Goal: Task Accomplishment & Management: Manage account settings

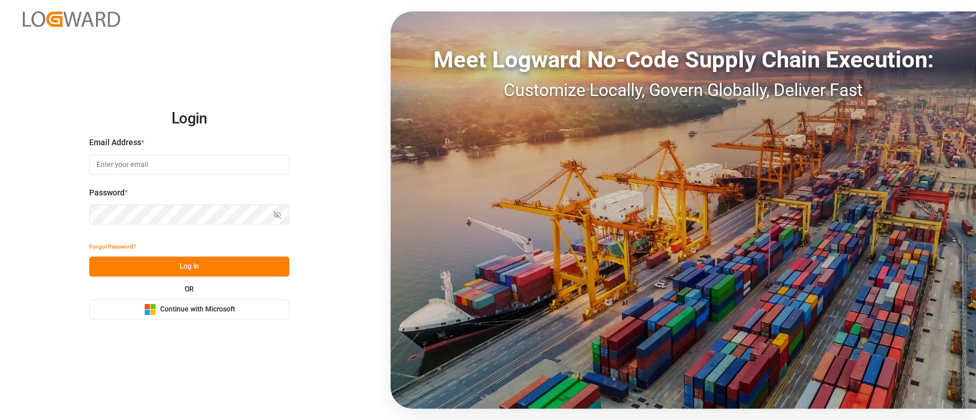
click at [233, 304] on div "Microsoft Logo Continue with Microsoft" at bounding box center [189, 310] width 91 height 12
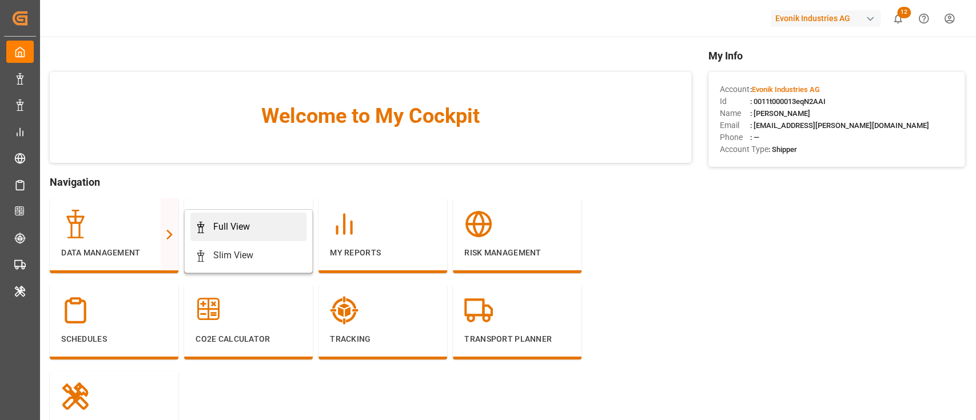
click at [225, 226] on div "Full View" at bounding box center [231, 227] width 37 height 14
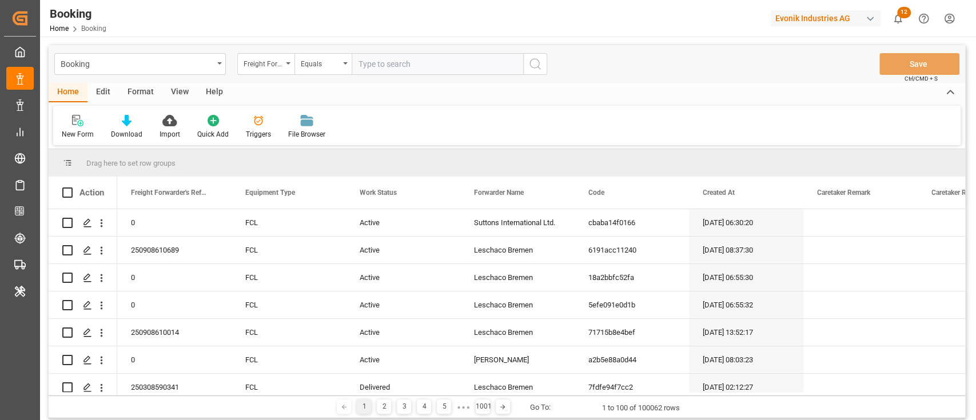
click at [145, 92] on div "Format" at bounding box center [140, 92] width 43 height 19
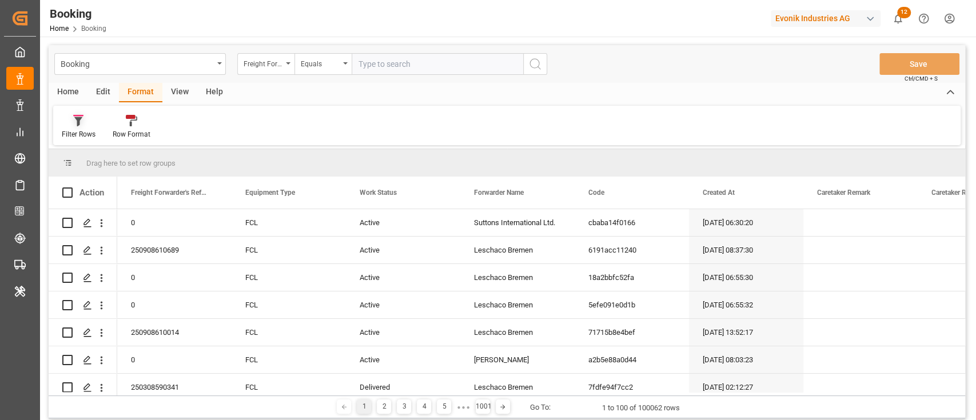
click at [89, 130] on div "Filter Rows" at bounding box center [79, 134] width 34 height 10
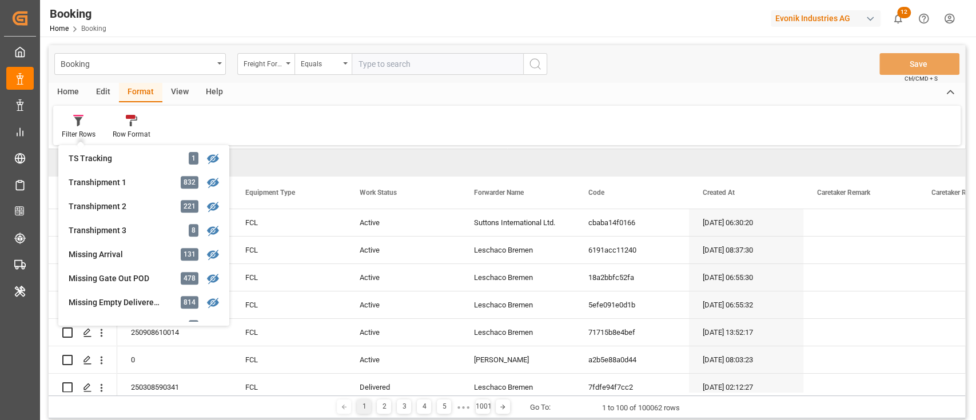
scroll to position [266, 0]
click at [124, 276] on div "Transhipment 1" at bounding box center [119, 280] width 100 height 12
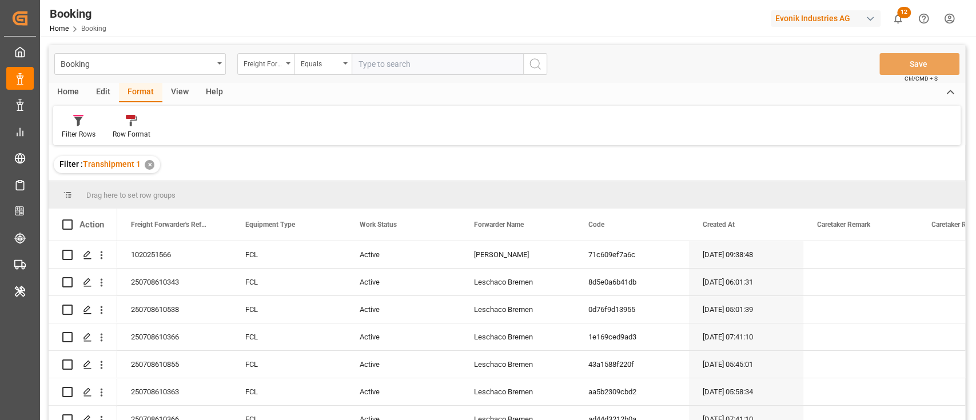
click at [177, 93] on div "View" at bounding box center [179, 92] width 35 height 19
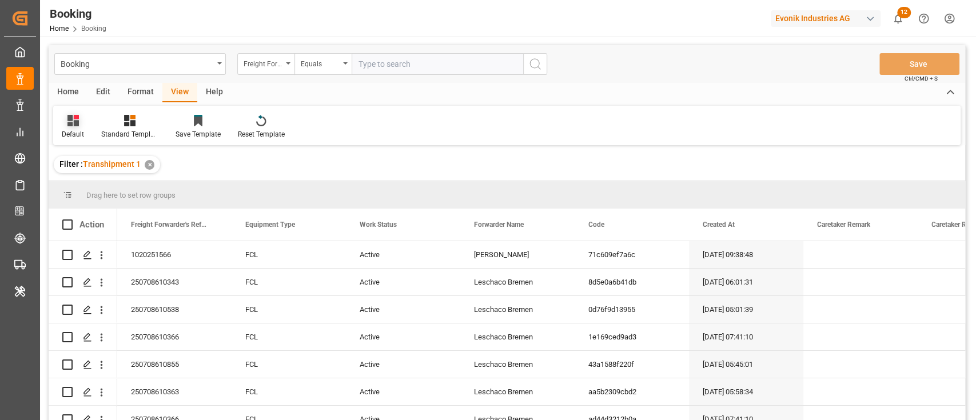
click at [77, 125] on icon at bounding box center [72, 120] width 11 height 11
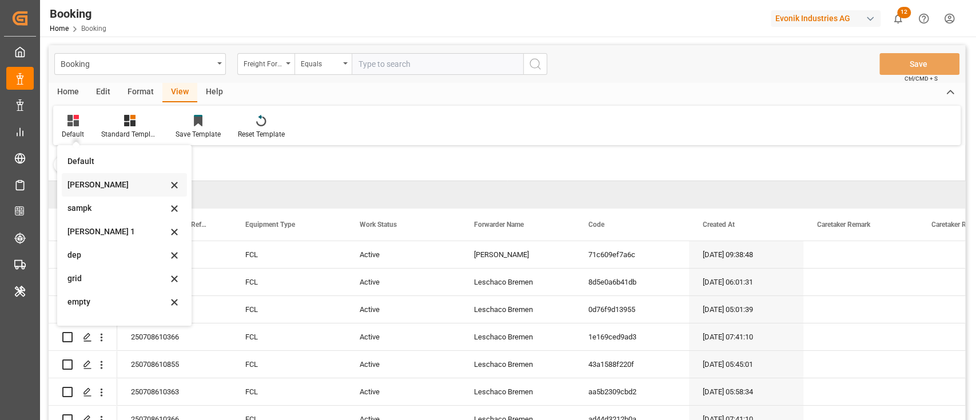
click at [93, 180] on div "sam" at bounding box center [117, 185] width 100 height 12
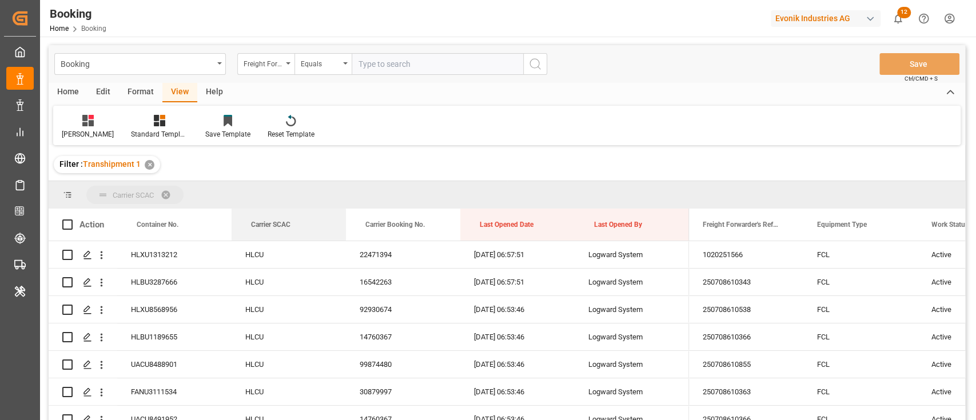
drag, startPoint x: 281, startPoint y: 212, endPoint x: 284, endPoint y: 183, distance: 29.3
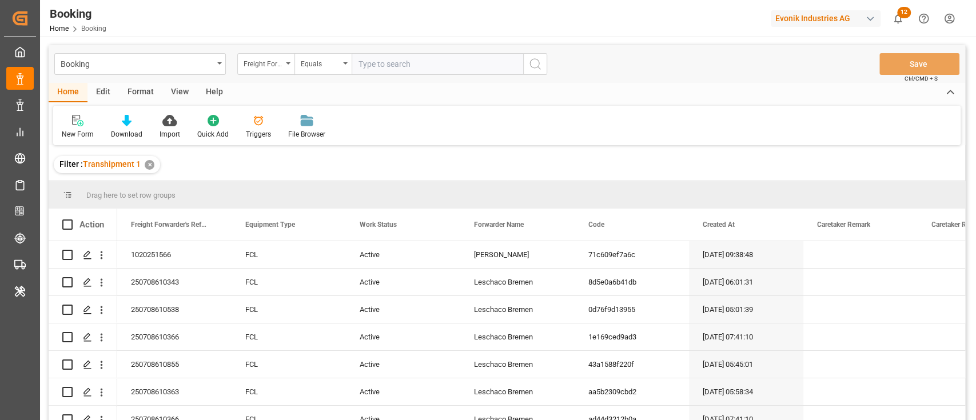
click at [147, 91] on div "Format" at bounding box center [140, 92] width 43 height 19
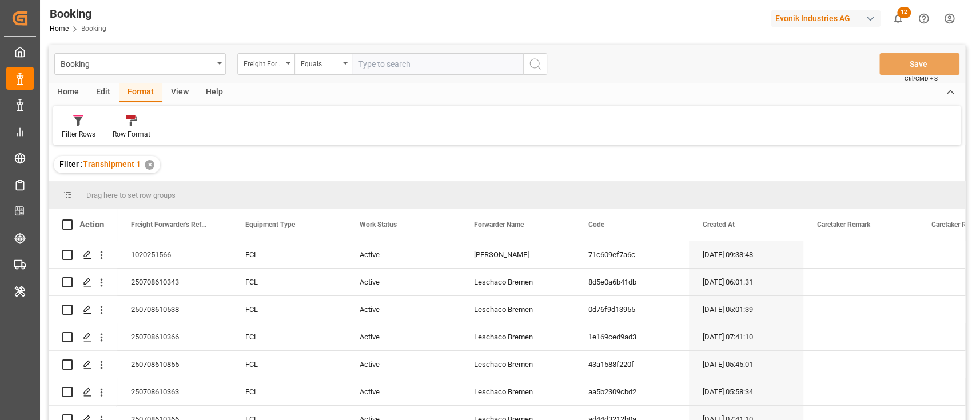
click at [169, 95] on div "View" at bounding box center [179, 92] width 35 height 19
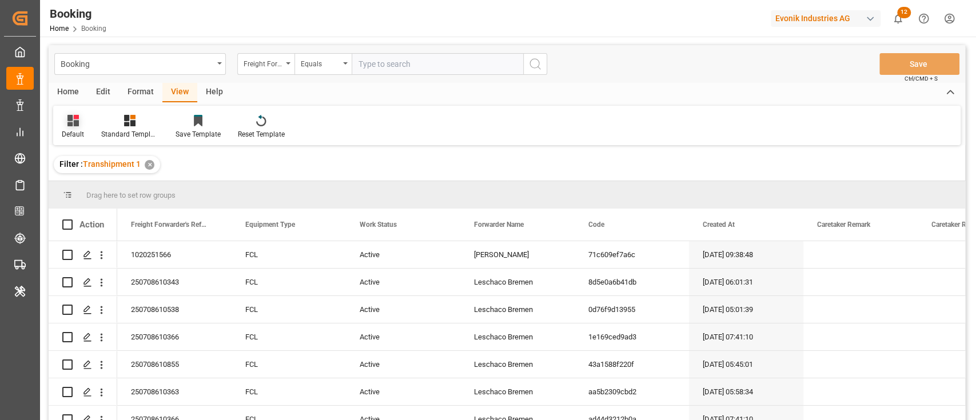
click at [85, 123] on div "Default" at bounding box center [72, 126] width 39 height 25
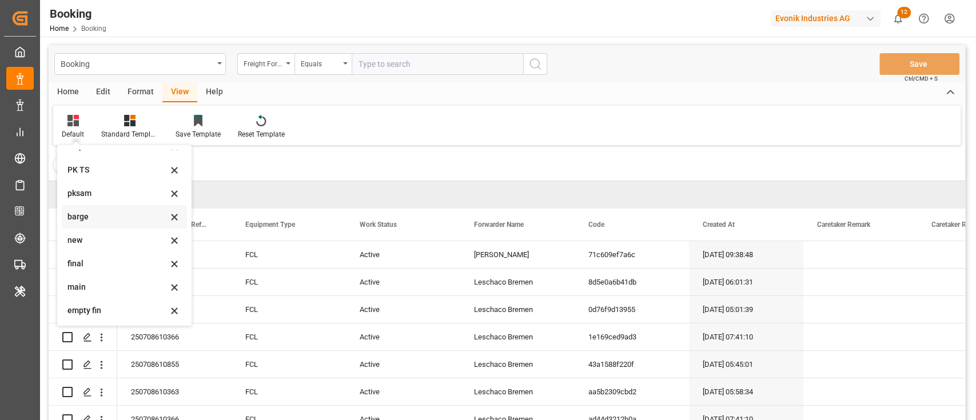
scroll to position [226, 0]
click at [98, 289] on div "main" at bounding box center [117, 287] width 100 height 12
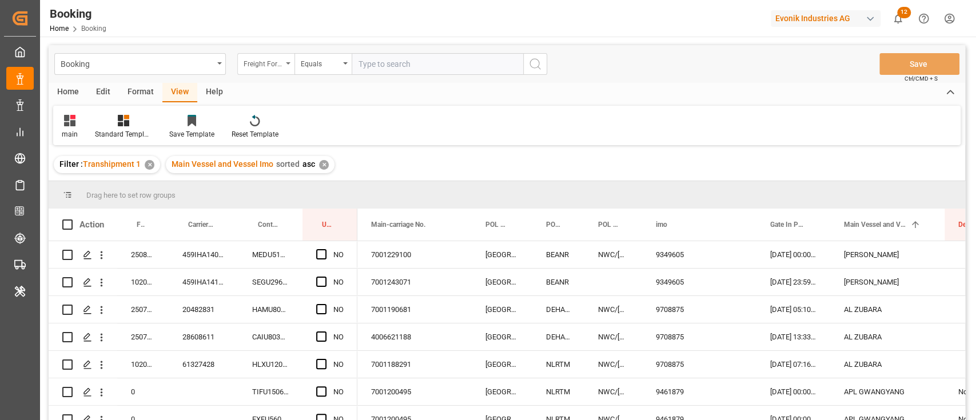
click at [274, 58] on div "Freight Forwarder's Reference No." at bounding box center [263, 62] width 39 height 13
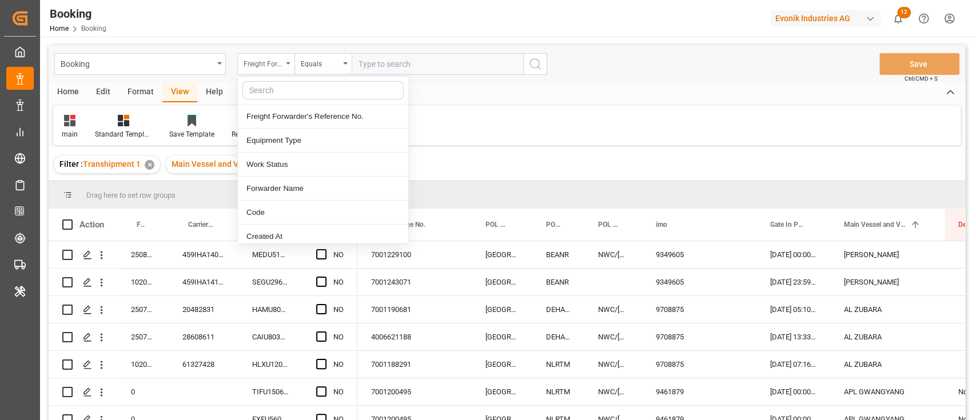
click at [280, 89] on input "text" at bounding box center [322, 90] width 161 height 18
type input "carr"
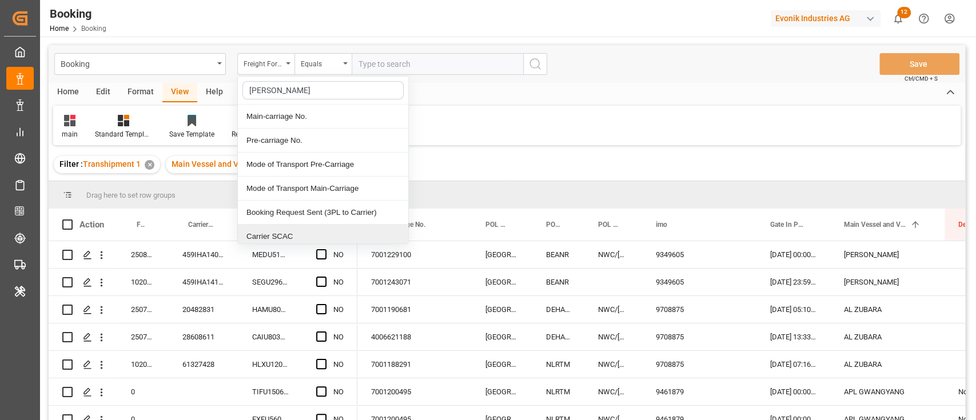
click at [285, 238] on div "Carrier SCAC" at bounding box center [323, 237] width 170 height 24
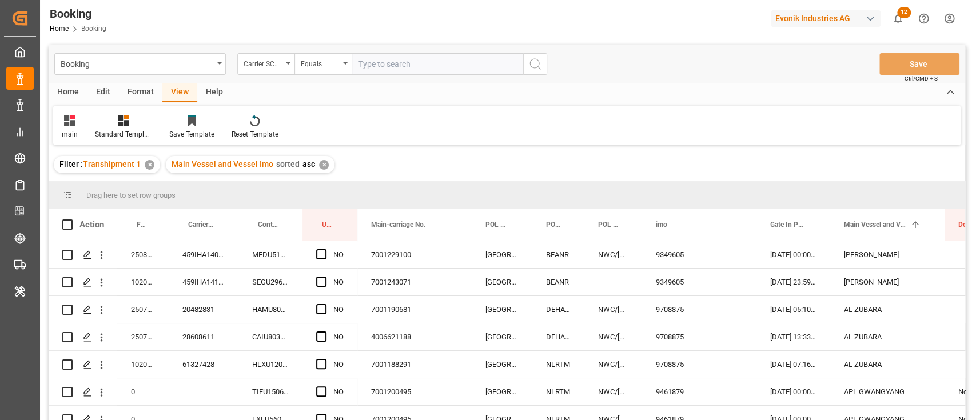
click at [403, 63] on input "text" at bounding box center [438, 64] width 172 height 22
type input "hlcu"
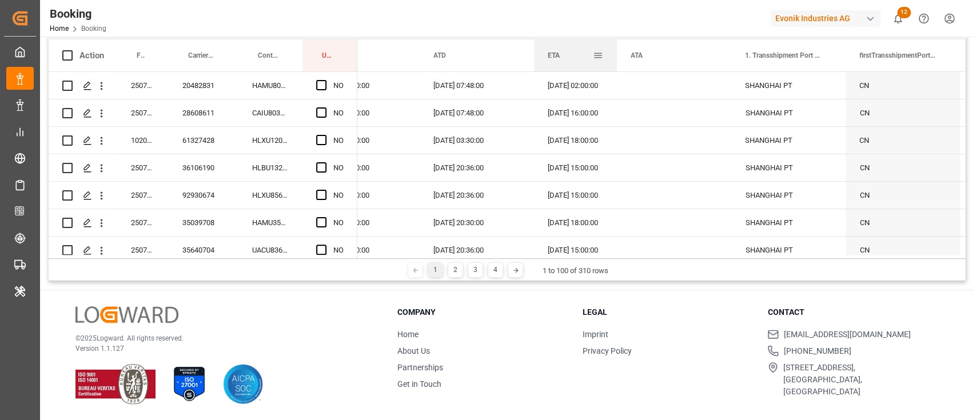
drag, startPoint x: 648, startPoint y: 54, endPoint x: 610, endPoint y: 58, distance: 37.9
click at [615, 57] on div at bounding box center [617, 55] width 5 height 32
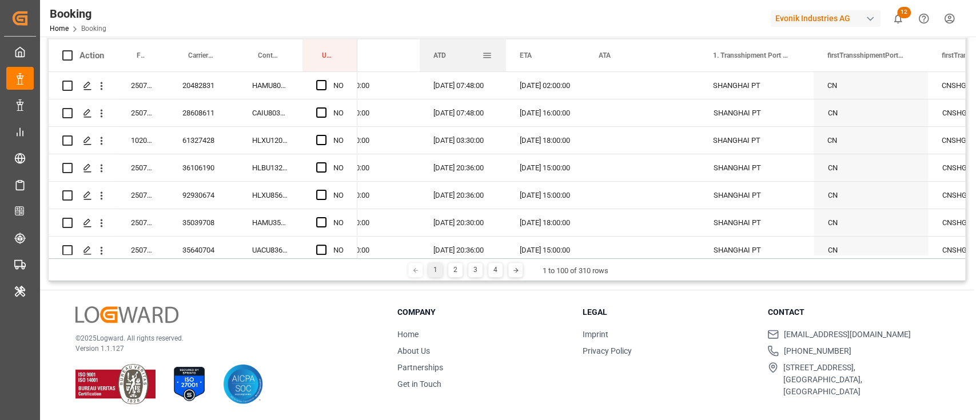
drag, startPoint x: 533, startPoint y: 57, endPoint x: 505, endPoint y: 57, distance: 28.0
click at [505, 57] on div at bounding box center [506, 55] width 5 height 32
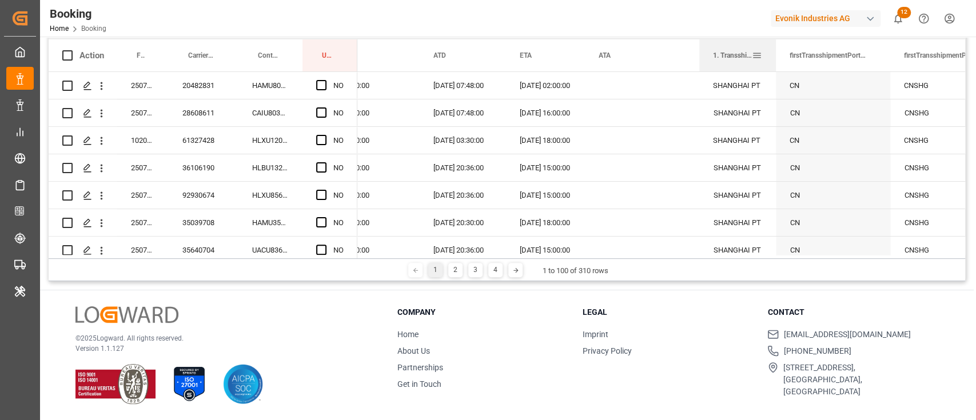
drag, startPoint x: 812, startPoint y: 53, endPoint x: 688, endPoint y: 55, distance: 124.1
click at [774, 57] on div at bounding box center [776, 55] width 5 height 32
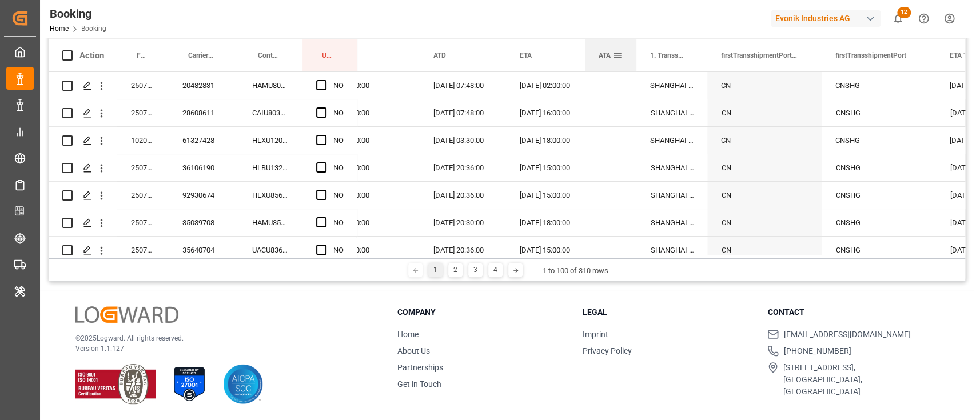
drag, startPoint x: 698, startPoint y: 47, endPoint x: 635, endPoint y: 48, distance: 62.9
click at [635, 48] on div at bounding box center [636, 55] width 5 height 32
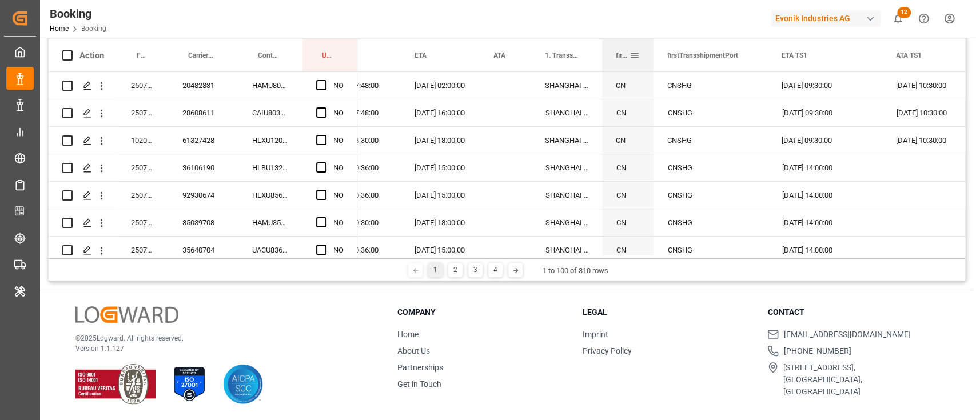
drag, startPoint x: 714, startPoint y: 54, endPoint x: 649, endPoint y: 67, distance: 65.8
click at [649, 67] on div "firstTransshipmentPortNameCountryCode" at bounding box center [627, 55] width 51 height 32
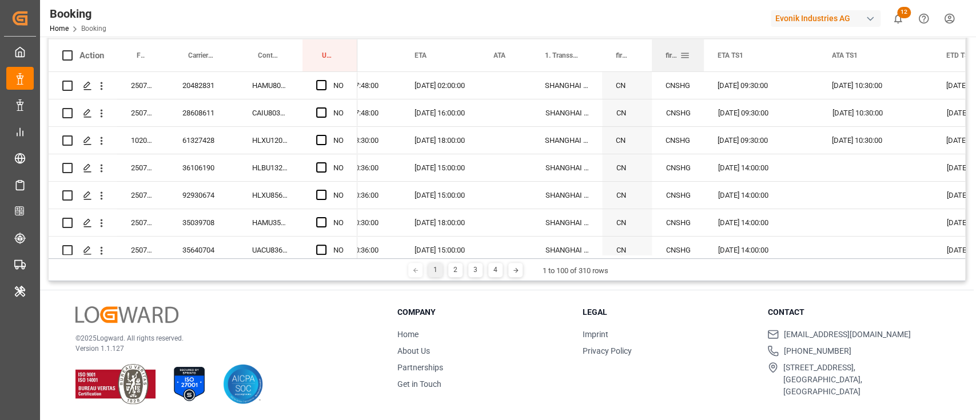
drag, startPoint x: 765, startPoint y: 52, endPoint x: 702, endPoint y: 61, distance: 63.0
click at [702, 61] on div at bounding box center [704, 55] width 5 height 32
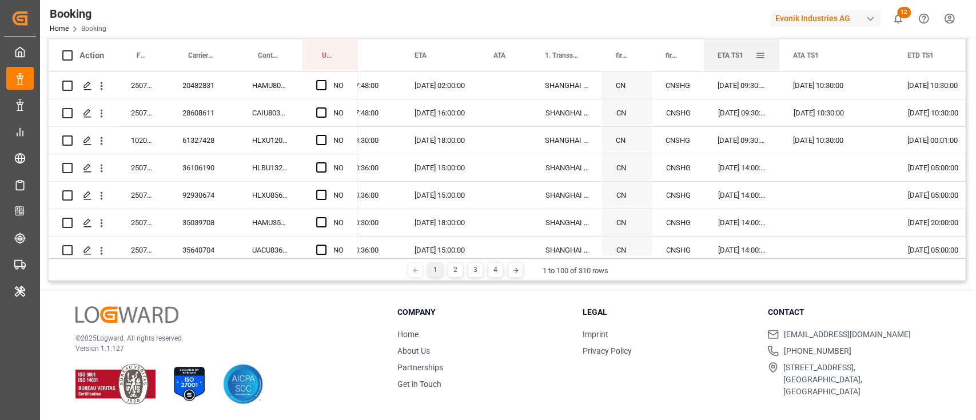
drag, startPoint x: 817, startPoint y: 55, endPoint x: 778, endPoint y: 59, distance: 39.2
click at [778, 59] on div at bounding box center [779, 55] width 5 height 32
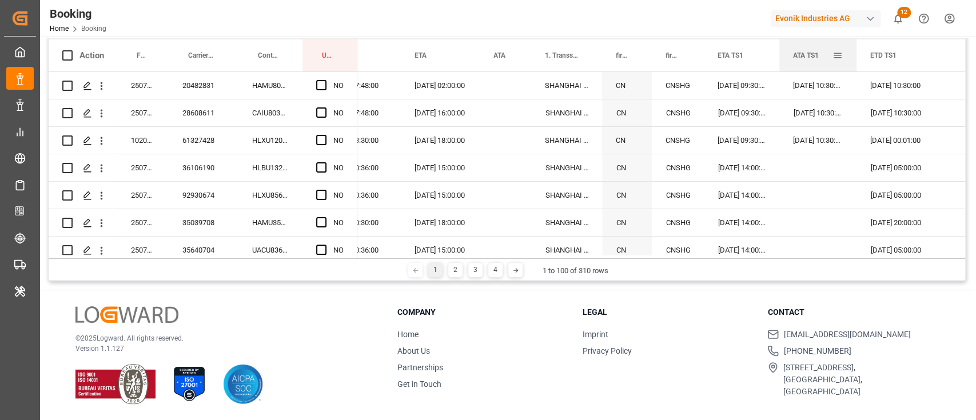
drag, startPoint x: 892, startPoint y: 58, endPoint x: 855, endPoint y: 62, distance: 37.4
click at [855, 62] on div at bounding box center [856, 55] width 5 height 32
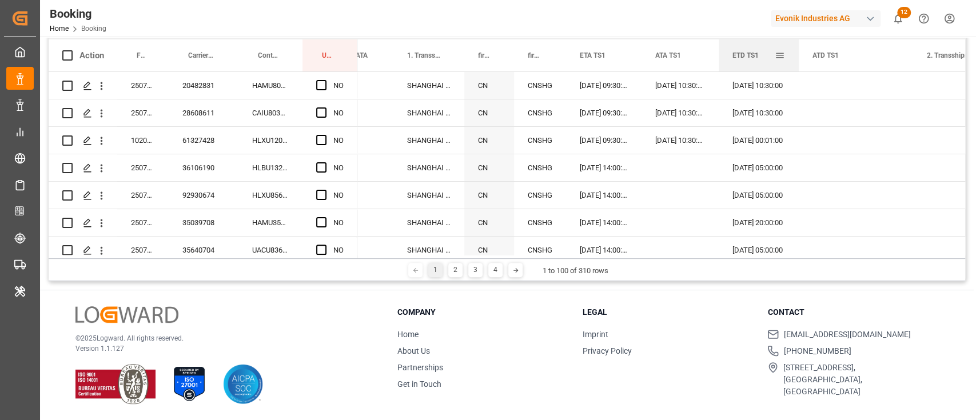
drag, startPoint x: 833, startPoint y: 50, endPoint x: 796, endPoint y: 55, distance: 36.9
click at [797, 55] on div at bounding box center [799, 55] width 5 height 32
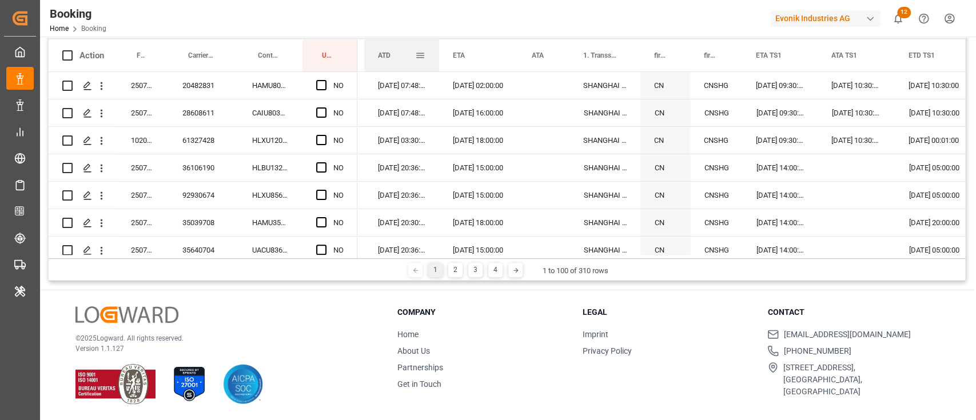
drag, startPoint x: 450, startPoint y: 53, endPoint x: 449, endPoint y: 63, distance: 10.4
click at [437, 57] on div at bounding box center [439, 55] width 5 height 32
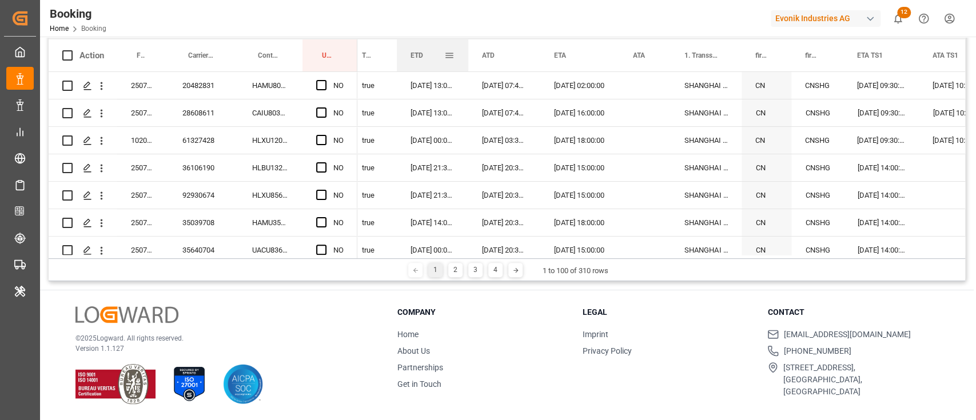
drag, startPoint x: 511, startPoint y: 53, endPoint x: 469, endPoint y: 50, distance: 41.9
click at [469, 51] on div at bounding box center [468, 55] width 5 height 32
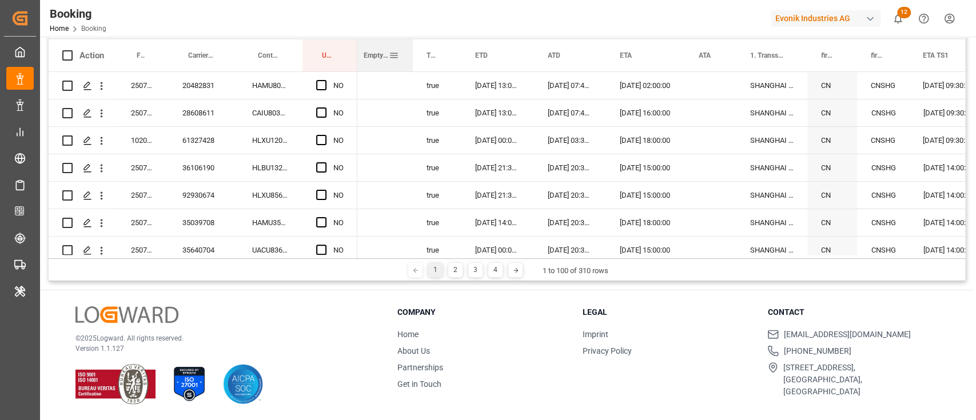
drag, startPoint x: 462, startPoint y: 53, endPoint x: 399, endPoint y: 49, distance: 63.1
click at [411, 49] on div at bounding box center [413, 55] width 5 height 32
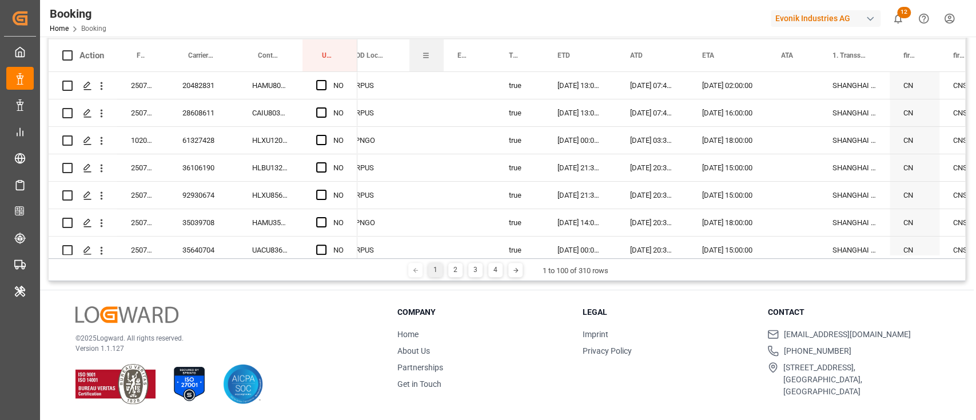
drag, startPoint x: 523, startPoint y: 51, endPoint x: 431, endPoint y: 51, distance: 91.5
click at [431, 51] on div "ICD Name" at bounding box center [426, 55] width 34 height 32
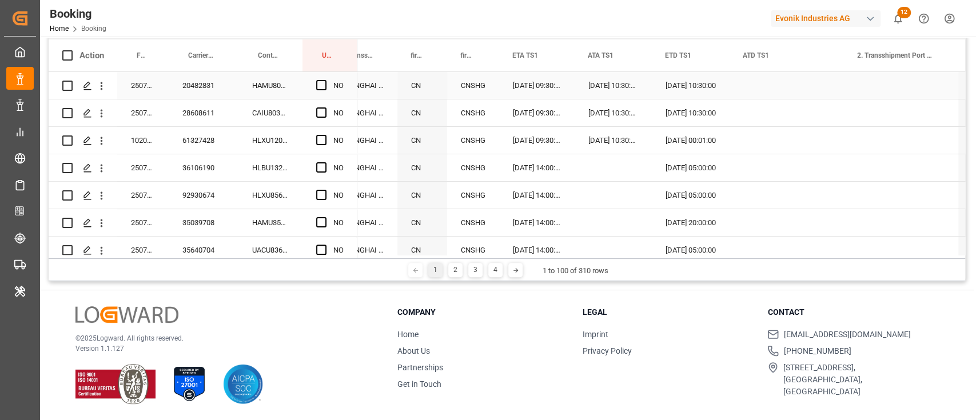
click at [261, 84] on div "HAMU8000104" at bounding box center [270, 85] width 64 height 27
click at [320, 88] on span "Press SPACE to select this row." at bounding box center [321, 85] width 10 height 10
click at [325, 80] on input "Press SPACE to select this row." at bounding box center [325, 80] width 0 height 0
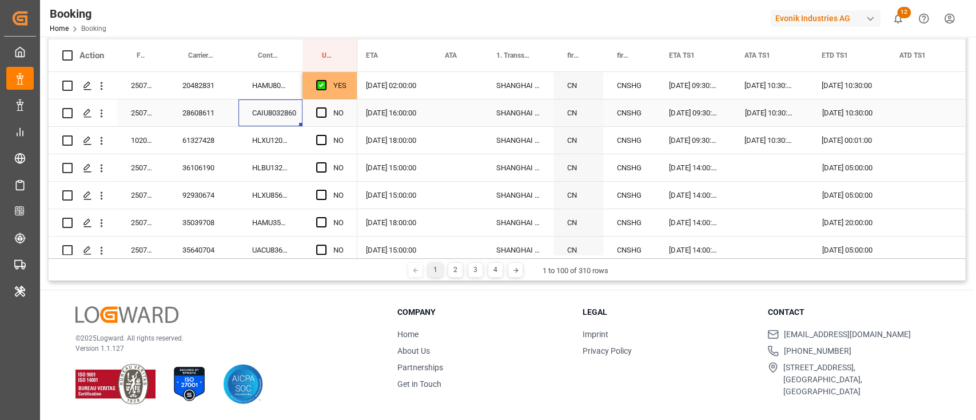
click at [265, 116] on div "CAIU8032860" at bounding box center [270, 112] width 64 height 27
click at [404, 85] on div "[DATE] 02:00:00" at bounding box center [391, 85] width 79 height 27
drag, startPoint x: 429, startPoint y: 97, endPoint x: 428, endPoint y: 106, distance: 9.2
click at [317, 112] on span "Press SPACE to select this row." at bounding box center [321, 112] width 10 height 10
click at [325, 107] on input "Press SPACE to select this row." at bounding box center [325, 107] width 0 height 0
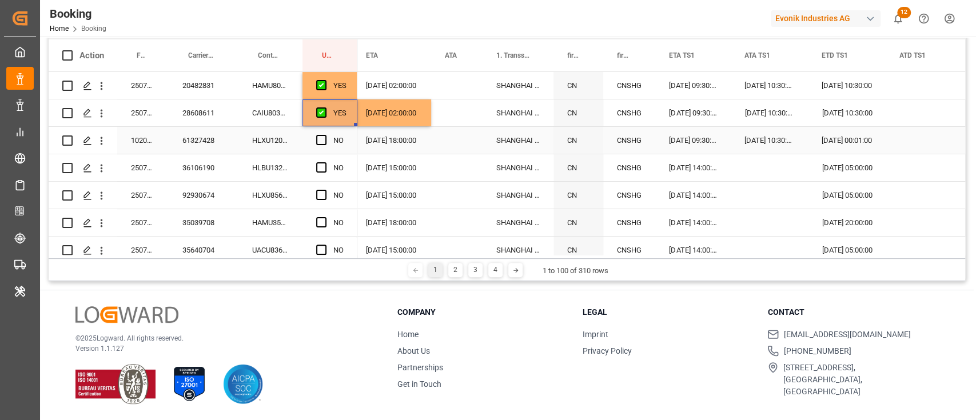
click at [246, 145] on div "HLXU1205590" at bounding box center [270, 140] width 64 height 27
drag, startPoint x: 321, startPoint y: 136, endPoint x: 307, endPoint y: 157, distance: 25.5
click at [321, 136] on span "Press SPACE to select this row." at bounding box center [321, 140] width 10 height 10
click at [325, 135] on input "Press SPACE to select this row." at bounding box center [325, 135] width 0 height 0
click at [289, 166] on div "HLBU1324800" at bounding box center [270, 167] width 64 height 27
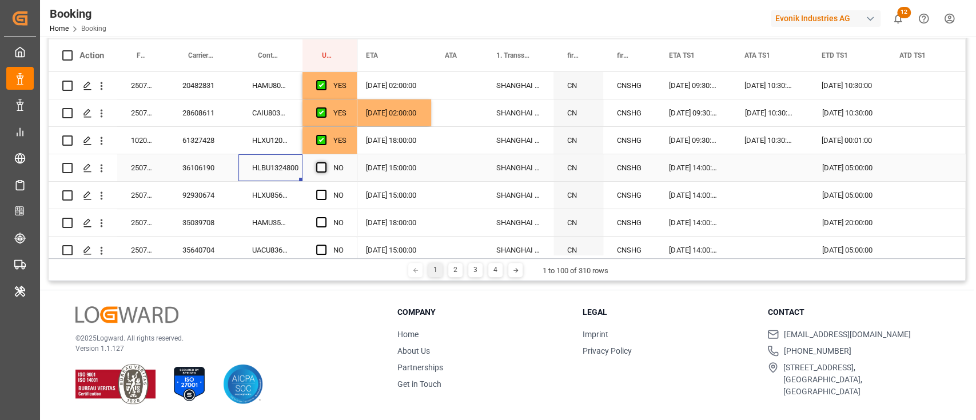
click at [317, 166] on span "Press SPACE to select this row." at bounding box center [321, 167] width 10 height 10
click at [325, 162] on input "Press SPACE to select this row." at bounding box center [325, 162] width 0 height 0
click at [274, 192] on div "HLXU8568956" at bounding box center [270, 195] width 64 height 27
click at [316, 197] on span "Press SPACE to select this row." at bounding box center [321, 195] width 10 height 10
click at [325, 190] on input "Press SPACE to select this row." at bounding box center [325, 190] width 0 height 0
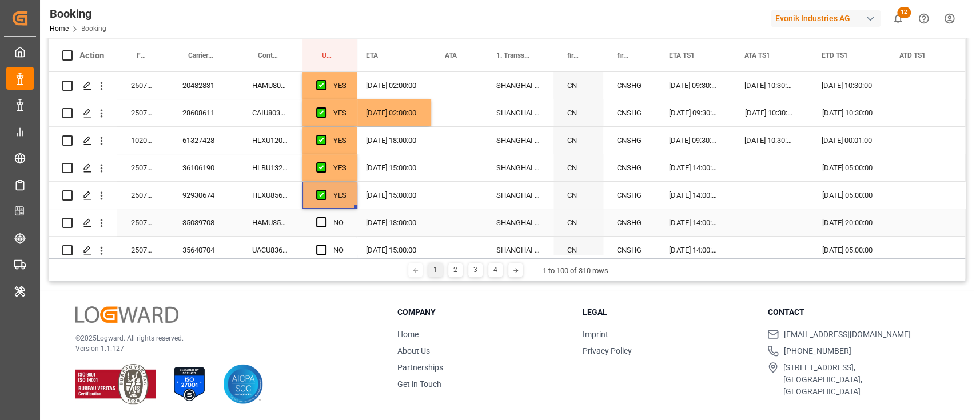
click at [270, 217] on div "HAMU3594425" at bounding box center [270, 222] width 64 height 27
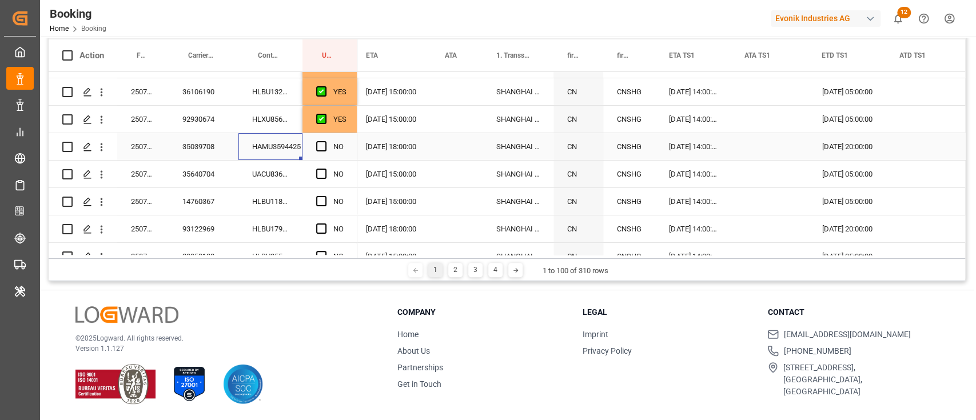
click at [317, 148] on span "Press SPACE to select this row." at bounding box center [321, 146] width 10 height 10
click at [325, 141] on input "Press SPACE to select this row." at bounding box center [325, 141] width 0 height 0
click at [294, 165] on div "UACU8365640" at bounding box center [270, 174] width 64 height 27
click at [319, 175] on span "Press SPACE to select this row." at bounding box center [321, 174] width 10 height 10
click at [325, 169] on input "Press SPACE to select this row." at bounding box center [325, 169] width 0 height 0
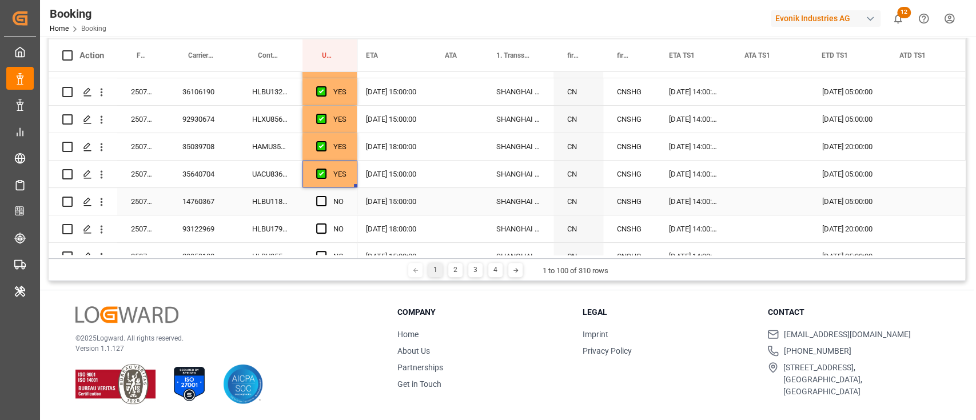
click at [285, 196] on div "HLBU1189655" at bounding box center [270, 201] width 64 height 27
click at [322, 201] on span "Press SPACE to select this row." at bounding box center [321, 201] width 10 height 10
click at [325, 196] on input "Press SPACE to select this row." at bounding box center [325, 196] width 0 height 0
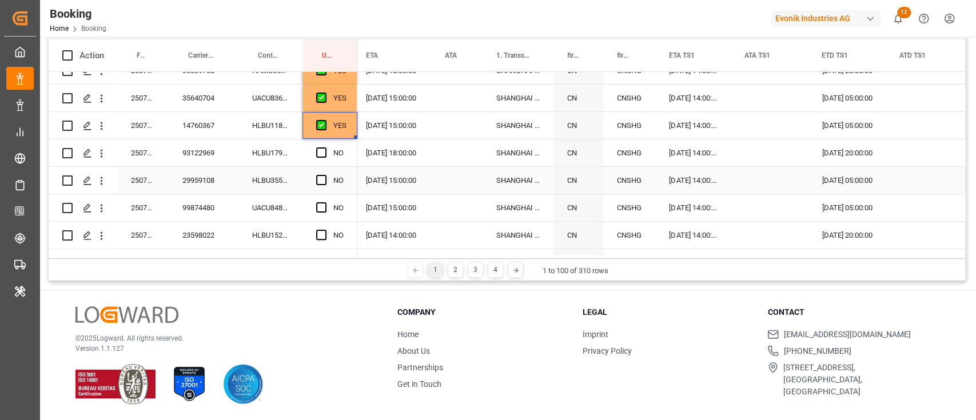
click at [284, 152] on div "HLBU1792571" at bounding box center [270, 153] width 64 height 27
click at [323, 150] on span "Press SPACE to select this row." at bounding box center [321, 153] width 10 height 10
click at [325, 148] on input "Press SPACE to select this row." at bounding box center [325, 148] width 0 height 0
click at [274, 171] on div "HLBU3555440" at bounding box center [270, 180] width 64 height 27
click at [322, 178] on span "Press SPACE to select this row." at bounding box center [321, 180] width 10 height 10
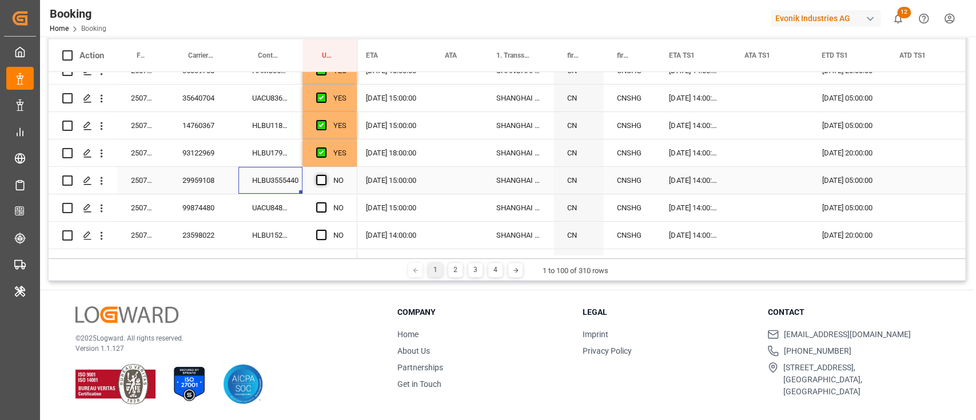
click at [325, 175] on input "Press SPACE to select this row." at bounding box center [325, 175] width 0 height 0
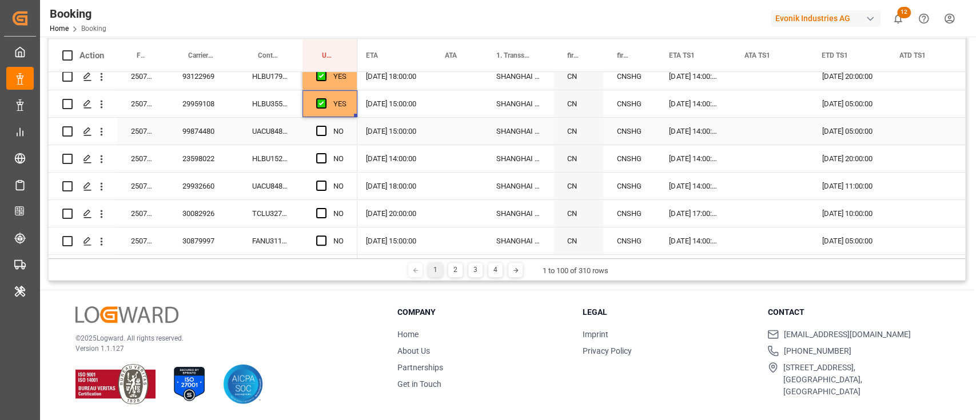
click at [274, 127] on div "UACU8488901" at bounding box center [270, 131] width 64 height 27
click at [321, 132] on span "Press SPACE to select this row." at bounding box center [321, 131] width 10 height 10
click at [325, 126] on input "Press SPACE to select this row." at bounding box center [325, 126] width 0 height 0
click at [277, 158] on div "HLBU1526376" at bounding box center [270, 158] width 64 height 27
click at [324, 162] on span "Press SPACE to select this row." at bounding box center [321, 158] width 10 height 10
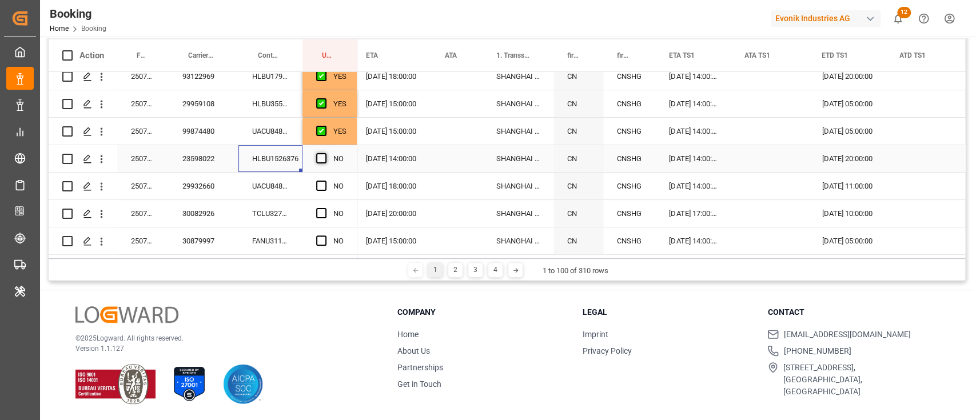
click at [325, 153] on input "Press SPACE to select this row." at bounding box center [325, 153] width 0 height 0
click at [290, 187] on div "UACU8489699" at bounding box center [270, 186] width 64 height 27
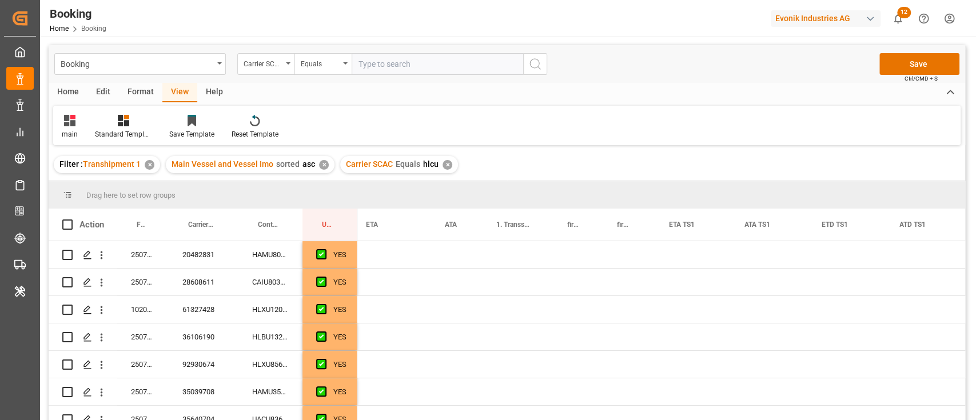
scroll to position [0, 1148]
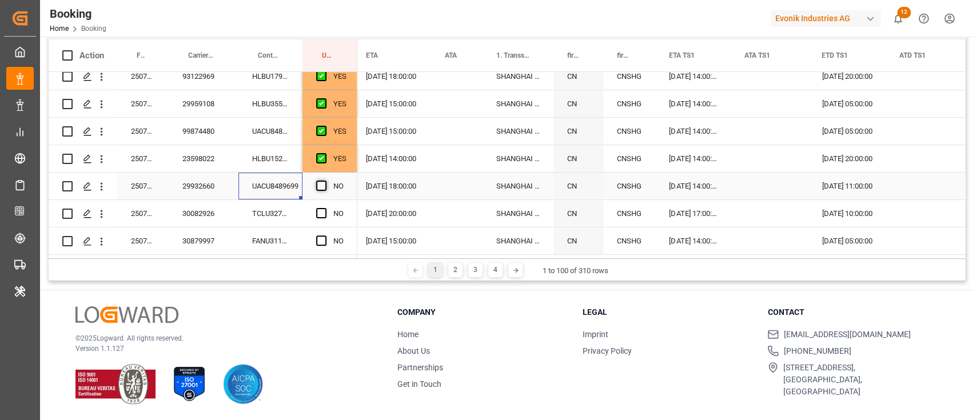
click at [323, 186] on span "Press SPACE to select this row." at bounding box center [321, 186] width 10 height 10
click at [325, 181] on input "Press SPACE to select this row." at bounding box center [325, 181] width 0 height 0
click at [290, 210] on div "TCLU3278647" at bounding box center [270, 213] width 64 height 27
click at [320, 217] on span "Press SPACE to select this row." at bounding box center [321, 213] width 10 height 10
click at [325, 208] on input "Press SPACE to select this row." at bounding box center [325, 208] width 0 height 0
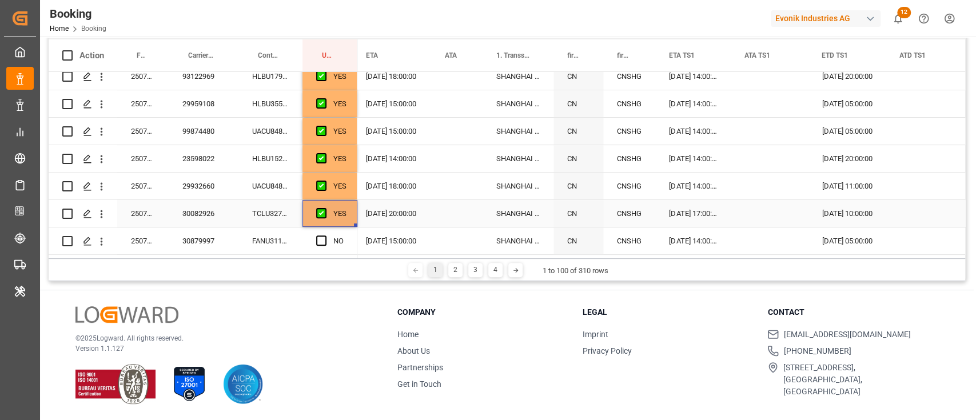
scroll to position [305, 0]
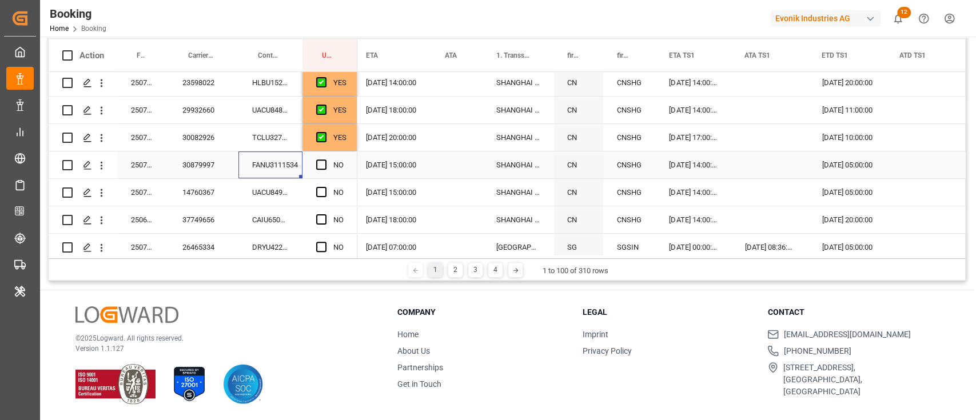
click at [274, 170] on div "FANU3111534" at bounding box center [270, 165] width 64 height 27
click at [320, 162] on span "Press SPACE to select this row." at bounding box center [321, 165] width 10 height 10
click at [325, 160] on input "Press SPACE to select this row." at bounding box center [325, 160] width 0 height 0
click at [280, 188] on div "UACU8491952" at bounding box center [270, 192] width 64 height 27
click at [325, 189] on span "Press SPACE to select this row." at bounding box center [321, 192] width 10 height 10
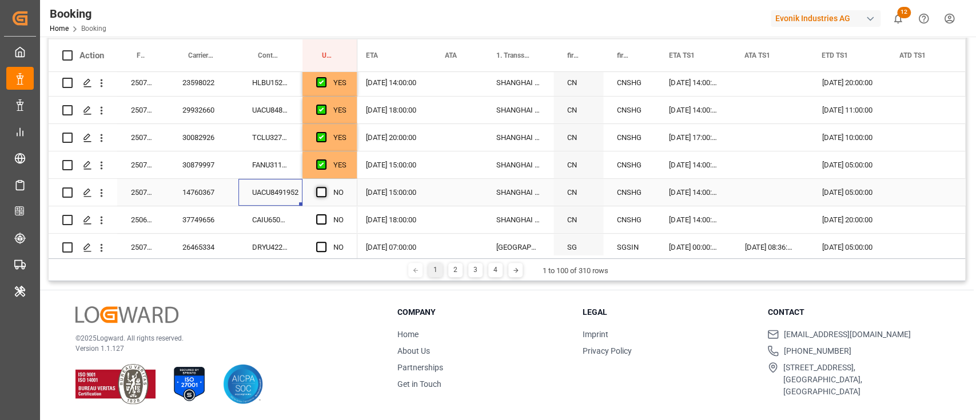
click at [325, 187] on input "Press SPACE to select this row." at bounding box center [325, 187] width 0 height 0
click at [277, 213] on div "CAIU6505964" at bounding box center [270, 219] width 64 height 27
click at [316, 221] on span "Press SPACE to select this row." at bounding box center [321, 219] width 10 height 10
click at [325, 214] on input "Press SPACE to select this row." at bounding box center [325, 214] width 0 height 0
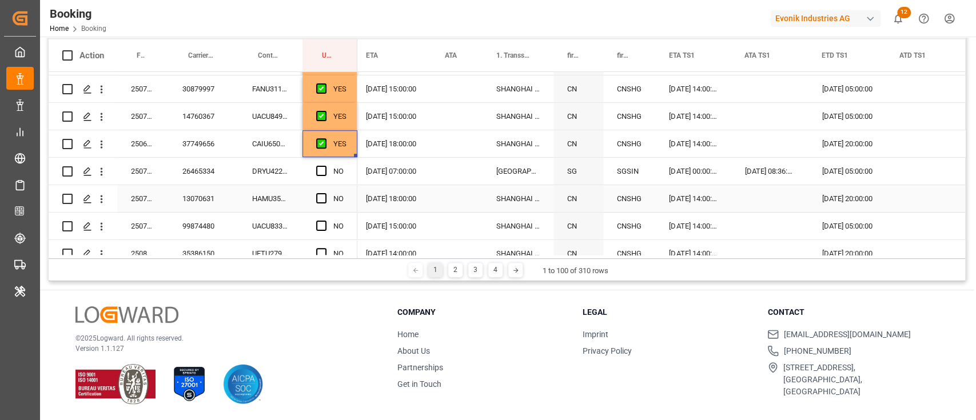
click at [277, 183] on div "DRYU4221229" at bounding box center [270, 171] width 64 height 27
click at [316, 168] on div "NO" at bounding box center [329, 171] width 55 height 27
click at [321, 173] on span "Press SPACE to select this row." at bounding box center [321, 171] width 10 height 10
click at [325, 166] on input "Press SPACE to select this row." at bounding box center [325, 166] width 0 height 0
click at [294, 197] on div "HAMU3546345" at bounding box center [270, 198] width 64 height 27
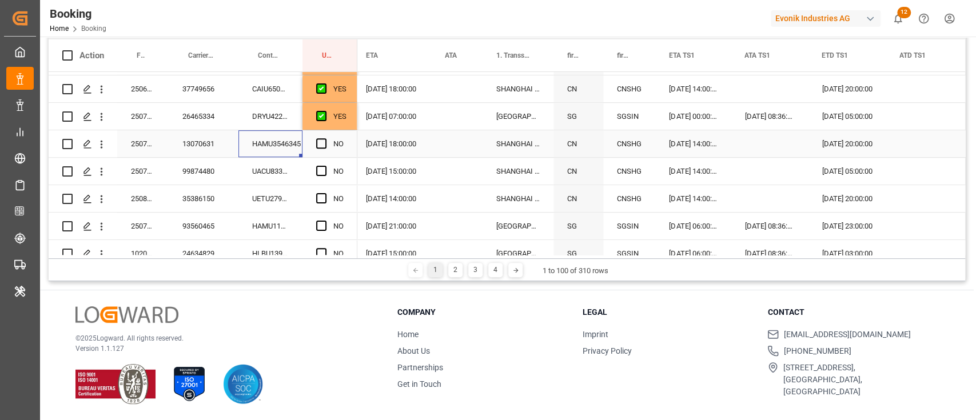
scroll to position [457, 0]
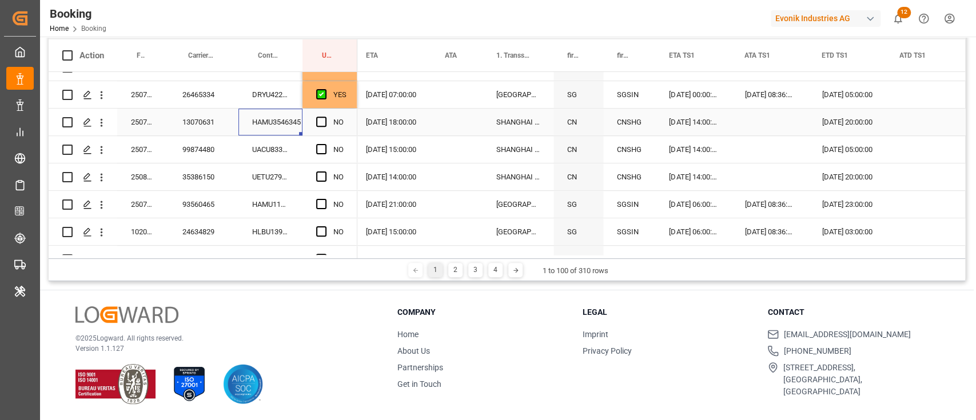
click at [321, 125] on span "Press SPACE to select this row." at bounding box center [321, 122] width 10 height 10
click at [325, 117] on input "Press SPACE to select this row." at bounding box center [325, 117] width 0 height 0
click at [265, 153] on div "UACU8339744" at bounding box center [270, 149] width 64 height 27
click at [321, 145] on span "Press SPACE to select this row." at bounding box center [321, 149] width 10 height 10
click at [325, 144] on input "Press SPACE to select this row." at bounding box center [325, 144] width 0 height 0
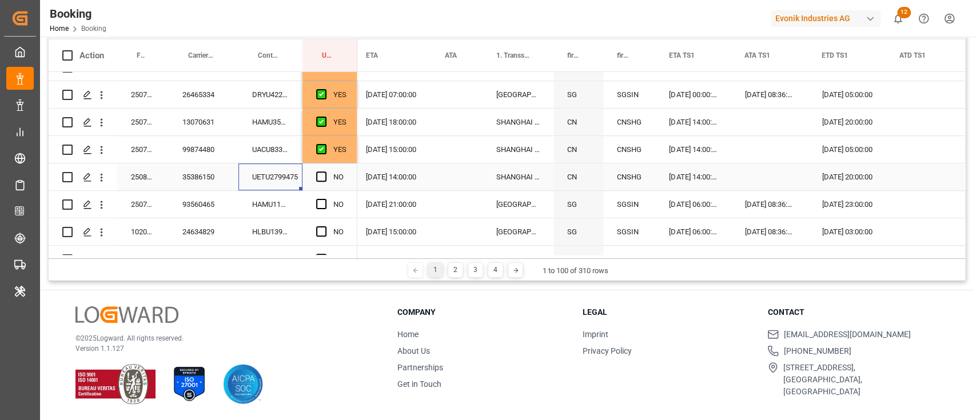
click at [294, 188] on div "UETU2799475" at bounding box center [270, 177] width 64 height 27
click at [321, 177] on span "Press SPACE to select this row." at bounding box center [321, 177] width 10 height 10
click at [325, 172] on input "Press SPACE to select this row." at bounding box center [325, 172] width 0 height 0
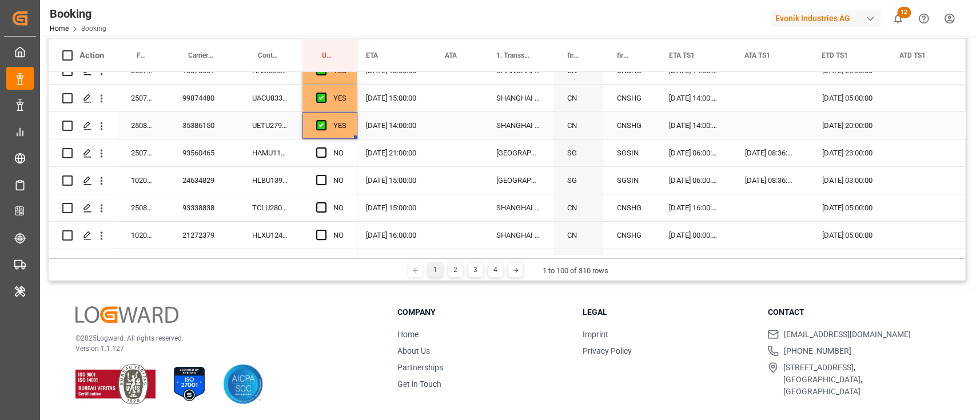
scroll to position [533, 0]
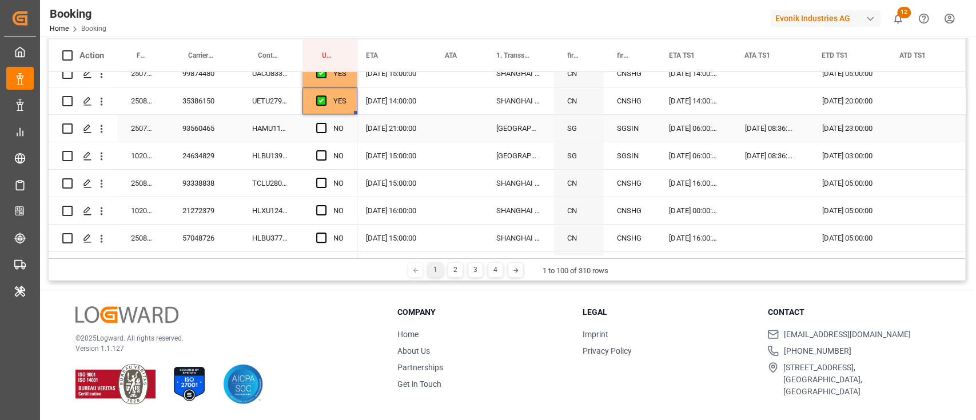
click at [270, 129] on div "HAMU1131967" at bounding box center [270, 128] width 64 height 27
click at [320, 129] on span "Press SPACE to select this row." at bounding box center [321, 128] width 10 height 10
click at [325, 123] on input "Press SPACE to select this row." at bounding box center [325, 123] width 0 height 0
click at [288, 146] on div "HLBU1396966" at bounding box center [270, 155] width 64 height 27
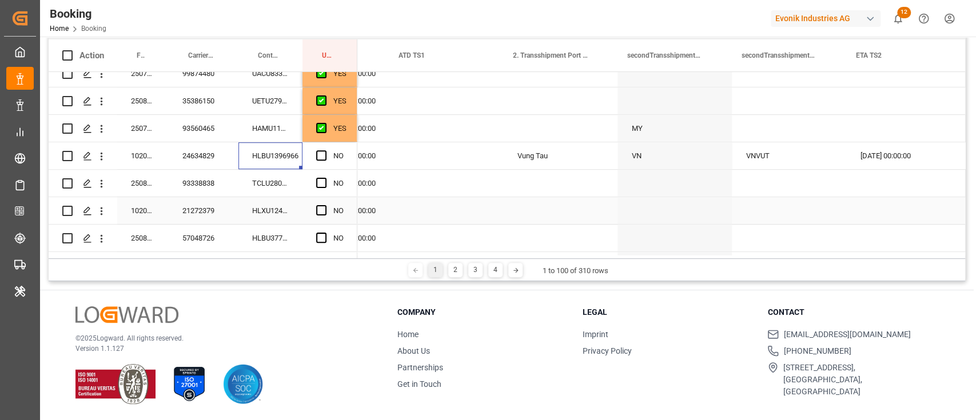
scroll to position [0, 0]
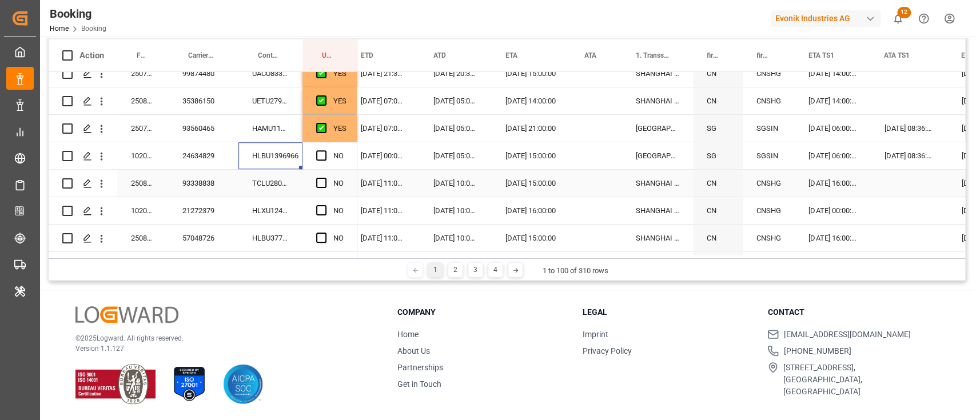
click at [511, 153] on div "14.09.2025 15:00:00" at bounding box center [531, 155] width 79 height 27
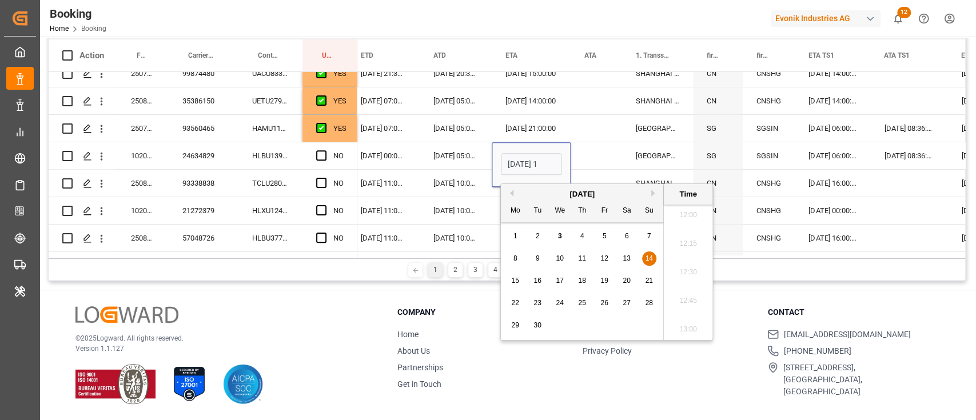
click at [541, 283] on span "16" at bounding box center [536, 281] width 7 height 8
type input "16.09.2025 15:00"
click at [323, 152] on span "Press SPACE to select this row." at bounding box center [321, 155] width 10 height 10
click at [325, 150] on input "Press SPACE to select this row." at bounding box center [325, 150] width 0 height 0
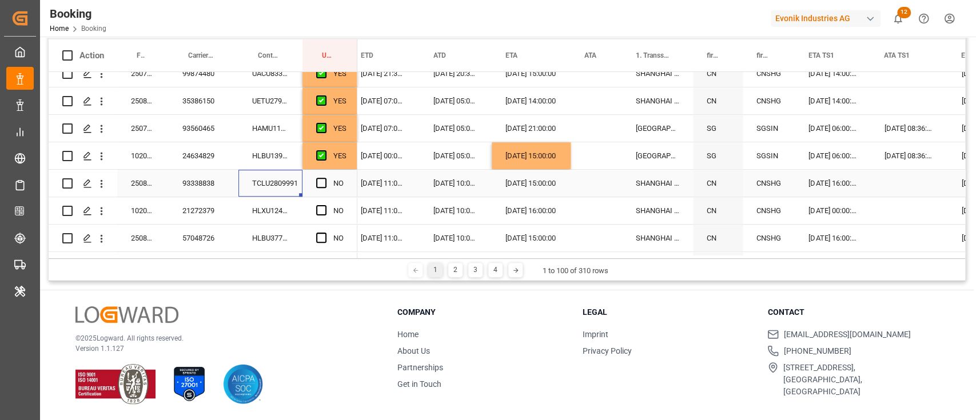
click at [264, 176] on div "TCLU2809991" at bounding box center [270, 183] width 64 height 27
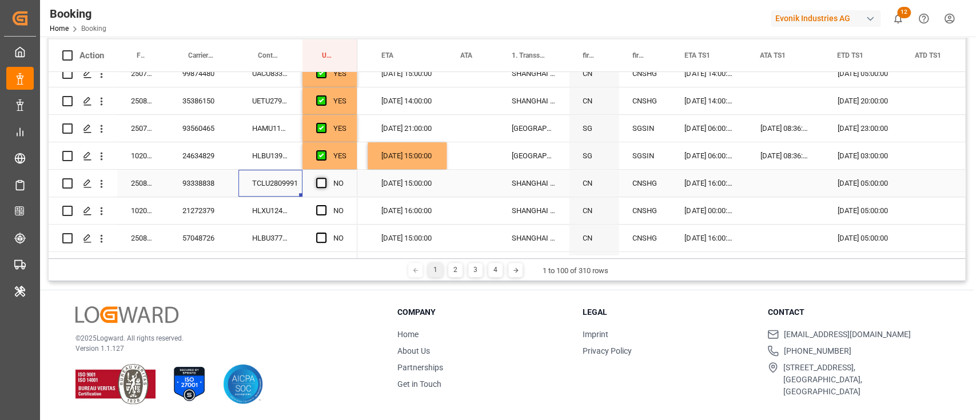
click at [320, 185] on span "Press SPACE to select this row." at bounding box center [321, 183] width 10 height 10
click at [325, 178] on input "Press SPACE to select this row." at bounding box center [325, 178] width 0 height 0
click at [266, 209] on div "HLXU1246500" at bounding box center [270, 210] width 64 height 27
click at [321, 213] on span "Press SPACE to select this row." at bounding box center [321, 210] width 10 height 10
click at [325, 205] on input "Press SPACE to select this row." at bounding box center [325, 205] width 0 height 0
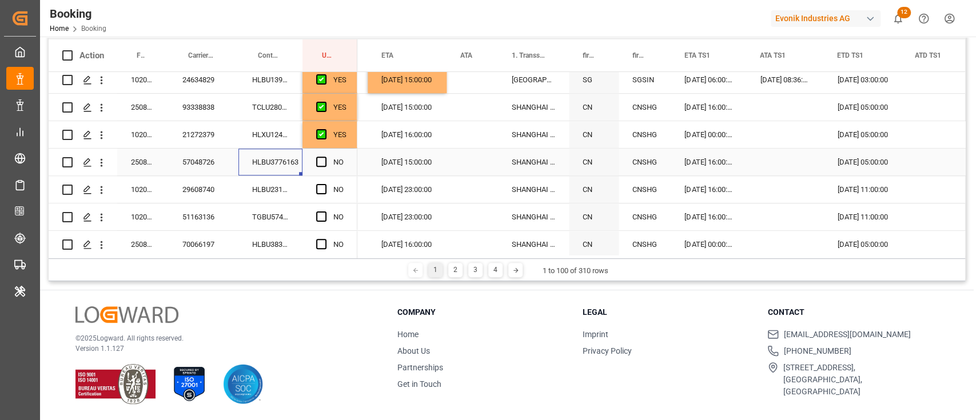
click at [270, 164] on div "HLBU3776163" at bounding box center [270, 162] width 64 height 27
click at [320, 166] on span "Press SPACE to select this row." at bounding box center [321, 162] width 10 height 10
click at [325, 157] on input "Press SPACE to select this row." at bounding box center [325, 157] width 0 height 0
click at [288, 190] on div "HLBU2315399" at bounding box center [270, 189] width 64 height 27
click at [316, 190] on span "Press SPACE to select this row." at bounding box center [321, 189] width 10 height 10
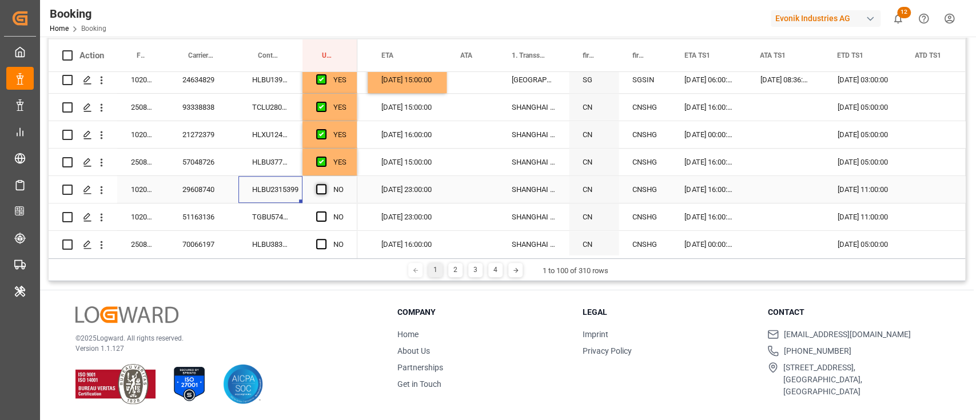
click at [325, 184] on input "Press SPACE to select this row." at bounding box center [325, 184] width 0 height 0
click at [269, 219] on div "TGBU5747993" at bounding box center [270, 217] width 64 height 27
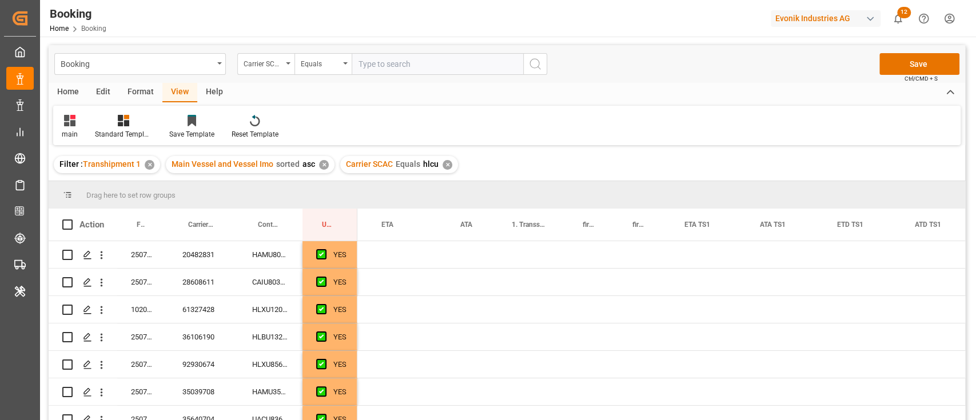
scroll to position [0, 1133]
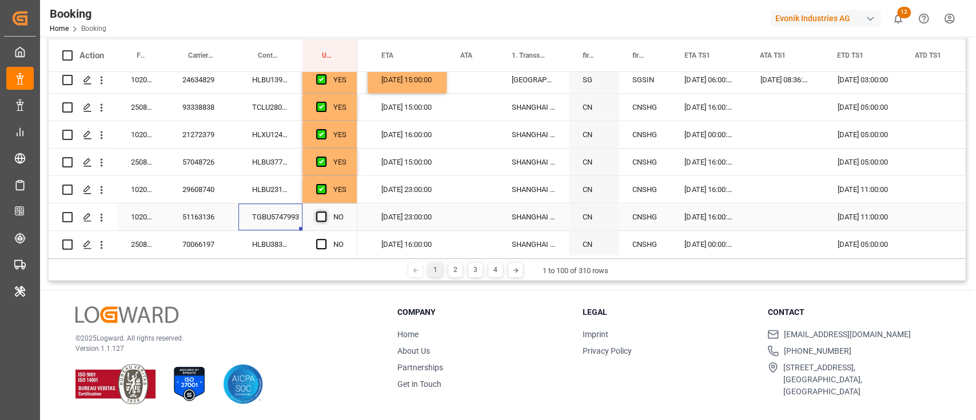
click at [319, 214] on span "Press SPACE to select this row." at bounding box center [321, 217] width 10 height 10
click at [325, 212] on input "Press SPACE to select this row." at bounding box center [325, 212] width 0 height 0
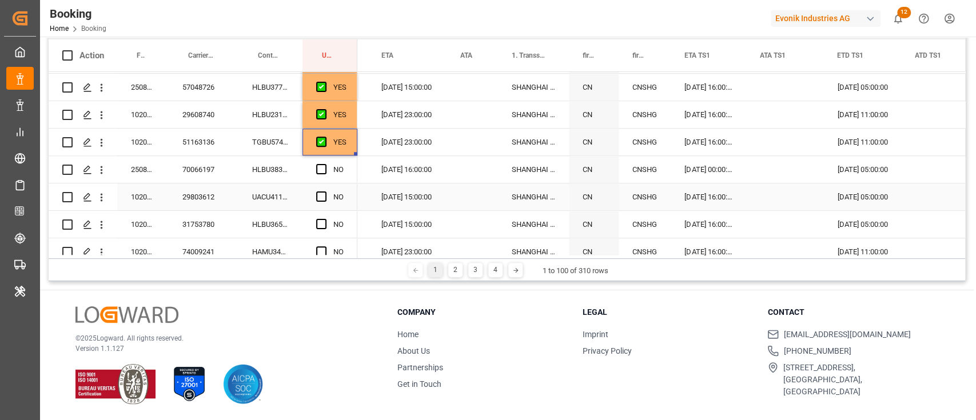
scroll to position [686, 0]
click at [280, 162] on div "HLBU3835245" at bounding box center [270, 167] width 64 height 27
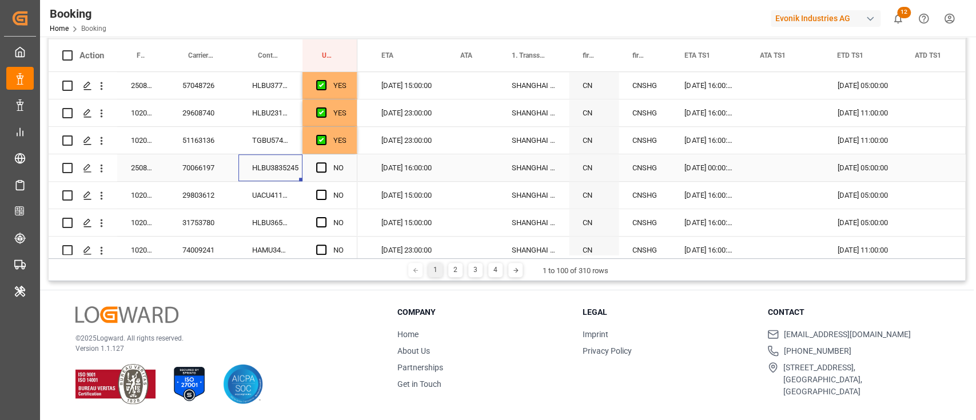
click at [321, 164] on span "Press SPACE to select this row." at bounding box center [321, 167] width 10 height 10
click at [325, 162] on input "Press SPACE to select this row." at bounding box center [325, 162] width 0 height 0
click at [276, 204] on div "UACU4118679" at bounding box center [270, 195] width 64 height 27
click at [321, 193] on span "Press SPACE to select this row." at bounding box center [321, 195] width 10 height 10
click at [325, 190] on input "Press SPACE to select this row." at bounding box center [325, 190] width 0 height 0
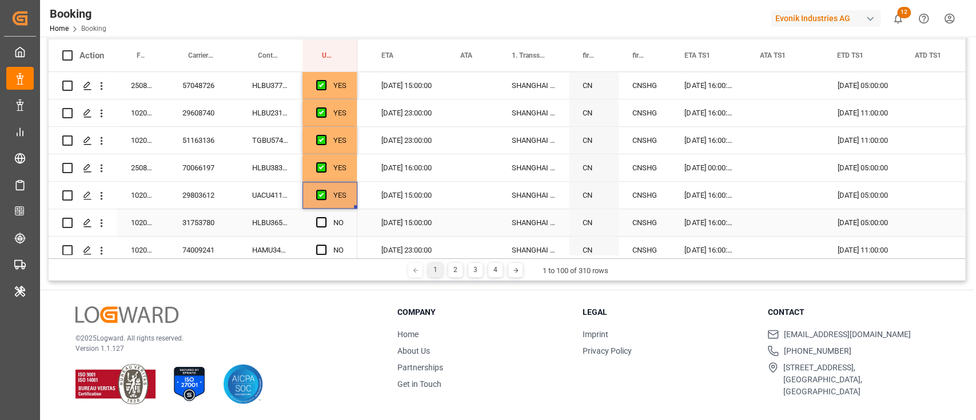
click at [298, 222] on div "HLBU3652270" at bounding box center [270, 222] width 64 height 27
click at [328, 219] on div "Press SPACE to select this row." at bounding box center [324, 223] width 17 height 26
click at [325, 220] on span "Press SPACE to select this row." at bounding box center [321, 222] width 10 height 10
click at [325, 217] on input "Press SPACE to select this row." at bounding box center [325, 217] width 0 height 0
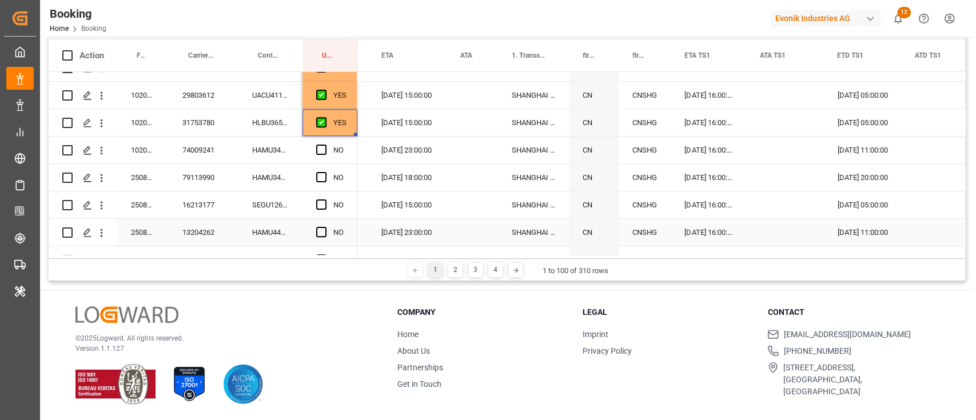
scroll to position [762, 0]
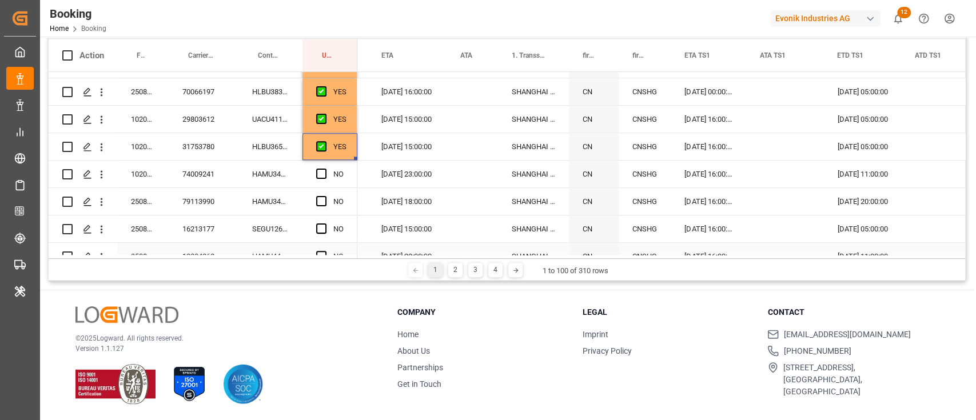
click at [273, 169] on div "HAMU3411910" at bounding box center [270, 174] width 64 height 27
click at [325, 174] on span "Press SPACE to select this row." at bounding box center [321, 174] width 10 height 10
click at [325, 169] on input "Press SPACE to select this row." at bounding box center [325, 169] width 0 height 0
click at [291, 197] on div "HAMU3487556" at bounding box center [270, 201] width 64 height 27
click at [323, 205] on span "Press SPACE to select this row." at bounding box center [321, 201] width 10 height 10
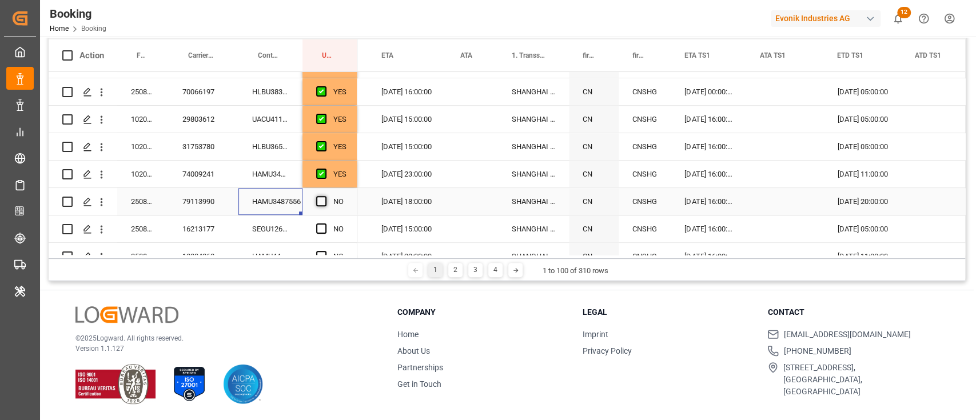
click at [325, 196] on input "Press SPACE to select this row." at bounding box center [325, 196] width 0 height 0
click at [276, 222] on div "SEGU1265092" at bounding box center [270, 229] width 64 height 27
click at [322, 229] on span "Press SPACE to select this row." at bounding box center [321, 229] width 10 height 10
click at [325, 224] on input "Press SPACE to select this row." at bounding box center [325, 224] width 0 height 0
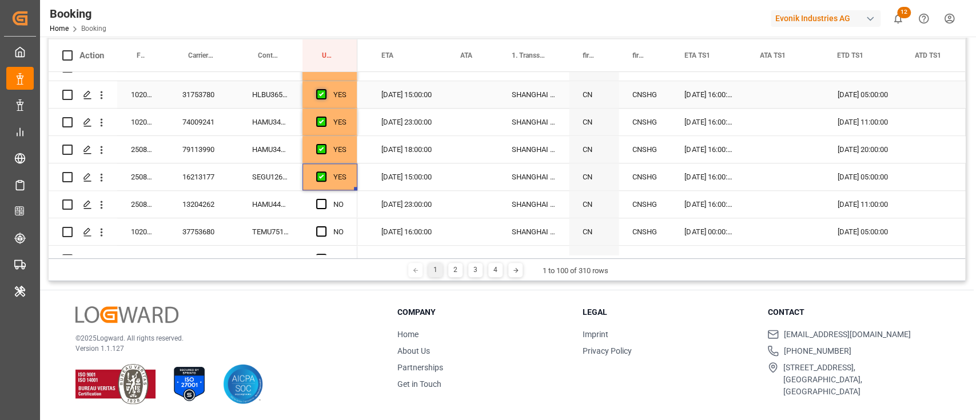
scroll to position [838, 0]
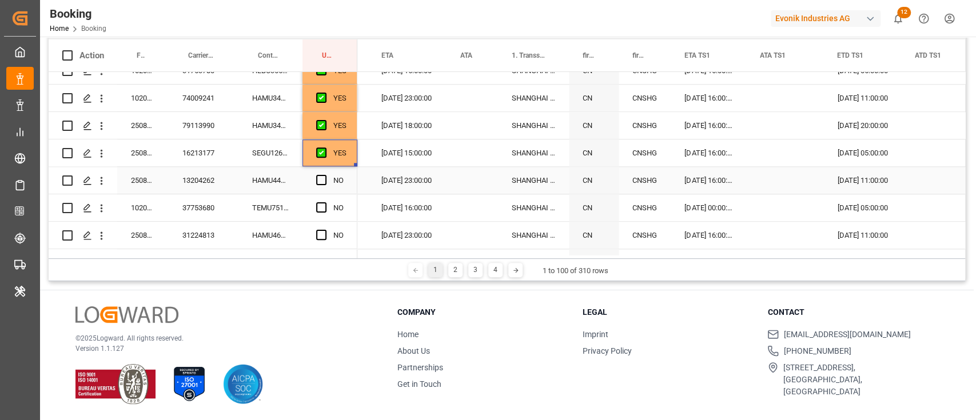
click at [266, 176] on div "HAMU4408000" at bounding box center [270, 180] width 64 height 27
click at [316, 177] on span "Press SPACE to select this row." at bounding box center [321, 180] width 10 height 10
click at [325, 175] on input "Press SPACE to select this row." at bounding box center [325, 175] width 0 height 0
click at [289, 203] on div "TEMU7518234" at bounding box center [270, 207] width 64 height 27
click at [707, 208] on div "09.10.2025 00:00:00" at bounding box center [708, 207] width 75 height 27
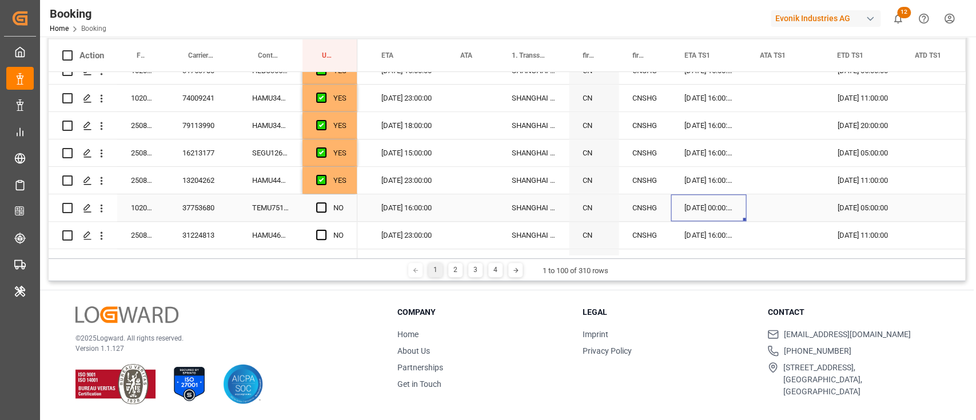
click at [707, 208] on div "09.10.2025 00:00:00" at bounding box center [708, 207] width 75 height 27
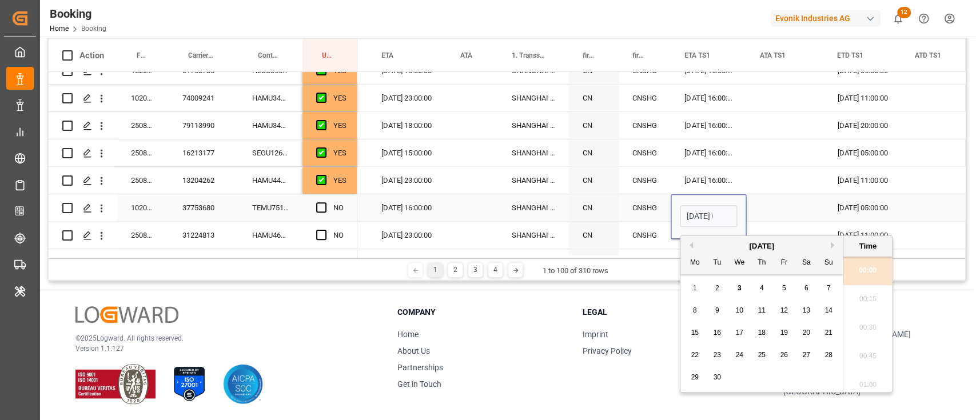
scroll to position [1404, 0]
click at [831, 246] on button "Next Month" at bounding box center [834, 245] width 7 height 7
click at [696, 309] on div "6" at bounding box center [695, 311] width 14 height 14
type input "06.10.2025 00:00"
click at [758, 210] on div "Press SPACE to select this row." at bounding box center [784, 207] width 77 height 27
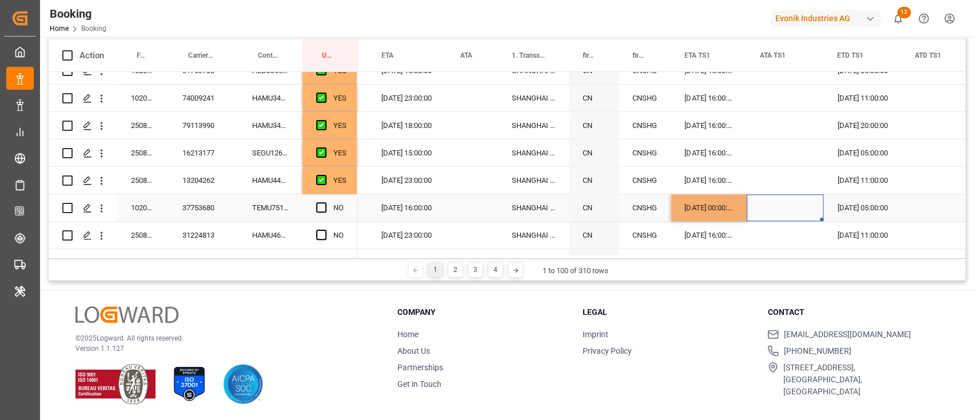
click at [277, 205] on div "TEMU7518234" at bounding box center [270, 207] width 64 height 27
click at [321, 208] on span "Press SPACE to select this row." at bounding box center [321, 207] width 10 height 10
click at [325, 202] on input "Press SPACE to select this row." at bounding box center [325, 202] width 0 height 0
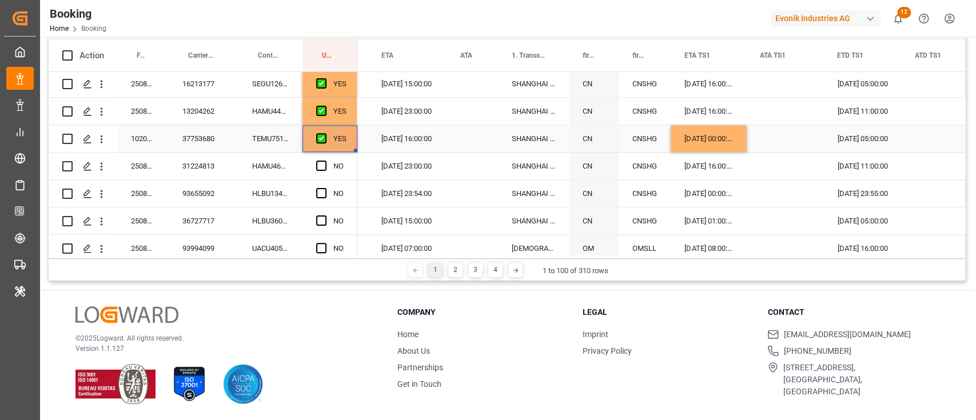
scroll to position [915, 0]
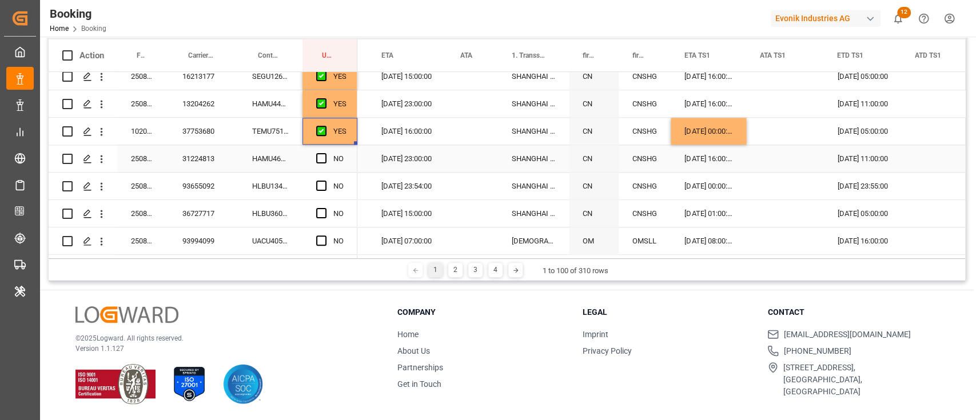
click at [281, 166] on div "HAMU4624170" at bounding box center [270, 158] width 64 height 27
click at [320, 158] on span "Press SPACE to select this row." at bounding box center [321, 158] width 10 height 10
click at [325, 153] on input "Press SPACE to select this row." at bounding box center [325, 153] width 0 height 0
click at [281, 197] on div "HLBU1347149" at bounding box center [270, 186] width 64 height 27
click at [320, 188] on span "Press SPACE to select this row." at bounding box center [321, 186] width 10 height 10
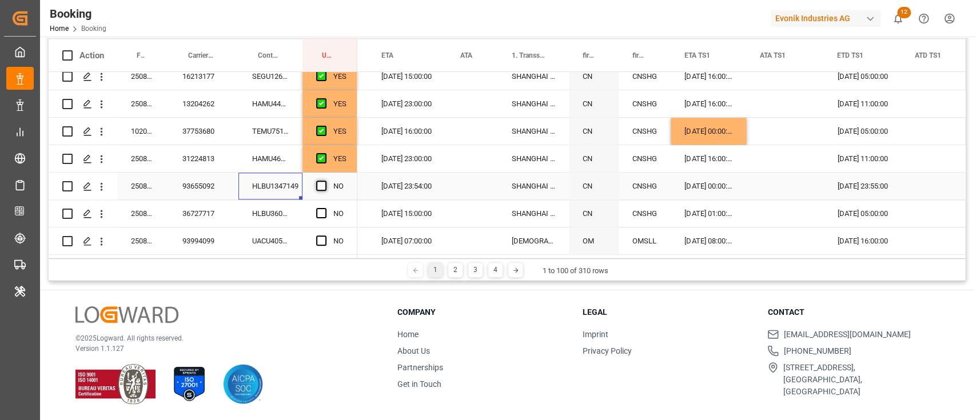
click at [325, 181] on input "Press SPACE to select this row." at bounding box center [325, 181] width 0 height 0
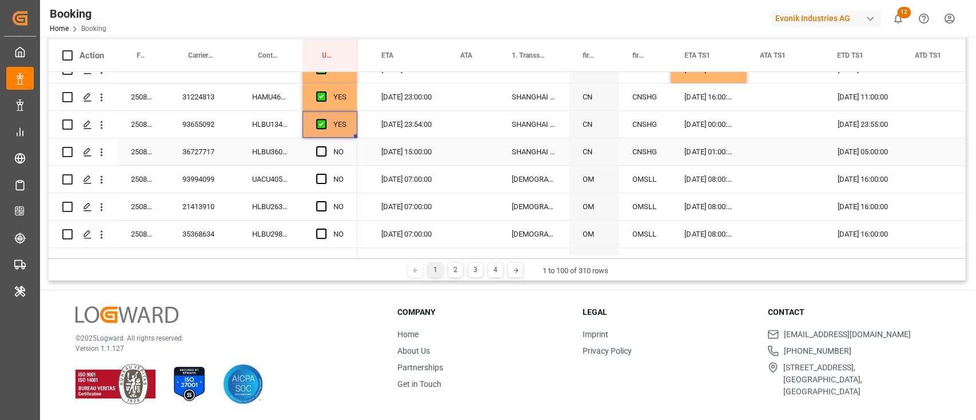
scroll to position [991, 0]
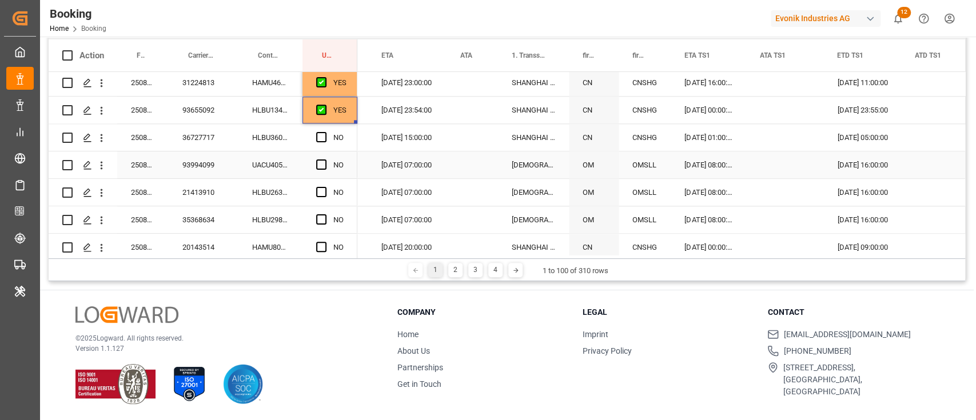
click at [276, 160] on div "UACU4059597" at bounding box center [270, 165] width 64 height 27
click at [276, 144] on div "HLBU3604694" at bounding box center [270, 137] width 64 height 27
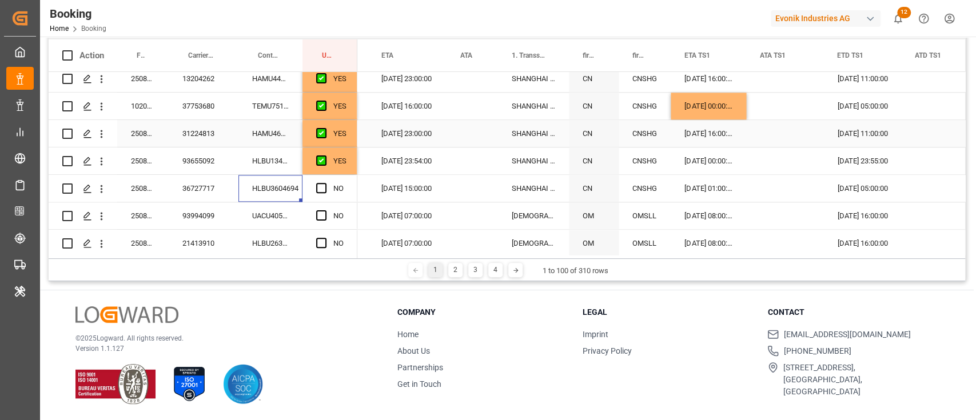
scroll to position [964, 0]
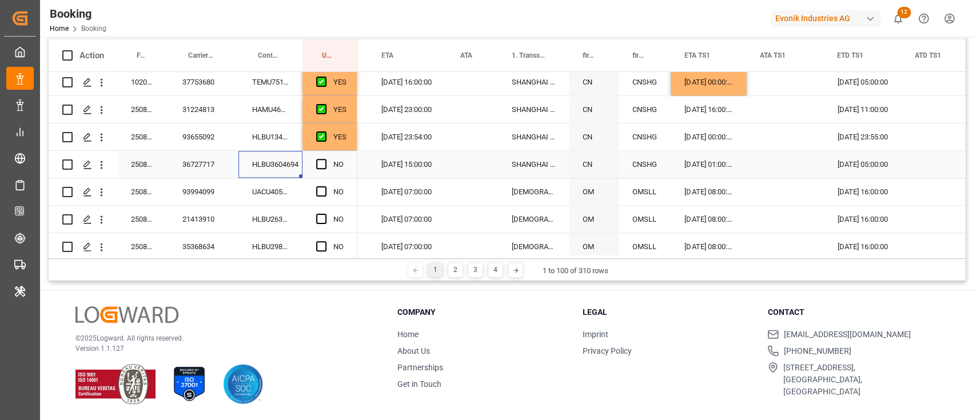
click at [316, 156] on div "NO" at bounding box center [329, 164] width 55 height 27
click at [319, 164] on span "Press SPACE to select this row." at bounding box center [321, 164] width 10 height 10
click at [325, 159] on input "Press SPACE to select this row." at bounding box center [325, 159] width 0 height 0
click at [296, 189] on div "UACU4059597" at bounding box center [270, 191] width 64 height 27
click at [317, 190] on span "Press SPACE to select this row." at bounding box center [321, 191] width 10 height 10
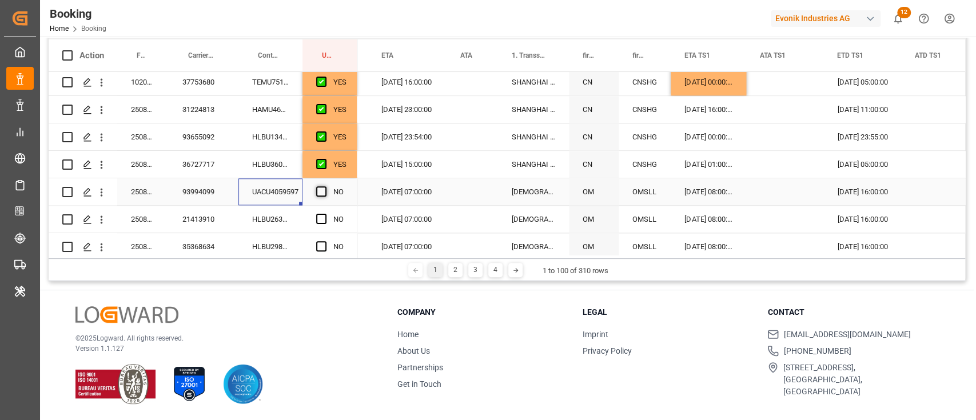
click at [325, 186] on input "Press SPACE to select this row." at bounding box center [325, 186] width 0 height 0
click at [282, 222] on div "HLBU2635284" at bounding box center [270, 219] width 64 height 27
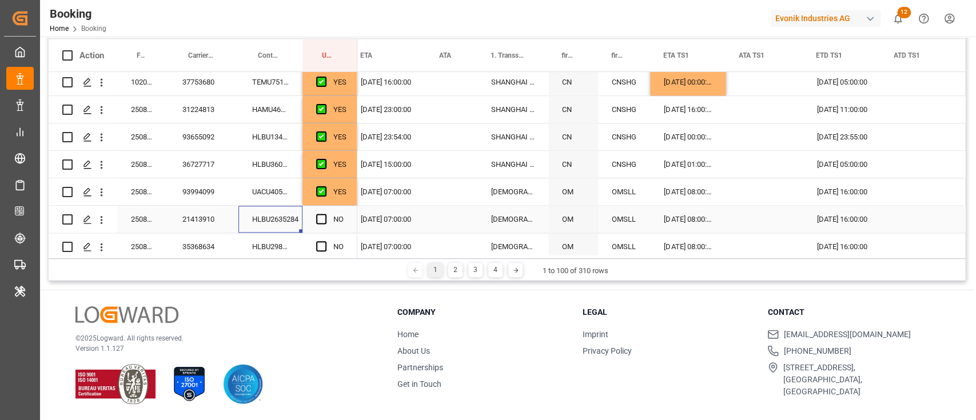
scroll to position [0, 1153]
click at [322, 220] on span "Press SPACE to select this row." at bounding box center [321, 219] width 10 height 10
click at [325, 214] on input "Press SPACE to select this row." at bounding box center [325, 214] width 0 height 0
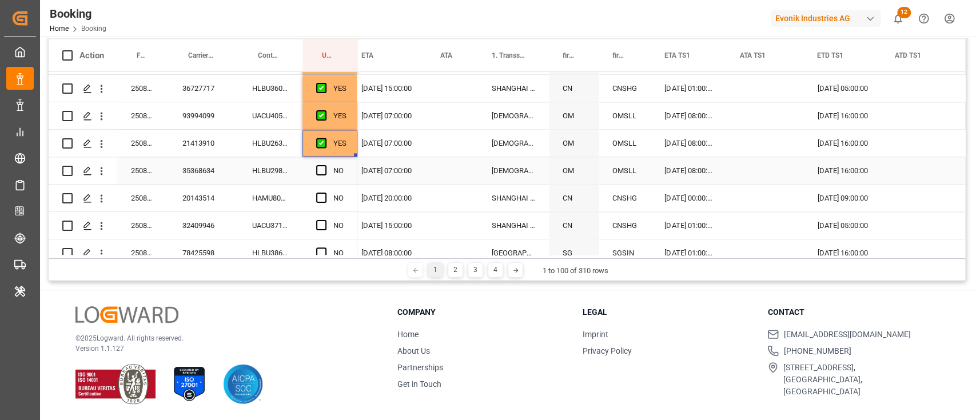
click at [274, 169] on div "HLBU2986910" at bounding box center [270, 170] width 64 height 27
click at [320, 169] on span "Press SPACE to select this row." at bounding box center [321, 170] width 10 height 10
click at [325, 165] on input "Press SPACE to select this row." at bounding box center [325, 165] width 0 height 0
click at [279, 200] on div "HAMU8000228" at bounding box center [270, 198] width 64 height 27
click at [324, 194] on span "Press SPACE to select this row." at bounding box center [321, 198] width 10 height 10
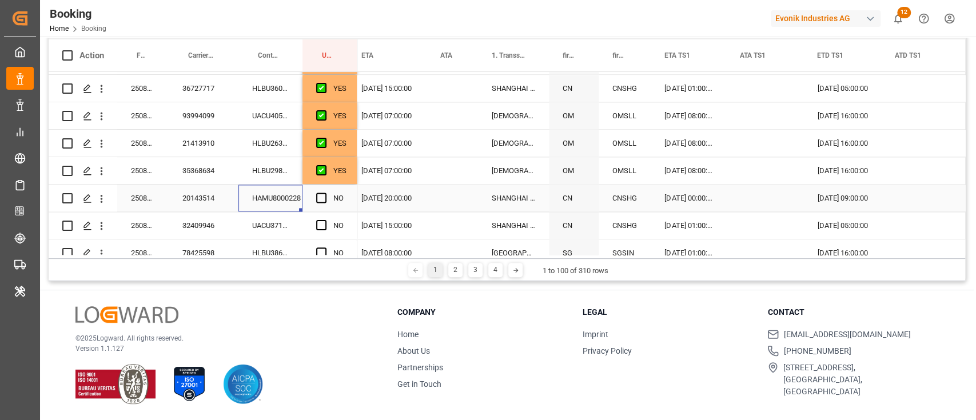
click at [325, 193] on input "Press SPACE to select this row." at bounding box center [325, 193] width 0 height 0
click at [292, 222] on div "UACU3711329" at bounding box center [270, 225] width 64 height 27
click at [320, 220] on span "Press SPACE to select this row." at bounding box center [321, 225] width 10 height 10
click at [325, 220] on input "Press SPACE to select this row." at bounding box center [325, 220] width 0 height 0
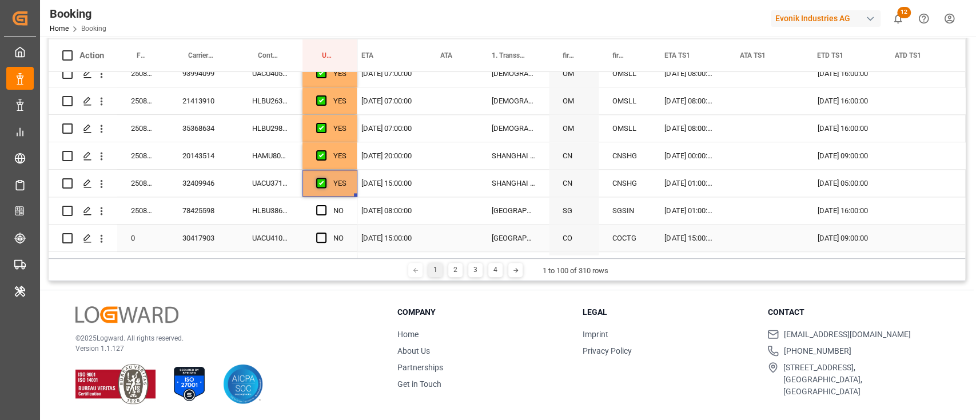
scroll to position [1116, 0]
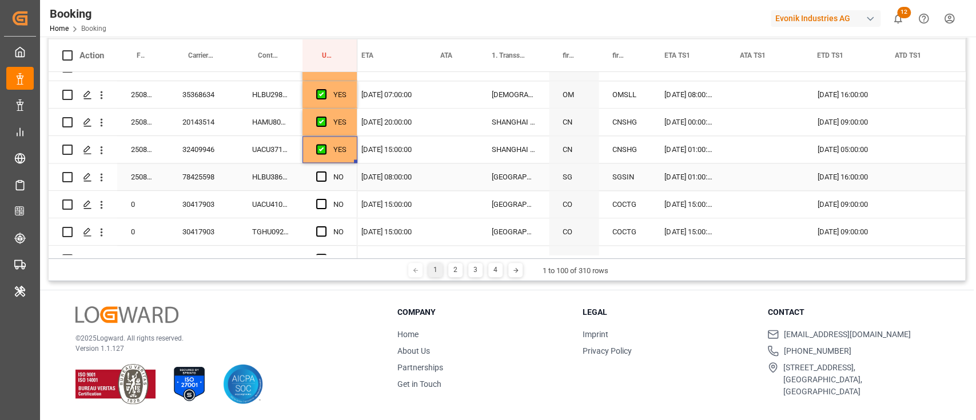
click at [281, 171] on div "HLBU3866360" at bounding box center [270, 177] width 64 height 27
click at [322, 182] on div "Press SPACE to select this row." at bounding box center [324, 177] width 17 height 26
click at [323, 167] on div "Press SPACE to select this row." at bounding box center [324, 177] width 17 height 26
click at [319, 172] on span "Press SPACE to select this row." at bounding box center [321, 177] width 10 height 10
click at [325, 172] on input "Press SPACE to select this row." at bounding box center [325, 172] width 0 height 0
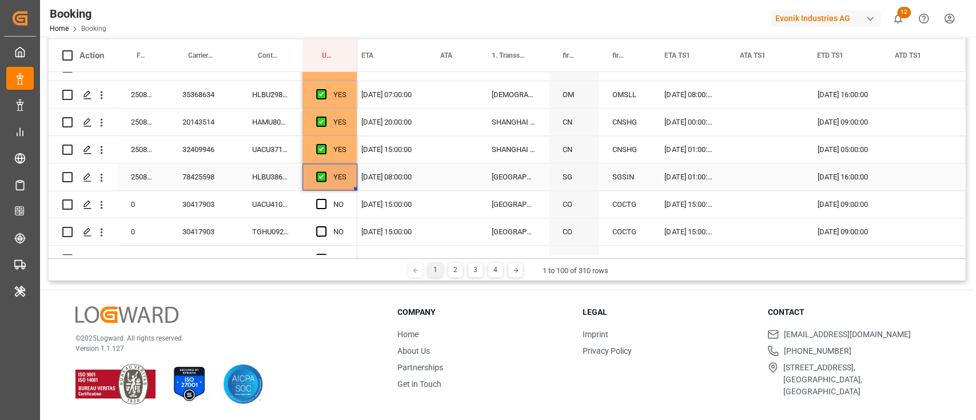
scroll to position [1193, 0]
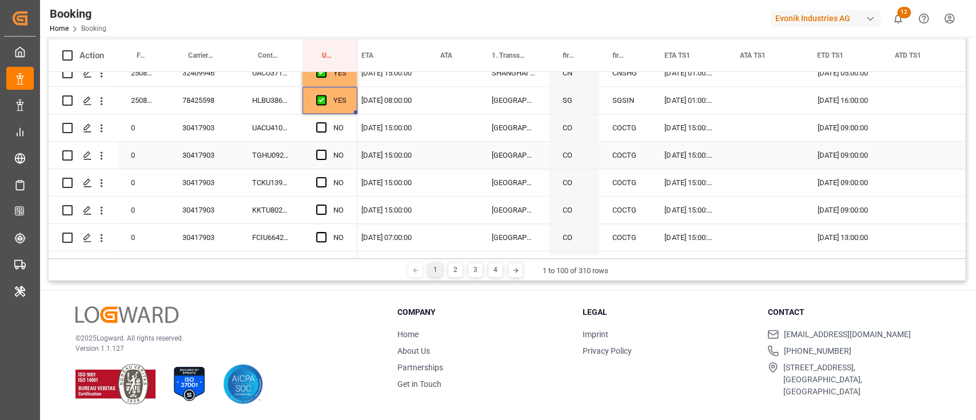
click at [224, 157] on div "30417903" at bounding box center [204, 155] width 70 height 27
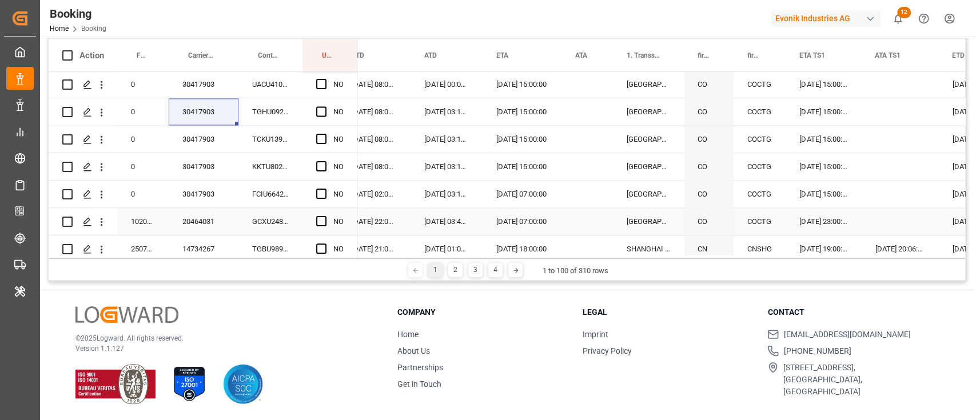
scroll to position [1269, 0]
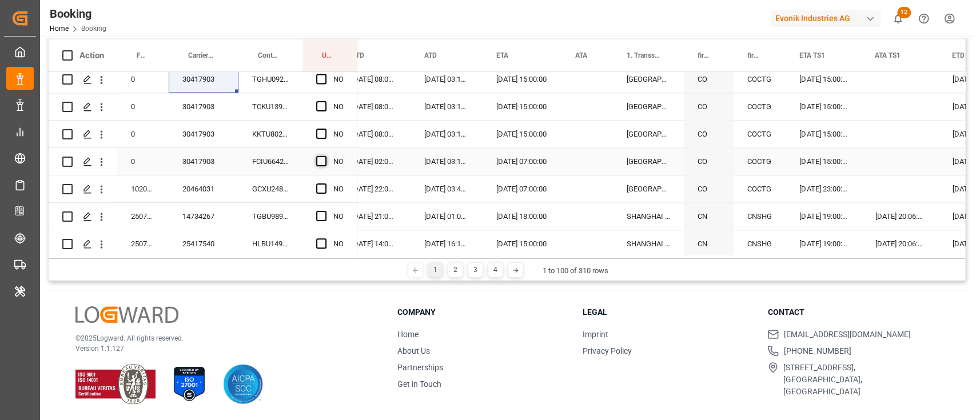
click at [318, 161] on span "Press SPACE to select this row." at bounding box center [321, 161] width 10 height 10
click at [325, 156] on input "Press SPACE to select this row." at bounding box center [325, 156] width 0 height 0
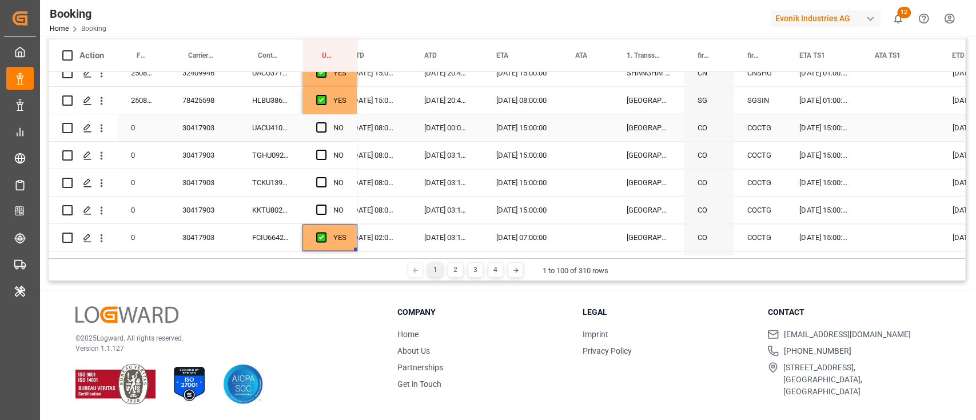
click at [518, 134] on div "[DATE] 15:00:00" at bounding box center [522, 127] width 79 height 27
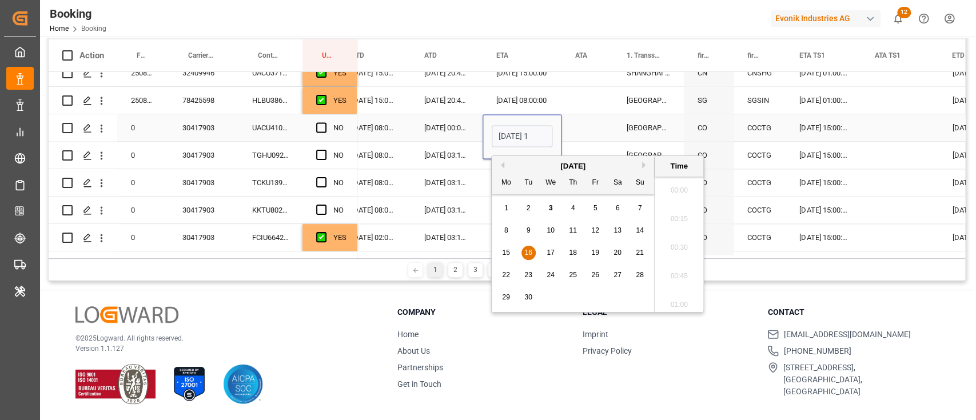
scroll to position [1404, 0]
click at [593, 256] on span "19" at bounding box center [594, 253] width 7 height 8
type input "19.09.2025 15:00"
click at [604, 133] on div "Press SPACE to select this row." at bounding box center [587, 127] width 51 height 27
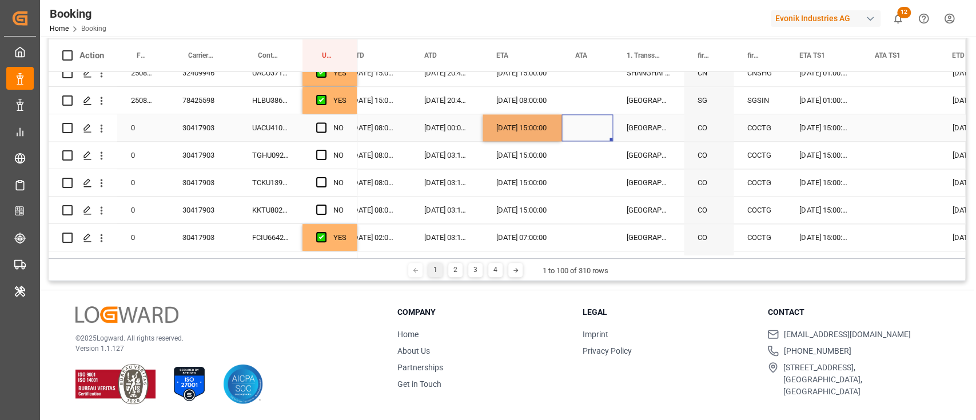
click at [557, 129] on div "19.09.2025 15:00:00" at bounding box center [522, 127] width 79 height 27
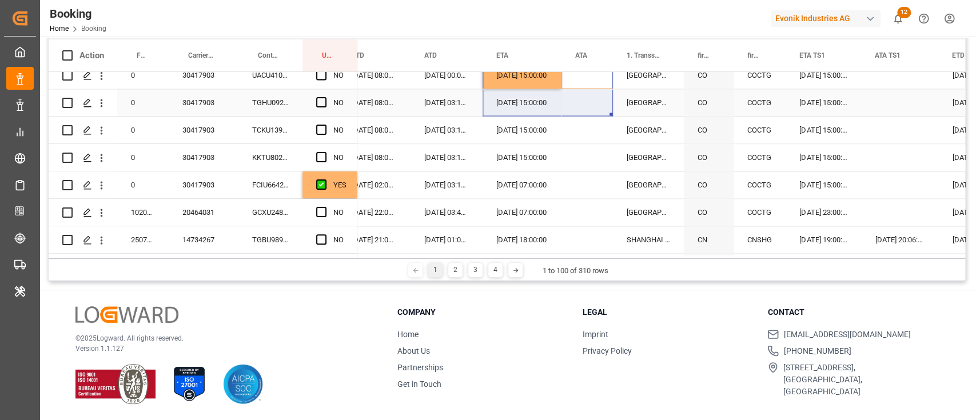
drag, startPoint x: 562, startPoint y: 139, endPoint x: 560, endPoint y: 157, distance: 18.3
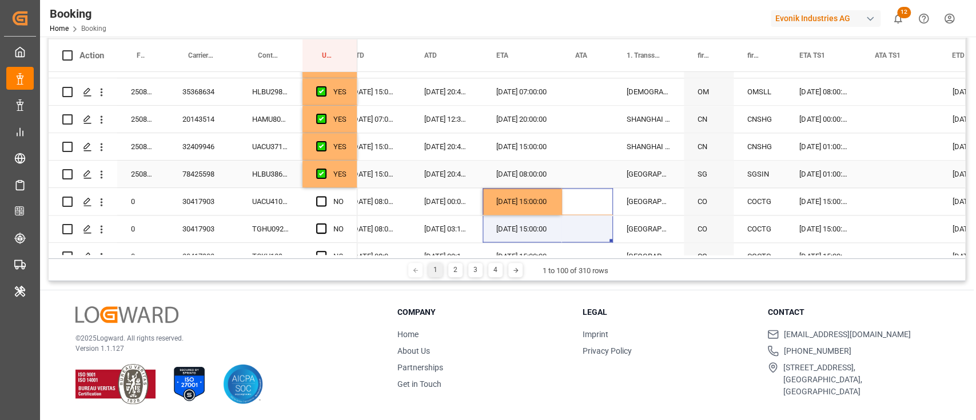
scroll to position [1116, 0]
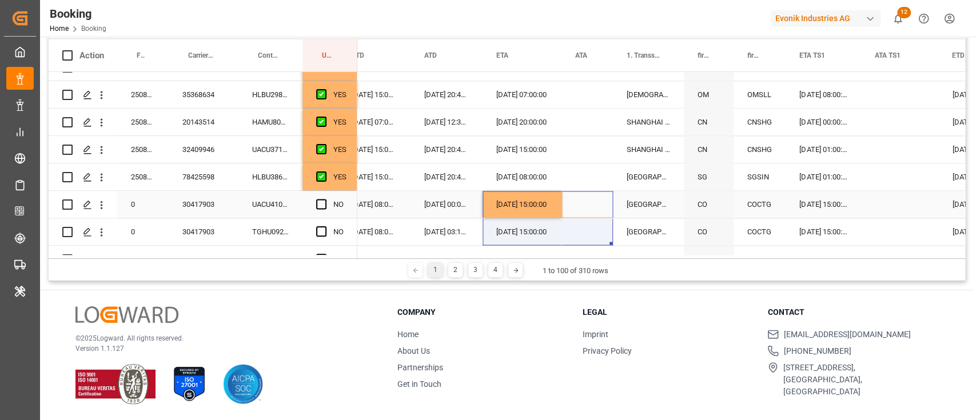
click at [539, 198] on div "19.09.2025 15:00:00" at bounding box center [522, 204] width 79 height 27
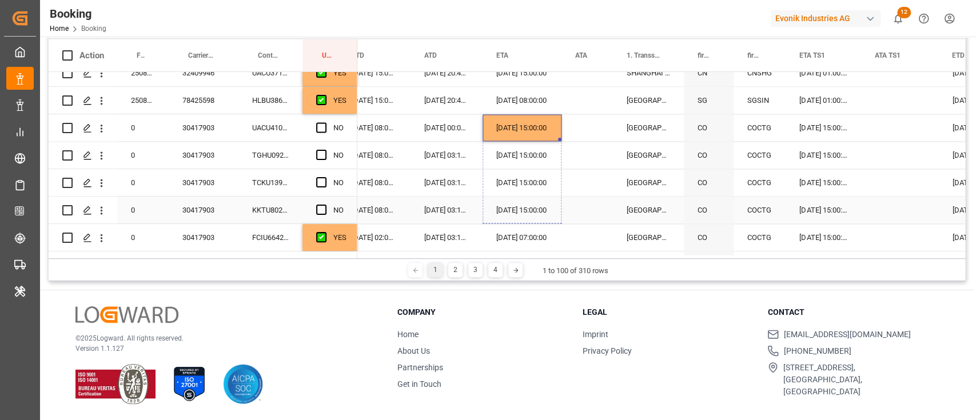
drag, startPoint x: 558, startPoint y: 214, endPoint x: 543, endPoint y: 218, distance: 14.8
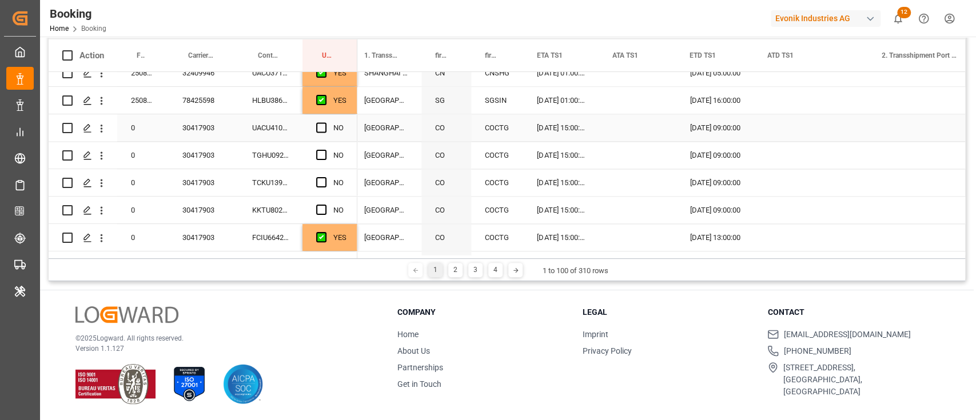
click at [714, 131] on div "11.09.2025 09:00:00" at bounding box center [715, 127] width 78 height 27
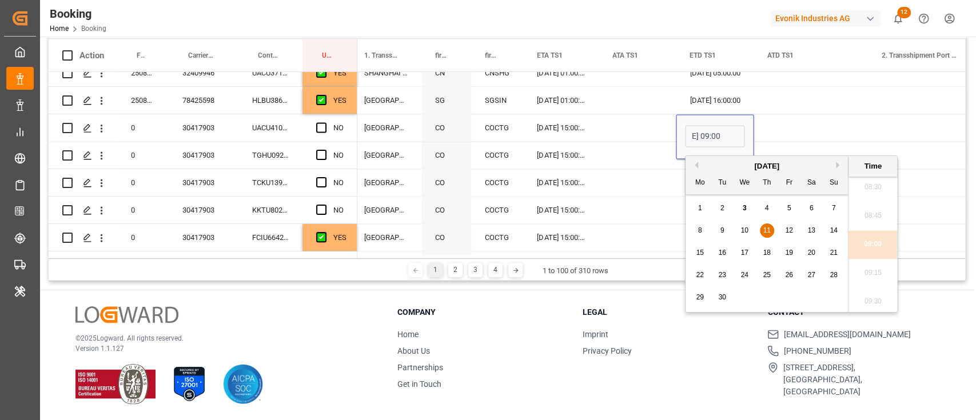
click at [744, 230] on span "10" at bounding box center [743, 230] width 7 height 8
type input "10.09.2025 09:00"
click at [771, 129] on div "Press SPACE to select this row." at bounding box center [811, 127] width 114 height 27
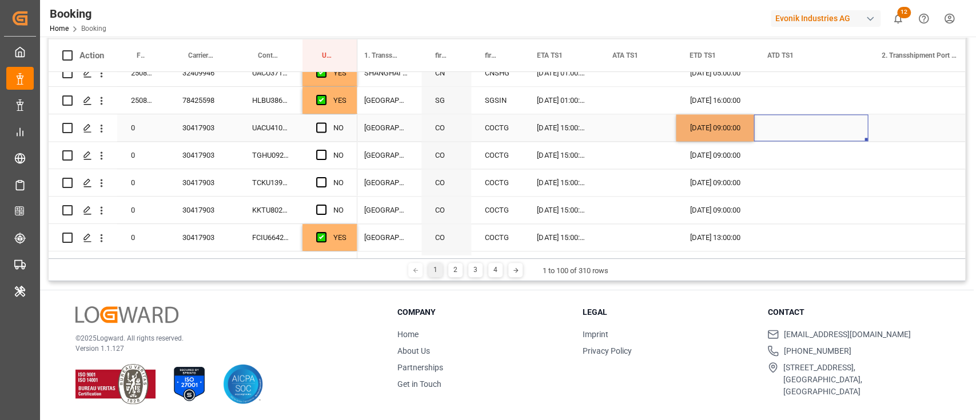
click at [741, 128] on div "10.09.2025 09:00:00" at bounding box center [715, 127] width 78 height 27
click at [751, 137] on div "10.09.2025 09:00:00" at bounding box center [715, 127] width 78 height 27
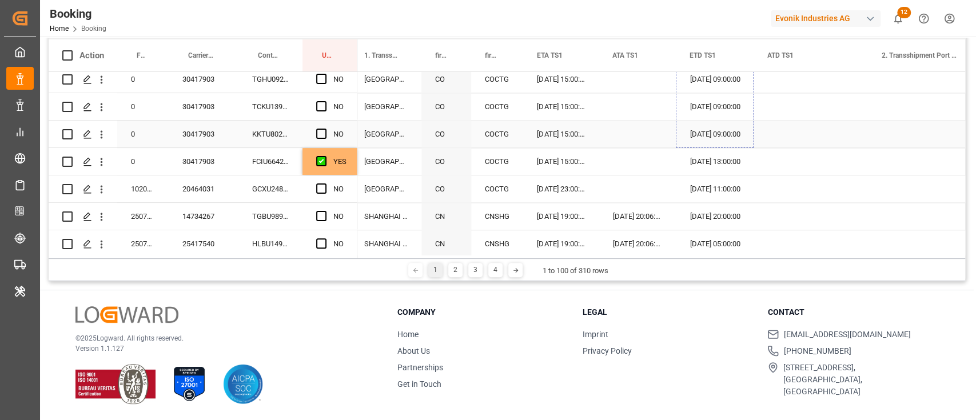
drag, startPoint x: 751, startPoint y: 140, endPoint x: 740, endPoint y: 140, distance: 10.9
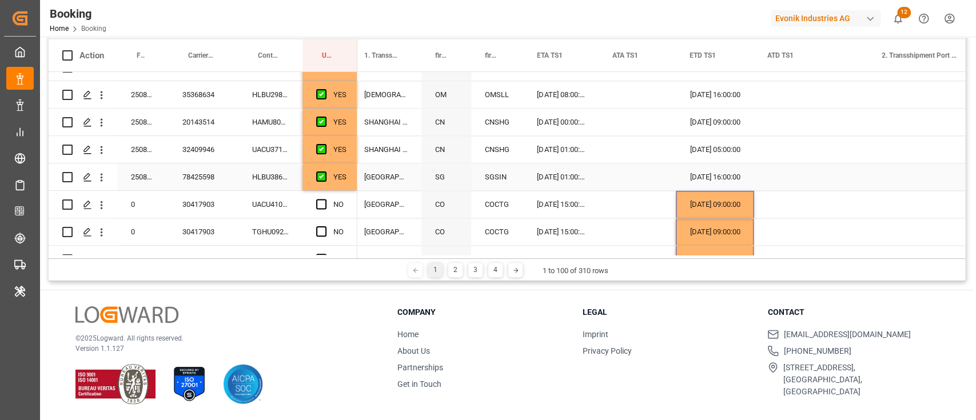
click at [350, 180] on div "YES" at bounding box center [329, 177] width 55 height 27
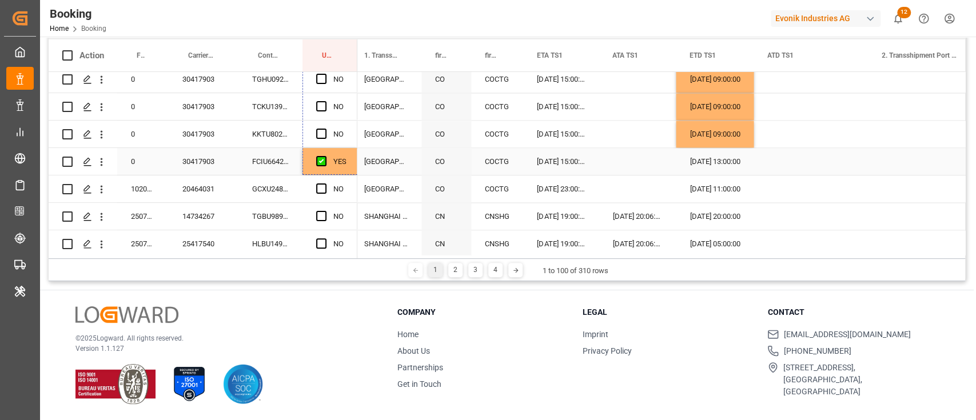
drag, startPoint x: 355, startPoint y: 186, endPoint x: 344, endPoint y: 163, distance: 25.8
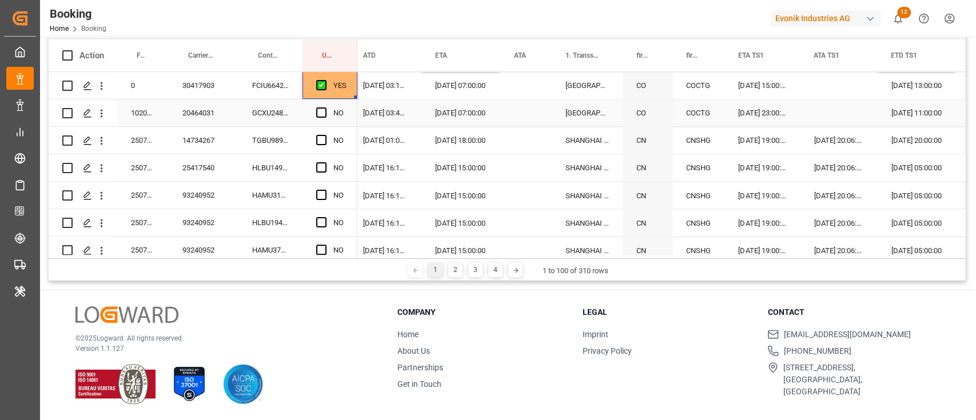
click at [280, 121] on div "GCXU2484139" at bounding box center [270, 112] width 64 height 27
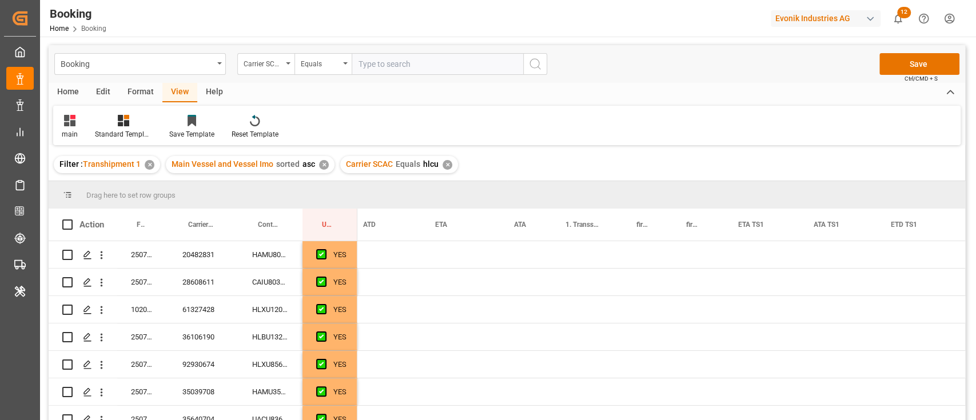
scroll to position [0, 1079]
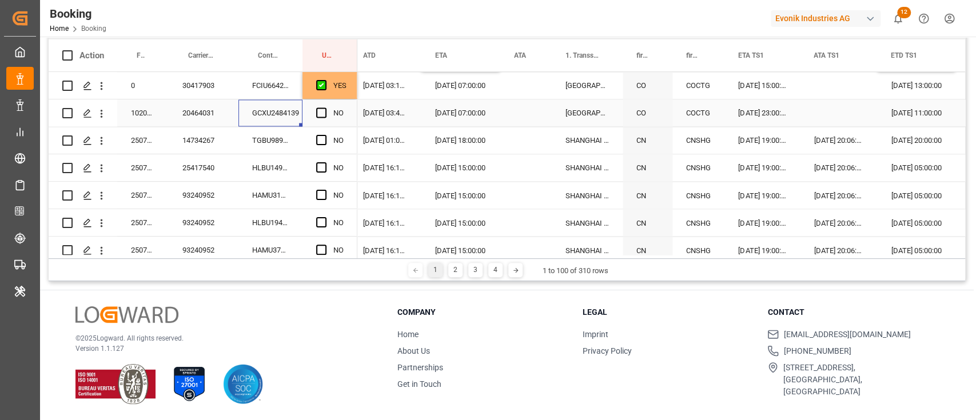
click at [322, 106] on div "Press SPACE to select this row." at bounding box center [324, 113] width 17 height 26
click at [321, 112] on span "Press SPACE to select this row." at bounding box center [321, 112] width 10 height 10
click at [325, 107] on input "Press SPACE to select this row." at bounding box center [325, 107] width 0 height 0
click at [274, 156] on div "HLBU1495207" at bounding box center [270, 167] width 64 height 27
click at [280, 142] on div "TGBU9894077" at bounding box center [270, 140] width 64 height 27
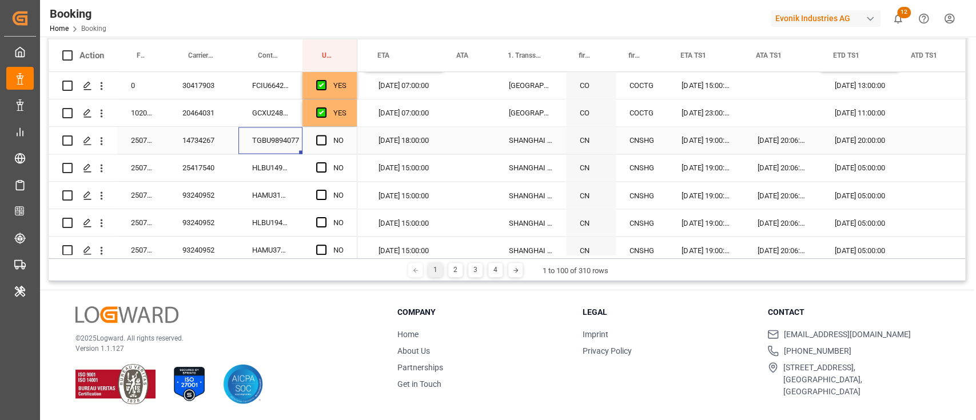
scroll to position [0, 1137]
click at [325, 136] on span "Press SPACE to select this row." at bounding box center [321, 140] width 10 height 10
click at [325, 135] on input "Press SPACE to select this row." at bounding box center [325, 135] width 0 height 0
click at [323, 144] on span "Press SPACE to select this row." at bounding box center [321, 140] width 10 height 10
click at [325, 135] on input "Press SPACE to select this row." at bounding box center [325, 135] width 0 height 0
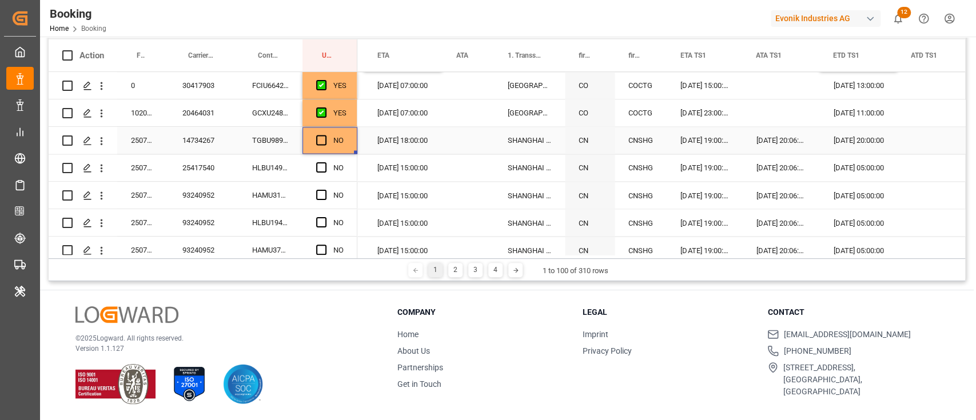
click at [315, 143] on div "NO" at bounding box center [329, 140] width 55 height 27
click at [324, 141] on span "Press SPACE to select this row." at bounding box center [321, 140] width 10 height 10
click at [325, 135] on input "Press SPACE to select this row." at bounding box center [325, 135] width 0 height 0
click at [288, 168] on div "HLBU1495207" at bounding box center [270, 167] width 64 height 27
click at [313, 162] on div "NO" at bounding box center [329, 167] width 55 height 27
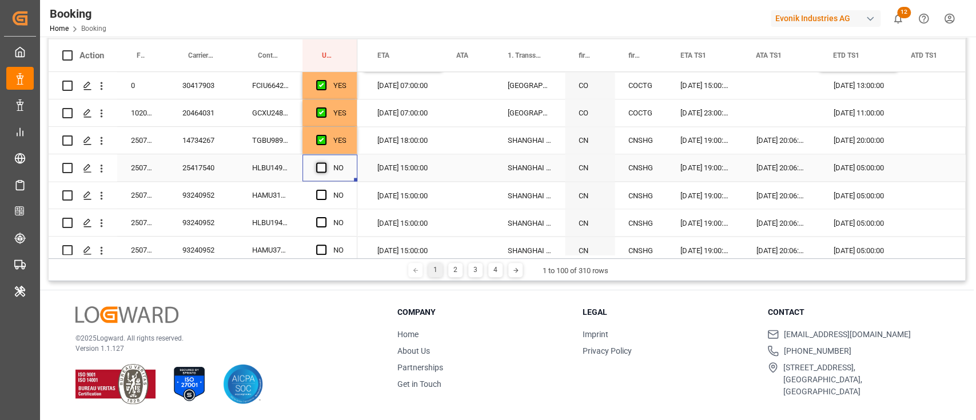
click at [318, 164] on span "Press SPACE to select this row." at bounding box center [321, 167] width 10 height 10
click at [325, 162] on input "Press SPACE to select this row." at bounding box center [325, 162] width 0 height 0
click at [282, 187] on div "HAMU3185432" at bounding box center [270, 195] width 64 height 27
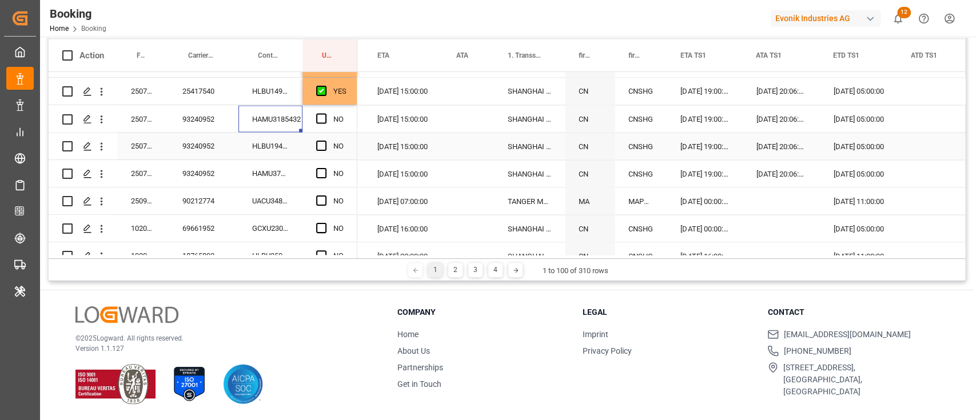
click at [217, 150] on div "93240952" at bounding box center [204, 146] width 70 height 27
click at [289, 125] on div "HAMU3185432" at bounding box center [270, 118] width 64 height 27
click at [325, 114] on span "Press SPACE to select this row." at bounding box center [321, 118] width 10 height 10
click at [325, 113] on input "Press SPACE to select this row." at bounding box center [325, 113] width 0 height 0
click at [320, 143] on span "Press SPACE to select this row." at bounding box center [321, 146] width 10 height 10
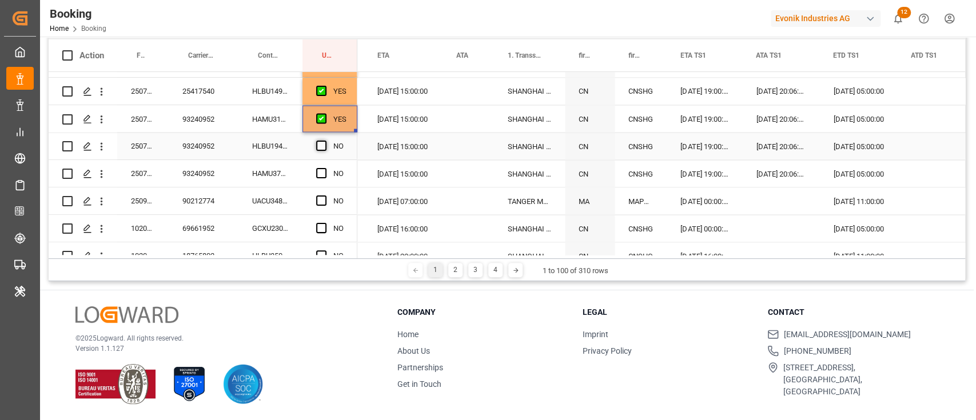
click at [325, 141] on input "Press SPACE to select this row." at bounding box center [325, 141] width 0 height 0
click at [318, 169] on span "Press SPACE to select this row." at bounding box center [321, 173] width 10 height 10
click at [325, 168] on input "Press SPACE to select this row." at bounding box center [325, 168] width 0 height 0
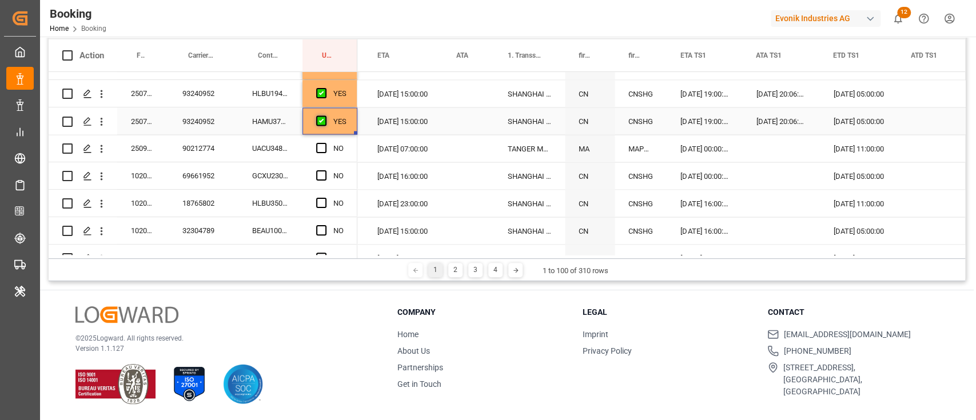
scroll to position [1498, 0]
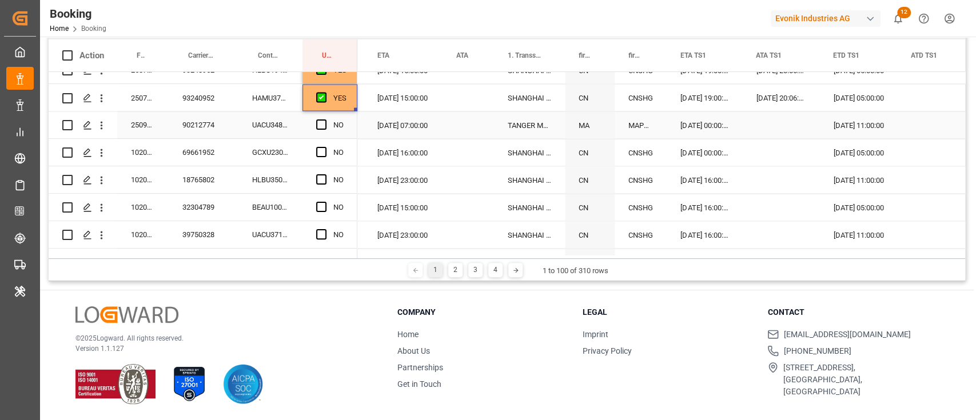
click at [270, 121] on div "UACU3488494" at bounding box center [270, 125] width 64 height 27
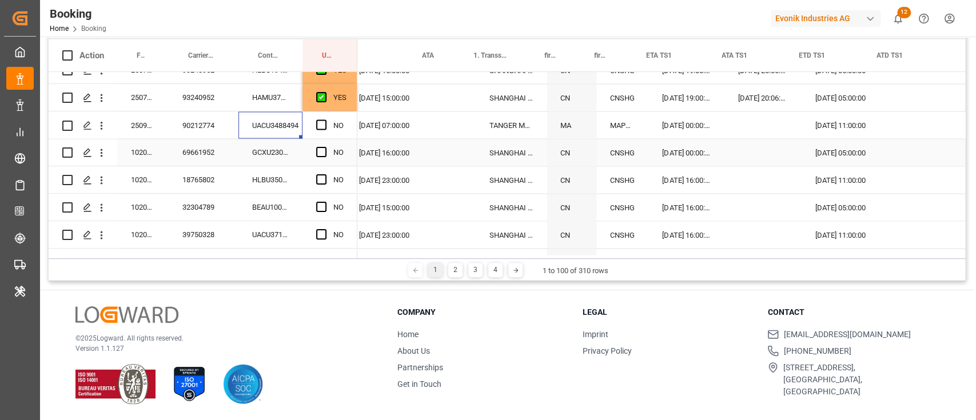
scroll to position [0, 0]
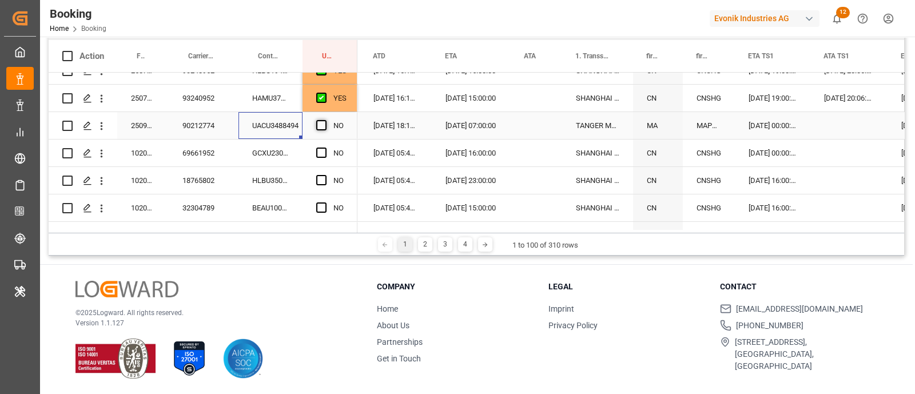
click at [320, 124] on span "Press SPACE to select this row." at bounding box center [321, 125] width 10 height 10
click at [325, 120] on input "Press SPACE to select this row." at bounding box center [325, 120] width 0 height 0
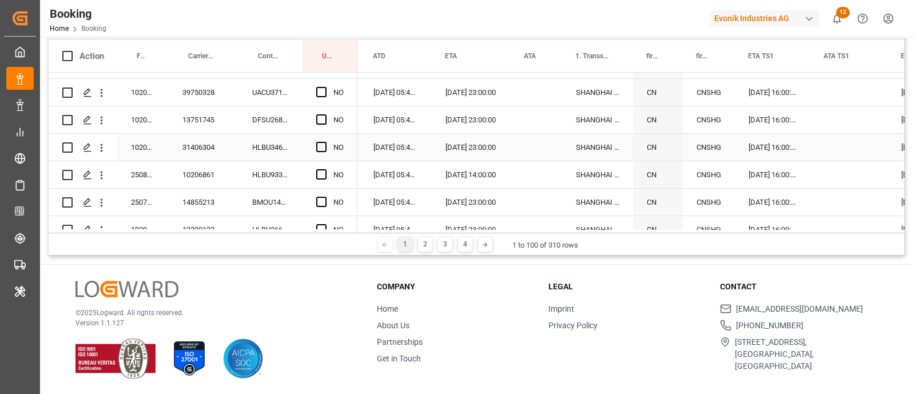
scroll to position [0, 1069]
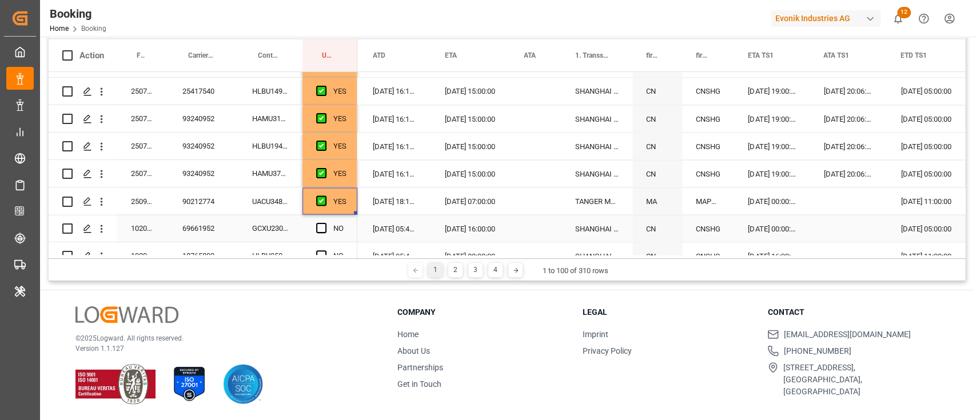
click at [270, 220] on div "GCXU2306760" at bounding box center [270, 228] width 64 height 27
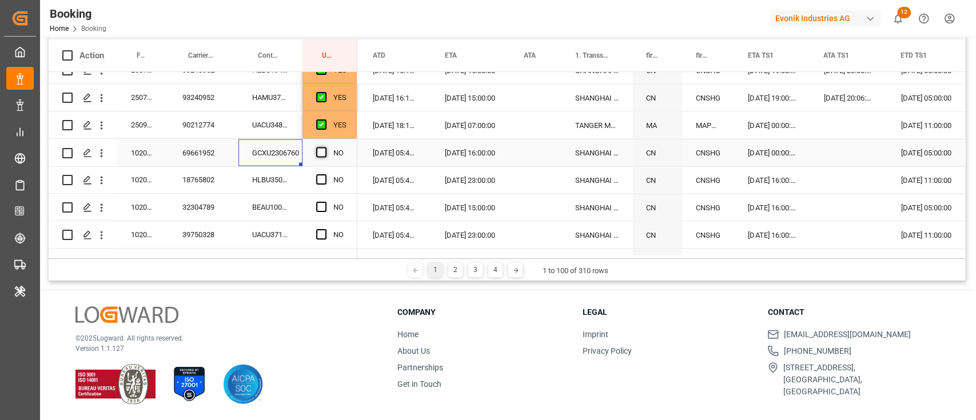
click at [320, 156] on span "Press SPACE to select this row." at bounding box center [321, 152] width 10 height 10
click at [325, 147] on input "Press SPACE to select this row." at bounding box center [325, 147] width 0 height 0
click at [273, 185] on div "HLBU3504294" at bounding box center [270, 179] width 64 height 27
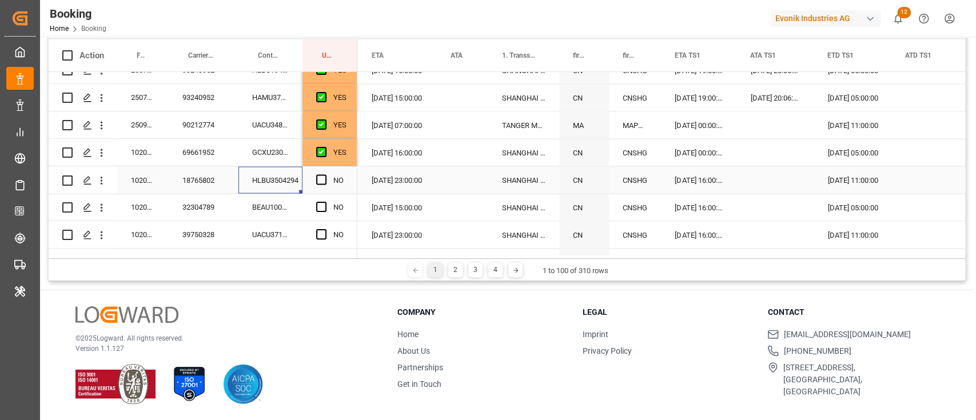
click at [322, 176] on span "Press SPACE to select this row." at bounding box center [321, 179] width 10 height 10
click at [325, 174] on input "Press SPACE to select this row." at bounding box center [325, 174] width 0 height 0
click at [261, 209] on div "BEAU1000574" at bounding box center [270, 207] width 64 height 27
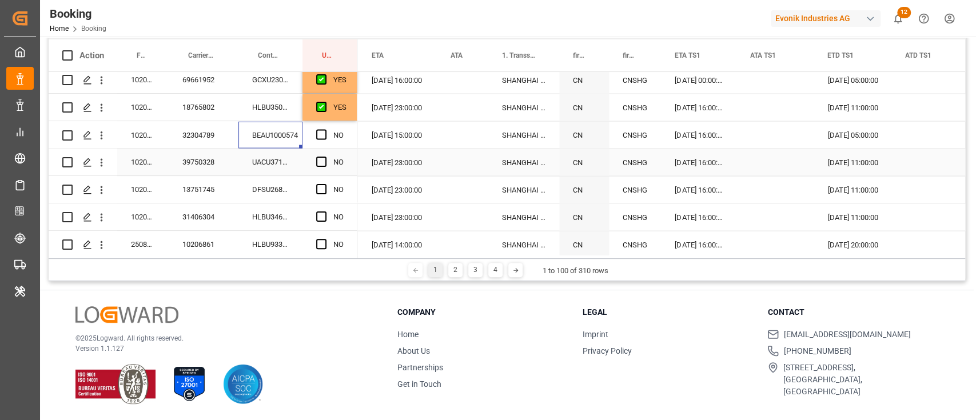
scroll to position [1574, 0]
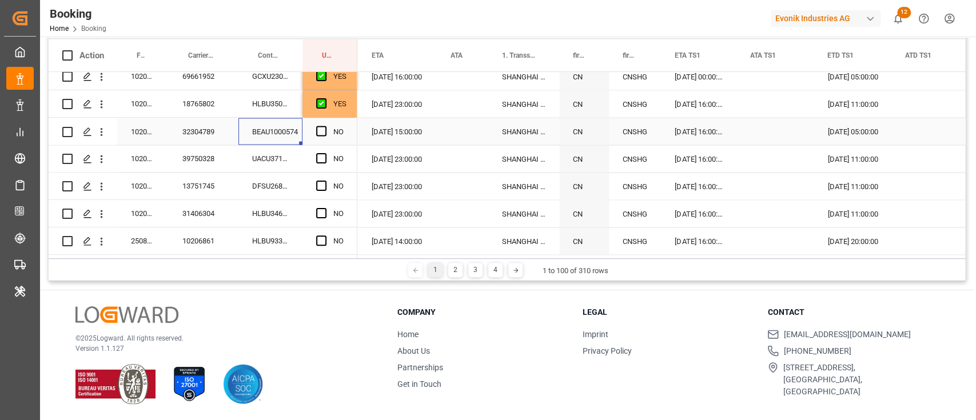
click at [320, 133] on span "Press SPACE to select this row." at bounding box center [321, 131] width 10 height 10
click at [325, 126] on input "Press SPACE to select this row." at bounding box center [325, 126] width 0 height 0
click at [261, 162] on div "UACU3716001" at bounding box center [270, 158] width 64 height 27
click at [321, 159] on span "Press SPACE to select this row." at bounding box center [321, 158] width 10 height 10
click at [325, 153] on input "Press SPACE to select this row." at bounding box center [325, 153] width 0 height 0
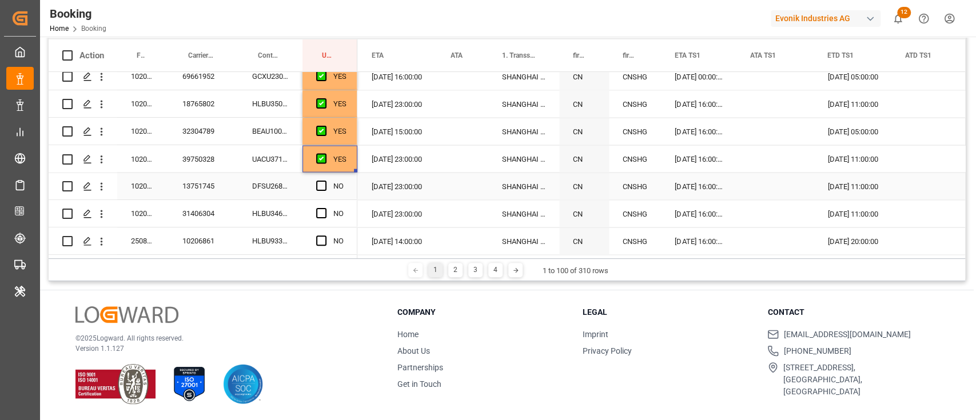
click at [273, 185] on div "DFSU2680071" at bounding box center [270, 186] width 64 height 27
click at [318, 186] on span "Press SPACE to select this row." at bounding box center [321, 186] width 10 height 10
click at [325, 181] on input "Press SPACE to select this row." at bounding box center [325, 181] width 0 height 0
click at [276, 214] on div "HLBU3460365" at bounding box center [270, 213] width 64 height 27
click at [324, 212] on span "Press SPACE to select this row." at bounding box center [321, 213] width 10 height 10
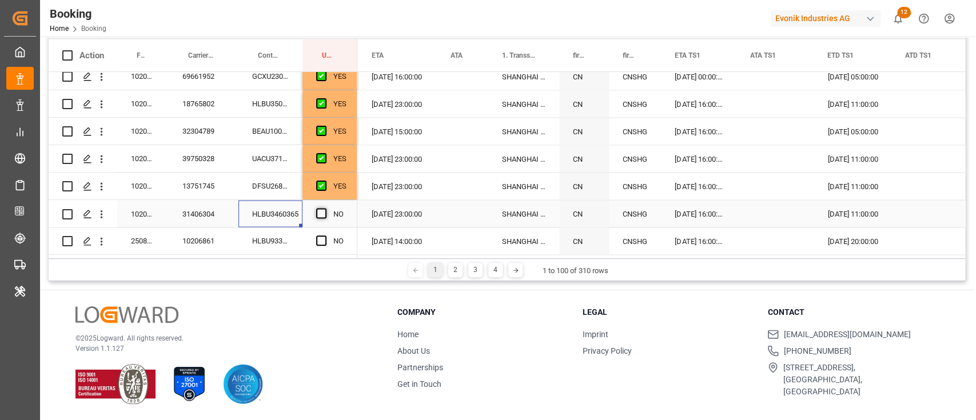
click at [325, 208] on input "Press SPACE to select this row." at bounding box center [325, 208] width 0 height 0
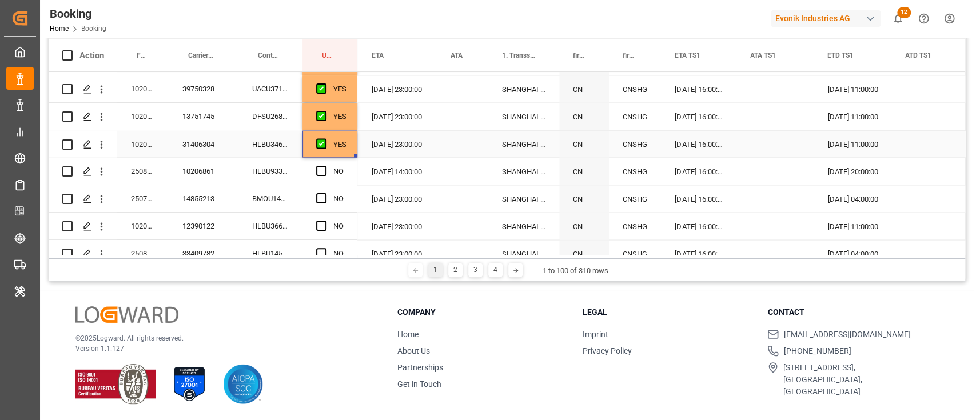
scroll to position [1650, 0]
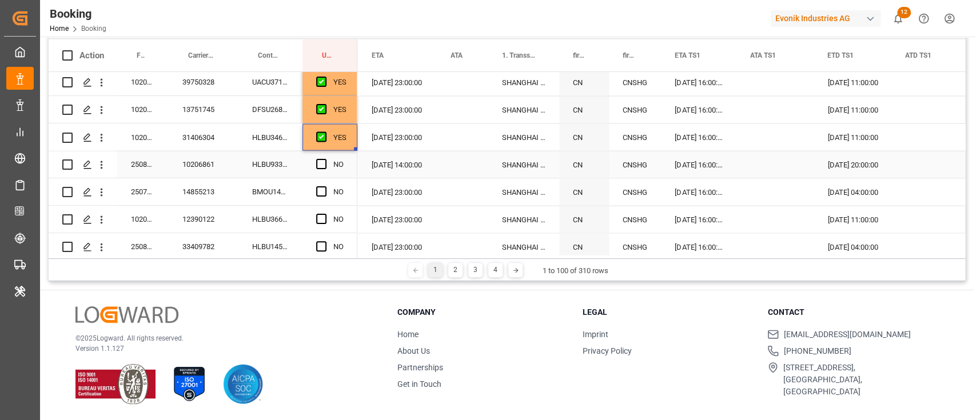
click at [274, 172] on div "HLBU9334282" at bounding box center [270, 164] width 64 height 27
click at [325, 162] on span "Press SPACE to select this row." at bounding box center [321, 164] width 10 height 10
click at [325, 159] on input "Press SPACE to select this row." at bounding box center [325, 159] width 0 height 0
click at [270, 189] on div "BMOU1425336" at bounding box center [270, 191] width 64 height 27
click at [312, 190] on div "NO" at bounding box center [329, 191] width 55 height 27
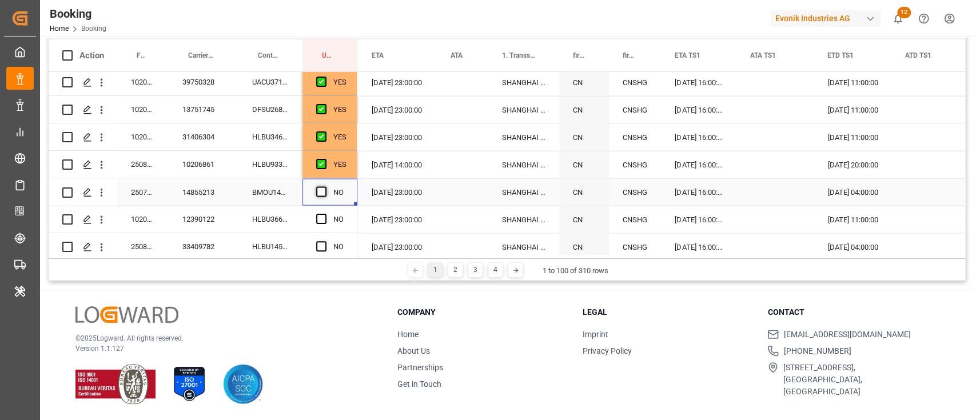
click at [325, 190] on span "Press SPACE to select this row." at bounding box center [321, 191] width 10 height 10
click at [325, 186] on input "Press SPACE to select this row." at bounding box center [325, 186] width 0 height 0
click at [288, 215] on div "HLBU3664950" at bounding box center [270, 219] width 64 height 27
click at [320, 218] on span "Press SPACE to select this row." at bounding box center [321, 219] width 10 height 10
click at [325, 214] on input "Press SPACE to select this row." at bounding box center [325, 214] width 0 height 0
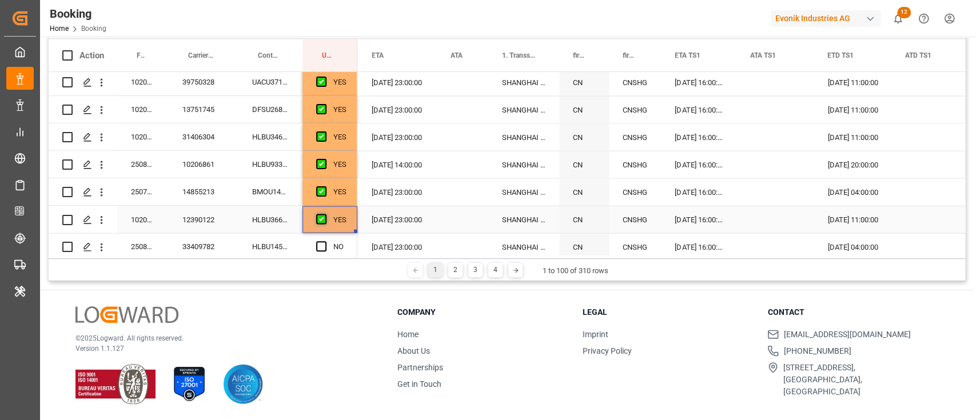
scroll to position [1726, 0]
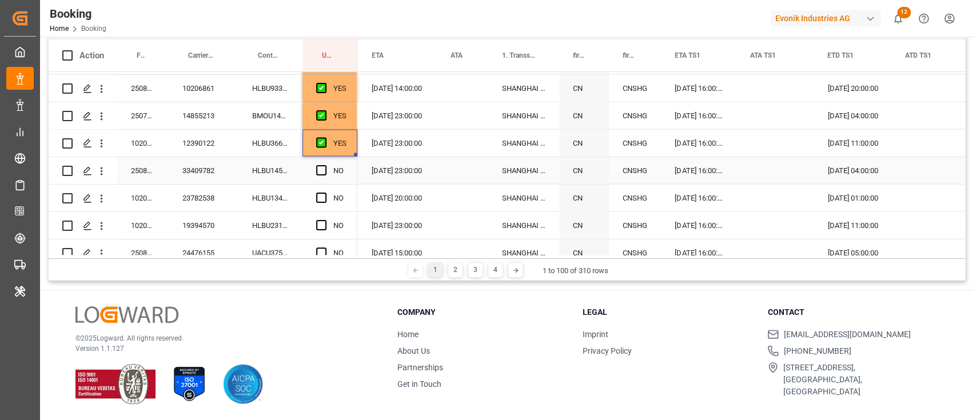
click at [276, 172] on div "HLBU1458245" at bounding box center [270, 170] width 64 height 27
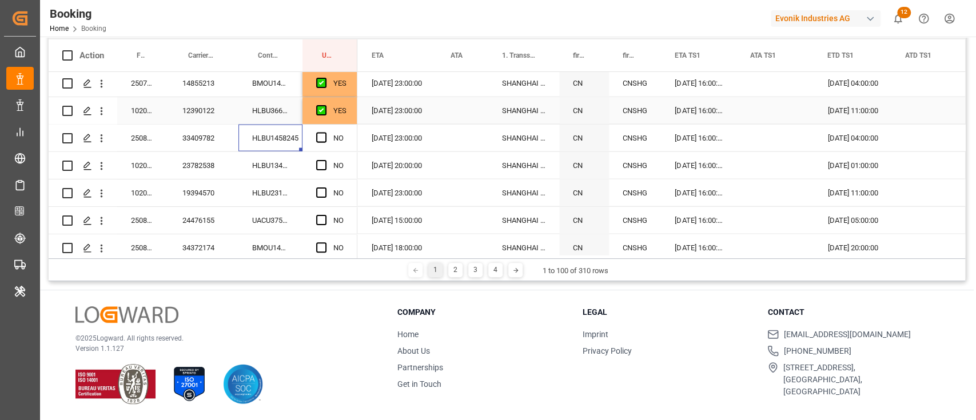
scroll to position [1802, 0]
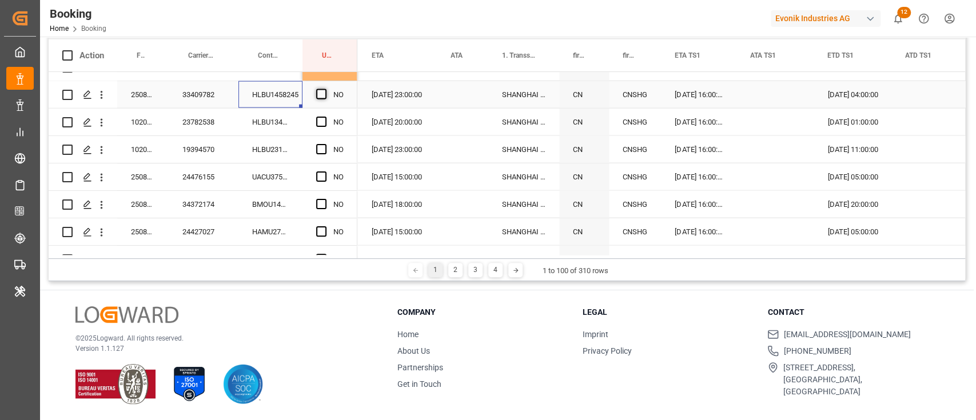
click at [325, 95] on span "Press SPACE to select this row." at bounding box center [321, 94] width 10 height 10
click at [325, 89] on input "Press SPACE to select this row." at bounding box center [325, 89] width 0 height 0
click at [293, 116] on div "HLBU1348079" at bounding box center [270, 122] width 64 height 27
click at [322, 118] on span "Press SPACE to select this row." at bounding box center [321, 122] width 10 height 10
click at [325, 117] on input "Press SPACE to select this row." at bounding box center [325, 117] width 0 height 0
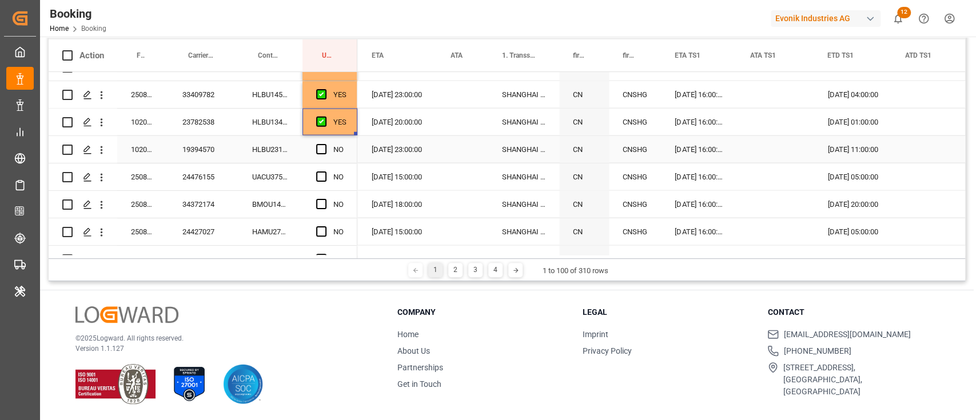
click at [286, 149] on div "HLBU2318762" at bounding box center [270, 149] width 64 height 27
click at [320, 145] on span "Press SPACE to select this row." at bounding box center [321, 149] width 10 height 10
click at [325, 144] on input "Press SPACE to select this row." at bounding box center [325, 144] width 0 height 0
click at [298, 173] on div "UACU3754830" at bounding box center [270, 177] width 64 height 27
click at [324, 176] on span "Press SPACE to select this row." at bounding box center [321, 177] width 10 height 10
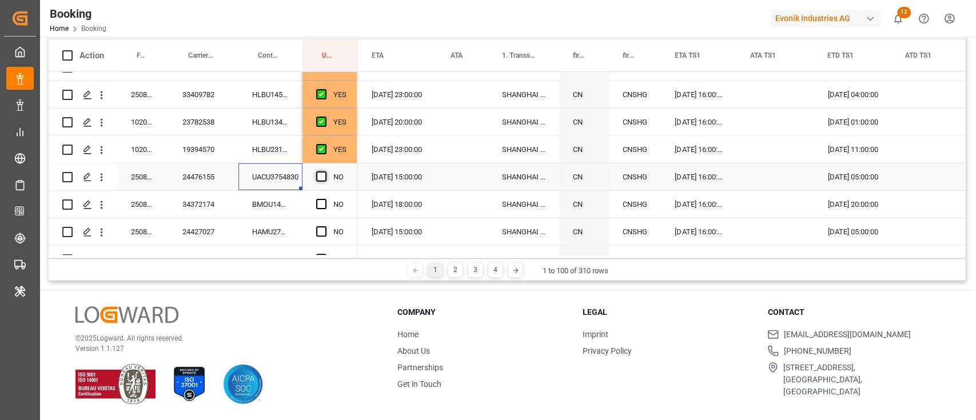
click at [325, 172] on input "Press SPACE to select this row." at bounding box center [325, 172] width 0 height 0
click at [286, 204] on div "BMOU1400929" at bounding box center [270, 204] width 64 height 27
click at [317, 209] on div "Press SPACE to select this row." at bounding box center [324, 205] width 17 height 26
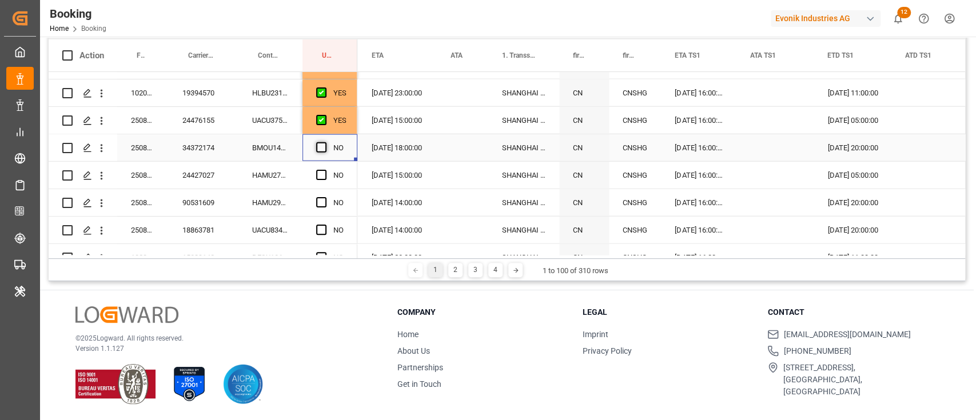
scroll to position [1879, 0]
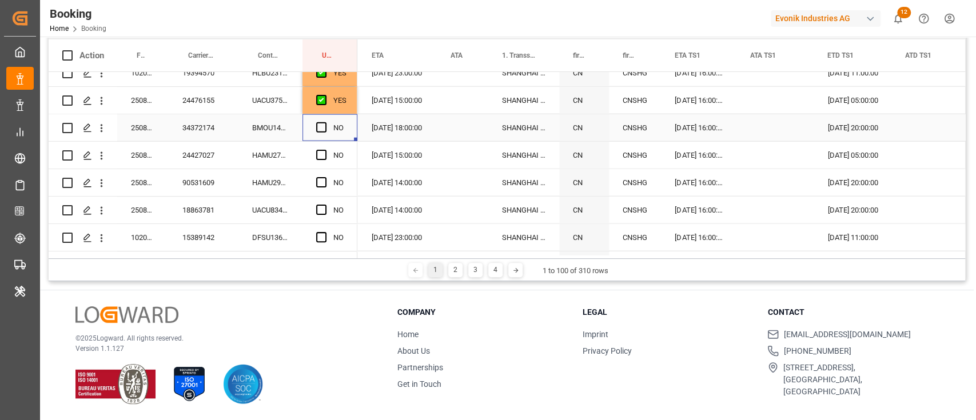
click at [325, 126] on span "Press SPACE to select this row." at bounding box center [321, 127] width 10 height 10
click at [325, 122] on input "Press SPACE to select this row." at bounding box center [325, 122] width 0 height 0
click at [292, 149] on div "HAMU2736741" at bounding box center [270, 155] width 64 height 27
click at [320, 150] on span "Press SPACE to select this row." at bounding box center [321, 155] width 10 height 10
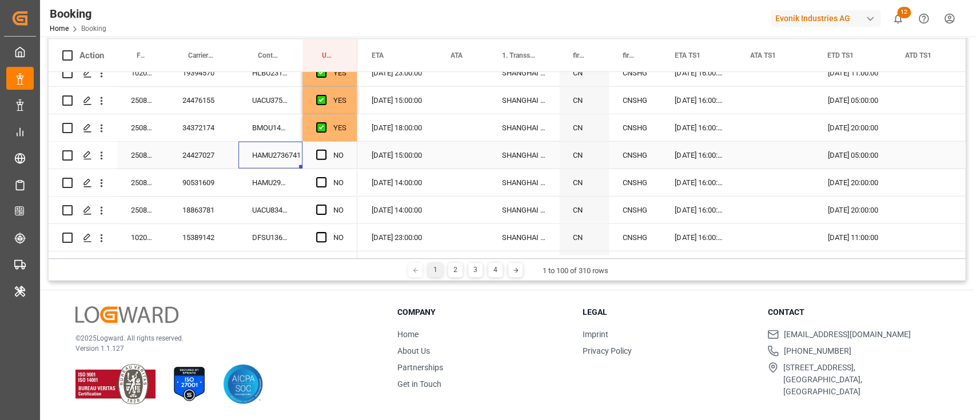
click at [325, 150] on input "Press SPACE to select this row." at bounding box center [325, 150] width 0 height 0
click at [292, 171] on div "HAMU2960366" at bounding box center [270, 182] width 64 height 27
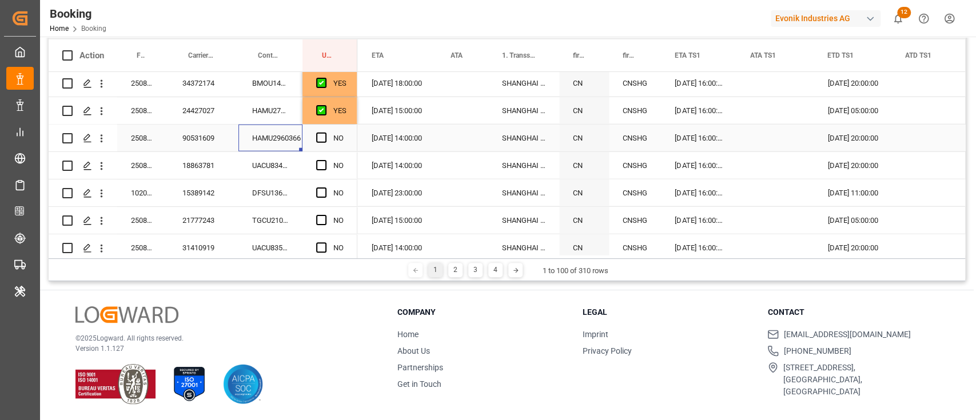
scroll to position [1955, 0]
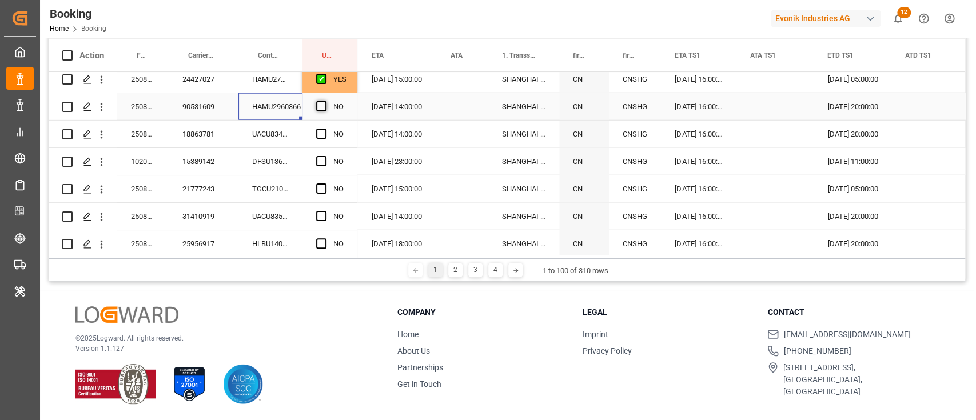
click at [322, 111] on span "Press SPACE to select this row." at bounding box center [321, 106] width 10 height 10
click at [325, 101] on input "Press SPACE to select this row." at bounding box center [325, 101] width 0 height 0
click at [281, 128] on div "UACU8344519" at bounding box center [270, 134] width 64 height 27
click at [318, 133] on span "Press SPACE to select this row." at bounding box center [321, 134] width 10 height 10
click at [325, 129] on input "Press SPACE to select this row." at bounding box center [325, 129] width 0 height 0
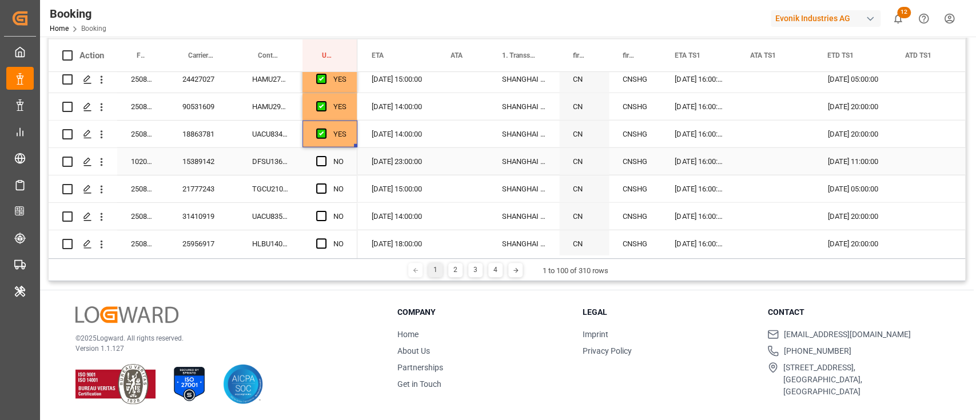
click at [272, 169] on div "DFSU1365080" at bounding box center [270, 161] width 64 height 27
click at [320, 161] on span "Press SPACE to select this row." at bounding box center [321, 161] width 10 height 10
click at [325, 156] on input "Press SPACE to select this row." at bounding box center [325, 156] width 0 height 0
click at [284, 190] on div "TGCU2108009" at bounding box center [270, 189] width 64 height 27
click at [318, 190] on span "Press SPACE to select this row." at bounding box center [321, 189] width 10 height 10
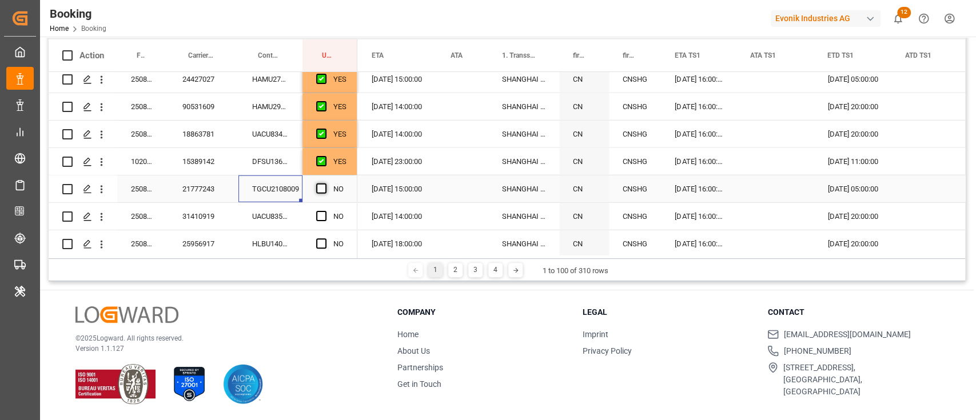
click at [325, 184] on input "Press SPACE to select this row." at bounding box center [325, 184] width 0 height 0
click at [270, 220] on div "UACU8352480" at bounding box center [270, 216] width 64 height 27
click at [323, 220] on span "Press SPACE to select this row." at bounding box center [321, 216] width 10 height 10
click at [325, 211] on input "Press SPACE to select this row." at bounding box center [325, 211] width 0 height 0
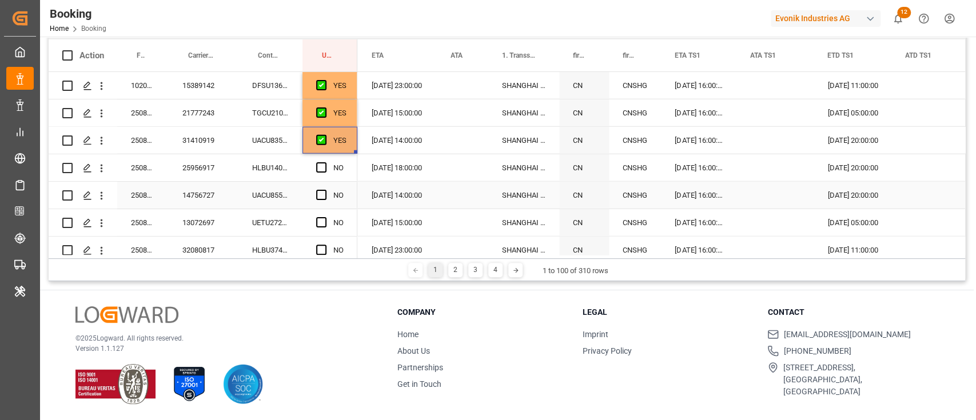
click at [292, 166] on div "HLBU1402230" at bounding box center [270, 167] width 64 height 27
click at [318, 170] on span "Press SPACE to select this row." at bounding box center [321, 167] width 10 height 10
click at [325, 162] on input "Press SPACE to select this row." at bounding box center [325, 162] width 0 height 0
click at [274, 193] on div "UACU8550968" at bounding box center [270, 195] width 64 height 27
click at [324, 198] on span "Press SPACE to select this row." at bounding box center [321, 195] width 10 height 10
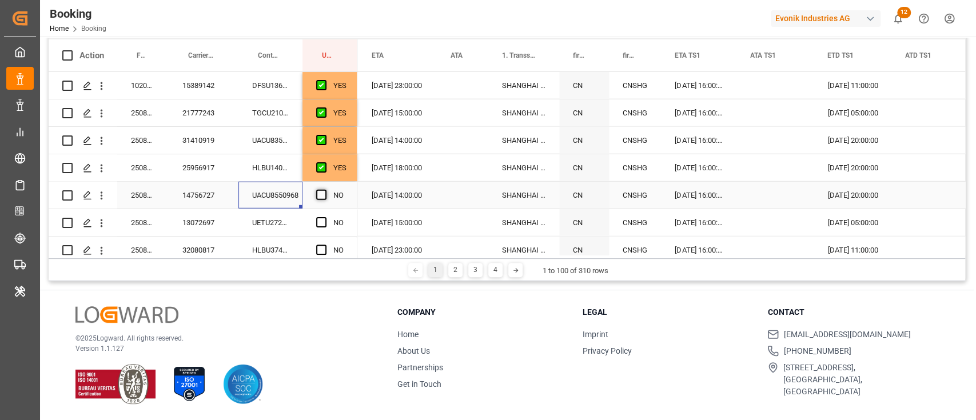
click at [325, 190] on input "Press SPACE to select this row." at bounding box center [325, 190] width 0 height 0
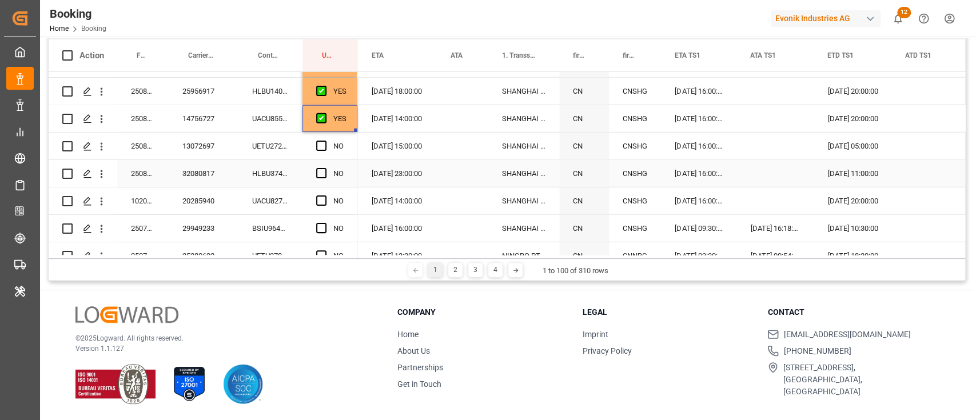
click at [274, 152] on div "UETU2727618" at bounding box center [270, 146] width 64 height 27
click at [322, 146] on span "Press SPACE to select this row." at bounding box center [321, 146] width 10 height 10
click at [325, 141] on input "Press SPACE to select this row." at bounding box center [325, 141] width 0 height 0
click at [265, 172] on div "HLBU3746955" at bounding box center [270, 173] width 64 height 27
click at [321, 173] on span "Press SPACE to select this row." at bounding box center [321, 173] width 10 height 10
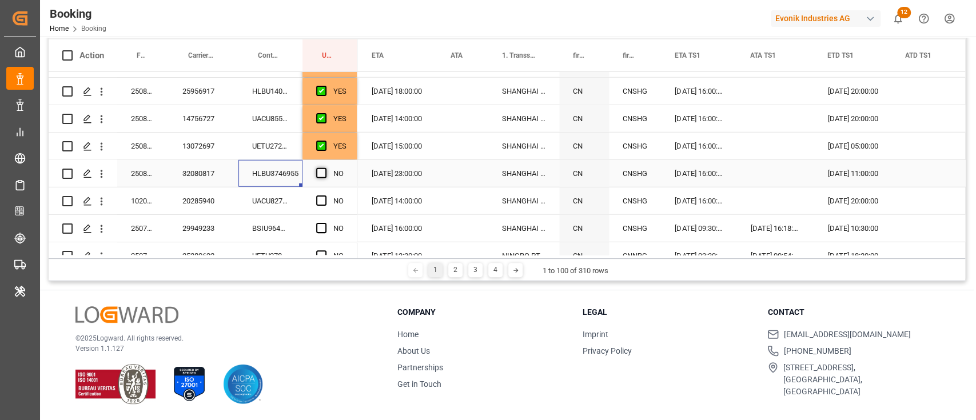
click at [325, 168] on input "Press SPACE to select this row." at bounding box center [325, 168] width 0 height 0
click at [289, 196] on div "UACU8274113" at bounding box center [270, 201] width 64 height 27
click at [319, 196] on span "Press SPACE to select this row." at bounding box center [321, 201] width 10 height 10
click at [325, 196] on input "Press SPACE to select this row." at bounding box center [325, 196] width 0 height 0
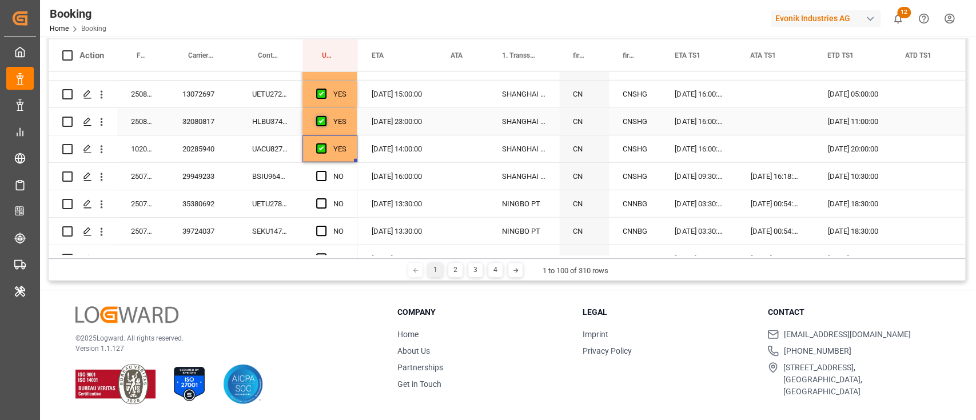
scroll to position [2184, 0]
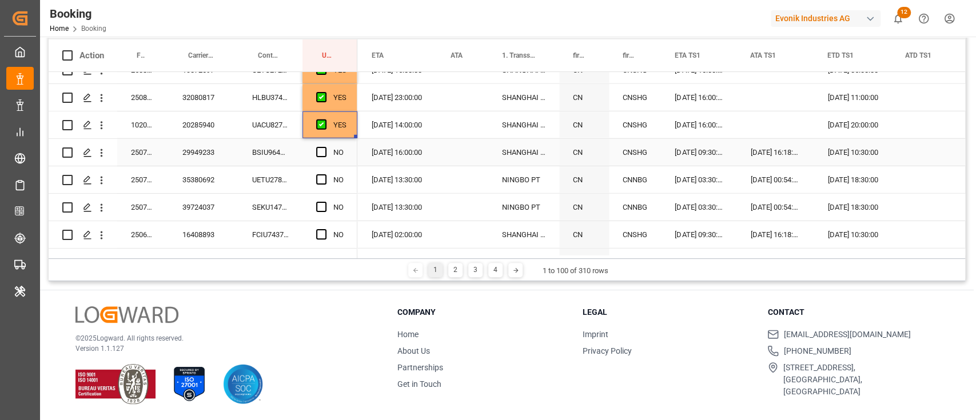
click at [276, 151] on div "BSIU9648901" at bounding box center [270, 152] width 64 height 27
click at [322, 150] on span "Press SPACE to select this row." at bounding box center [321, 152] width 10 height 10
click at [325, 147] on input "Press SPACE to select this row." at bounding box center [325, 147] width 0 height 0
click at [281, 181] on div "UETU2788059" at bounding box center [270, 179] width 64 height 27
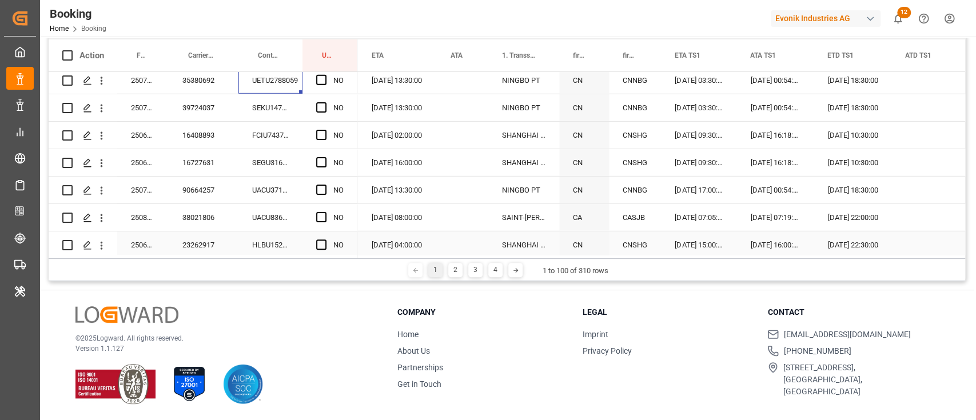
scroll to position [2260, 0]
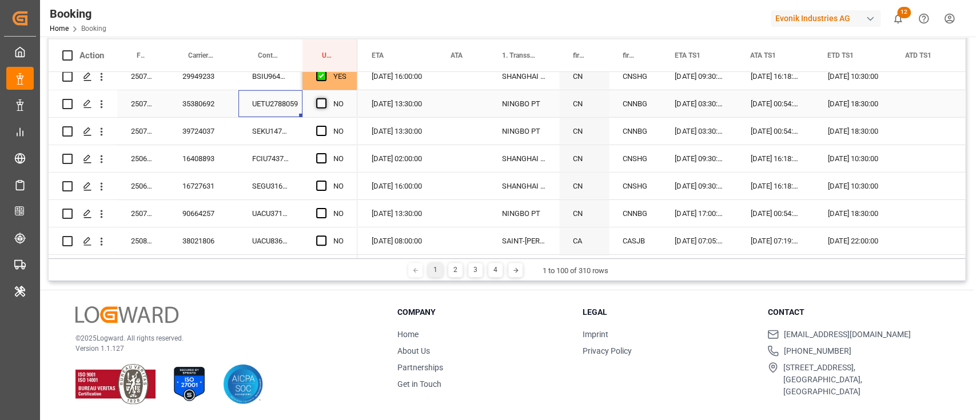
click at [321, 101] on span "Press SPACE to select this row." at bounding box center [321, 103] width 10 height 10
click at [325, 98] on input "Press SPACE to select this row." at bounding box center [325, 98] width 0 height 0
click at [288, 123] on div "SEKU1476696" at bounding box center [270, 131] width 64 height 27
click at [322, 129] on span "Press SPACE to select this row." at bounding box center [321, 131] width 10 height 10
click at [325, 126] on input "Press SPACE to select this row." at bounding box center [325, 126] width 0 height 0
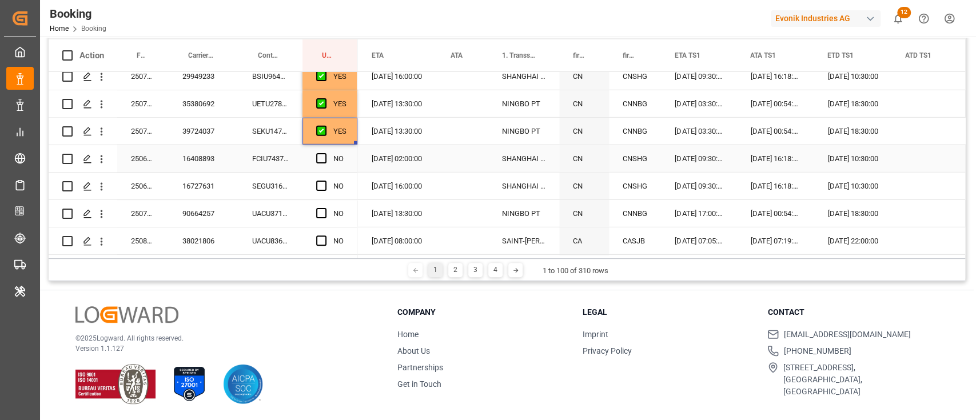
click at [281, 153] on div "FCIU7437081" at bounding box center [270, 158] width 64 height 27
click at [317, 162] on span "Press SPACE to select this row." at bounding box center [321, 158] width 10 height 10
click at [325, 153] on input "Press SPACE to select this row." at bounding box center [325, 153] width 0 height 0
click at [277, 182] on div "SEGU3169122" at bounding box center [270, 186] width 64 height 27
click at [329, 181] on div "Press SPACE to select this row." at bounding box center [324, 186] width 17 height 26
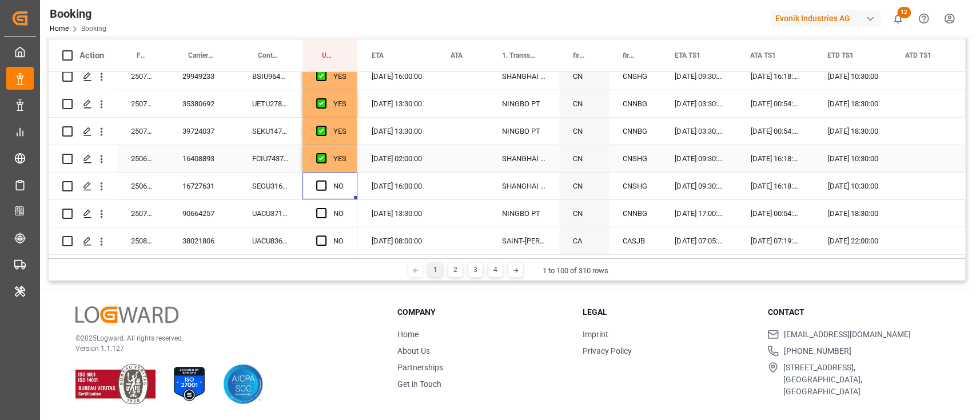
click at [410, 164] on div "07.09.2025 02:00:00" at bounding box center [397, 158] width 79 height 27
drag, startPoint x: 435, startPoint y: 171, endPoint x: 433, endPoint y: 189, distance: 17.8
click at [321, 178] on div "Press SPACE to select this row." at bounding box center [324, 186] width 17 height 26
click at [321, 185] on span "Press SPACE to select this row." at bounding box center [321, 186] width 10 height 10
click at [325, 181] on input "Press SPACE to select this row." at bounding box center [325, 181] width 0 height 0
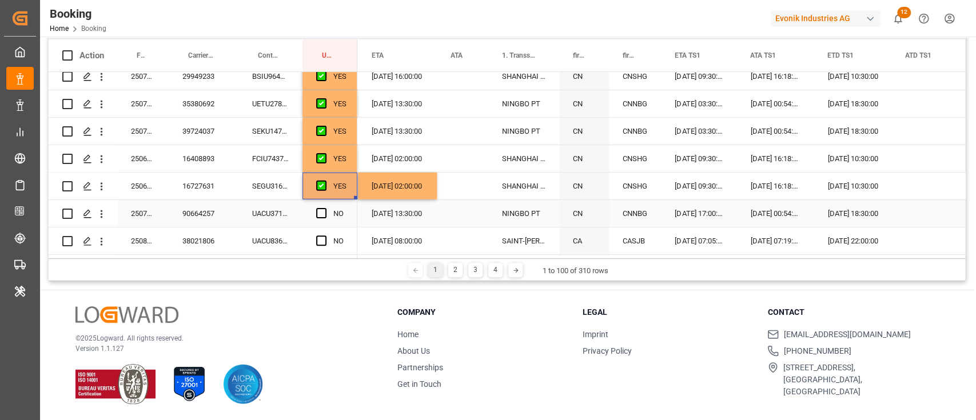
click at [272, 216] on div "UACU3715983" at bounding box center [270, 213] width 64 height 27
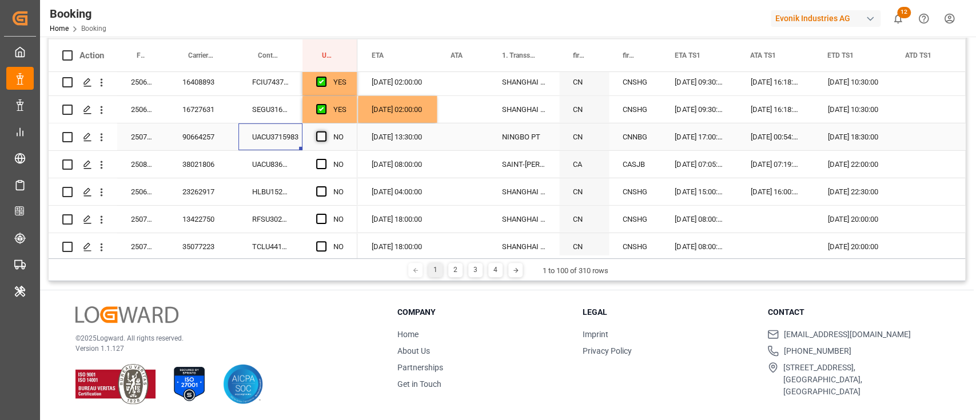
click at [319, 136] on span "Press SPACE to select this row." at bounding box center [321, 137] width 10 height 10
click at [325, 132] on input "Press SPACE to select this row." at bounding box center [325, 132] width 0 height 0
click at [294, 161] on div "UACU8364541" at bounding box center [270, 164] width 64 height 27
click at [320, 160] on span "Press SPACE to select this row." at bounding box center [321, 164] width 10 height 10
click at [325, 159] on input "Press SPACE to select this row." at bounding box center [325, 159] width 0 height 0
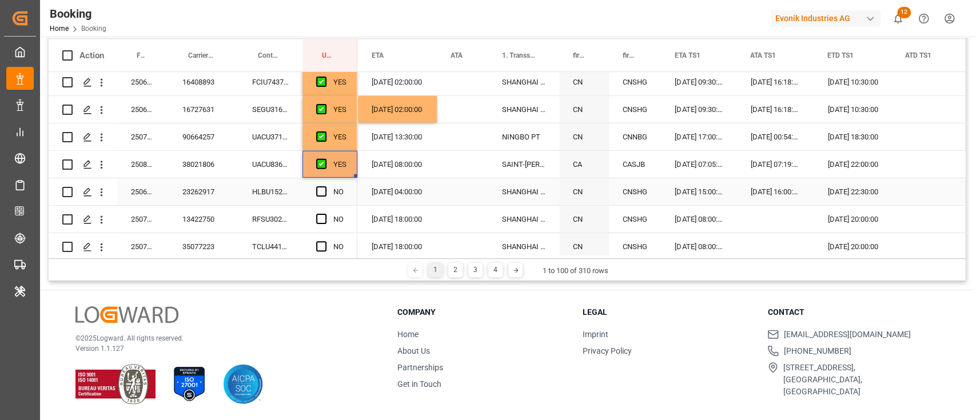
click at [280, 189] on div "HLBU1521754" at bounding box center [270, 191] width 64 height 27
click at [318, 192] on span "Press SPACE to select this row." at bounding box center [321, 191] width 10 height 10
click at [325, 186] on input "Press SPACE to select this row." at bounding box center [325, 186] width 0 height 0
click at [284, 213] on div "RFSU3027830" at bounding box center [270, 219] width 64 height 27
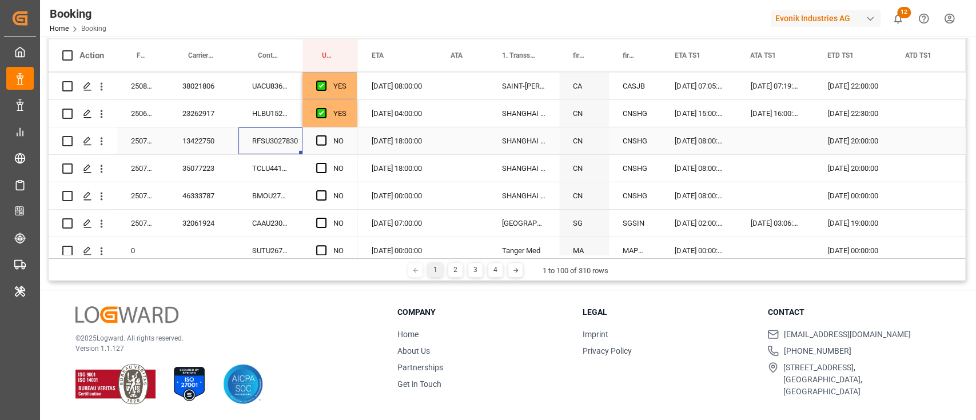
scroll to position [2412, 0]
click at [317, 148] on div "Press SPACE to select this row." at bounding box center [324, 143] width 17 height 26
click at [320, 144] on span "Press SPACE to select this row." at bounding box center [321, 143] width 10 height 10
click at [325, 138] on input "Press SPACE to select this row." at bounding box center [325, 138] width 0 height 0
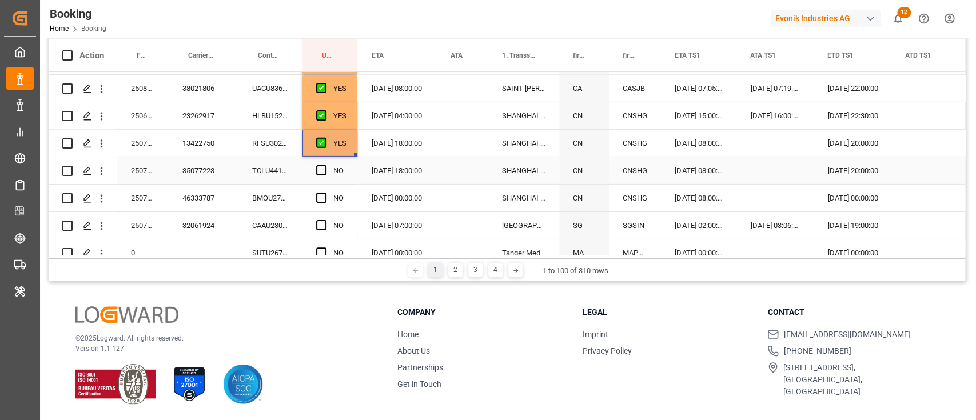
click at [269, 172] on div "TCLU4412323" at bounding box center [270, 170] width 64 height 27
click at [314, 165] on div "NO" at bounding box center [329, 170] width 55 height 27
click at [321, 172] on span "Press SPACE to select this row." at bounding box center [321, 170] width 10 height 10
click at [325, 165] on input "Press SPACE to select this row." at bounding box center [325, 165] width 0 height 0
click at [289, 198] on div "BMOU2792505" at bounding box center [270, 198] width 64 height 27
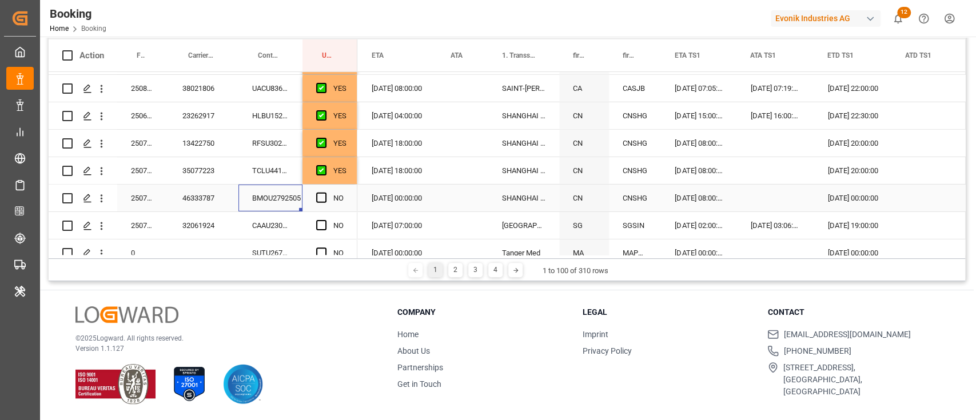
click at [318, 192] on div "Press SPACE to select this row." at bounding box center [324, 198] width 17 height 26
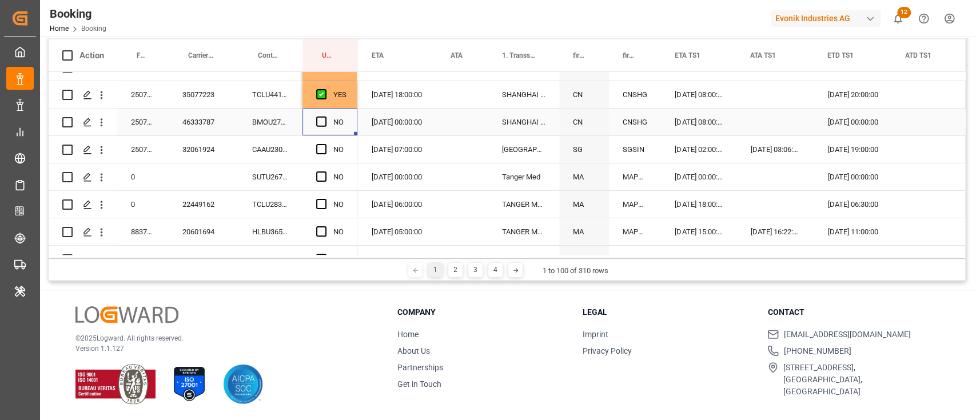
click at [320, 121] on span "Press SPACE to select this row." at bounding box center [321, 122] width 10 height 10
click at [325, 117] on input "Press SPACE to select this row." at bounding box center [325, 117] width 0 height 0
click at [293, 148] on div "CAAU2300270" at bounding box center [270, 149] width 64 height 27
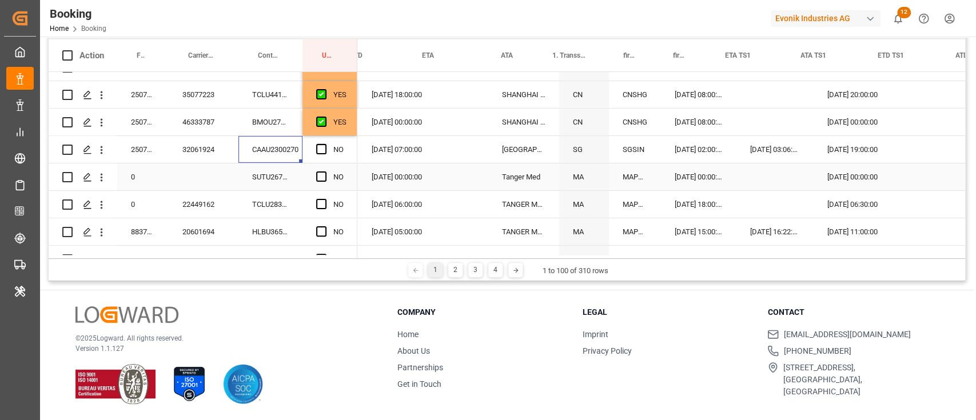
scroll to position [0, 997]
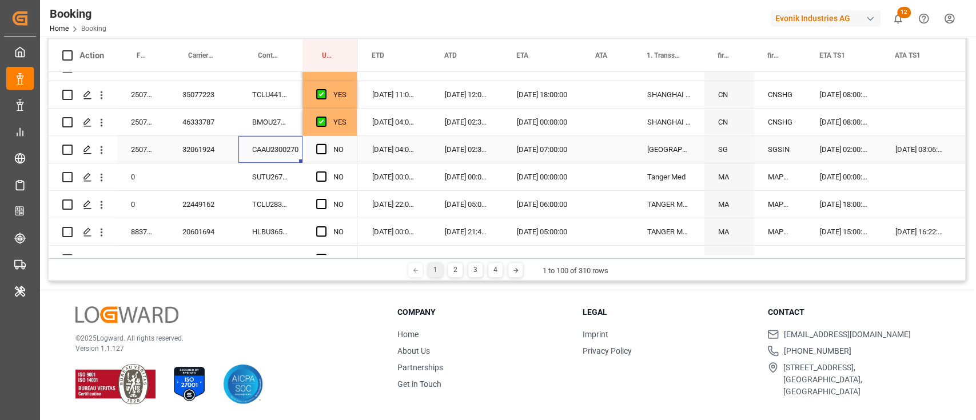
click at [322, 148] on span "Press SPACE to select this row." at bounding box center [321, 149] width 10 height 10
click at [325, 144] on input "Press SPACE to select this row." at bounding box center [325, 144] width 0 height 0
click at [276, 172] on div "SUTU2671159" at bounding box center [270, 177] width 64 height 27
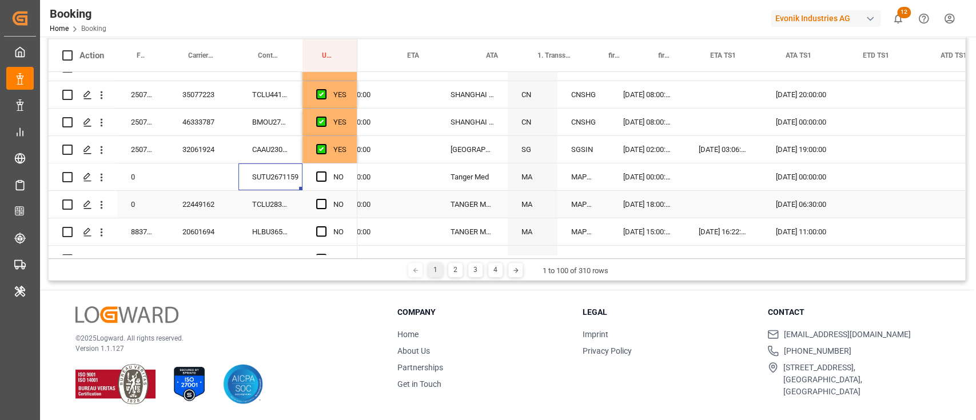
scroll to position [0, 1106]
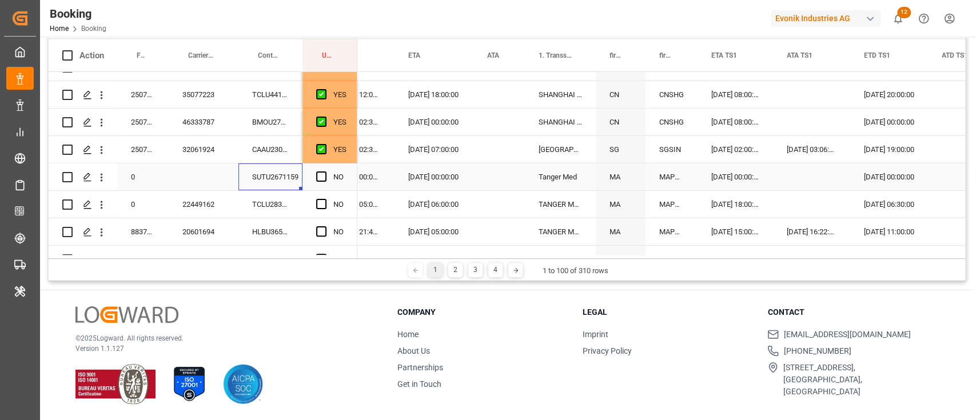
click at [320, 170] on div "Press SPACE to select this row." at bounding box center [324, 177] width 17 height 26
click at [322, 176] on span "Press SPACE to select this row." at bounding box center [321, 177] width 10 height 10
click at [325, 172] on input "Press SPACE to select this row." at bounding box center [325, 172] width 0 height 0
click at [288, 212] on div "TCLU2831552" at bounding box center [270, 204] width 64 height 27
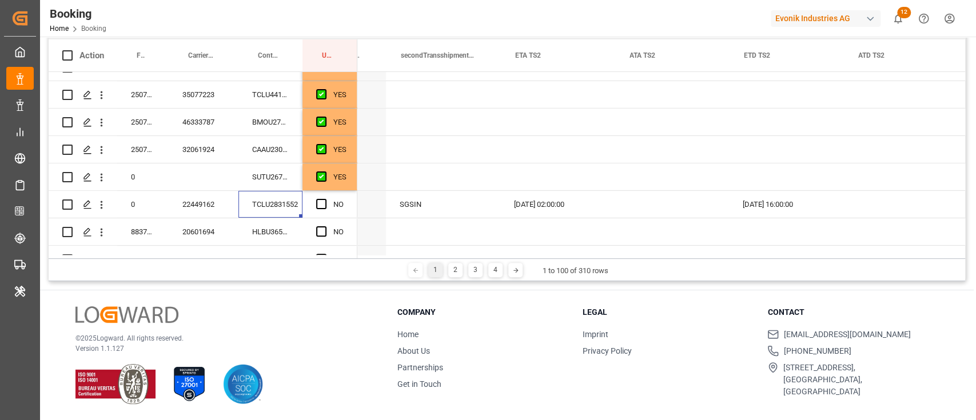
scroll to position [0, 1990]
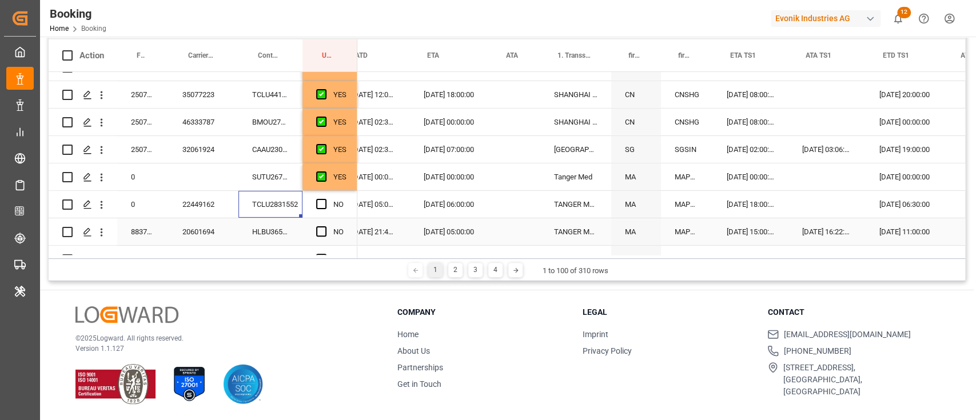
scroll to position [0, 1087]
click at [316, 204] on span "Press SPACE to select this row." at bounding box center [321, 204] width 10 height 10
click at [325, 199] on input "Press SPACE to select this row." at bounding box center [325, 199] width 0 height 0
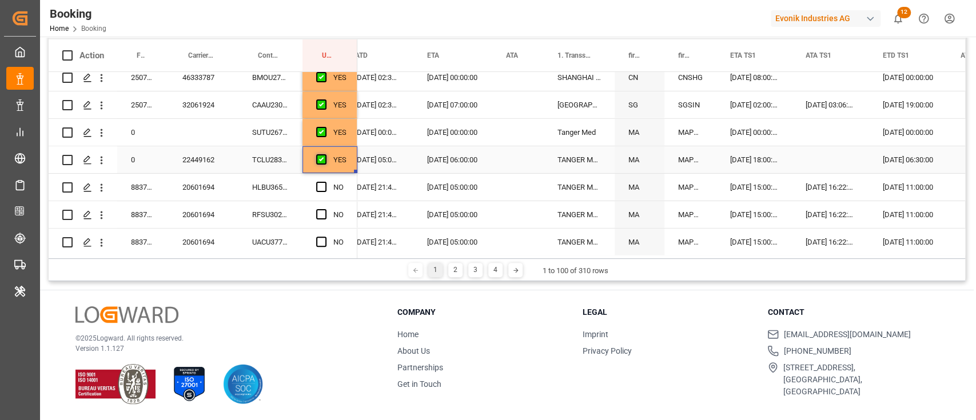
scroll to position [2565, 0]
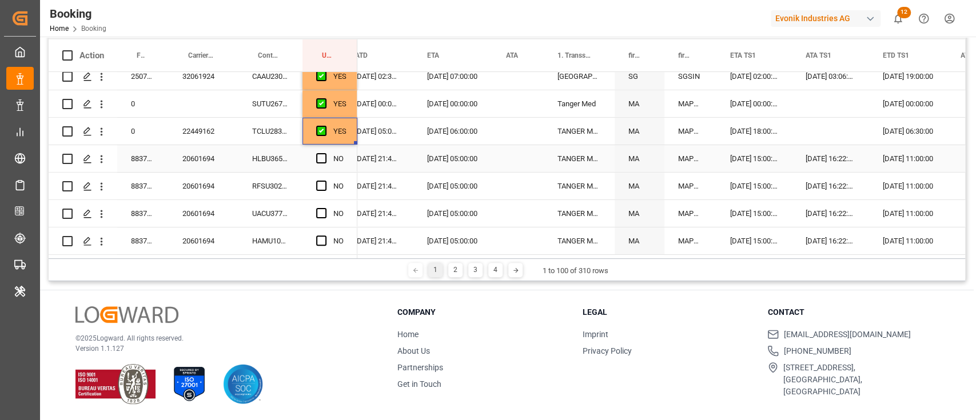
click at [294, 160] on div "HLBU3654695" at bounding box center [270, 158] width 64 height 27
click at [213, 162] on div "20601694" at bounding box center [204, 158] width 70 height 27
click at [321, 129] on span "Press SPACE to select this row." at bounding box center [321, 131] width 10 height 10
click at [325, 126] on input "Press SPACE to select this row." at bounding box center [325, 126] width 0 height 0
click at [321, 129] on span "Press SPACE to select this row." at bounding box center [321, 131] width 10 height 10
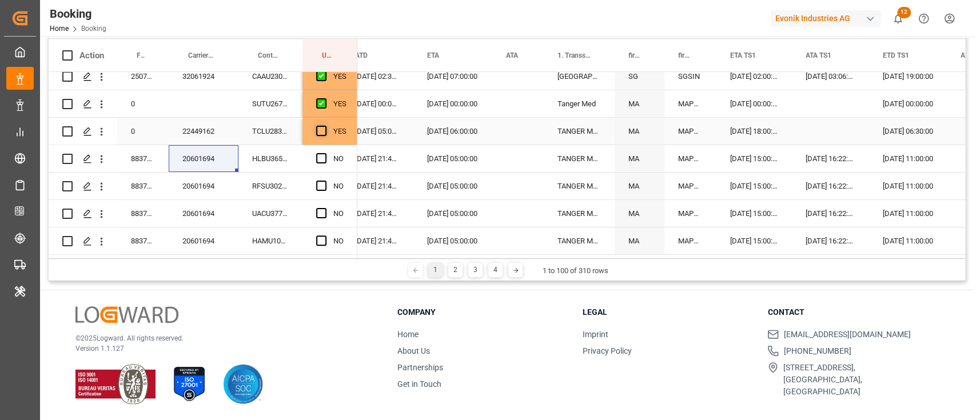
click at [325, 126] on input "Press SPACE to select this row." at bounding box center [325, 126] width 0 height 0
click at [321, 129] on input "YES" at bounding box center [330, 138] width 37 height 23
click at [335, 162] on div "NO" at bounding box center [338, 159] width 10 height 26
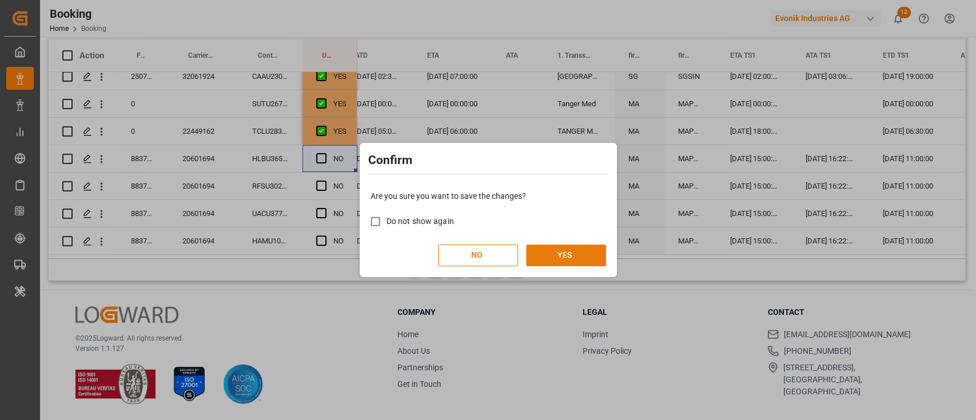
click at [567, 251] on button "YES" at bounding box center [566, 256] width 80 height 22
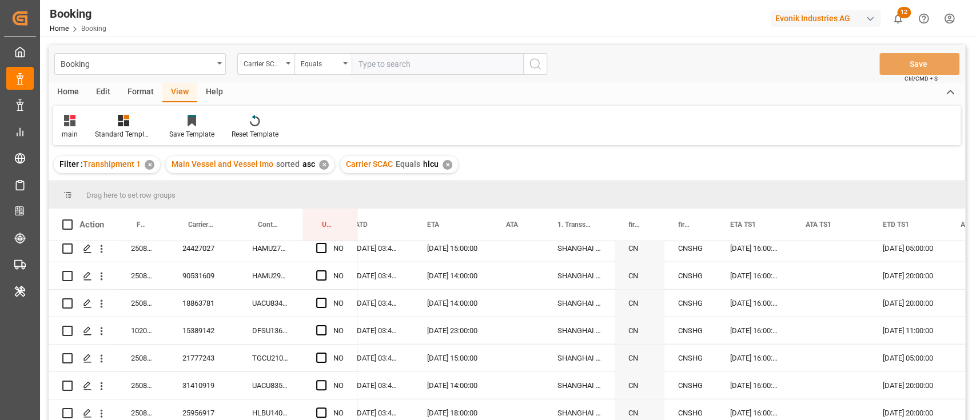
scroll to position [1574, 0]
click at [340, 221] on span at bounding box center [338, 225] width 10 height 10
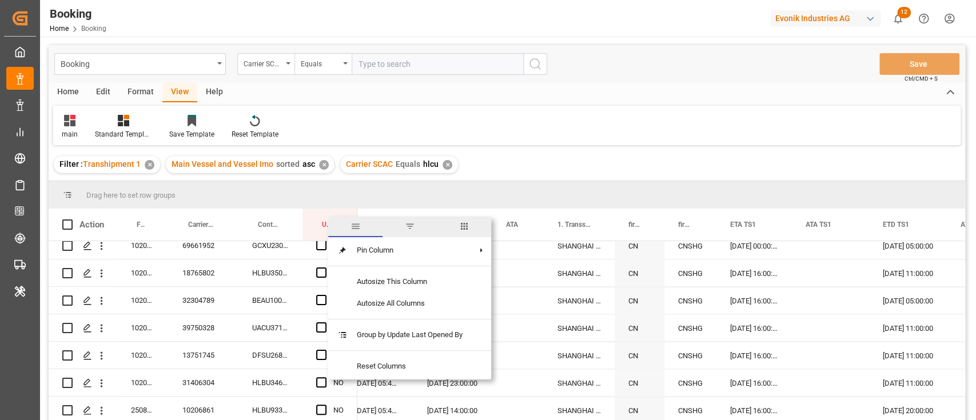
click at [479, 229] on span "columns" at bounding box center [464, 227] width 54 height 21
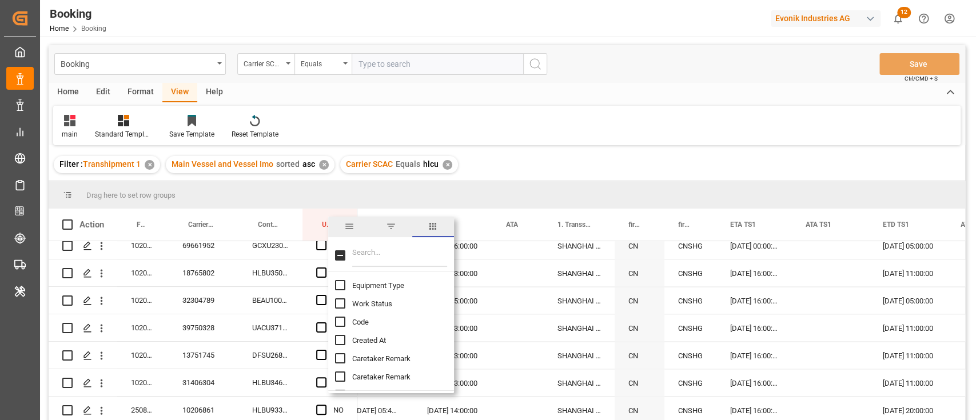
click at [401, 254] on input "Filter Columns Input" at bounding box center [399, 255] width 95 height 23
type input "last"
click at [365, 341] on span "Last Opened Date" at bounding box center [381, 340] width 58 height 9
checkbox input "true"
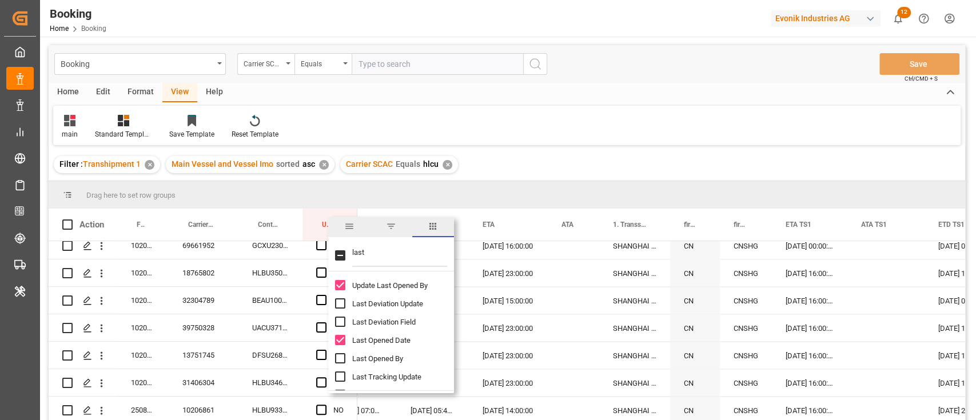
click at [340, 360] on input "Last Opened By column toggle visibility (hidden)" at bounding box center [340, 358] width 10 height 10
checkbox input "true"
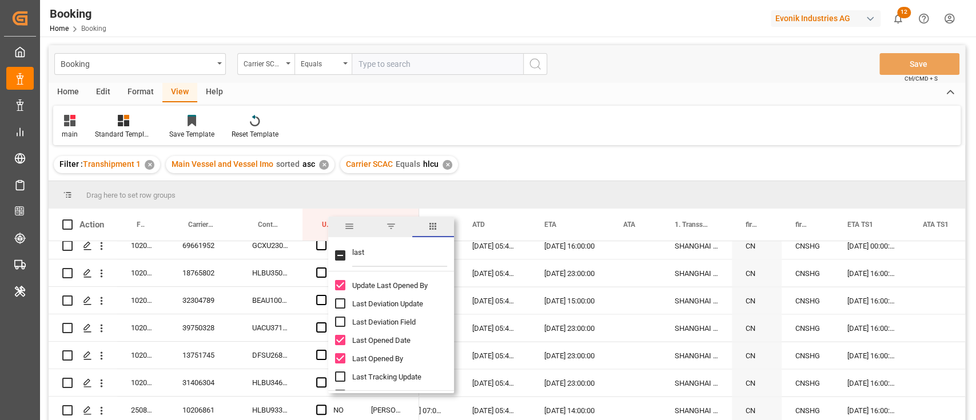
click at [557, 139] on div "main Standard Templates Save Template Reset Template" at bounding box center [506, 125] width 907 height 39
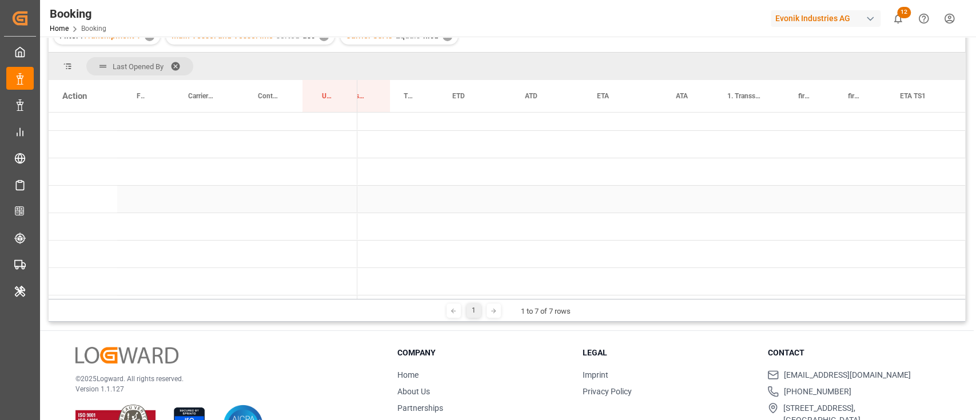
scroll to position [152, 0]
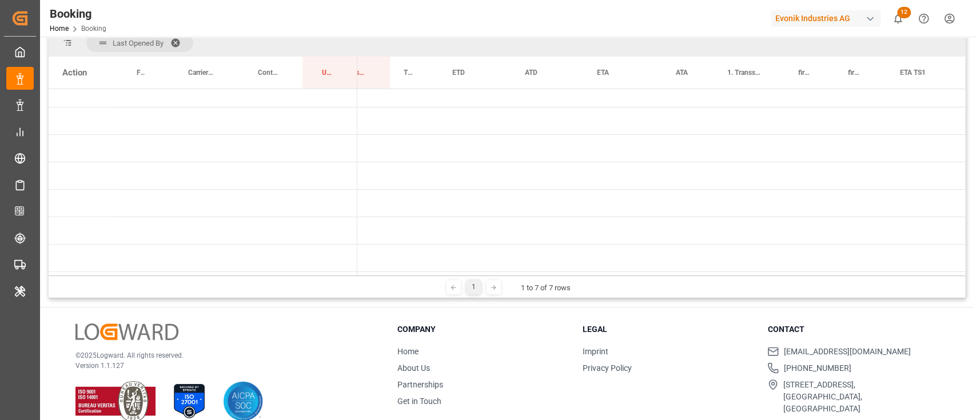
drag, startPoint x: 424, startPoint y: 276, endPoint x: 357, endPoint y: 273, distance: 67.0
click at [357, 273] on div "Last Opened By Drag here to set column labels Action Freight Forwarder's Refere…" at bounding box center [507, 163] width 917 height 269
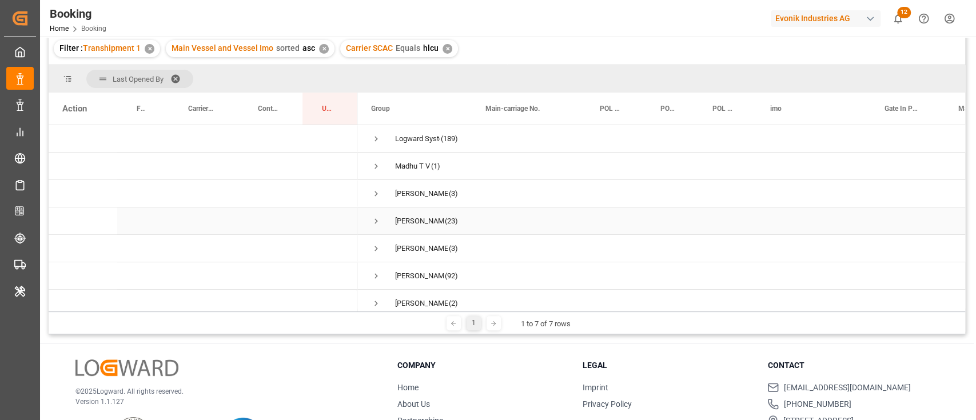
scroll to position [93, 0]
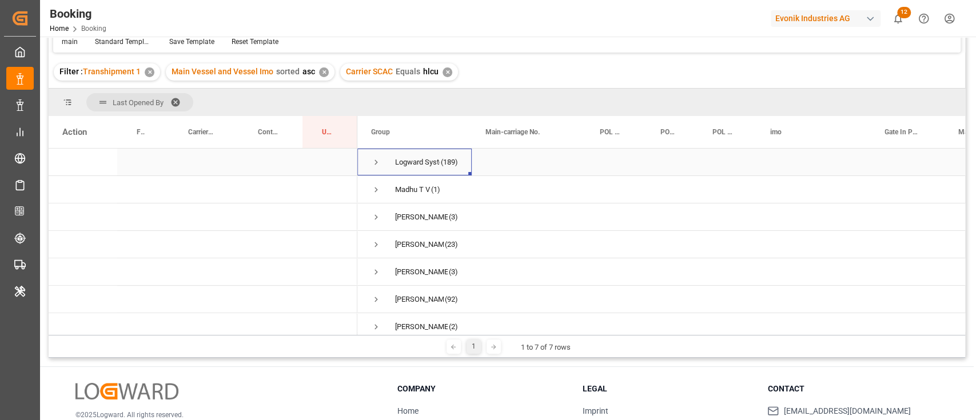
click at [370, 160] on div "Logward System (189)" at bounding box center [414, 162] width 114 height 27
click at [375, 162] on span "Press SPACE to select this row." at bounding box center [376, 162] width 10 height 10
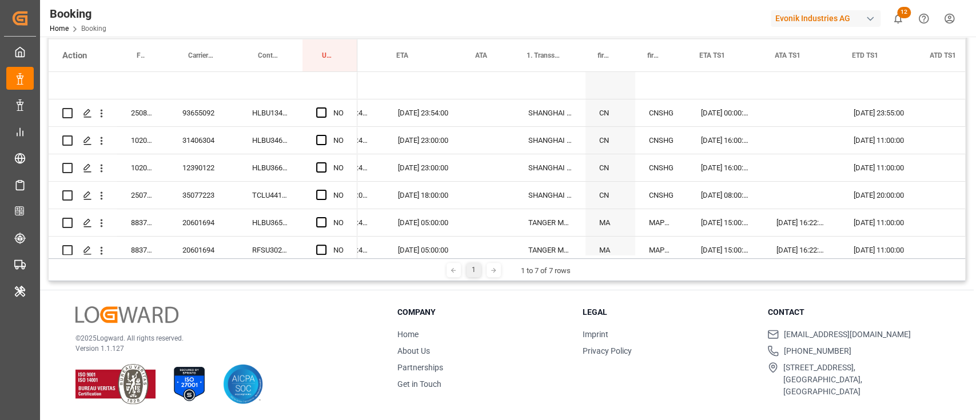
scroll to position [0, 1286]
click at [261, 113] on div "HLBU1347149" at bounding box center [270, 112] width 64 height 27
click at [319, 109] on span "Press SPACE to select this row." at bounding box center [321, 112] width 10 height 10
click at [325, 107] on input "Press SPACE to select this row." at bounding box center [325, 107] width 0 height 0
click at [284, 131] on div "HLBU3460365" at bounding box center [270, 140] width 64 height 27
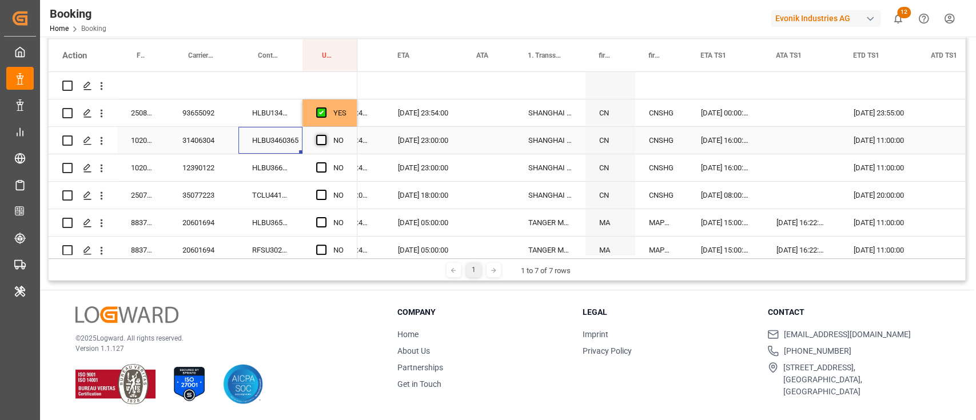
click at [322, 142] on span "Press SPACE to select this row." at bounding box center [321, 140] width 10 height 10
click at [325, 135] on input "Press SPACE to select this row." at bounding box center [325, 135] width 0 height 0
click at [268, 171] on div "HLBU3664950" at bounding box center [270, 167] width 64 height 27
click at [324, 169] on span "Press SPACE to select this row." at bounding box center [321, 167] width 10 height 10
click at [325, 162] on input "Press SPACE to select this row." at bounding box center [325, 162] width 0 height 0
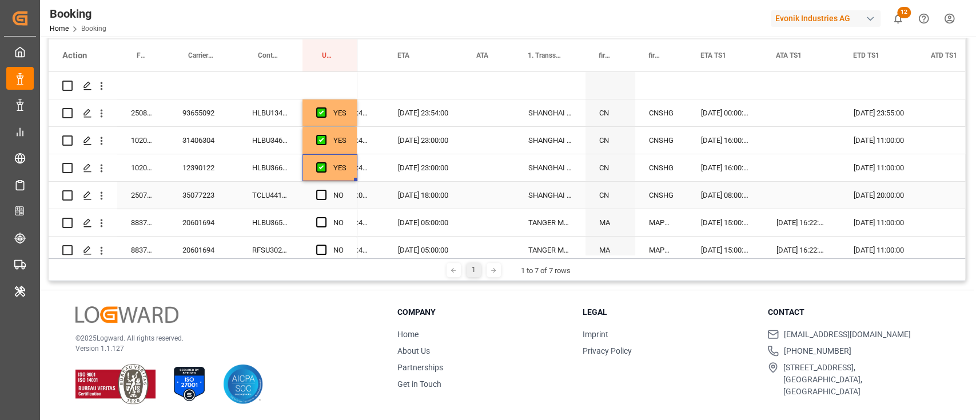
click at [277, 197] on div "TCLU4412323" at bounding box center [270, 195] width 64 height 27
drag, startPoint x: 325, startPoint y: 191, endPoint x: 320, endPoint y: 197, distance: 7.8
click at [324, 192] on span "Press SPACE to select this row." at bounding box center [321, 195] width 10 height 10
click at [325, 190] on input "Press SPACE to select this row." at bounding box center [325, 190] width 0 height 0
click at [281, 216] on div "HLBU3654695" at bounding box center [270, 222] width 64 height 27
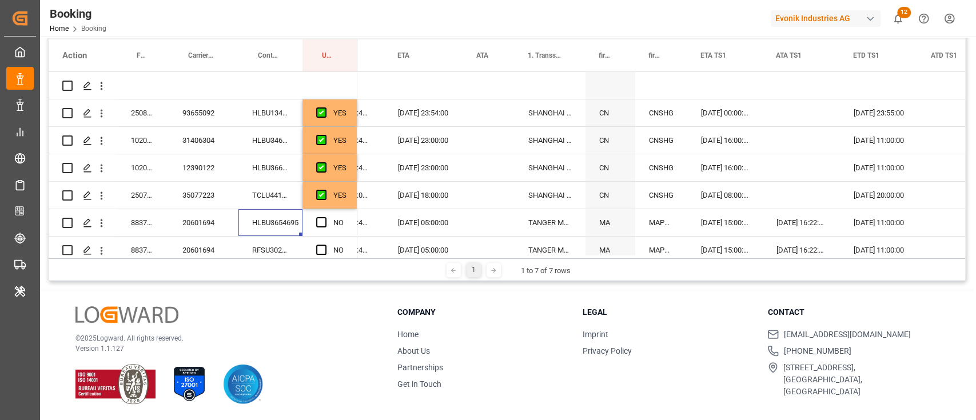
scroll to position [76, 0]
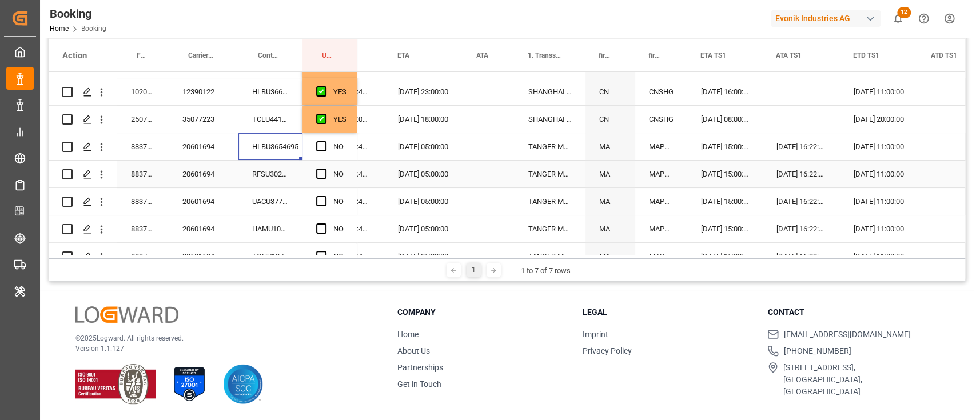
click at [217, 182] on div "20601694" at bounding box center [204, 174] width 70 height 27
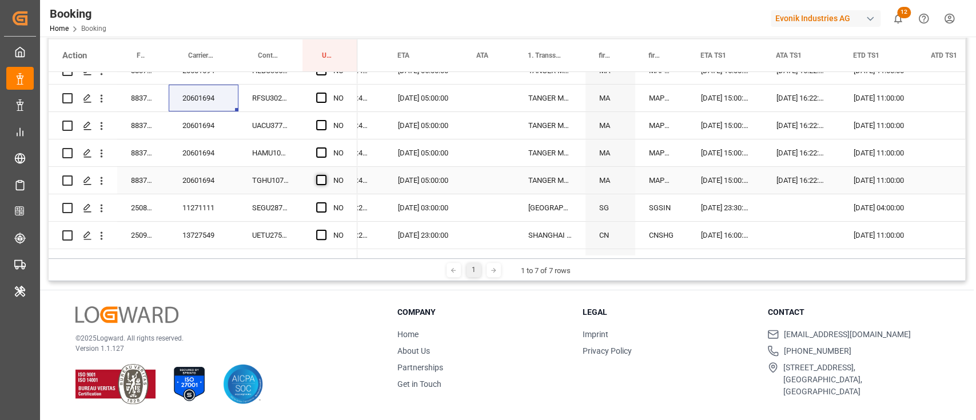
click at [324, 183] on span "Press SPACE to select this row." at bounding box center [321, 180] width 10 height 10
click at [325, 175] on input "Press SPACE to select this row." at bounding box center [325, 175] width 0 height 0
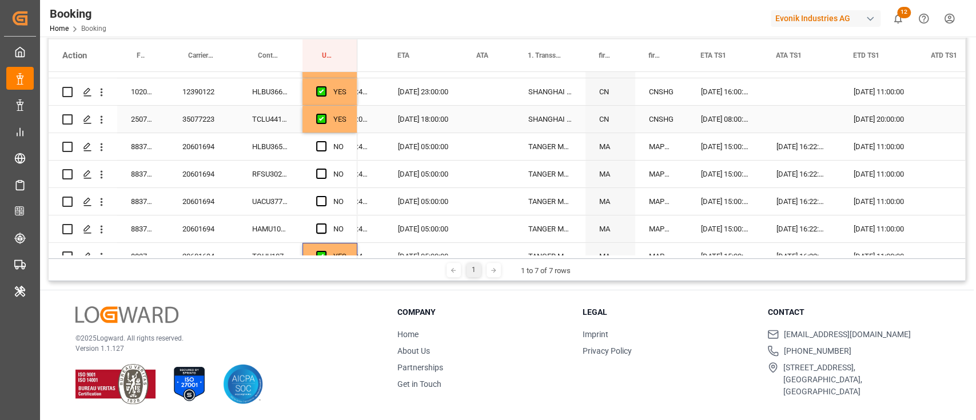
click at [351, 129] on div "YES" at bounding box center [329, 119] width 55 height 27
drag, startPoint x: 357, startPoint y: 132, endPoint x: 346, endPoint y: 228, distance: 96.7
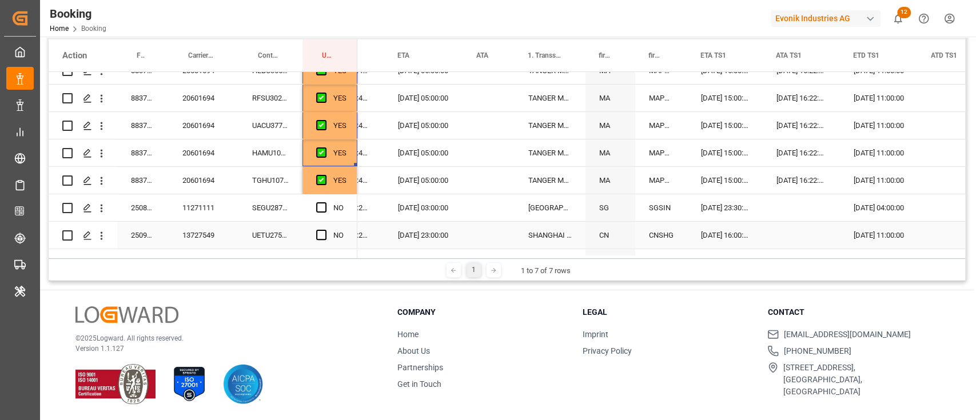
scroll to position [229, 0]
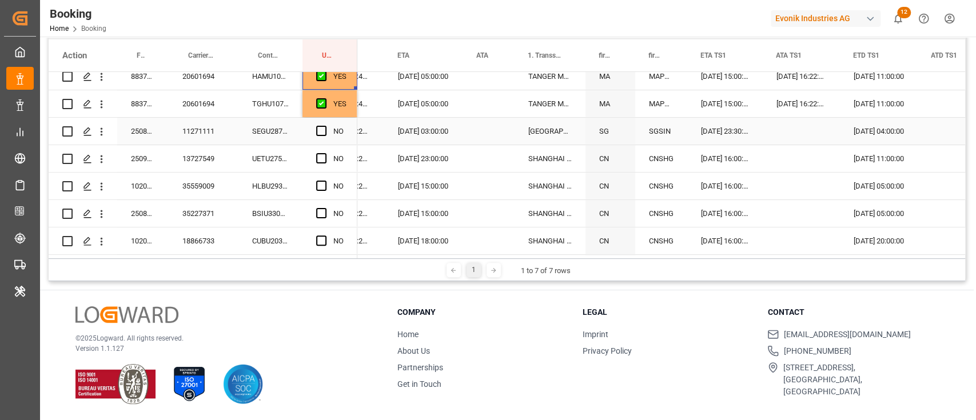
click at [272, 132] on div "SEGU2877683" at bounding box center [270, 131] width 64 height 27
click at [323, 133] on span "Press SPACE to select this row." at bounding box center [321, 131] width 10 height 10
click at [325, 126] on input "Press SPACE to select this row." at bounding box center [325, 126] width 0 height 0
click at [268, 157] on div "UETU2751759" at bounding box center [270, 158] width 64 height 27
click at [317, 158] on span "Press SPACE to select this row." at bounding box center [321, 158] width 10 height 10
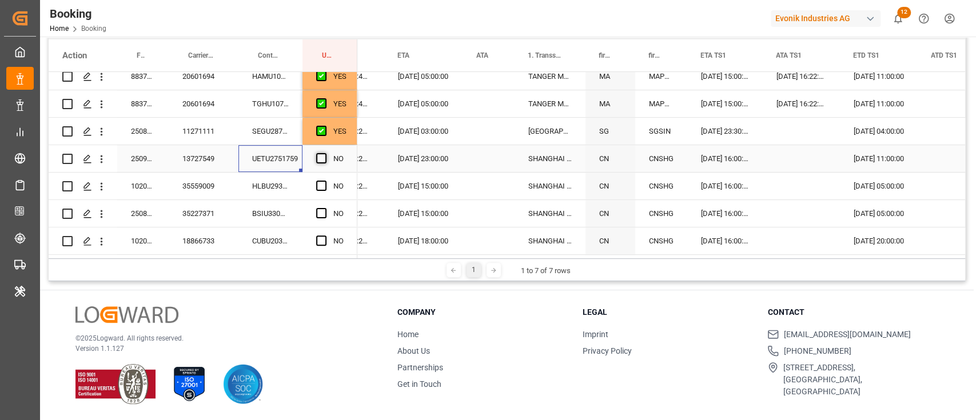
click at [325, 153] on input "Press SPACE to select this row." at bounding box center [325, 153] width 0 height 0
click at [272, 188] on div "HLBU2934650" at bounding box center [270, 186] width 64 height 27
click at [320, 185] on span "Press SPACE to select this row." at bounding box center [321, 186] width 10 height 10
click at [325, 181] on input "Press SPACE to select this row." at bounding box center [325, 181] width 0 height 0
click at [288, 207] on div "BSIU3302378" at bounding box center [270, 213] width 64 height 27
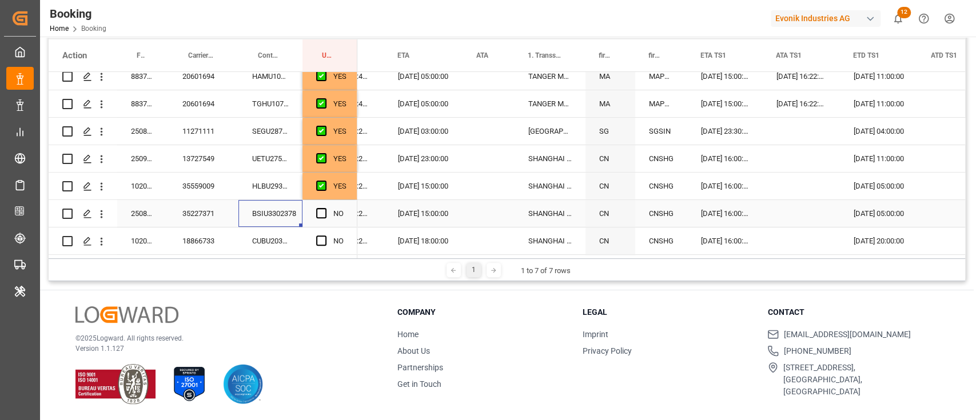
click at [317, 213] on span "Press SPACE to select this row." at bounding box center [321, 213] width 10 height 10
click at [325, 208] on input "Press SPACE to select this row." at bounding box center [325, 208] width 0 height 0
click at [289, 238] on div "CUBU2032111" at bounding box center [270, 241] width 64 height 27
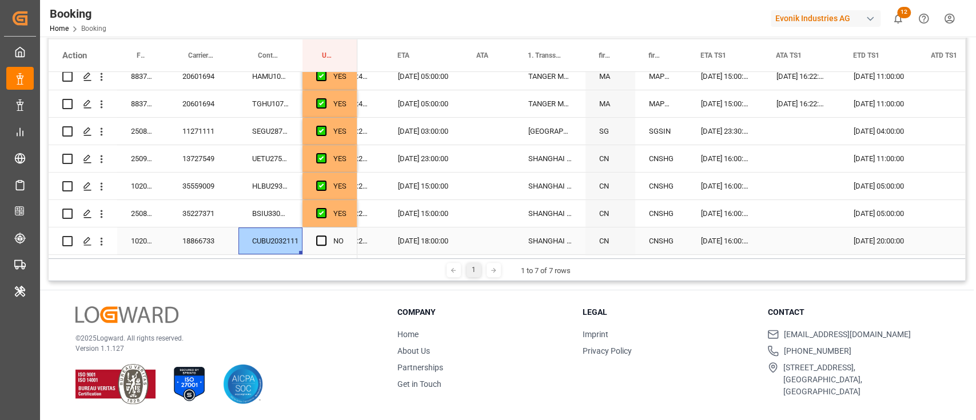
scroll to position [305, 0]
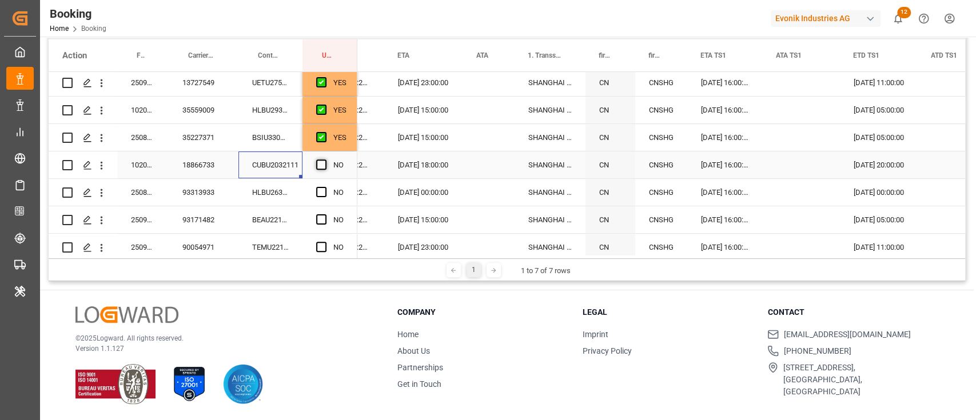
click at [320, 162] on span "Press SPACE to select this row." at bounding box center [321, 165] width 10 height 10
click at [325, 160] on input "Press SPACE to select this row." at bounding box center [325, 160] width 0 height 0
click at [292, 194] on div "HLBU2630934" at bounding box center [270, 192] width 64 height 27
click at [321, 192] on span "Press SPACE to select this row." at bounding box center [321, 192] width 10 height 10
click at [325, 187] on input "Press SPACE to select this row." at bounding box center [325, 187] width 0 height 0
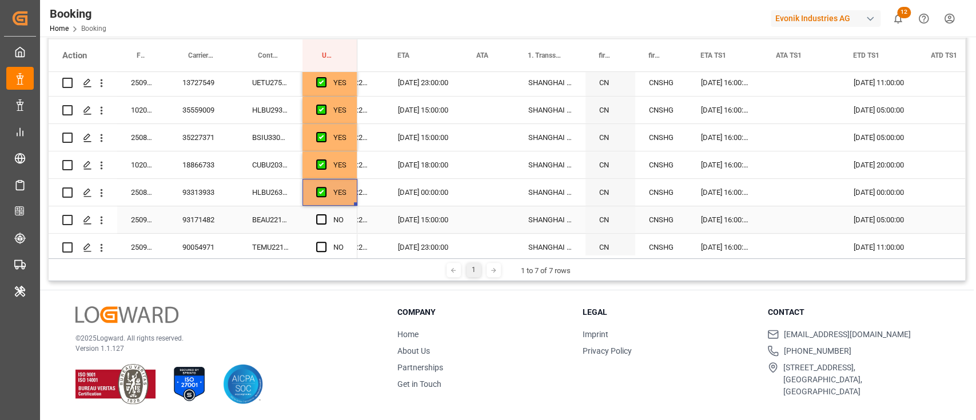
click at [281, 216] on div "BEAU2213851" at bounding box center [270, 219] width 64 height 27
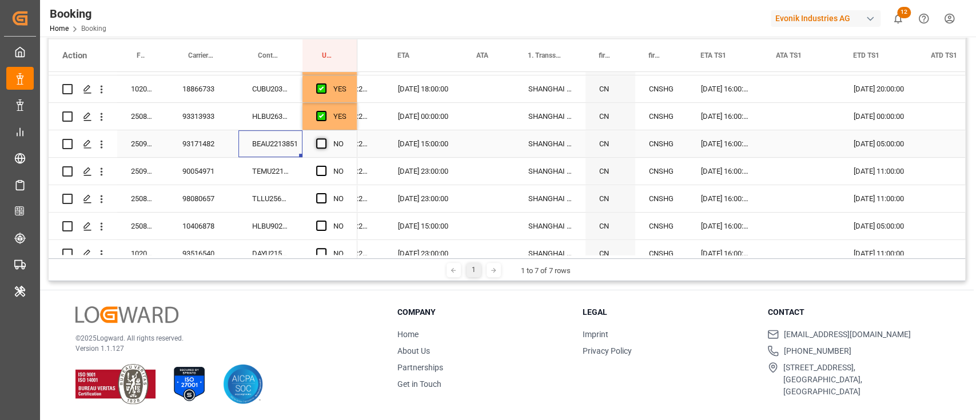
click at [324, 144] on span "Press SPACE to select this row." at bounding box center [321, 143] width 10 height 10
click at [325, 138] on input "Press SPACE to select this row." at bounding box center [325, 138] width 0 height 0
click at [282, 174] on div "TEMU2218234" at bounding box center [270, 171] width 64 height 27
click at [325, 173] on span "Press SPACE to select this row." at bounding box center [321, 171] width 10 height 10
click at [325, 166] on input "Press SPACE to select this row." at bounding box center [325, 166] width 0 height 0
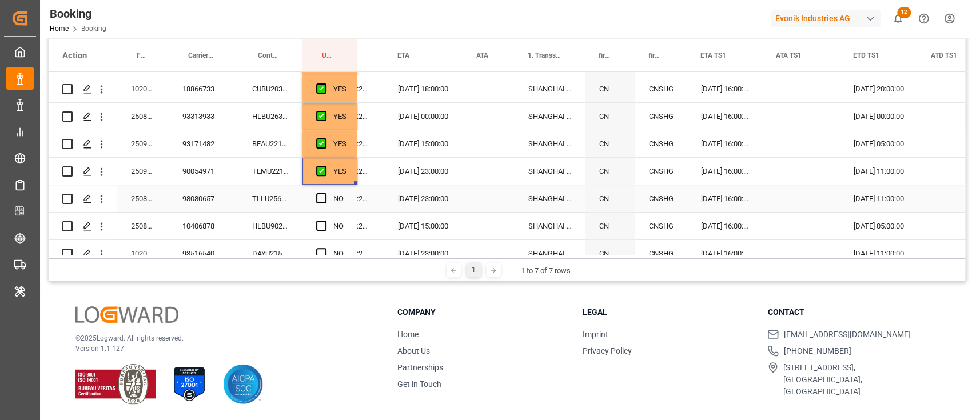
click at [280, 197] on div "TLLU2569796" at bounding box center [270, 198] width 64 height 27
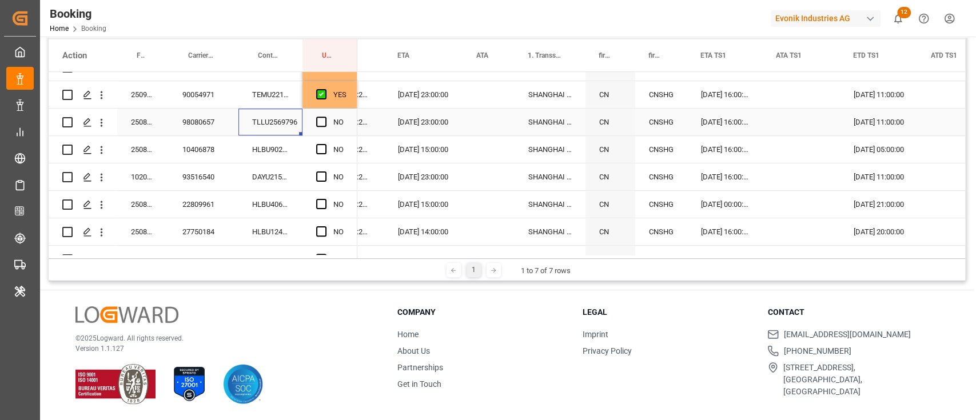
click at [321, 124] on span "Press SPACE to select this row." at bounding box center [321, 122] width 10 height 10
click at [325, 117] on input "Press SPACE to select this row." at bounding box center [325, 117] width 0 height 0
click at [321, 124] on span "Press SPACE to select this row." at bounding box center [321, 122] width 10 height 10
click at [325, 117] on input "Press SPACE to select this row." at bounding box center [325, 117] width 0 height 0
click at [282, 147] on div "HLBU9029186" at bounding box center [270, 149] width 64 height 27
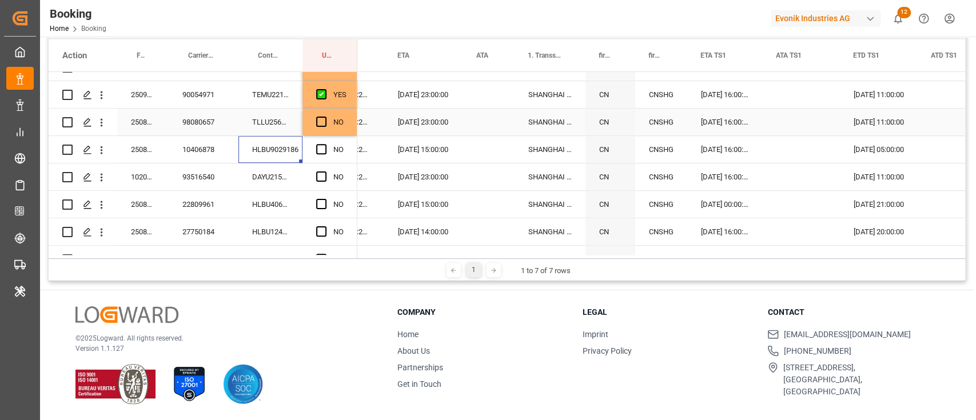
click at [324, 117] on span "Press SPACE to select this row." at bounding box center [321, 122] width 10 height 10
click at [325, 117] on input "Press SPACE to select this row." at bounding box center [325, 117] width 0 height 0
click at [290, 149] on div "HLBU9029186" at bounding box center [270, 149] width 64 height 27
click at [321, 149] on span "Press SPACE to select this row." at bounding box center [321, 149] width 10 height 10
click at [325, 144] on input "Press SPACE to select this row." at bounding box center [325, 144] width 0 height 0
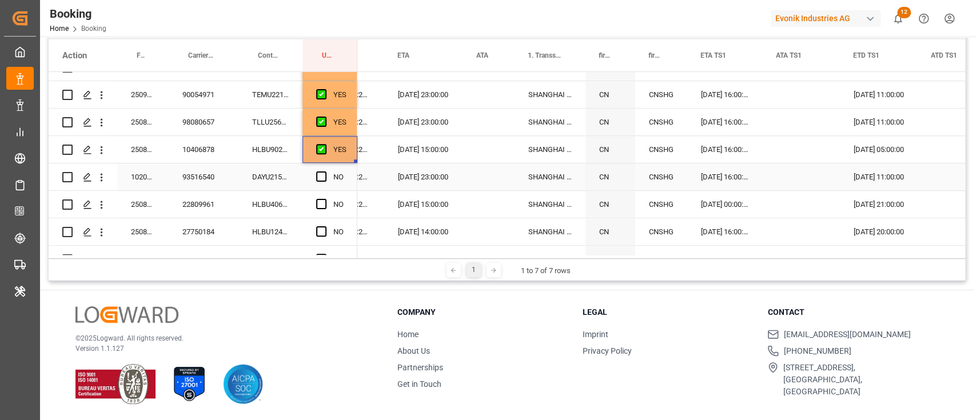
click at [266, 179] on div "DAYU2155566" at bounding box center [270, 177] width 64 height 27
click at [320, 177] on span "Press SPACE to select this row." at bounding box center [321, 177] width 10 height 10
click at [325, 172] on input "Press SPACE to select this row." at bounding box center [325, 172] width 0 height 0
click at [286, 208] on div "HLBU4065494" at bounding box center [270, 204] width 64 height 27
click at [318, 199] on span "Press SPACE to select this row." at bounding box center [321, 204] width 10 height 10
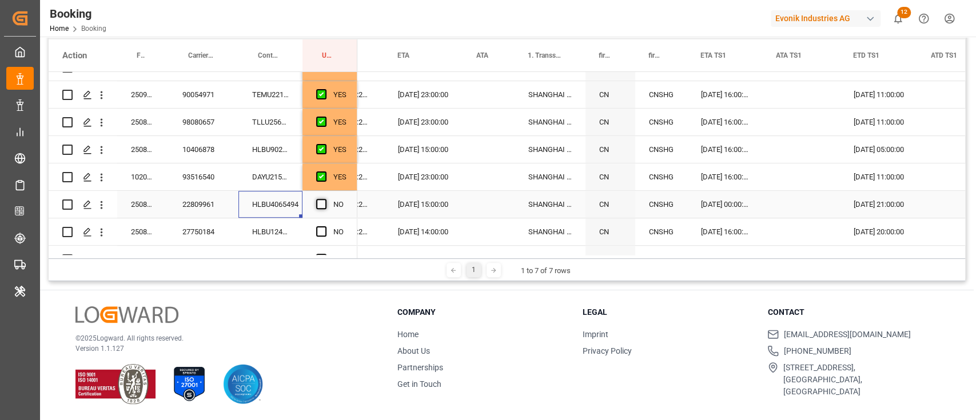
click at [325, 199] on input "Press SPACE to select this row." at bounding box center [325, 199] width 0 height 0
click at [280, 218] on div "HLBU1248552" at bounding box center [270, 231] width 64 height 27
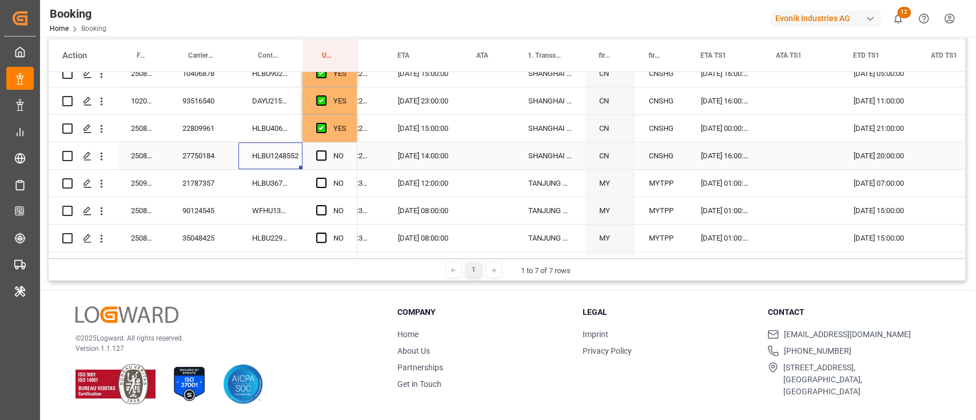
click at [319, 155] on span "Press SPACE to select this row." at bounding box center [321, 155] width 10 height 10
click at [325, 150] on input "Press SPACE to select this row." at bounding box center [325, 150] width 0 height 0
click at [256, 185] on div "HLBU3675907" at bounding box center [270, 183] width 64 height 27
click at [317, 188] on span "Press SPACE to select this row." at bounding box center [321, 183] width 10 height 10
click at [325, 178] on input "Press SPACE to select this row." at bounding box center [325, 178] width 0 height 0
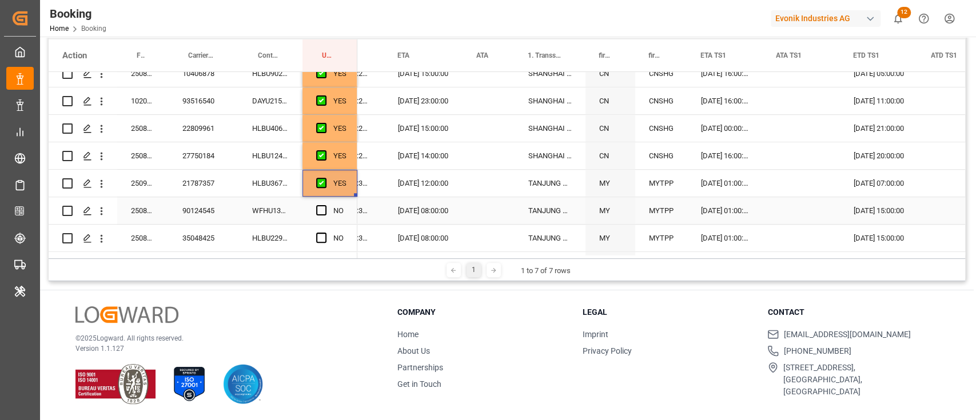
click at [288, 208] on div "WFHU1349824" at bounding box center [270, 210] width 64 height 27
click at [320, 208] on span "Press SPACE to select this row." at bounding box center [321, 210] width 10 height 10
click at [325, 205] on input "Press SPACE to select this row." at bounding box center [325, 205] width 0 height 0
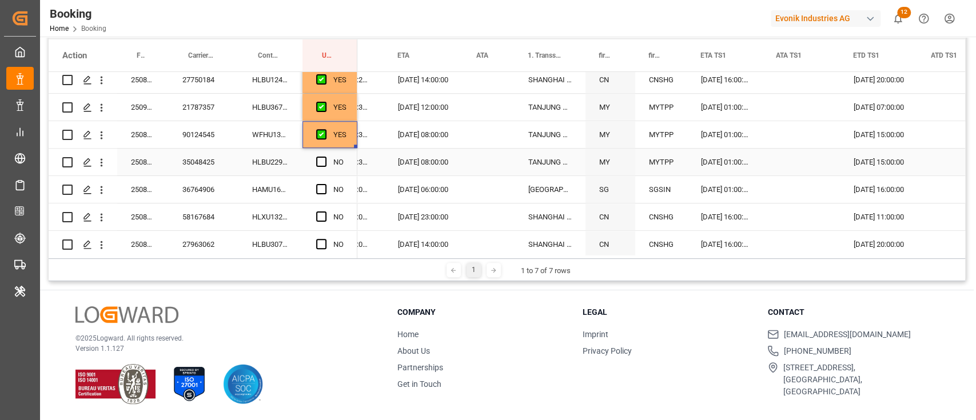
click at [286, 162] on div "HLBU2294275" at bounding box center [270, 162] width 64 height 27
click at [320, 161] on span "Press SPACE to select this row." at bounding box center [321, 162] width 10 height 10
click at [325, 157] on input "Press SPACE to select this row." at bounding box center [325, 157] width 0 height 0
click at [262, 181] on div "HAMU1634581" at bounding box center [270, 189] width 64 height 27
click at [321, 186] on span "Press SPACE to select this row." at bounding box center [321, 189] width 10 height 10
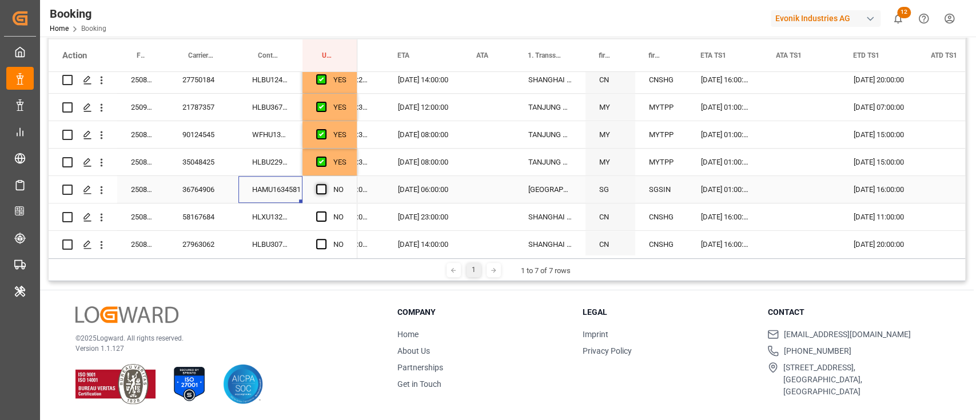
click at [325, 184] on input "Press SPACE to select this row." at bounding box center [325, 184] width 0 height 0
click at [280, 212] on div "HLXU1322370" at bounding box center [270, 217] width 64 height 27
drag, startPoint x: 319, startPoint y: 217, endPoint x: 312, endPoint y: 218, distance: 7.0
click at [316, 217] on div "NO" at bounding box center [329, 217] width 55 height 27
click at [318, 216] on span "Press SPACE to select this row." at bounding box center [321, 217] width 10 height 10
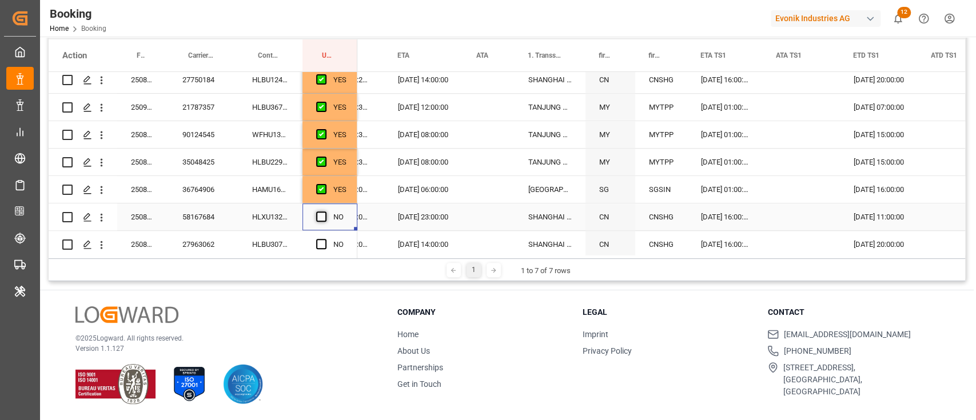
click at [325, 212] on input "Press SPACE to select this row." at bounding box center [325, 212] width 0 height 0
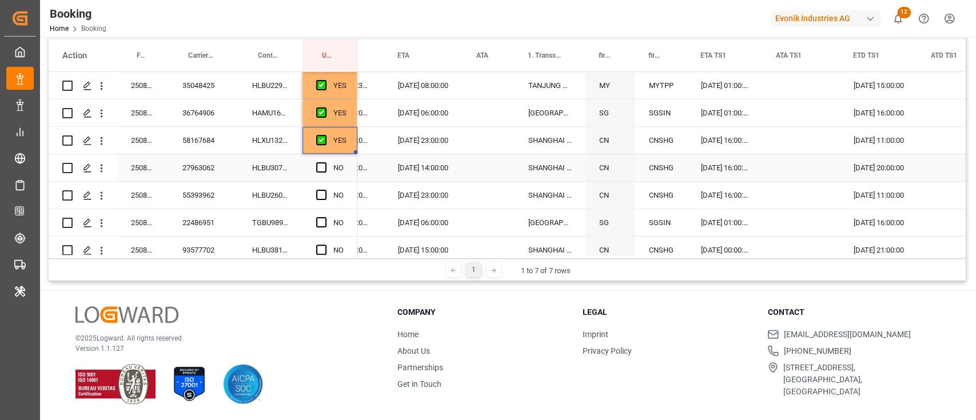
click at [291, 173] on div "HLBU3070120" at bounding box center [270, 167] width 64 height 27
click at [318, 167] on span "Press SPACE to select this row." at bounding box center [321, 167] width 10 height 10
click at [325, 162] on input "Press SPACE to select this row." at bounding box center [325, 162] width 0 height 0
click at [261, 184] on div "HLBU2609238" at bounding box center [270, 195] width 64 height 27
click at [322, 191] on span "Press SPACE to select this row." at bounding box center [321, 195] width 10 height 10
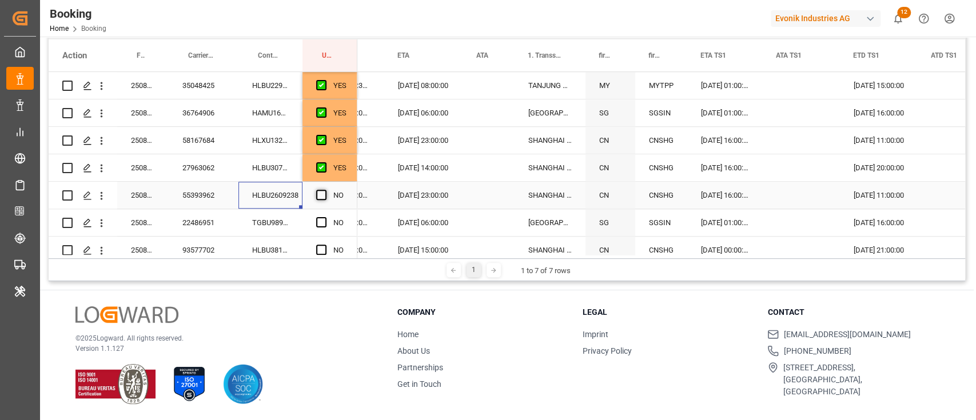
click at [325, 190] on input "Press SPACE to select this row." at bounding box center [325, 190] width 0 height 0
click at [293, 214] on div "TGBU9892428" at bounding box center [270, 222] width 64 height 27
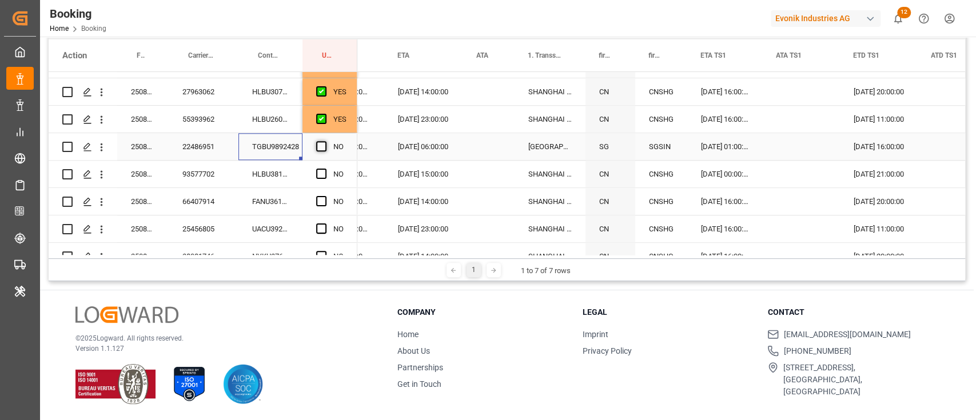
click at [324, 142] on span "Press SPACE to select this row." at bounding box center [321, 146] width 10 height 10
click at [325, 141] on input "Press SPACE to select this row." at bounding box center [325, 141] width 0 height 0
click at [296, 165] on div "HLBU3814303" at bounding box center [270, 174] width 64 height 27
click at [320, 172] on span "Press SPACE to select this row." at bounding box center [321, 174] width 10 height 10
click at [325, 169] on input "Press SPACE to select this row." at bounding box center [325, 169] width 0 height 0
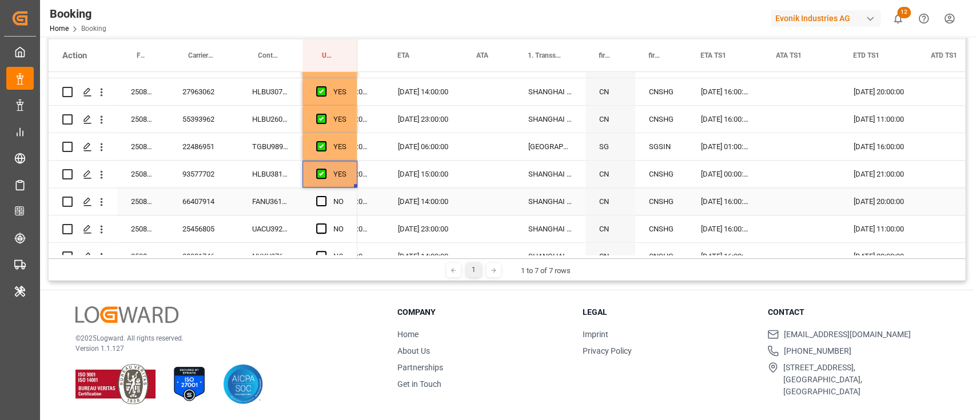
click at [257, 197] on div "FANU3615406" at bounding box center [270, 201] width 64 height 27
click at [321, 201] on span "Press SPACE to select this row." at bounding box center [321, 201] width 10 height 10
click at [325, 196] on input "Press SPACE to select this row." at bounding box center [325, 196] width 0 height 0
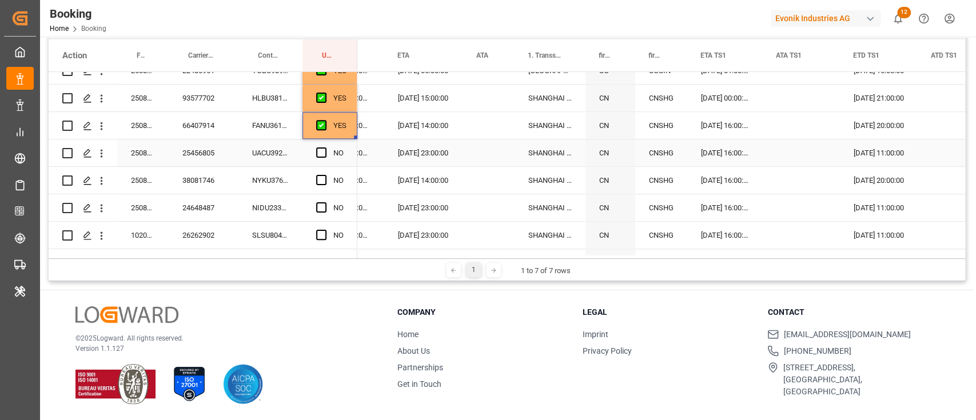
click at [278, 153] on div "UACU3923713" at bounding box center [270, 153] width 64 height 27
click at [320, 157] on span "Press SPACE to select this row." at bounding box center [321, 153] width 10 height 10
click at [325, 148] on input "Press SPACE to select this row." at bounding box center [325, 148] width 0 height 0
click at [256, 173] on div "NYKU3762842" at bounding box center [270, 180] width 64 height 27
click at [320, 182] on span "Press SPACE to select this row." at bounding box center [321, 180] width 10 height 10
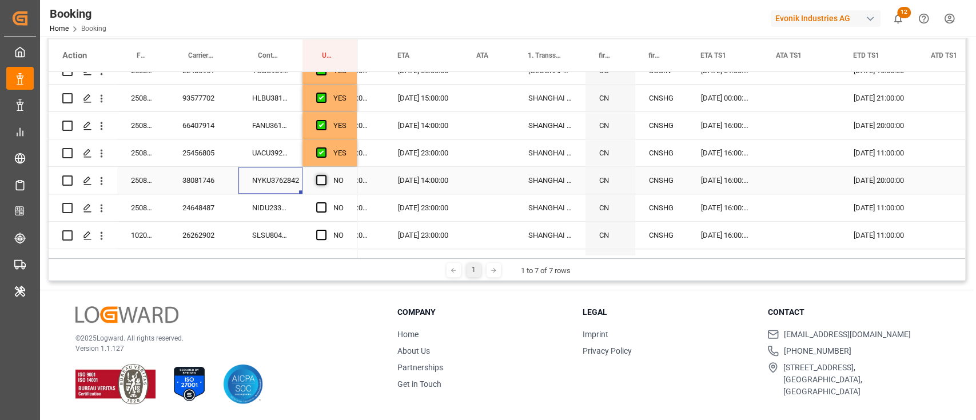
click at [325, 175] on input "Press SPACE to select this row." at bounding box center [325, 175] width 0 height 0
click at [274, 200] on div "NIDU2335956" at bounding box center [270, 207] width 64 height 27
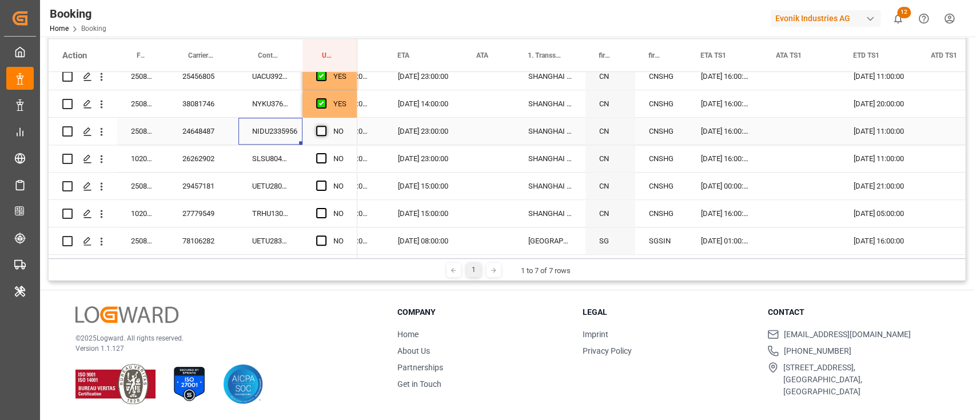
click at [316, 130] on span "Press SPACE to select this row." at bounding box center [321, 131] width 10 height 10
click at [325, 126] on input "Press SPACE to select this row." at bounding box center [325, 126] width 0 height 0
click at [273, 154] on div "SLSU8040042" at bounding box center [270, 158] width 64 height 27
click at [314, 156] on div "NO" at bounding box center [329, 158] width 55 height 27
click at [320, 158] on span "Press SPACE to select this row." at bounding box center [321, 158] width 10 height 10
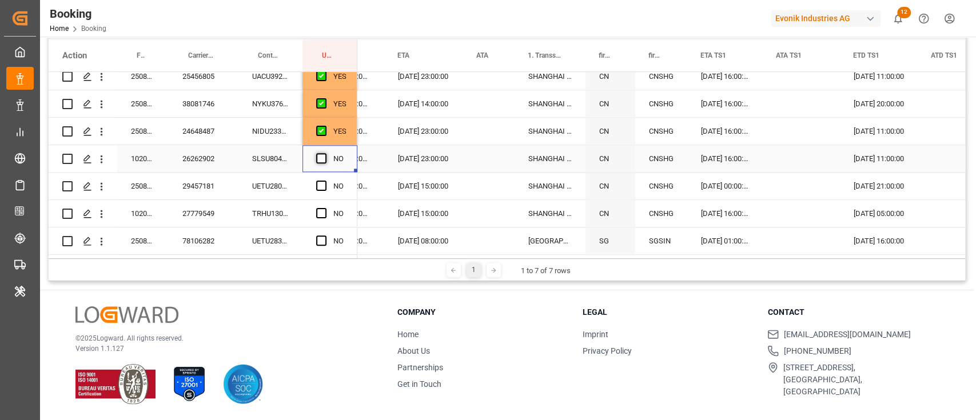
click at [325, 153] on input "Press SPACE to select this row." at bounding box center [325, 153] width 0 height 0
click at [272, 185] on div "UETU2803960" at bounding box center [270, 186] width 64 height 27
click at [321, 182] on span "Press SPACE to select this row." at bounding box center [321, 186] width 10 height 10
click at [325, 181] on input "Press SPACE to select this row." at bounding box center [325, 181] width 0 height 0
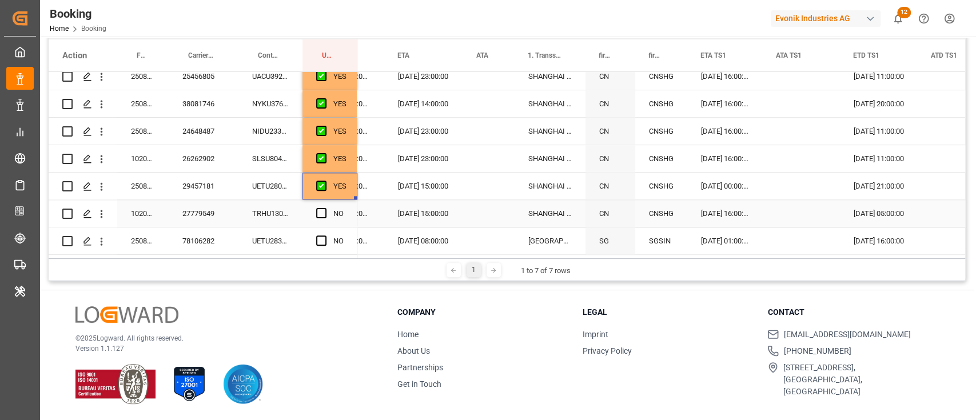
click at [292, 212] on div "TRHU1309884" at bounding box center [270, 213] width 64 height 27
click at [317, 212] on span "Press SPACE to select this row." at bounding box center [321, 213] width 10 height 10
click at [325, 208] on input "Press SPACE to select this row." at bounding box center [325, 208] width 0 height 0
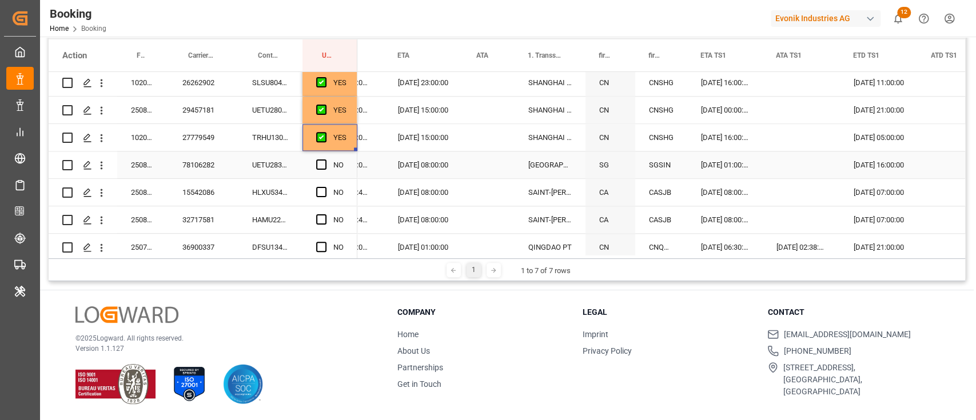
click at [279, 163] on div "UETU2837889" at bounding box center [270, 165] width 64 height 27
click at [318, 167] on span "Press SPACE to select this row." at bounding box center [321, 165] width 10 height 10
click at [325, 160] on input "Press SPACE to select this row." at bounding box center [325, 160] width 0 height 0
click at [285, 185] on div "HLXU5345244" at bounding box center [270, 192] width 64 height 27
click at [318, 189] on span "Press SPACE to select this row." at bounding box center [321, 192] width 10 height 10
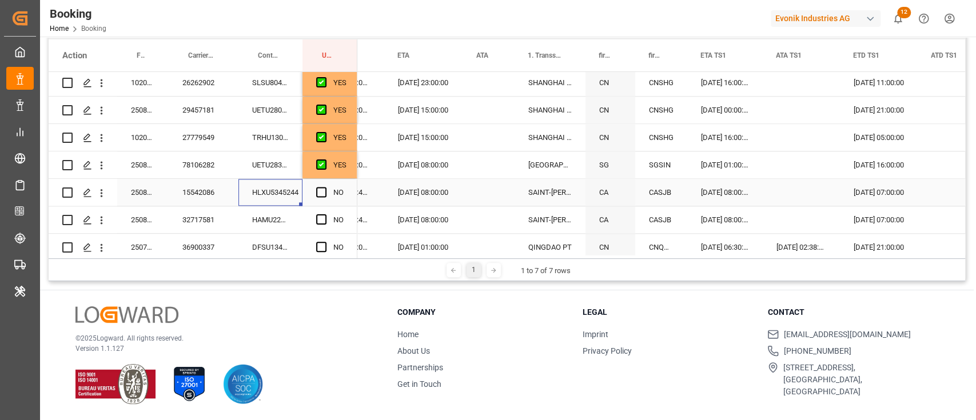
click at [325, 187] on input "Press SPACE to select this row." at bounding box center [325, 187] width 0 height 0
click at [280, 217] on div "HAMU2251648" at bounding box center [270, 219] width 64 height 27
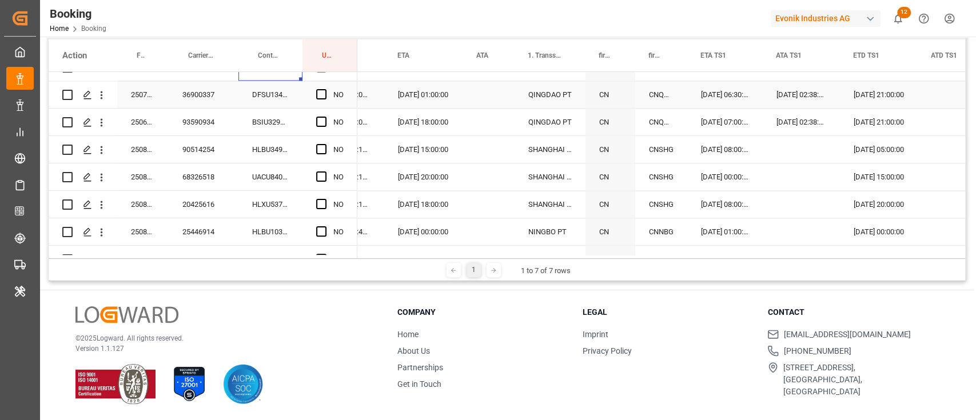
scroll to position [1067, 0]
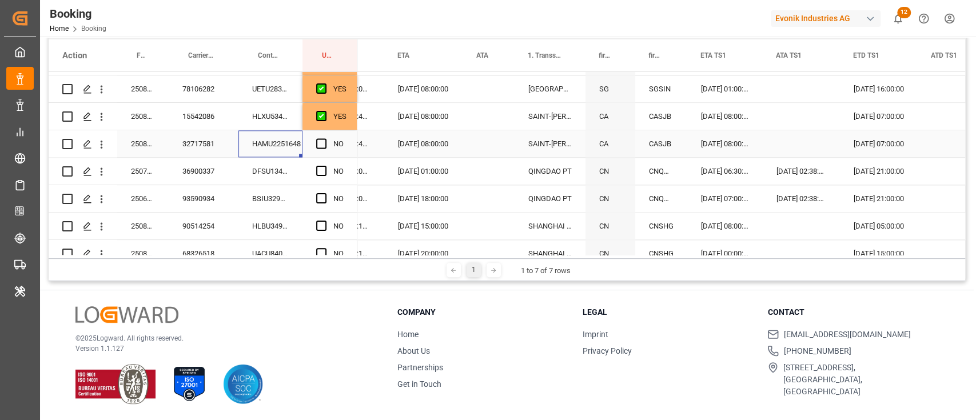
click at [327, 142] on div "Press SPACE to select this row." at bounding box center [324, 144] width 17 height 26
click at [320, 145] on span "Press SPACE to select this row." at bounding box center [321, 143] width 10 height 10
click at [325, 138] on input "Press SPACE to select this row." at bounding box center [325, 138] width 0 height 0
click at [277, 164] on div "DFSU1344690" at bounding box center [270, 171] width 64 height 27
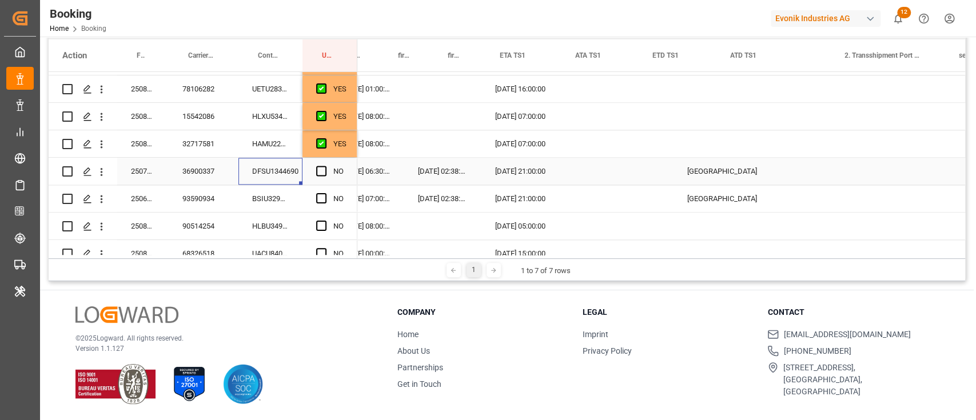
scroll to position [0, 1355]
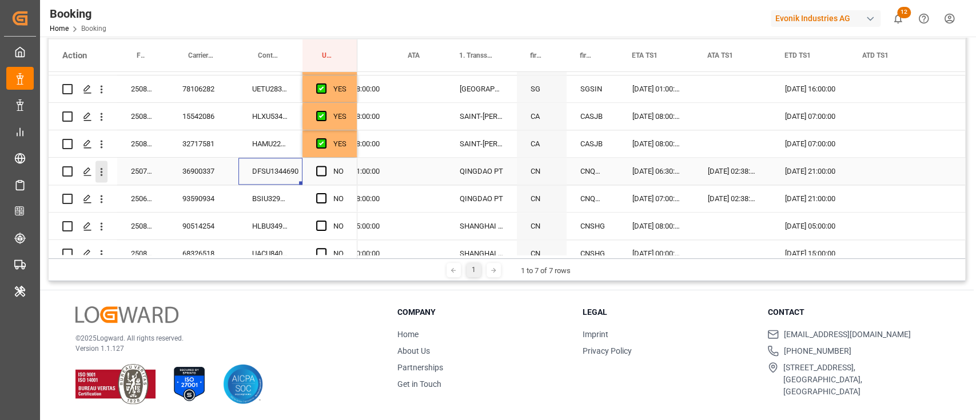
click at [105, 171] on icon "open menu" at bounding box center [101, 172] width 12 height 12
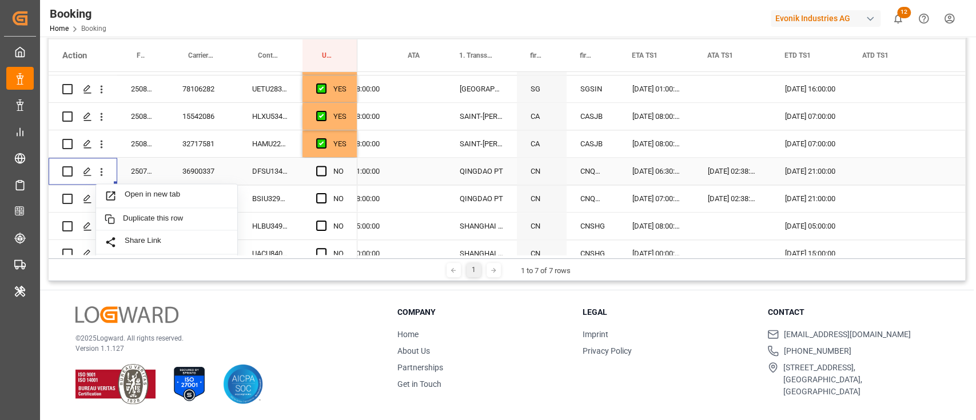
click at [153, 197] on span "Open in new tab" at bounding box center [177, 196] width 104 height 12
click at [323, 168] on span "Press SPACE to select this row." at bounding box center [321, 171] width 10 height 10
click at [325, 166] on input "Press SPACE to select this row." at bounding box center [325, 166] width 0 height 0
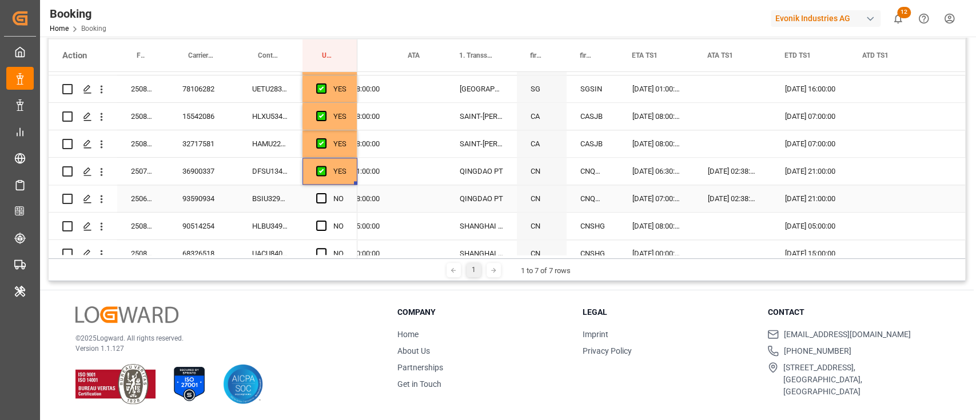
click at [269, 197] on div "BSIU3298299" at bounding box center [270, 198] width 64 height 27
click at [231, 199] on div "93590934" at bounding box center [204, 198] width 70 height 27
click at [101, 195] on icon "open menu" at bounding box center [101, 199] width 12 height 12
click at [144, 222] on span "Open in new tab" at bounding box center [177, 223] width 104 height 12
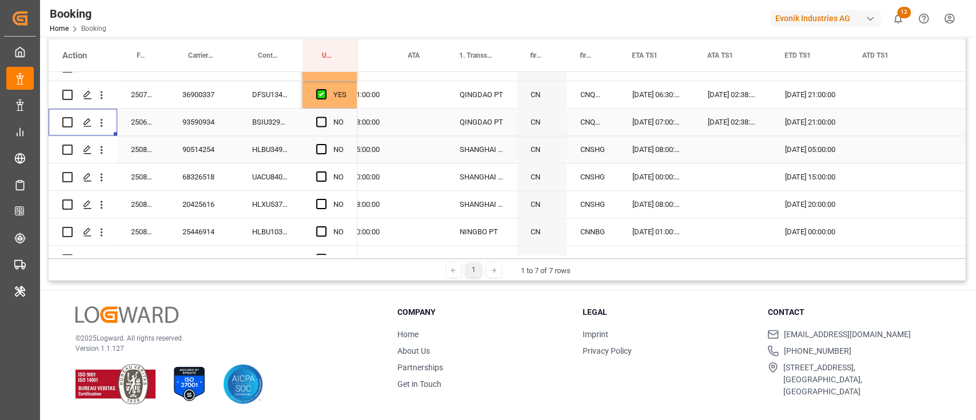
click at [257, 152] on div "HLBU3490143" at bounding box center [270, 149] width 64 height 27
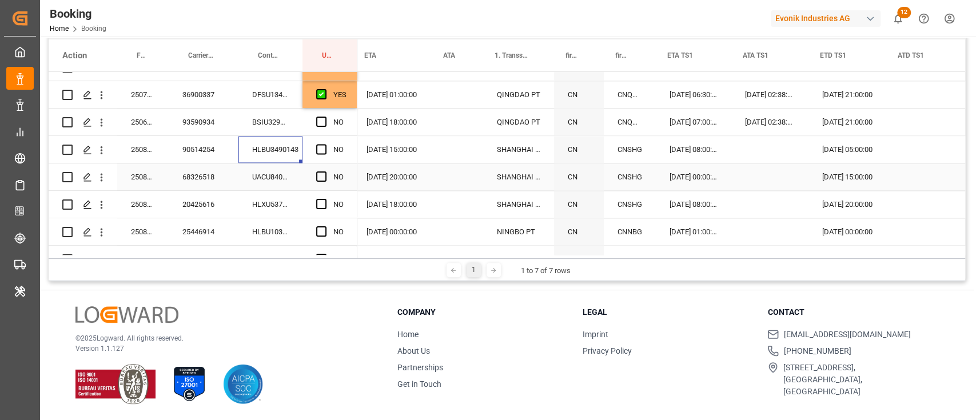
scroll to position [0, 1315]
click at [322, 149] on span "Press SPACE to select this row." at bounding box center [321, 149] width 10 height 10
click at [325, 144] on input "Press SPACE to select this row." at bounding box center [325, 144] width 0 height 0
click at [280, 178] on div "UACU8403463" at bounding box center [270, 177] width 64 height 27
click at [320, 174] on span "Press SPACE to select this row." at bounding box center [321, 177] width 10 height 10
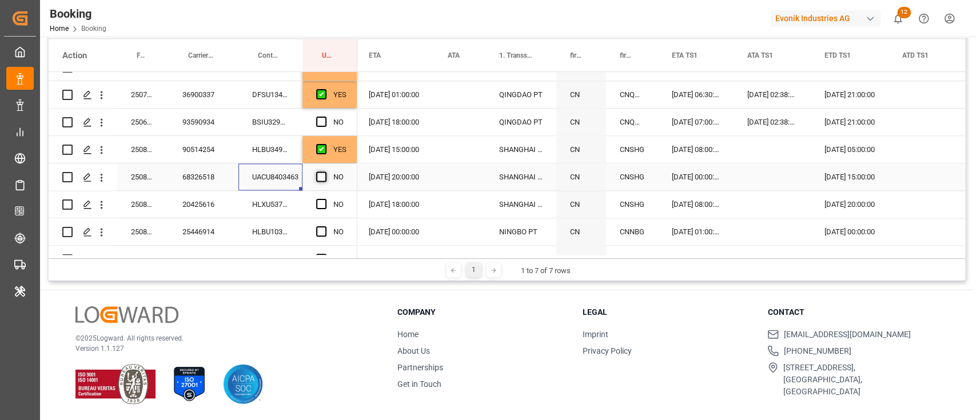
click at [325, 172] on input "Press SPACE to select this row." at bounding box center [325, 172] width 0 height 0
click at [277, 196] on div "HLXU5375974" at bounding box center [270, 204] width 64 height 27
click at [318, 206] on span "Press SPACE to select this row." at bounding box center [321, 204] width 10 height 10
click at [325, 199] on input "Press SPACE to select this row." at bounding box center [325, 199] width 0 height 0
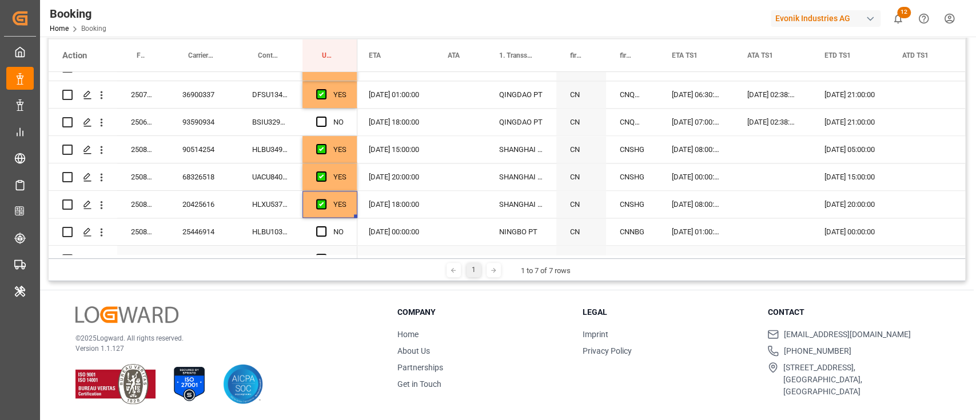
scroll to position [1220, 0]
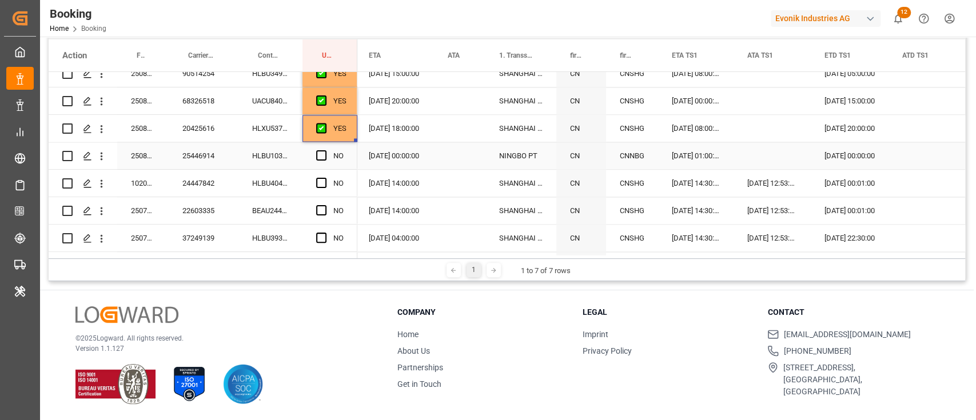
click at [288, 166] on div "HLBU1031778" at bounding box center [270, 155] width 64 height 27
click at [322, 156] on span "Press SPACE to select this row." at bounding box center [321, 155] width 10 height 10
click at [325, 150] on input "Press SPACE to select this row." at bounding box center [325, 150] width 0 height 0
click at [248, 198] on div "BEAU2445498" at bounding box center [270, 210] width 64 height 27
click at [260, 184] on div "HLBU4046508" at bounding box center [270, 183] width 64 height 27
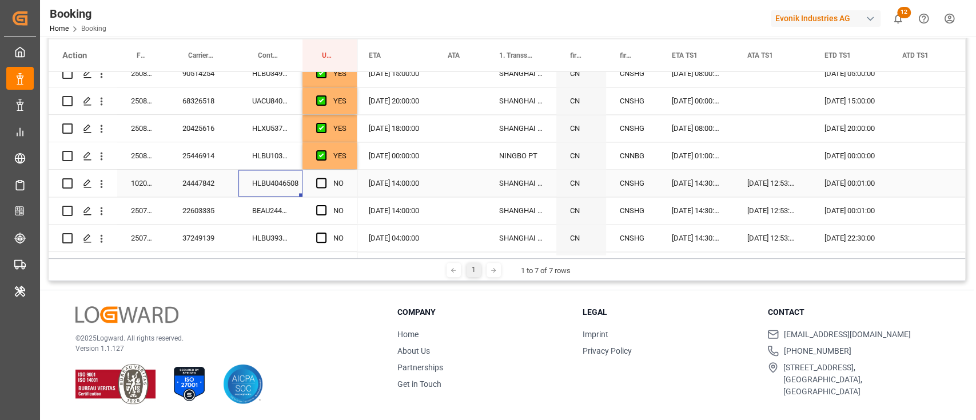
click at [315, 184] on div "NO" at bounding box center [329, 183] width 55 height 27
click at [317, 185] on span "Press SPACE to select this row." at bounding box center [321, 183] width 10 height 10
click at [325, 178] on input "Press SPACE to select this row." at bounding box center [325, 178] width 0 height 0
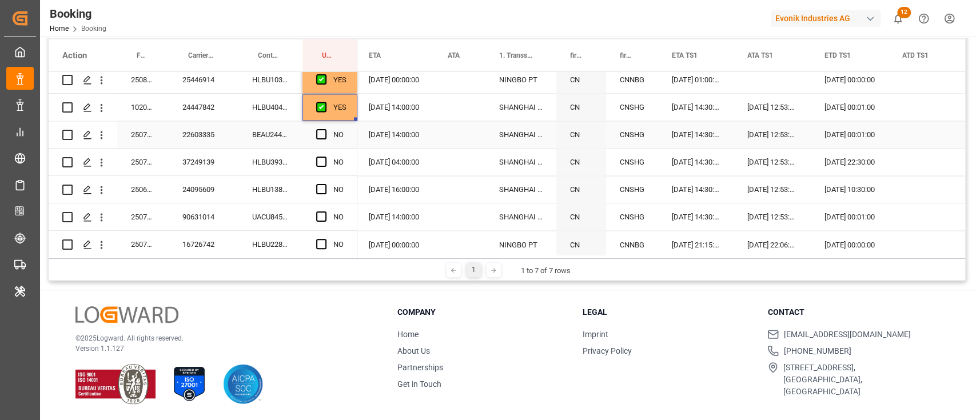
click at [276, 138] on div "BEAU2445498" at bounding box center [270, 134] width 64 height 27
click at [320, 132] on span "Press SPACE to select this row." at bounding box center [321, 134] width 10 height 10
click at [325, 129] on input "Press SPACE to select this row." at bounding box center [325, 129] width 0 height 0
click at [294, 163] on div "HLBU3932651" at bounding box center [270, 162] width 64 height 27
click at [329, 166] on div "Press SPACE to select this row." at bounding box center [324, 162] width 17 height 26
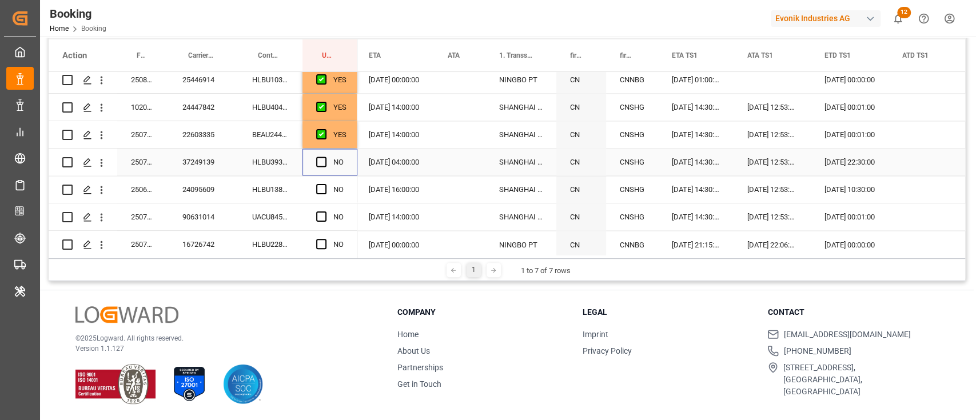
click at [325, 162] on span "Press SPACE to select this row." at bounding box center [321, 162] width 10 height 10
click at [325, 157] on input "Press SPACE to select this row." at bounding box center [325, 157] width 0 height 0
click at [284, 182] on div "HLBU1384923" at bounding box center [270, 189] width 64 height 27
click at [316, 187] on span "Press SPACE to select this row." at bounding box center [321, 189] width 10 height 10
click at [325, 184] on input "Press SPACE to select this row." at bounding box center [325, 184] width 0 height 0
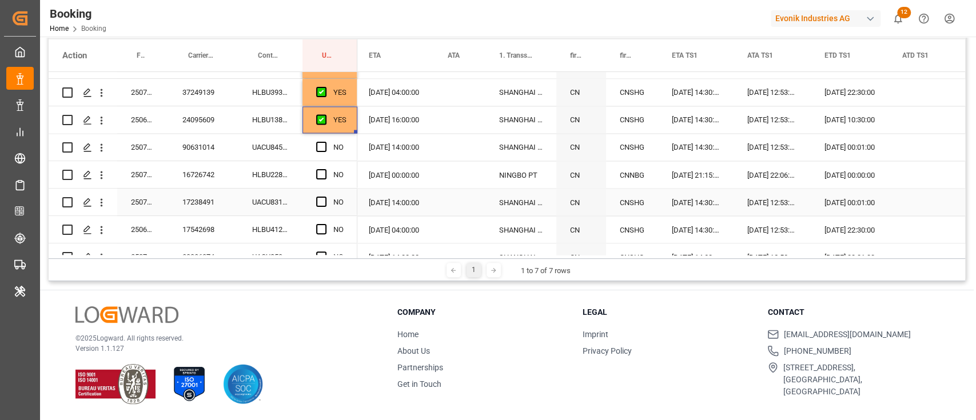
scroll to position [1372, 0]
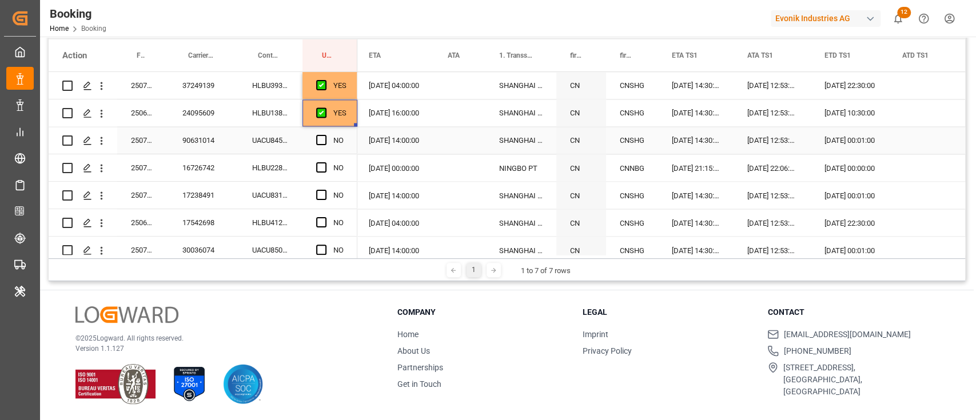
click at [273, 140] on div "UACU8451570" at bounding box center [270, 140] width 64 height 27
click at [324, 140] on span "Press SPACE to select this row." at bounding box center [321, 140] width 10 height 10
click at [325, 135] on input "Press SPACE to select this row." at bounding box center [325, 135] width 0 height 0
click at [261, 171] on div "HLBU2286238" at bounding box center [270, 167] width 64 height 27
click at [860, 176] on div "29.08.2025 00:00:00" at bounding box center [850, 167] width 78 height 27
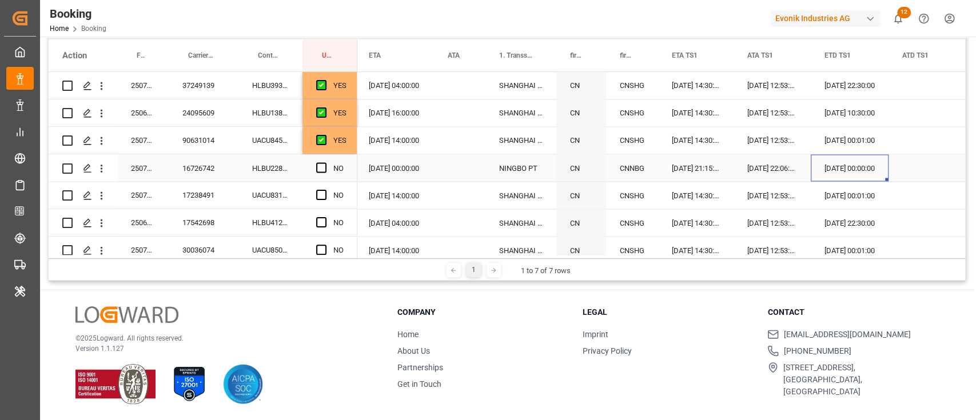
click at [860, 176] on div "29.08.2025 00:00:00" at bounding box center [850, 167] width 78 height 27
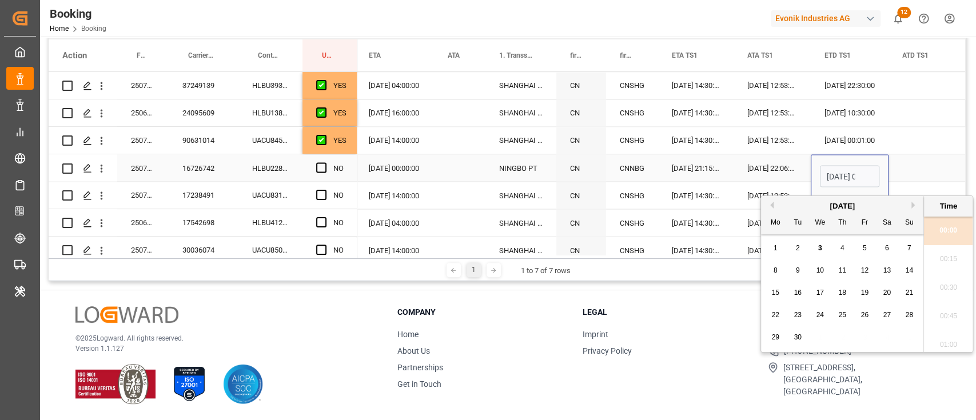
scroll to position [1547, 0]
click at [817, 248] on div "3" at bounding box center [820, 249] width 14 height 14
type input "03.09.2025 00:00"
click at [924, 172] on div "Press SPACE to select this row." at bounding box center [946, 167] width 114 height 27
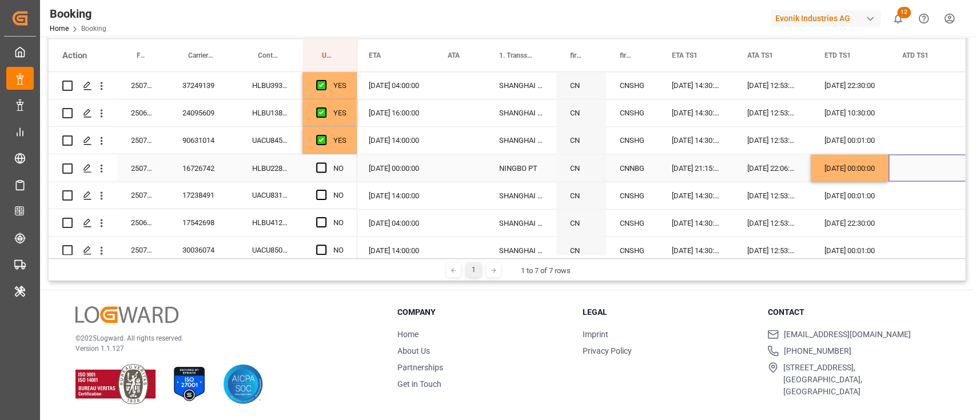
click at [318, 165] on span "Press SPACE to select this row." at bounding box center [321, 167] width 10 height 10
click at [325, 162] on input "Press SPACE to select this row." at bounding box center [325, 162] width 0 height 0
click at [280, 190] on div "UACU8317468" at bounding box center [270, 195] width 64 height 27
click at [316, 194] on span "Press SPACE to select this row." at bounding box center [321, 195] width 10 height 10
click at [325, 190] on input "Press SPACE to select this row." at bounding box center [325, 190] width 0 height 0
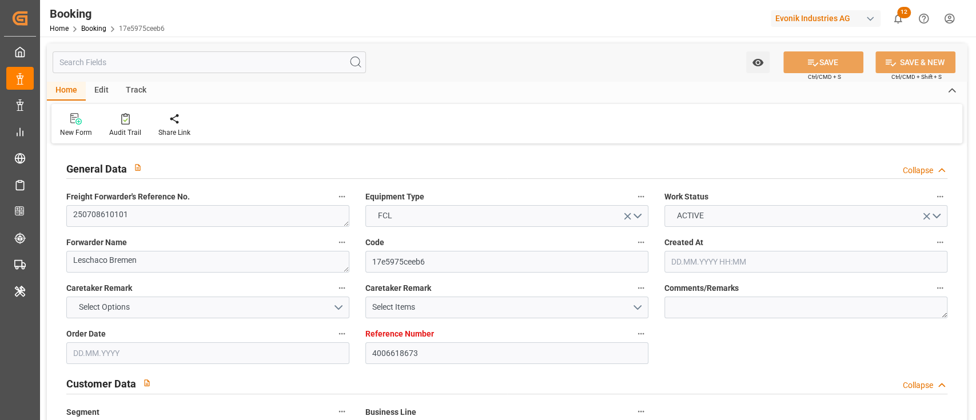
type input "4006618673"
type input "9619919"
type input "Hapag [PERSON_NAME]"
type input "Hapag [PERSON_NAME] Aktiengesellschaft"
type input "DEHAM"
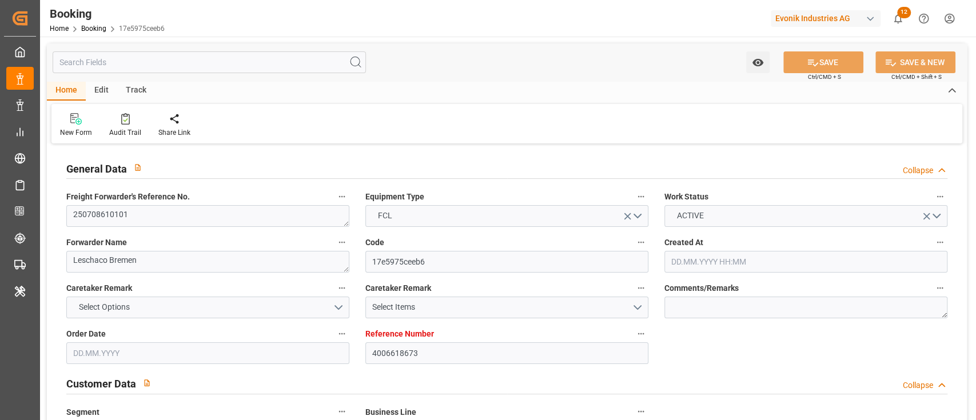
type input "CNSGH"
type input "CNQDG"
type input "SGSIN"
type input "KRPUS"
type input "0"
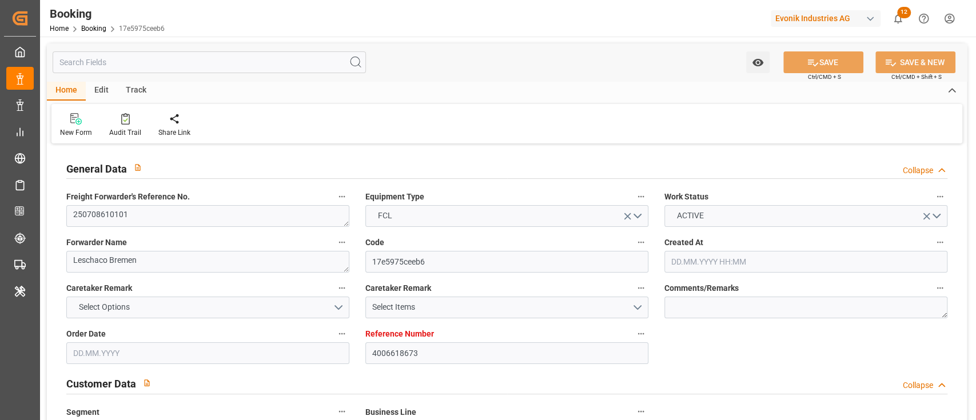
type input "DEHAM"
type input "CNSHG"
type input "9978638"
type input "9736107"
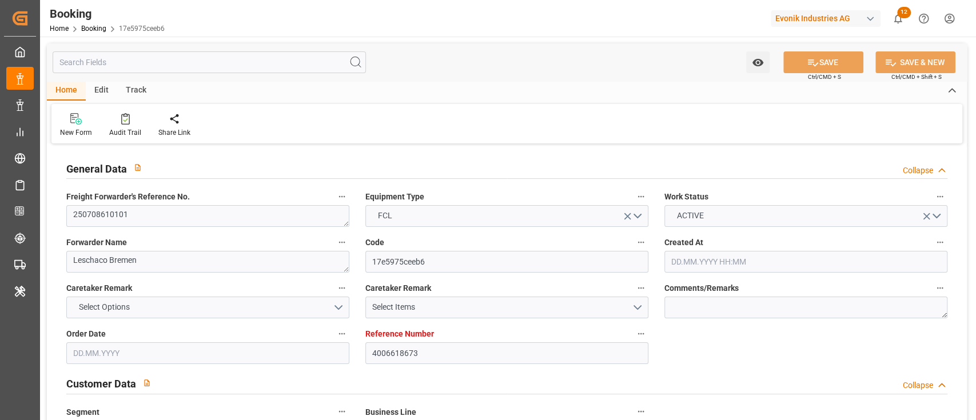
type input "[DATE] 06:55"
type input "[DATE]"
type input "[DATE] 00:00"
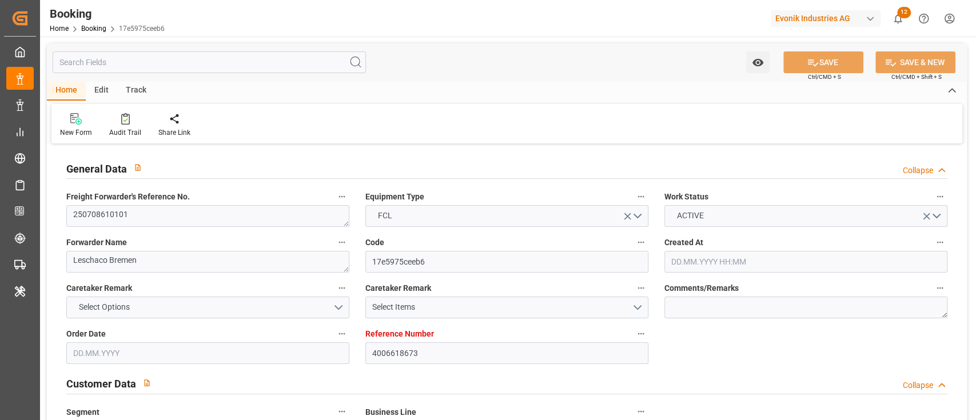
type input "[DATE] 00:00"
type input "[DATE] 07:06"
type input "[DATE] 01:16"
type input "[DATE] 01:00"
type input "[DATE] 00:00"
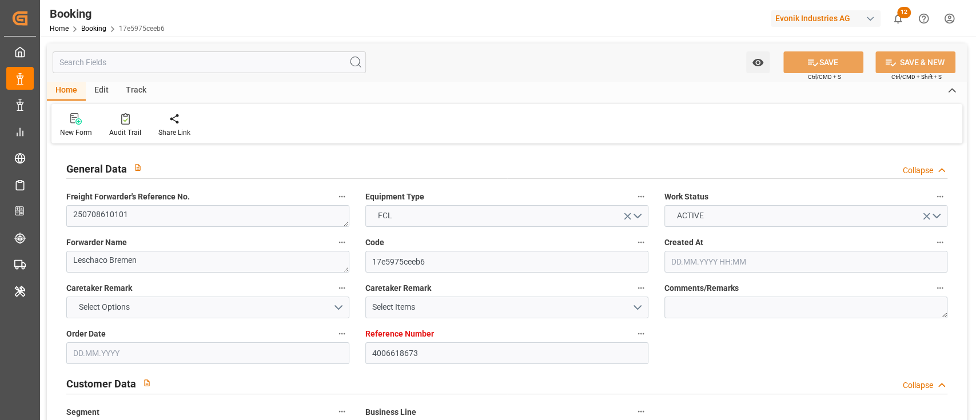
type input "[DATE] 06:30"
type input "[DATE] 00:00"
type input "[DATE] 02:38"
type input "[DATE] 21:00"
type input "[DATE] 00:00"
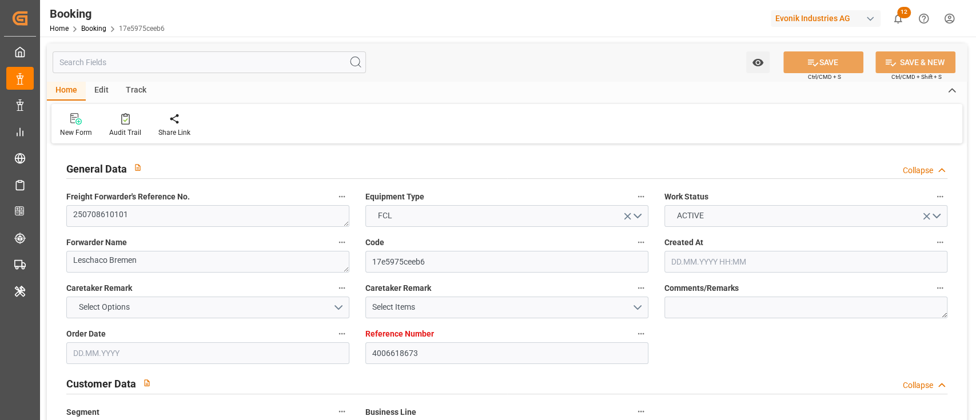
type input "[DATE] 22:00"
type input "[DATE] 16:00"
type input "[DATE] 13:00"
type input "[DATE] 09:00"
type input "[DATE] 00:01"
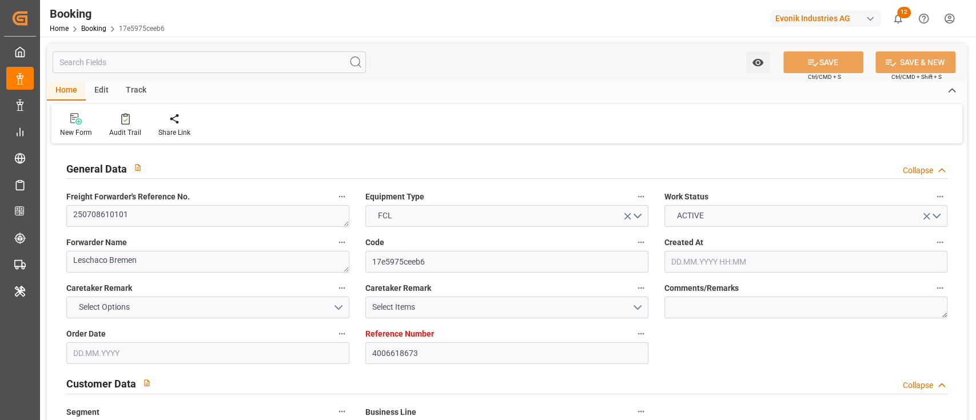
type input "[DATE] 00:01"
type input "[DATE]"
type input "[DATE] 00:00"
type input "[DATE]"
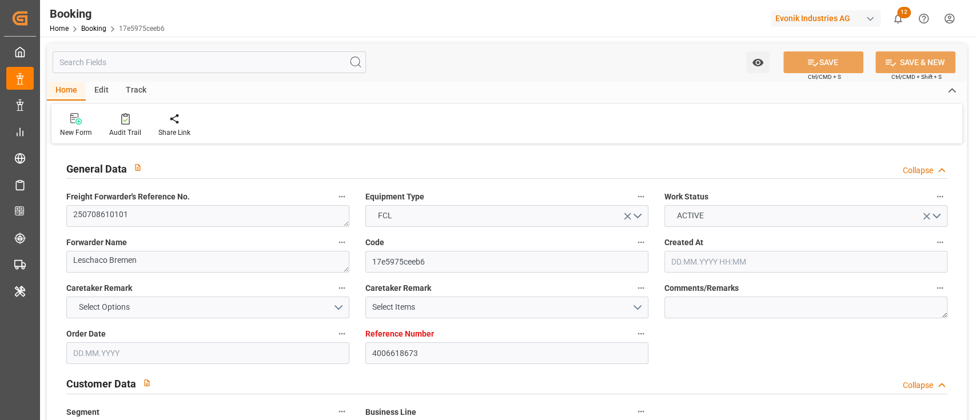
type input "[DATE] 14:58"
type input "[DATE] 18:34"
type input "[DATE] 07:33"
type input "[DATE] 06:30"
type input "[DATE] 01:57"
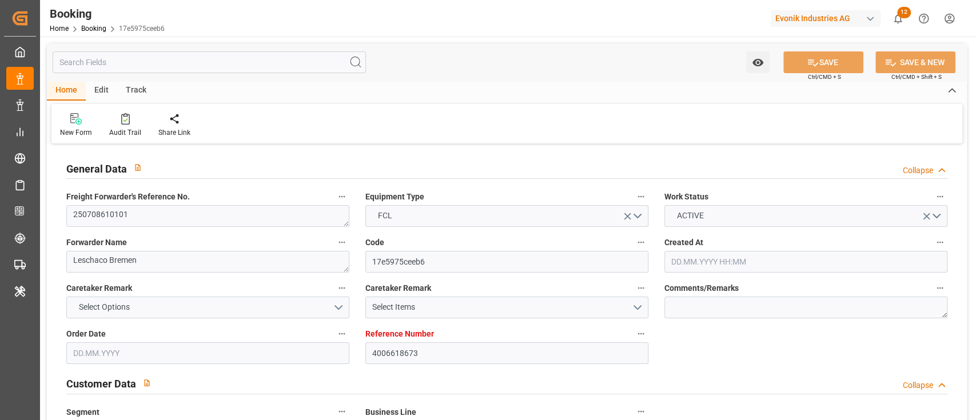
type input "[DATE] 15:18"
type input "[DATE] 23:41"
type input "[DATE] 18:30"
type input "[DATE] 21:00"
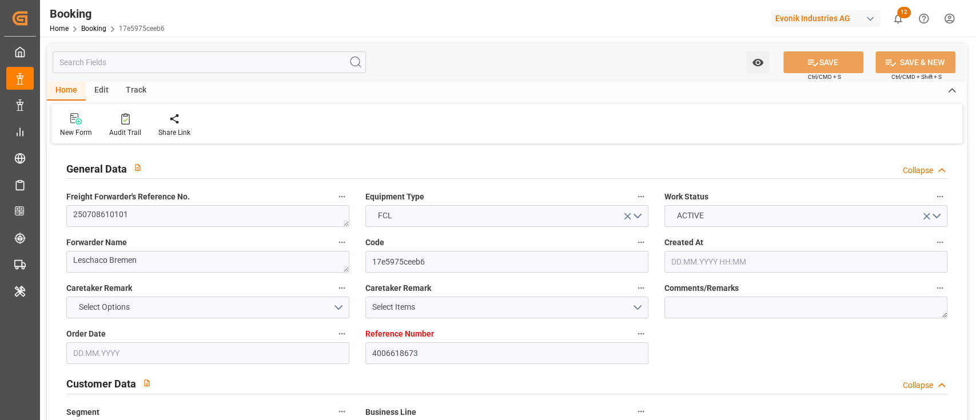
type input "[DATE] 22:00"
type input "[DATE] 10:41"
type input "[DATE] 19:30"
type input "[DATE] 13:00"
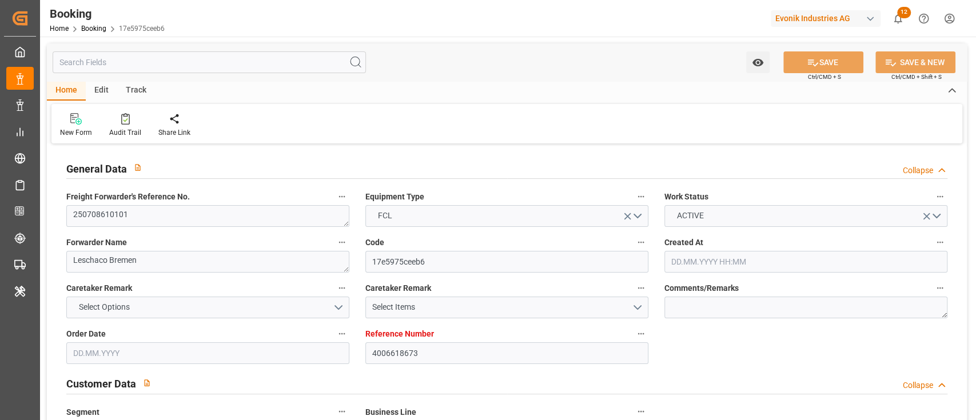
type input "[DATE] 00:01"
type input "[DATE] 13:34"
type input "[DATE] 12:00"
type input "[DATE] 01:00"
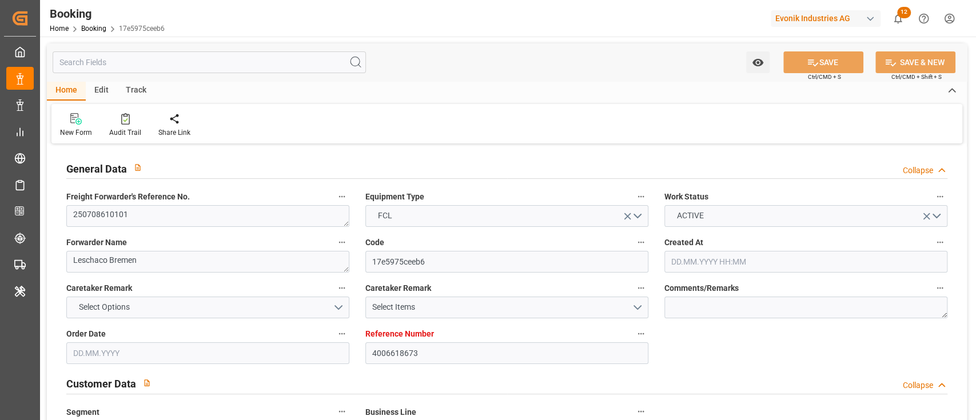
type input "[DATE] 09:44"
type input "[DATE] 12:00"
type input "[DATE] 09:44"
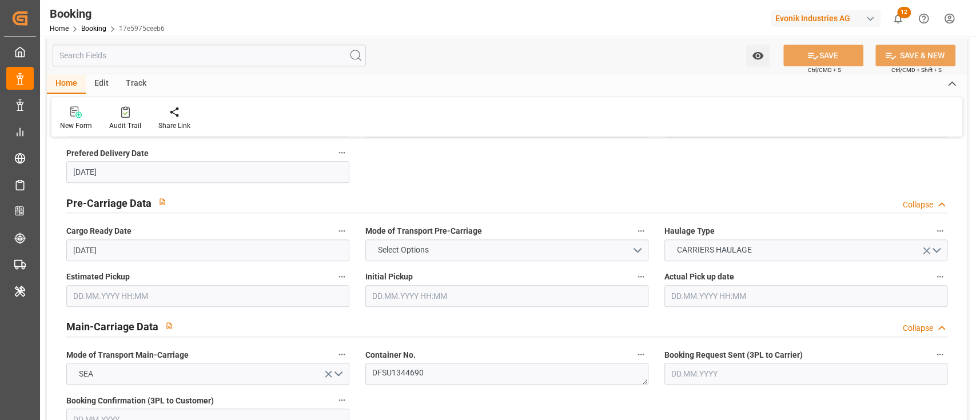
scroll to position [686, 0]
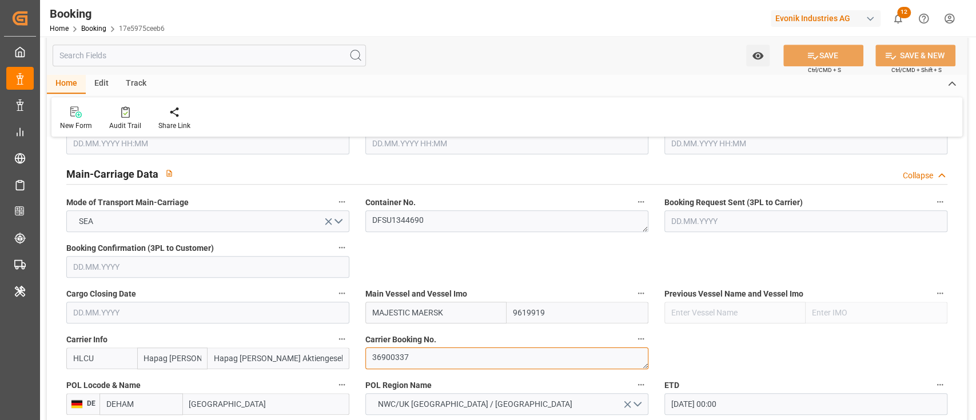
click at [405, 350] on textarea "36900337" at bounding box center [506, 359] width 283 height 22
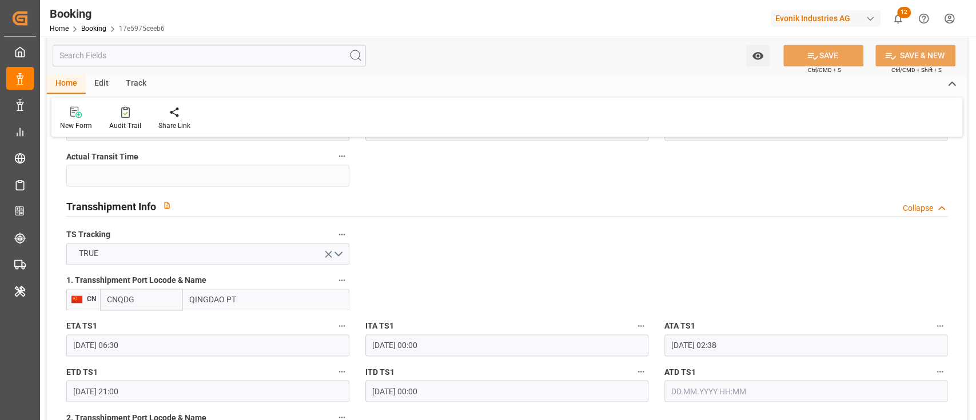
scroll to position [1220, 0]
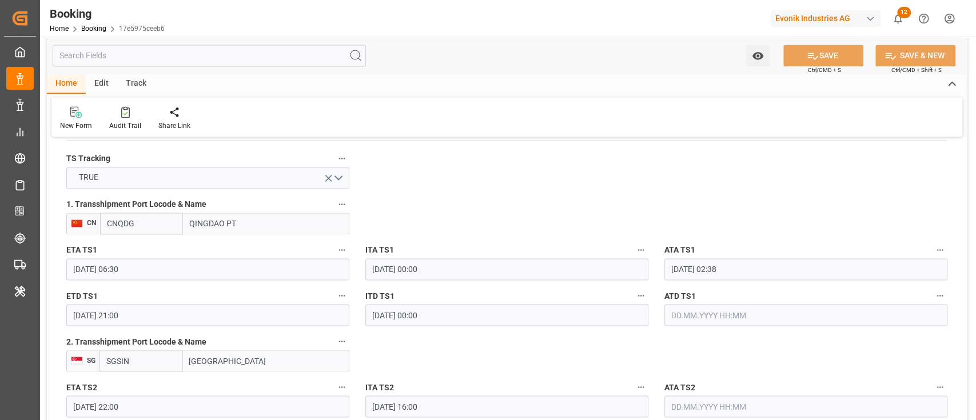
click at [731, 323] on input "text" at bounding box center [805, 315] width 283 height 22
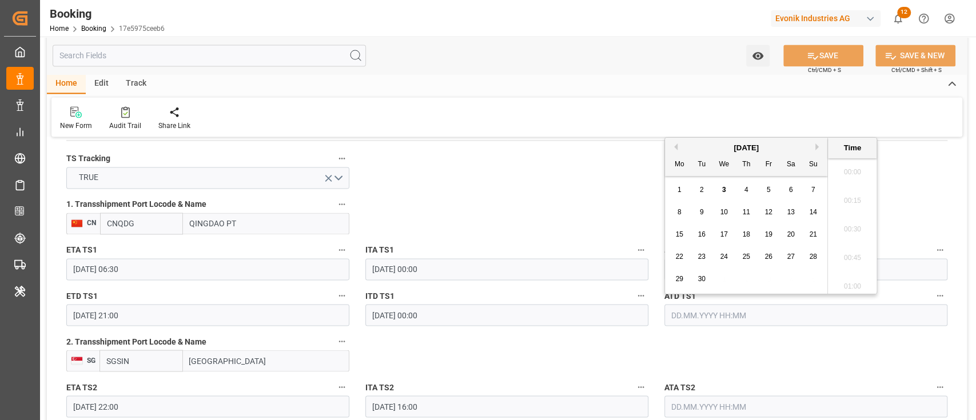
scroll to position [1462, 0]
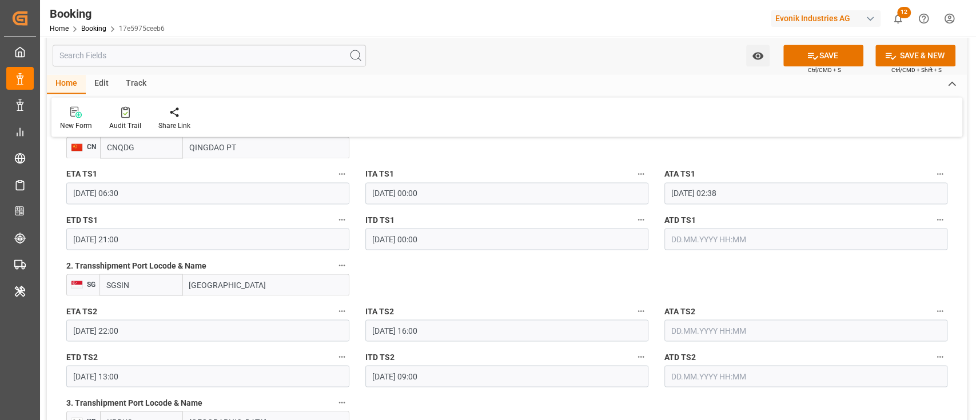
scroll to position [1220, 0]
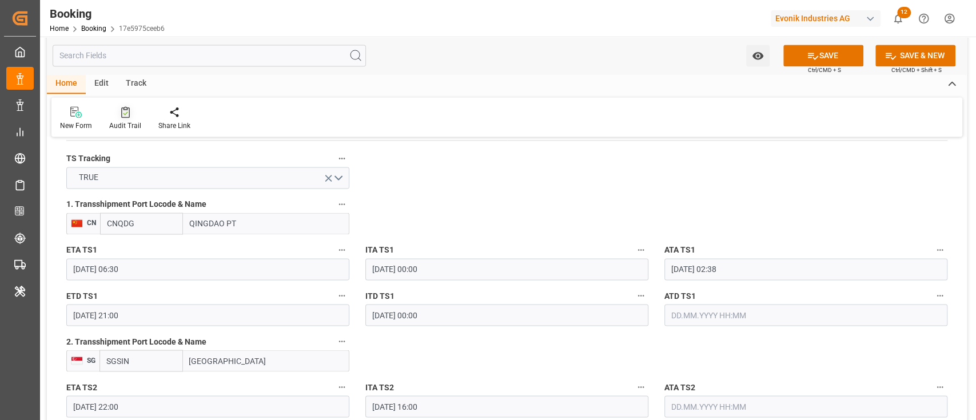
click at [125, 113] on icon at bounding box center [125, 114] width 5 height 4
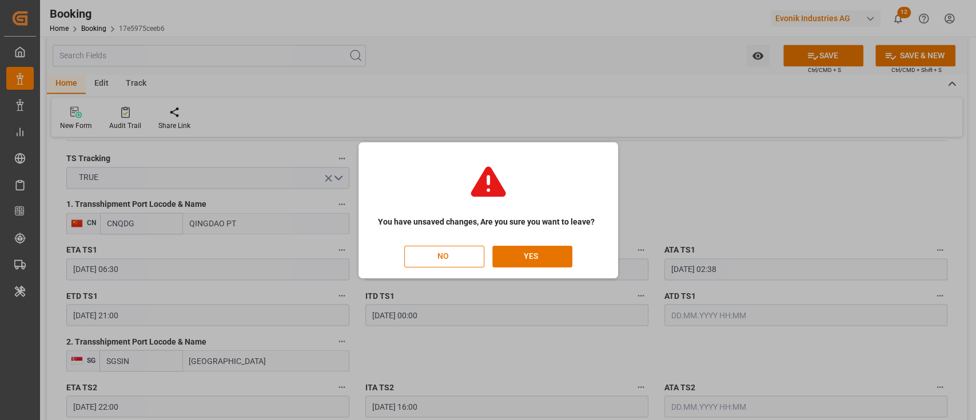
click at [572, 258] on div "NO YES" at bounding box center [488, 257] width 238 height 22
click at [564, 254] on button "YES" at bounding box center [532, 257] width 80 height 22
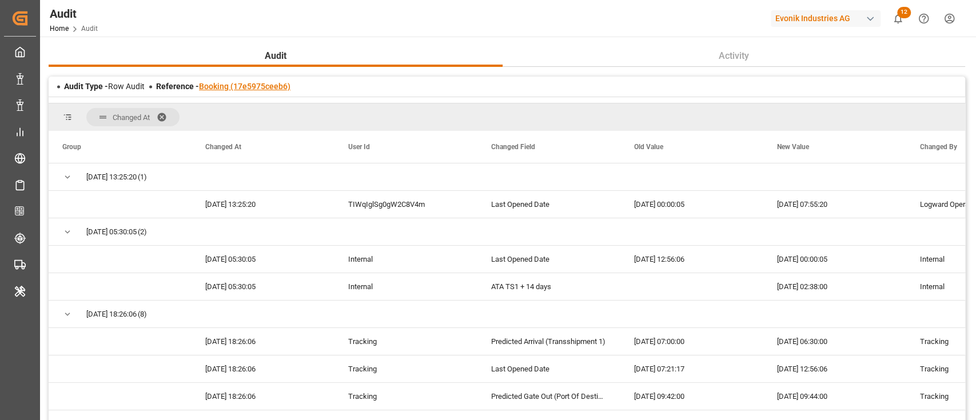
click at [229, 86] on link "Booking (17e5975ceeb6)" at bounding box center [244, 86] width 91 height 9
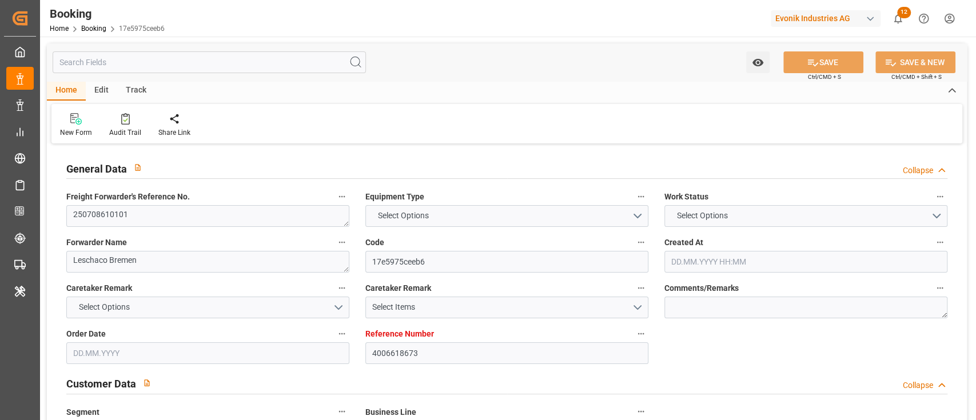
type input "4006618673"
type input "9619919"
type input "Hapag [PERSON_NAME]"
type input "Hapag [PERSON_NAME] Aktiengesellschaft"
type input "DEHAM"
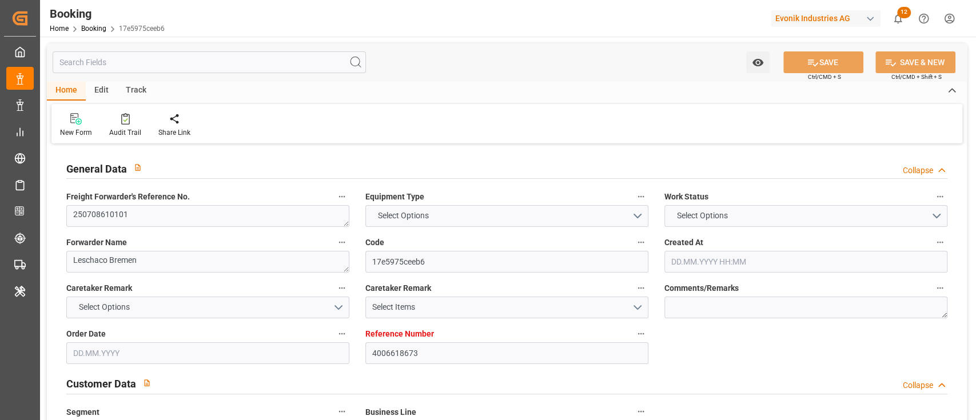
type input "CNSGH"
type input "CNQDG"
type input "SGSIN"
type input "KRPUS"
type input "0"
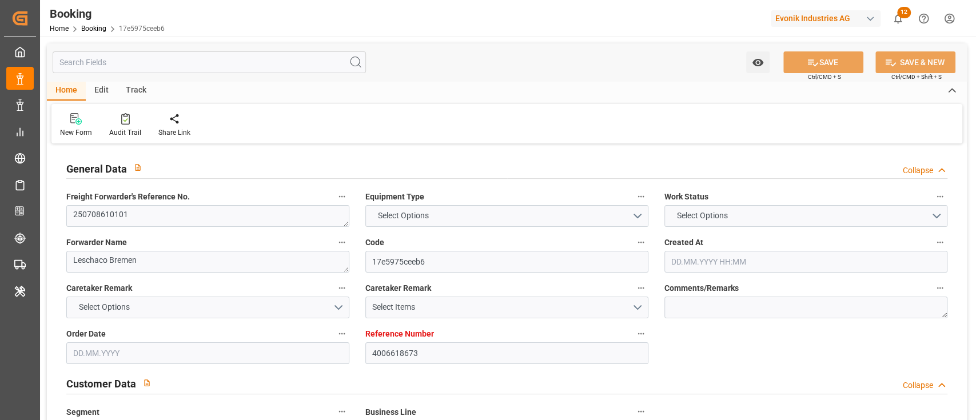
type input "DEHAM"
type input "CNSHG"
type input "9978638"
type input "9736107"
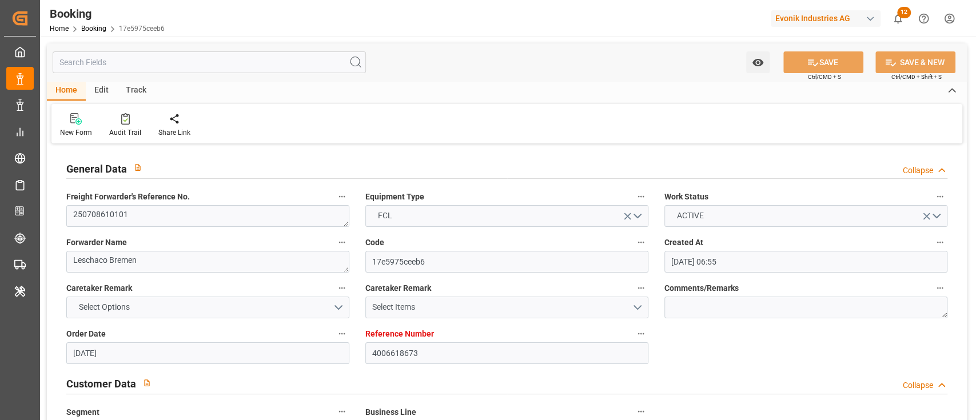
type input "02.06.2025 06:55"
type input "[DATE]"
type input "22.08.2025"
type input "[DATE]"
type input "[DATE] 00:00"
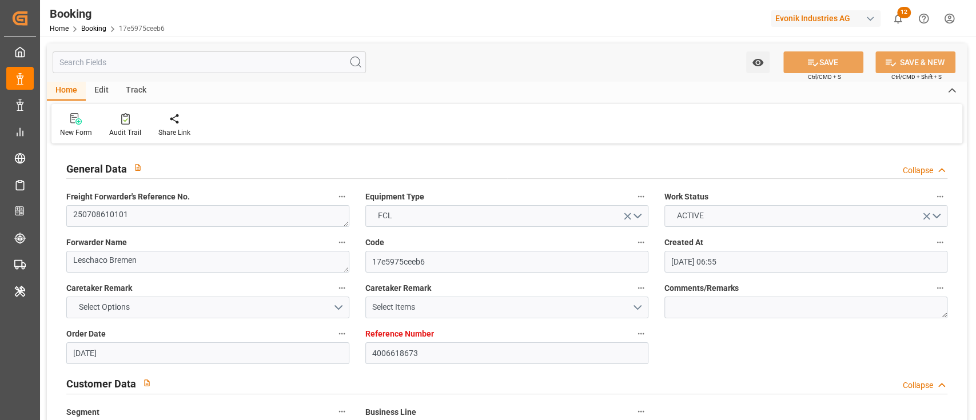
type input "[DATE] 00:00"
type input "[DATE] 07:06"
type input "[DATE] 01:16"
type input "[DATE] 01:00"
type input "[DATE] 00:00"
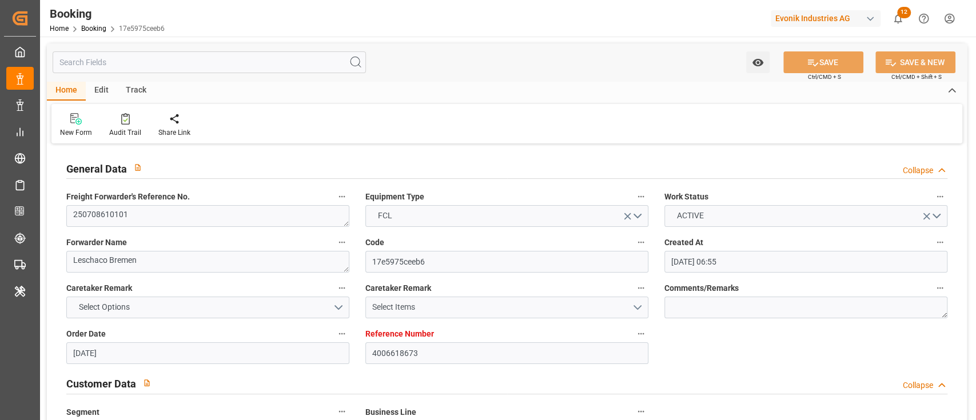
type input "[DATE] 06:30"
type input "[DATE] 00:00"
type input "[DATE] 02:38"
type input "[DATE] 21:00"
type input "[DATE] 00:00"
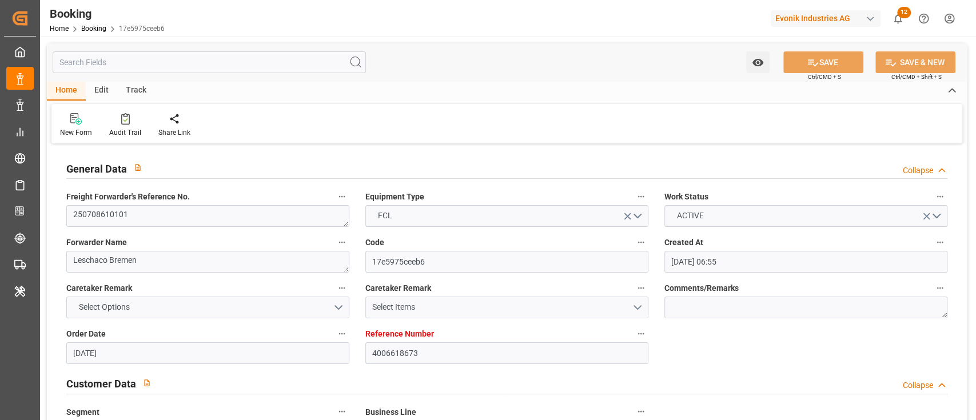
type input "[DATE] 22:00"
type input "[DATE] 16:00"
type input "[DATE] 13:00"
type input "[DATE] 09:00"
type input "[DATE] 00:01"
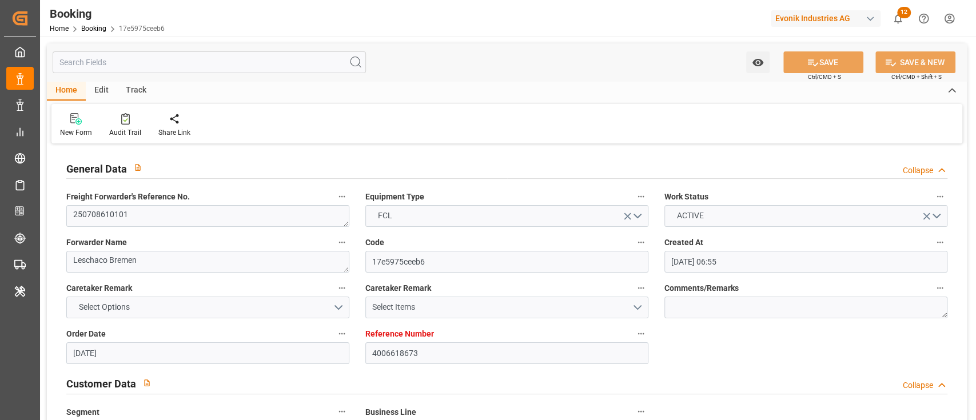
type input "[DATE] 00:01"
type input "[DATE]"
type input "03.09.2025 07:55"
type input "[DATE]"
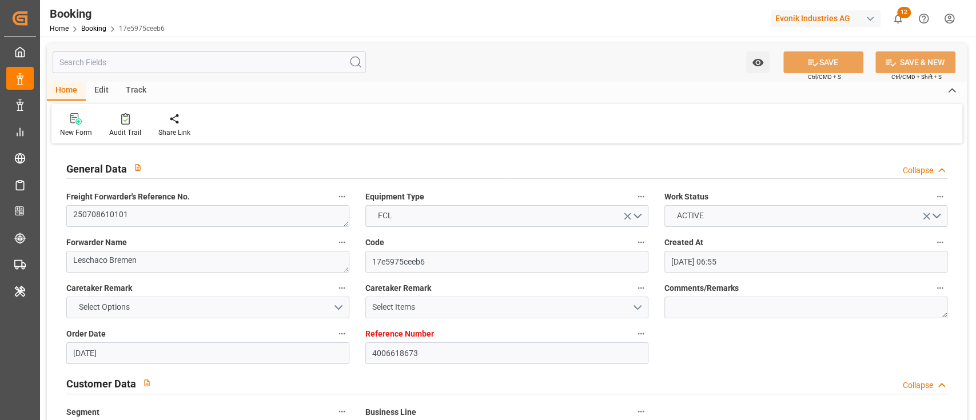
type input "[DATE] 14:58"
type input "[DATE] 18:34"
type input "[DATE] 07:33"
type input "[DATE] 06:30"
type input "[DATE] 01:57"
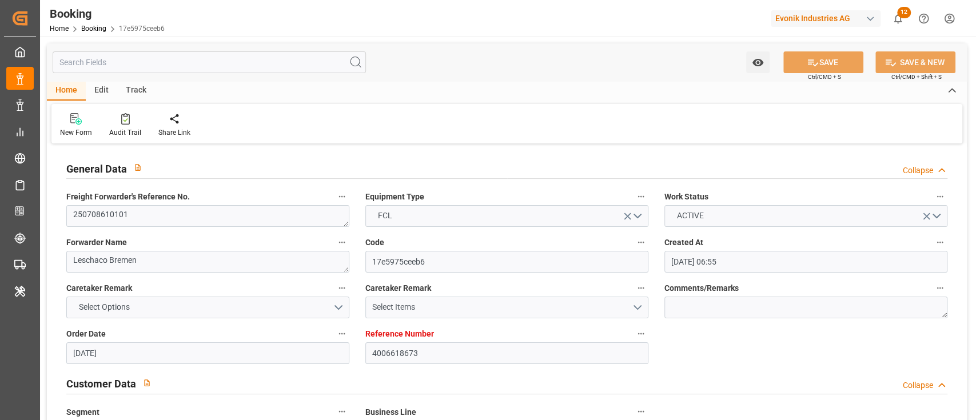
type input "[DATE] 15:18"
type input "[DATE] 23:41"
type input "[DATE] 18:30"
type input "[DATE] 21:00"
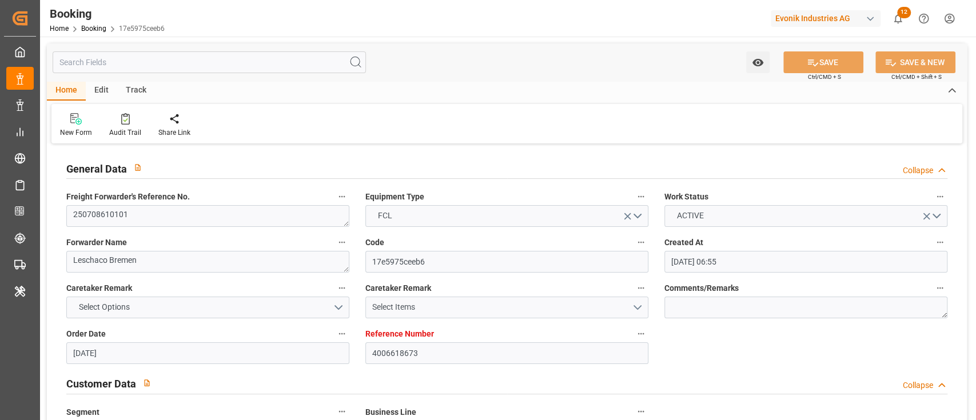
type input "[DATE] 22:00"
type input "[DATE] 10:41"
type input "[DATE] 19:30"
type input "[DATE] 13:00"
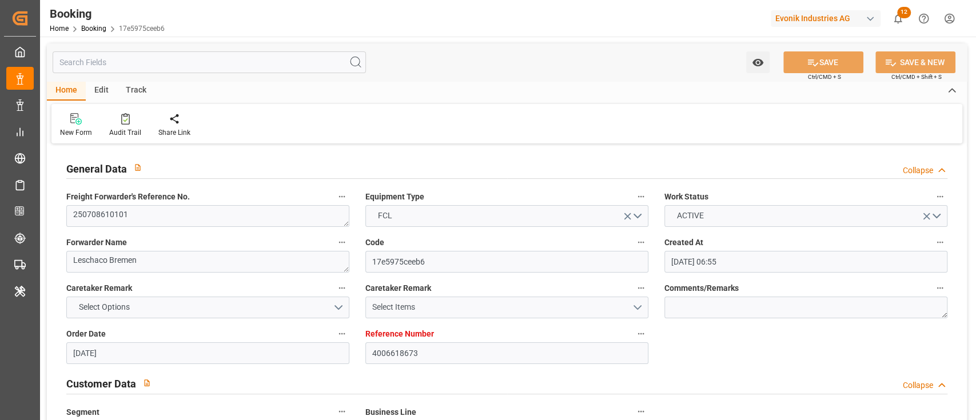
type input "[DATE] 00:01"
type input "[DATE] 13:34"
type input "[DATE] 12:00"
type input "[DATE] 01:00"
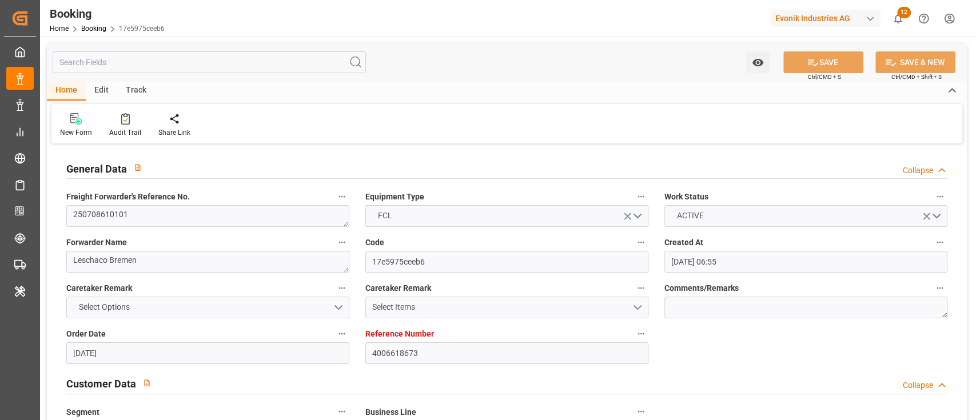
type input "[DATE] 09:44"
type input "[DATE] 12:00"
type input "[DATE] 09:44"
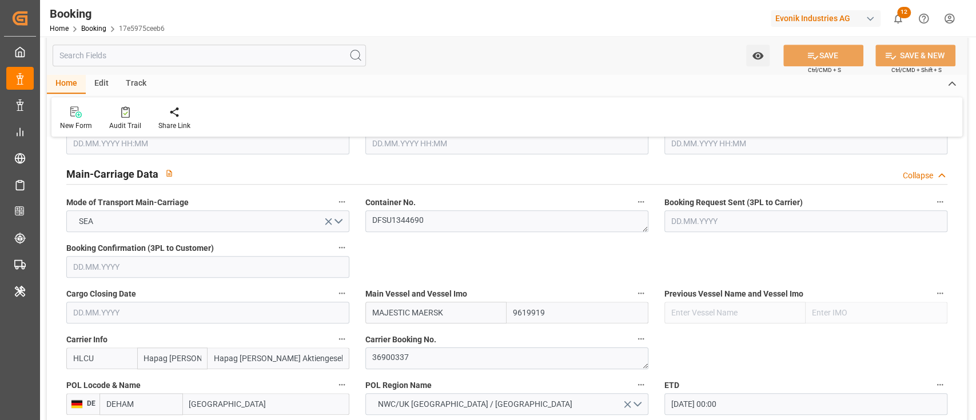
scroll to position [762, 0]
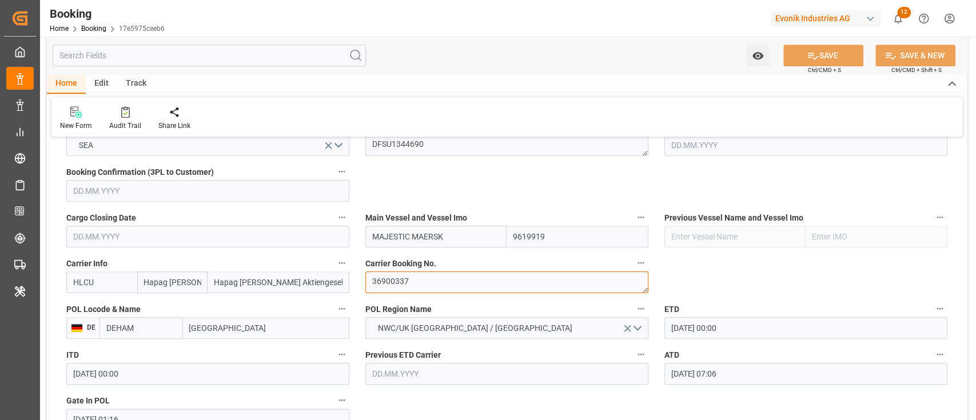
click at [420, 285] on textarea "36900337" at bounding box center [506, 283] width 283 height 22
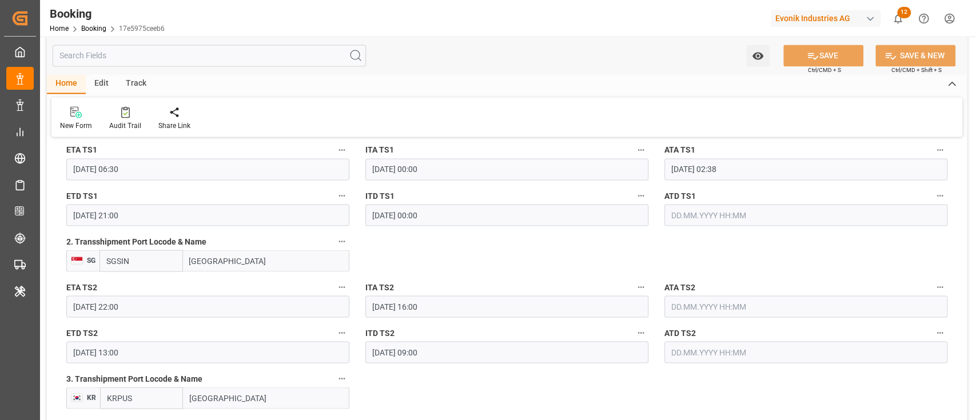
scroll to position [1296, 0]
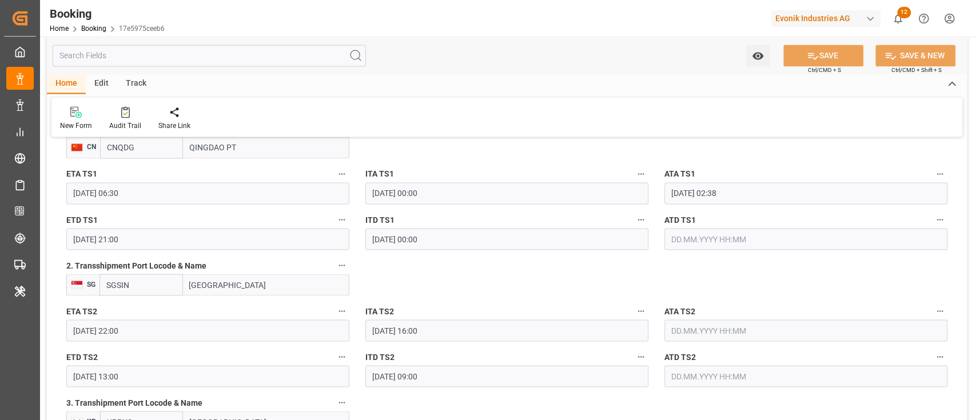
click at [769, 229] on input "text" at bounding box center [805, 239] width 283 height 22
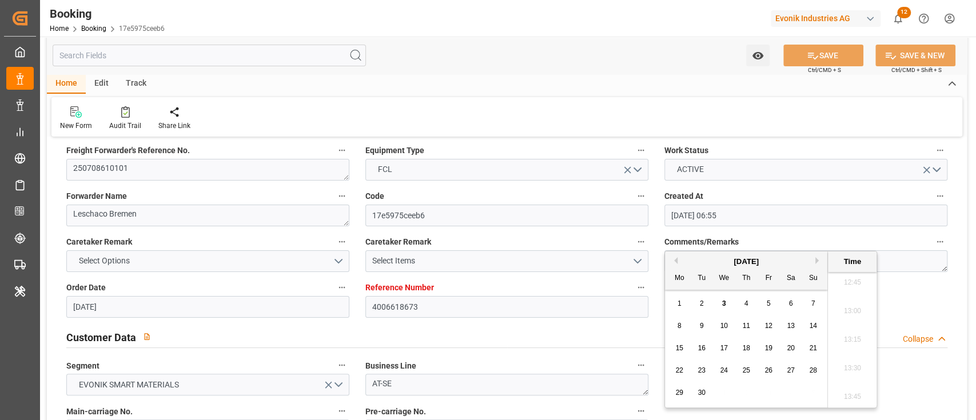
scroll to position [0, 0]
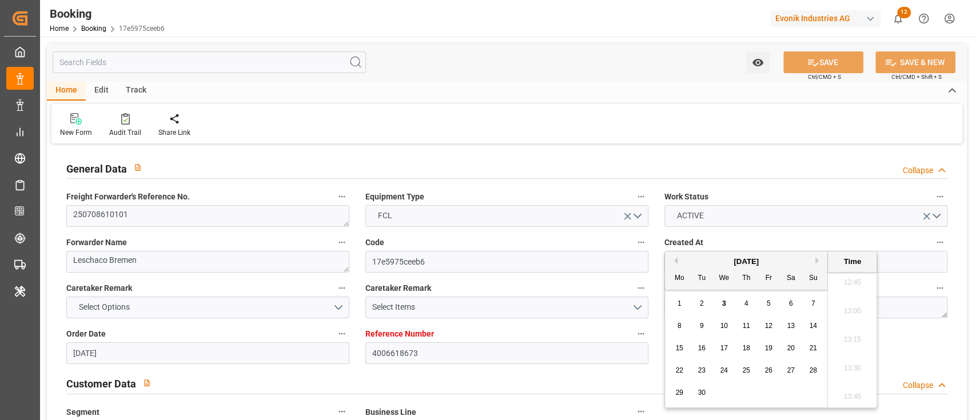
click at [590, 243] on label "Code" at bounding box center [506, 243] width 283 height 16
click at [634, 243] on button "Code" at bounding box center [641, 242] width 15 height 15
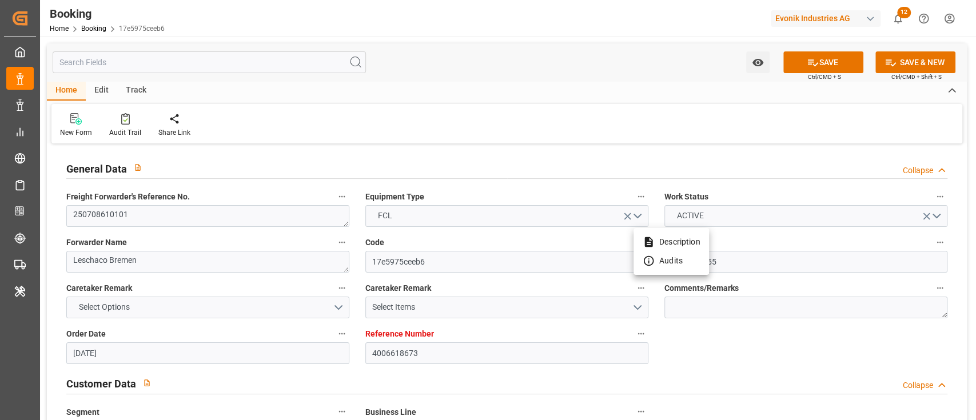
drag, startPoint x: 619, startPoint y: 70, endPoint x: 468, endPoint y: 107, distance: 155.6
click at [468, 107] on div at bounding box center [488, 210] width 976 height 420
drag, startPoint x: 492, startPoint y: 189, endPoint x: 357, endPoint y: 207, distance: 135.5
click at [357, 207] on div "FCL" at bounding box center [507, 216] width 300 height 22
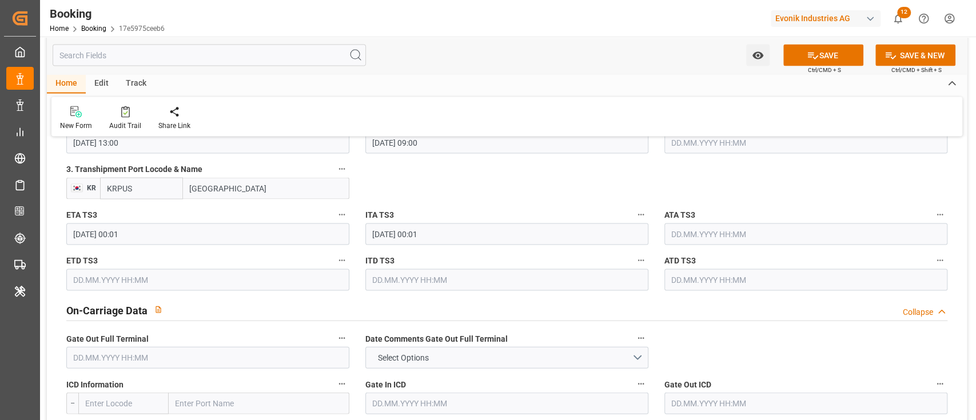
scroll to position [1456, 0]
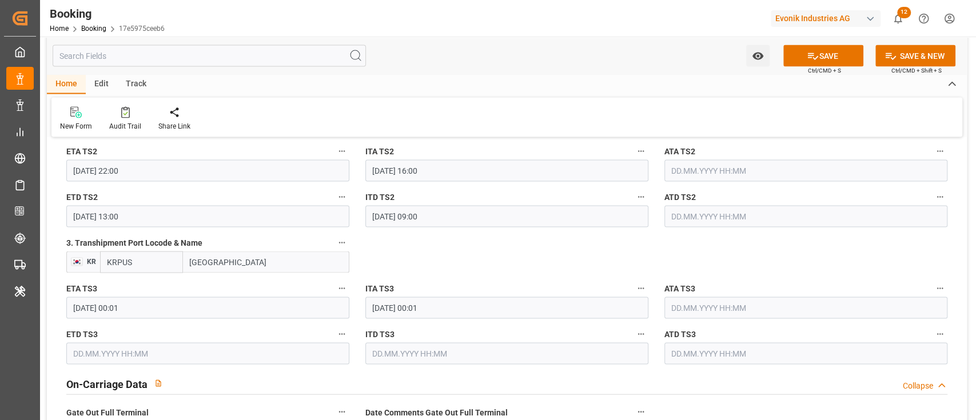
click at [268, 251] on input "BUSAN" at bounding box center [266, 262] width 166 height 22
paste input "SINGAPORE"
type input "SINGAPORE"
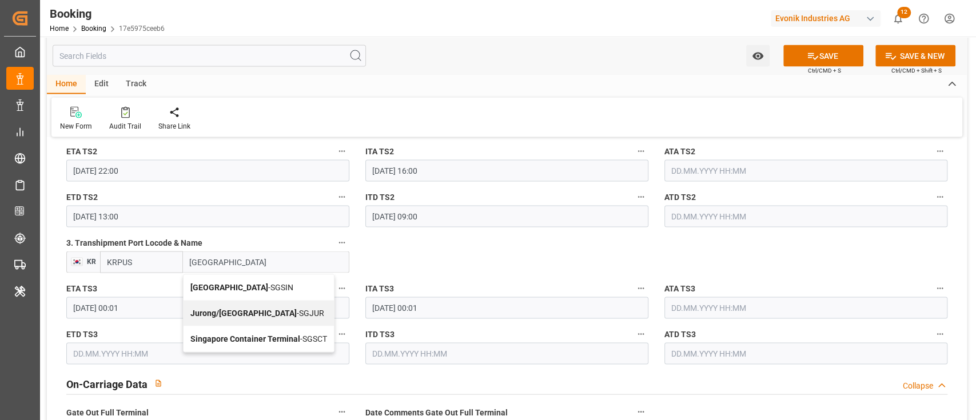
click at [272, 288] on div "Singapore - SGSIN" at bounding box center [259, 287] width 150 height 26
type input "SGSIN"
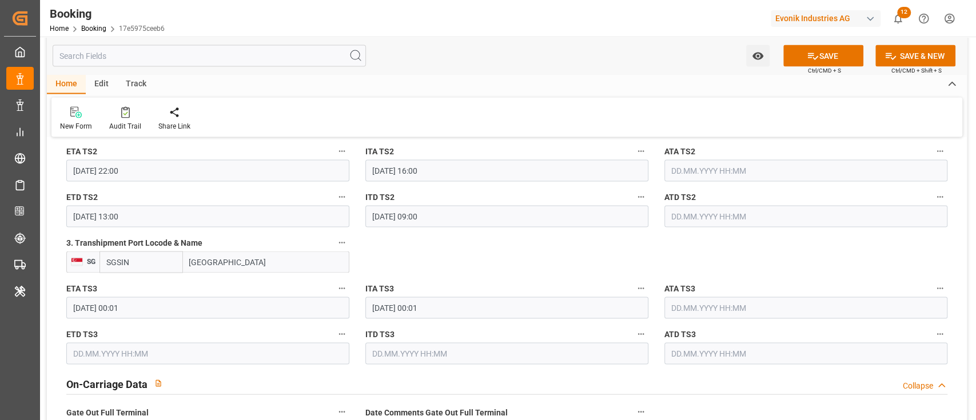
type input "[GEOGRAPHIC_DATA]"
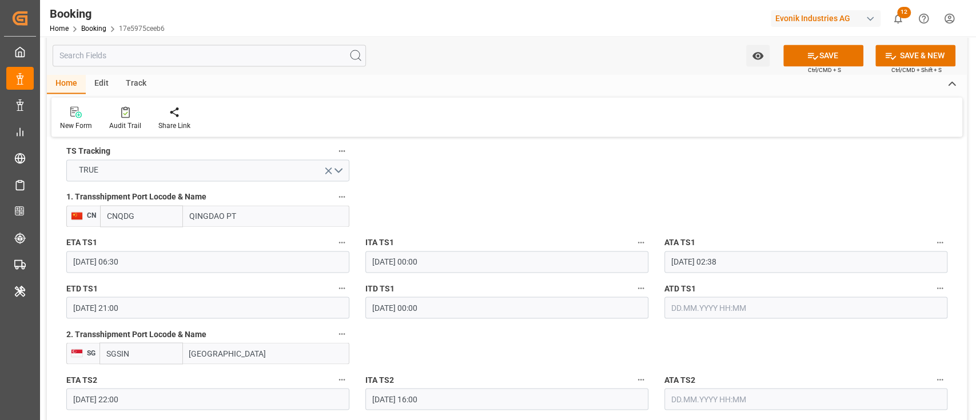
click at [248, 344] on input "[GEOGRAPHIC_DATA]" at bounding box center [266, 354] width 166 height 22
paste input "TANJUNG PELEPAS"
type input "TANJUNG PELEPAS"
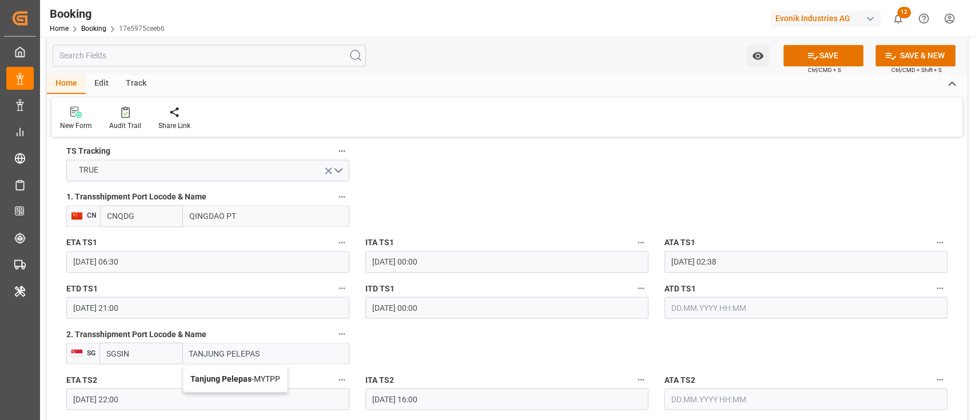
click at [265, 370] on div "Tanjung Pelepas - MYTPP" at bounding box center [235, 379] width 103 height 26
type input "MYTPP"
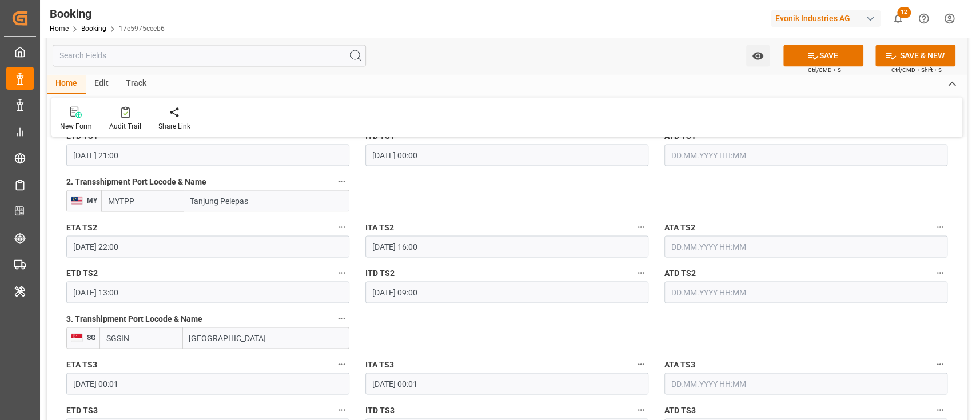
scroll to position [1304, 0]
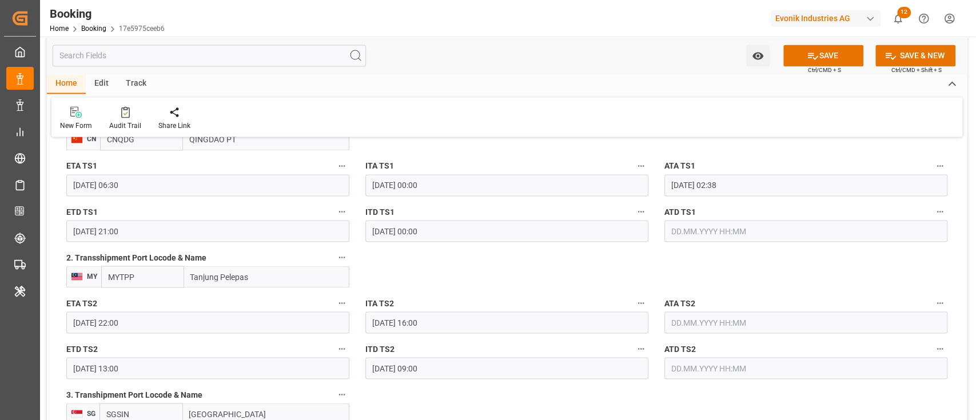
type input "Tanjung Pelepas"
click at [690, 227] on input "text" at bounding box center [805, 231] width 283 height 22
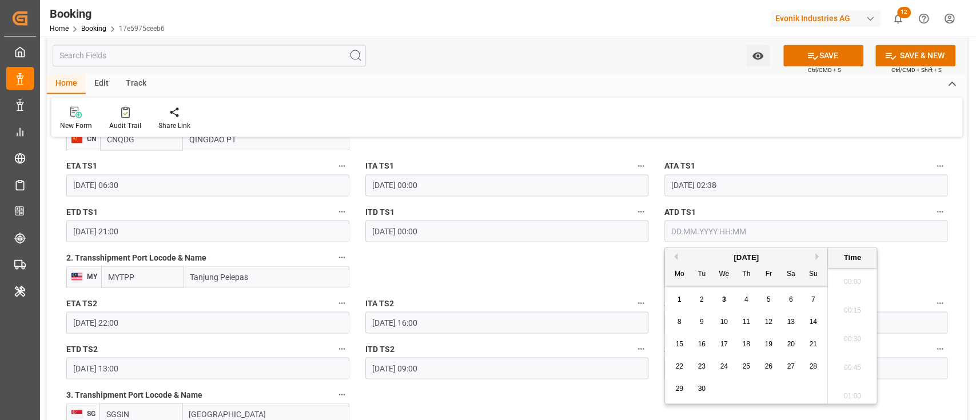
scroll to position [1462, 0]
click at [673, 260] on div "September 2025" at bounding box center [746, 257] width 162 height 11
click at [677, 255] on button "Previous Month" at bounding box center [674, 256] width 7 height 7
click at [720, 389] on span "27" at bounding box center [723, 389] width 7 height 8
type input "27.08.2025 00:00"
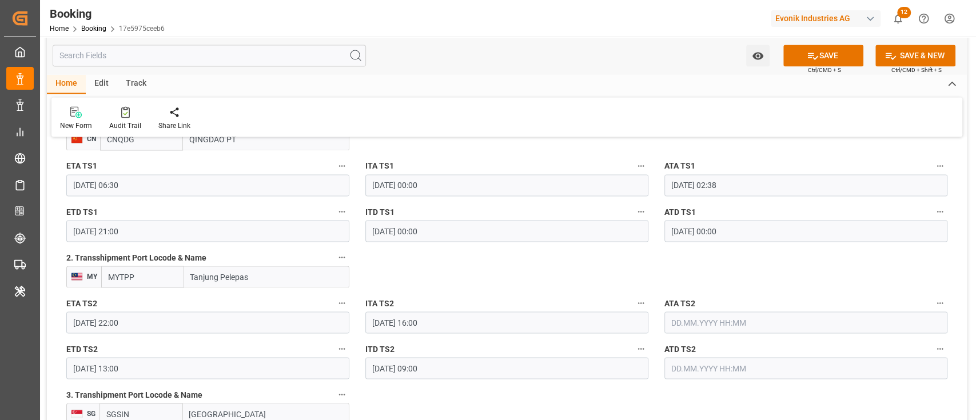
click at [177, 318] on input "09.09.2025 22:00" at bounding box center [207, 323] width 283 height 22
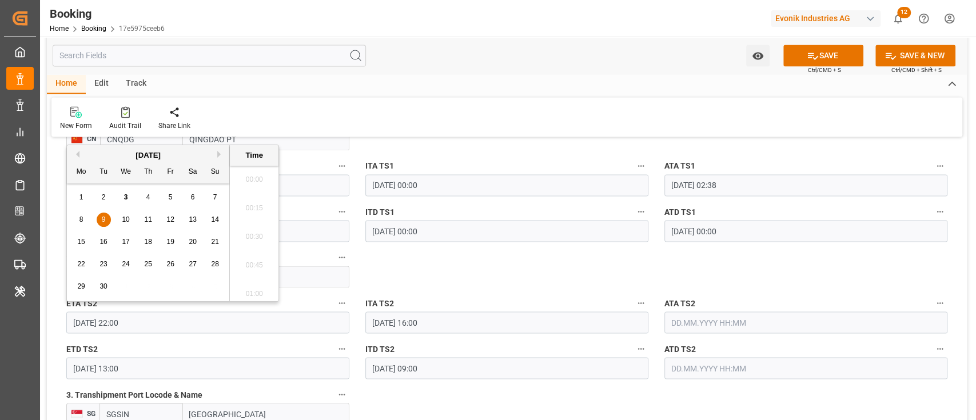
scroll to position [2462, 0]
click at [152, 194] on div "4" at bounding box center [148, 198] width 14 height 14
type input "04.09.2025 22:00"
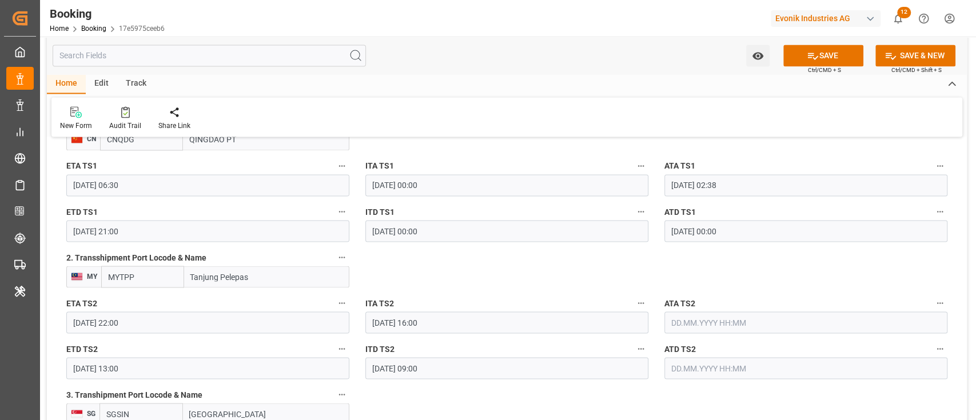
click at [202, 365] on input "13.09.2025 13:00" at bounding box center [207, 368] width 283 height 22
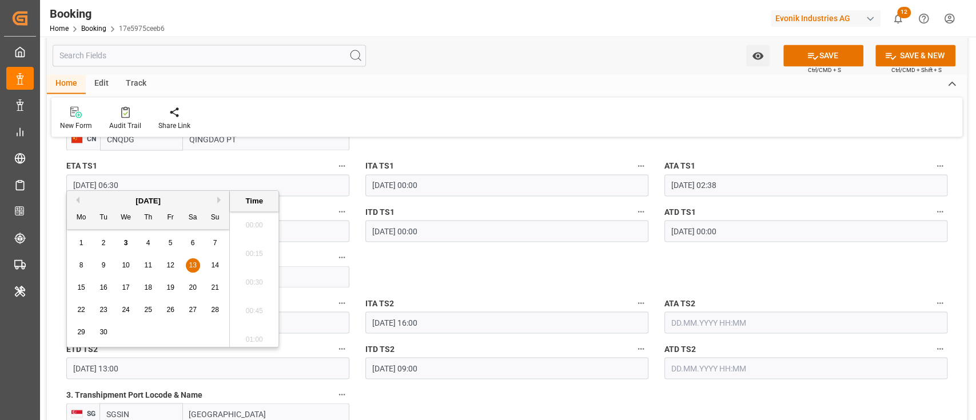
scroll to position [1433, 0]
click at [84, 262] on div "8" at bounding box center [81, 266] width 14 height 14
type input "08.09.2025 13:00"
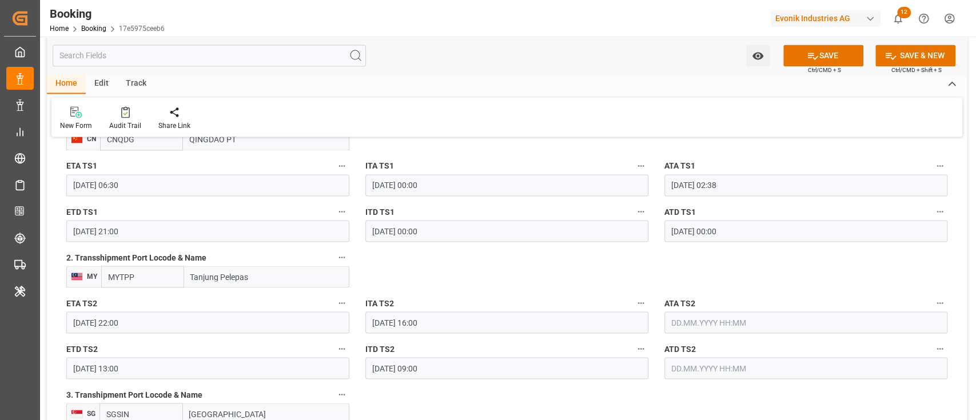
click at [719, 309] on label "ATA TS2" at bounding box center [805, 304] width 283 height 16
click at [933, 309] on button "ATA TS2" at bounding box center [940, 303] width 15 height 15
click at [486, 193] on div at bounding box center [488, 210] width 976 height 420
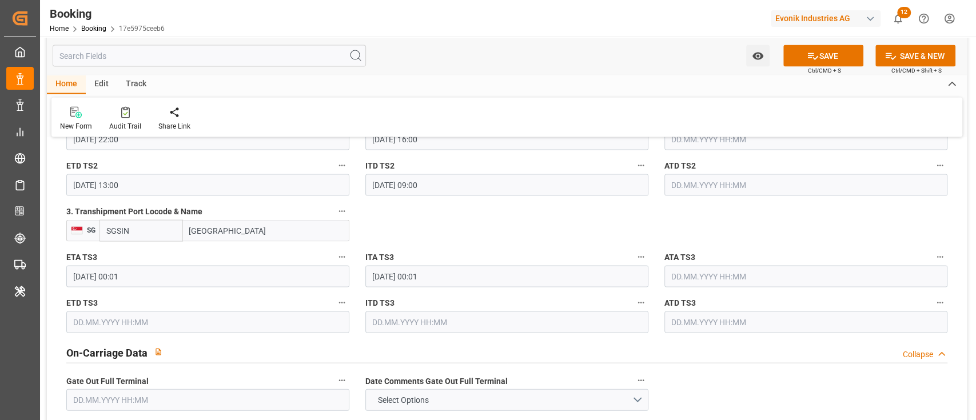
scroll to position [1532, 0]
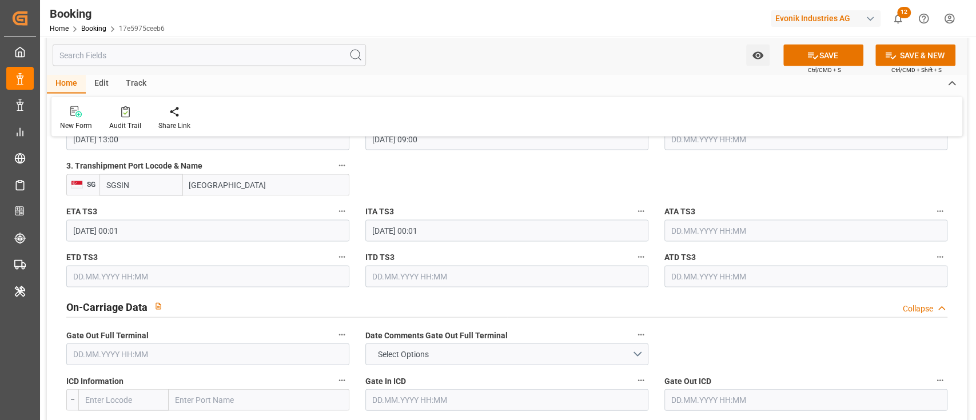
click at [220, 226] on input "14.10.2025 00:01" at bounding box center [207, 231] width 283 height 22
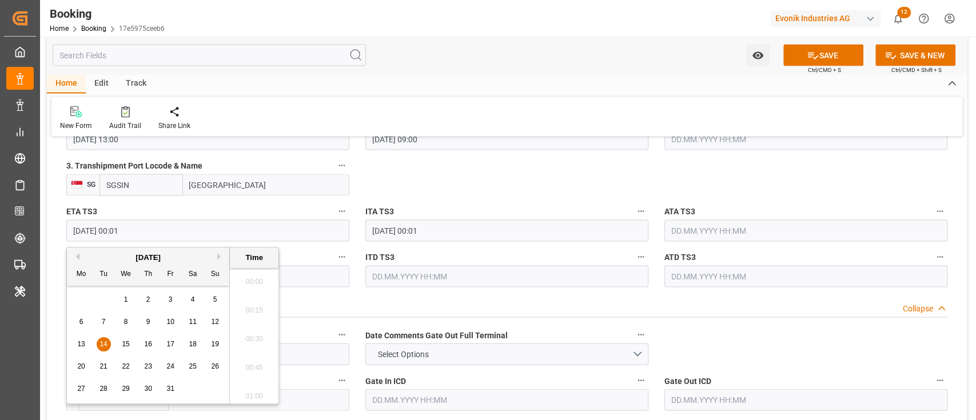
click at [78, 252] on div "October 2025" at bounding box center [148, 257] width 162 height 11
click at [74, 257] on button "Previous Month" at bounding box center [76, 256] width 7 height 7
click at [105, 321] on span "9" at bounding box center [104, 322] width 4 height 8
type input "09.09.2025 00:01"
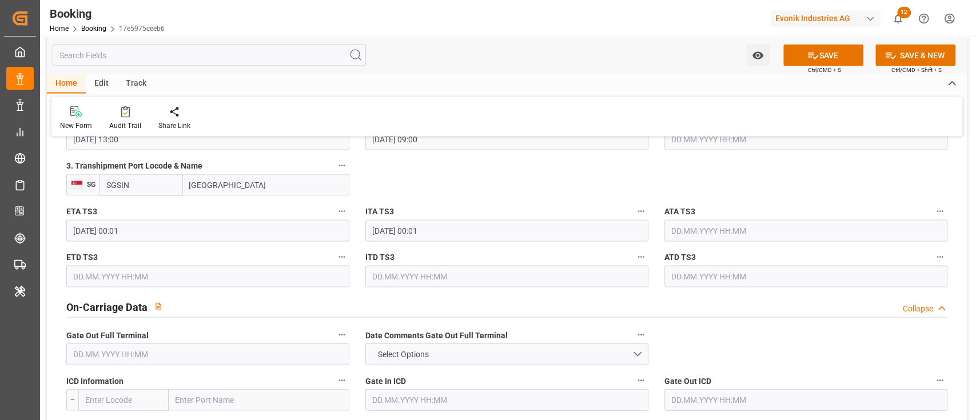
click at [312, 288] on div "ETD TS3" at bounding box center [207, 269] width 299 height 46
click at [215, 274] on input "text" at bounding box center [207, 277] width 283 height 22
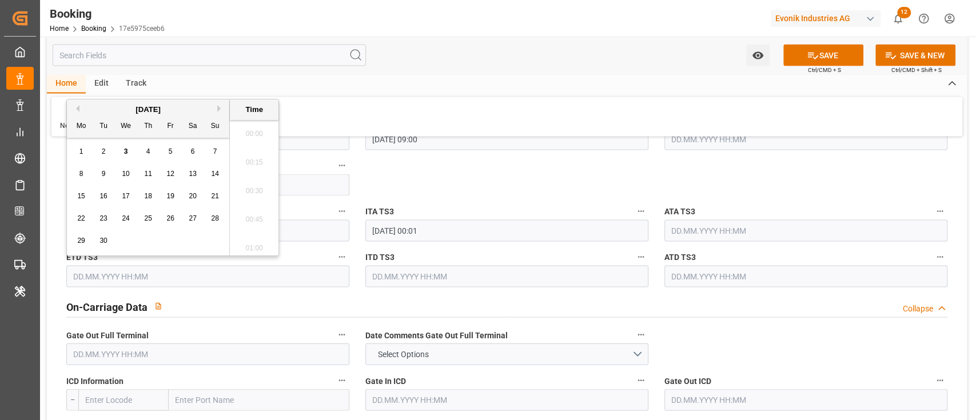
scroll to position [1519, 0]
click at [190, 167] on div "13" at bounding box center [193, 174] width 14 height 14
type input "13.09.2025 00:00"
click at [439, 208] on label "ITA TS3" at bounding box center [506, 212] width 283 height 16
click at [634, 208] on button "ITA TS3" at bounding box center [641, 211] width 15 height 15
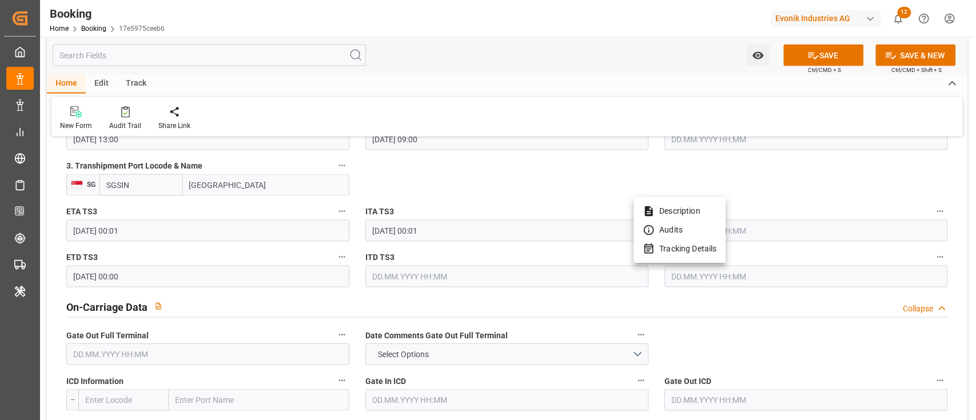
click at [449, 172] on div at bounding box center [488, 210] width 976 height 420
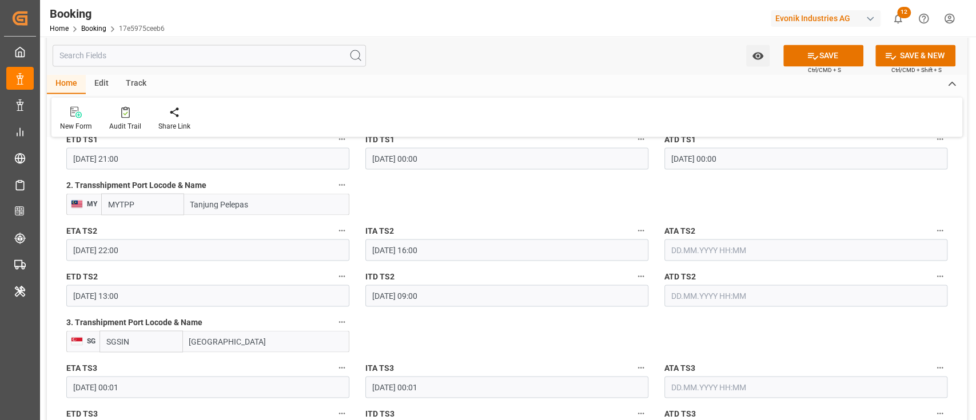
scroll to position [1304, 0]
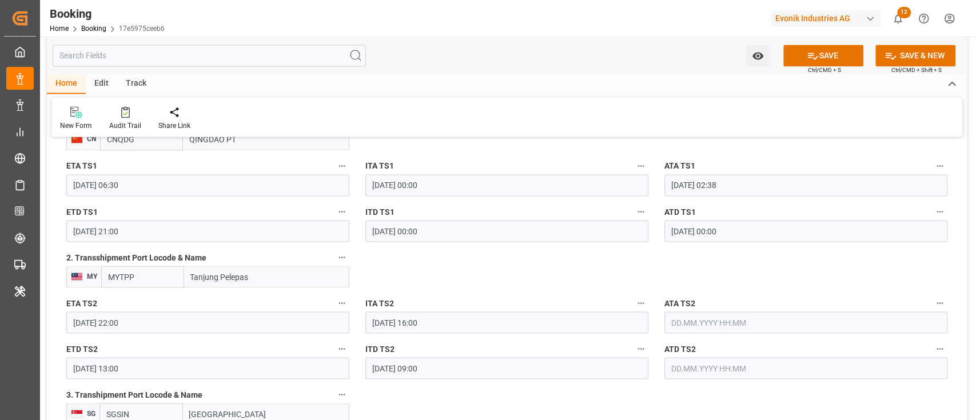
click at [244, 236] on input "08.09.2025 21:00" at bounding box center [207, 231] width 283 height 22
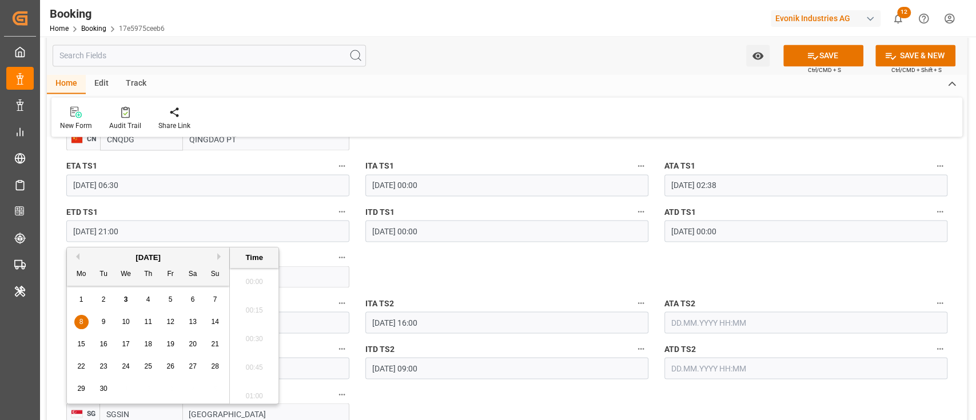
scroll to position [2348, 0]
click at [78, 257] on button "Previous Month" at bounding box center [76, 256] width 7 height 7
click at [126, 388] on span "27" at bounding box center [125, 389] width 7 height 8
type input "27.08.2025 21:00"
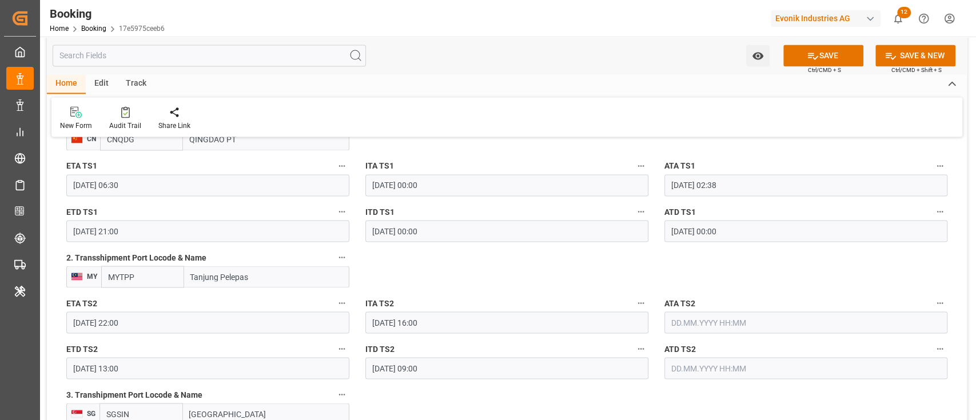
click at [164, 184] on input "04.09.2025 06:30" at bounding box center [207, 185] width 283 height 22
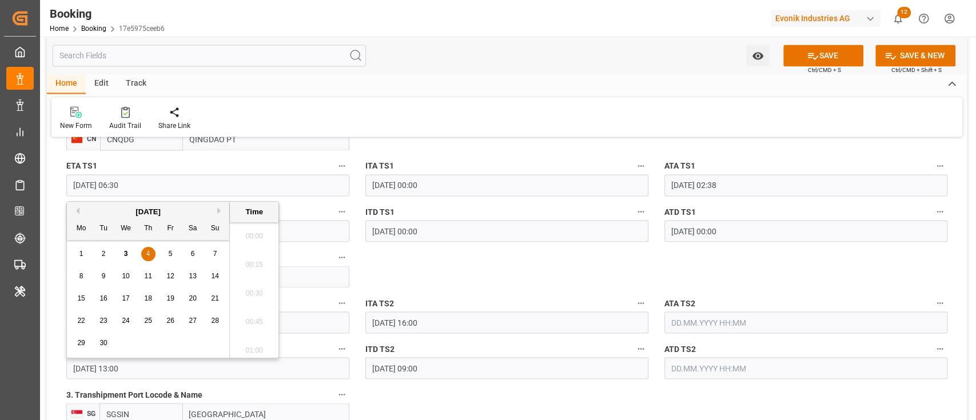
scroll to position [690, 0]
click at [78, 208] on button "Previous Month" at bounding box center [76, 211] width 7 height 7
click at [97, 343] on div "26" at bounding box center [104, 344] width 14 height 14
type input "26.08.2025 06:30"
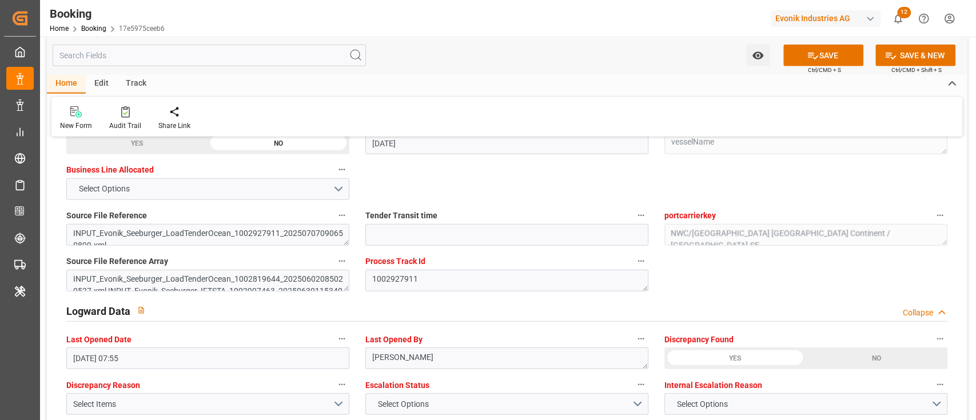
scroll to position [2142, 0]
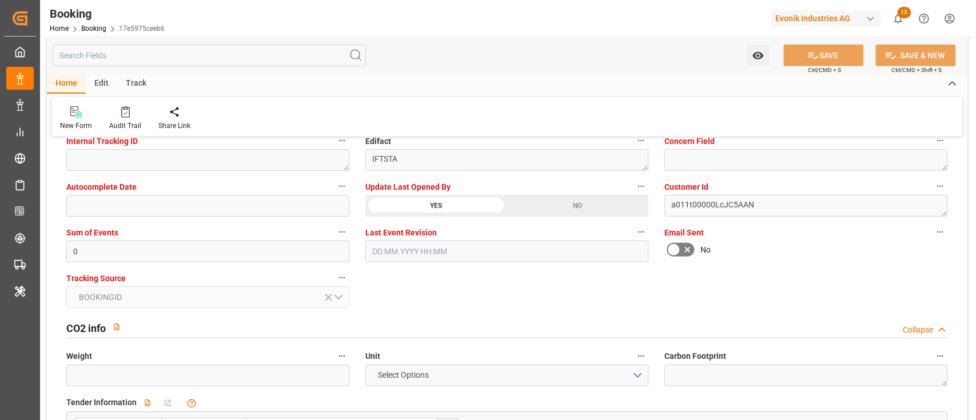
scroll to position [2219, 0]
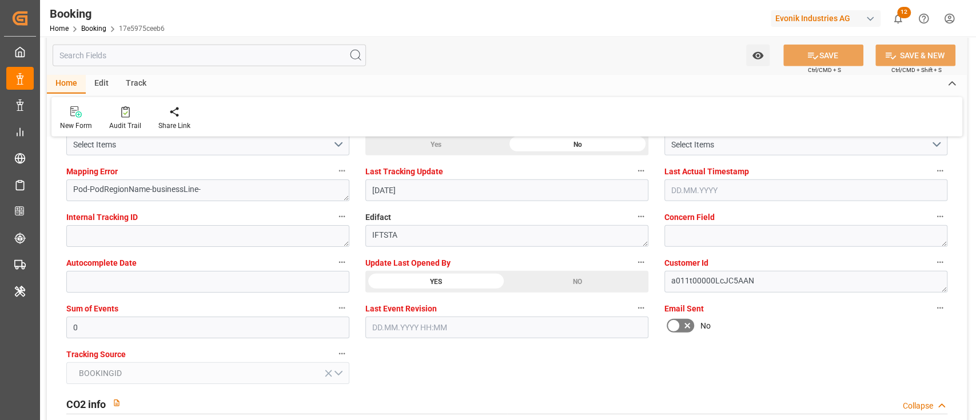
click at [550, 269] on label "Update Last Opened By" at bounding box center [506, 263] width 283 height 16
click at [634, 269] on button "Update Last Opened By" at bounding box center [641, 262] width 15 height 15
click at [550, 276] on div at bounding box center [488, 210] width 976 height 420
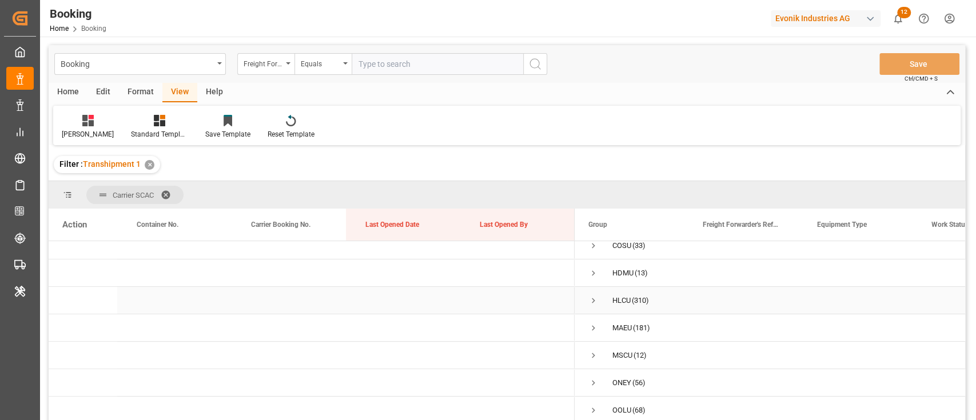
scroll to position [67, 0]
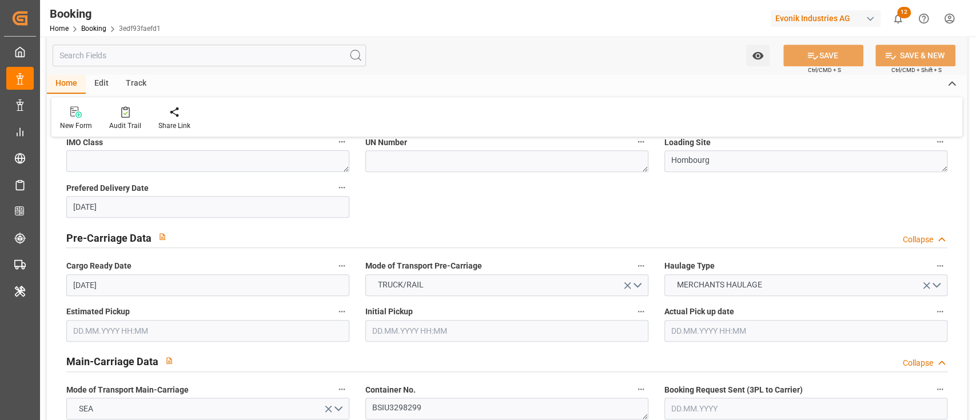
scroll to position [762, 0]
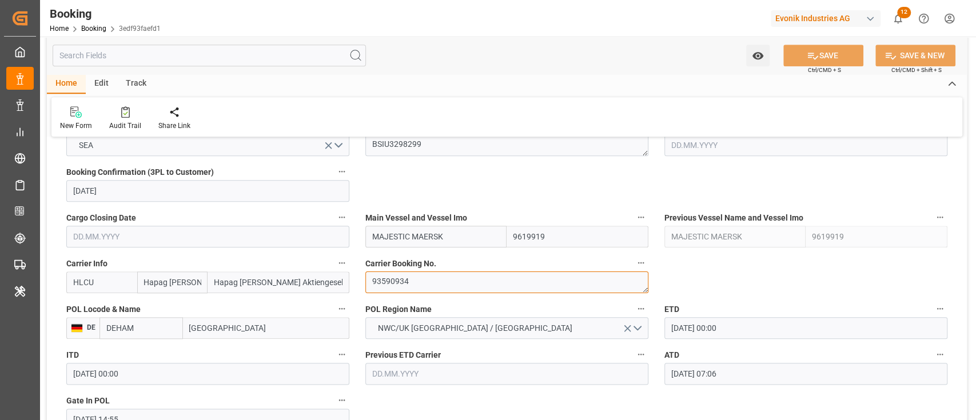
click at [421, 281] on textarea "93590934" at bounding box center [506, 283] width 283 height 22
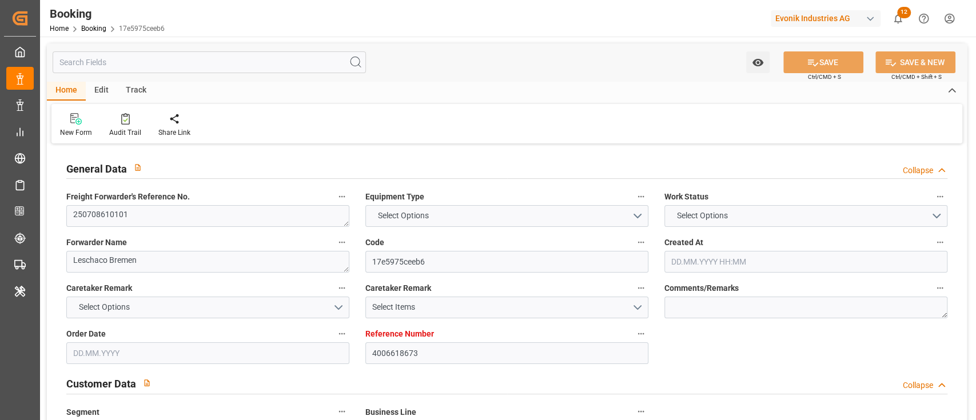
type input "4006618673"
type input "9619919"
type input "Hapag [PERSON_NAME]"
type input "Hapag [PERSON_NAME] Aktiengesellschaft"
type input "DEHAM"
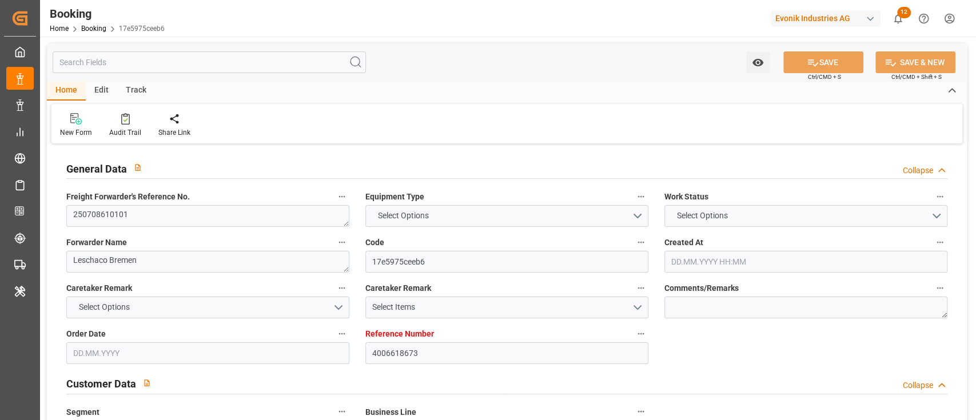
type input "CNSGH"
type input "CNQDG"
type input "MYTPP"
type input "SGSIN"
type input "0"
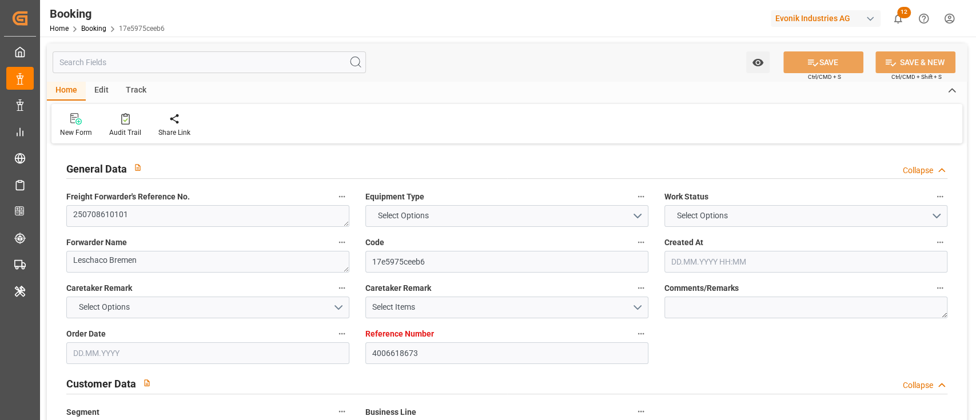
type input "DEHAM"
type input "CNSHG"
type input "9978638"
type input "9736107"
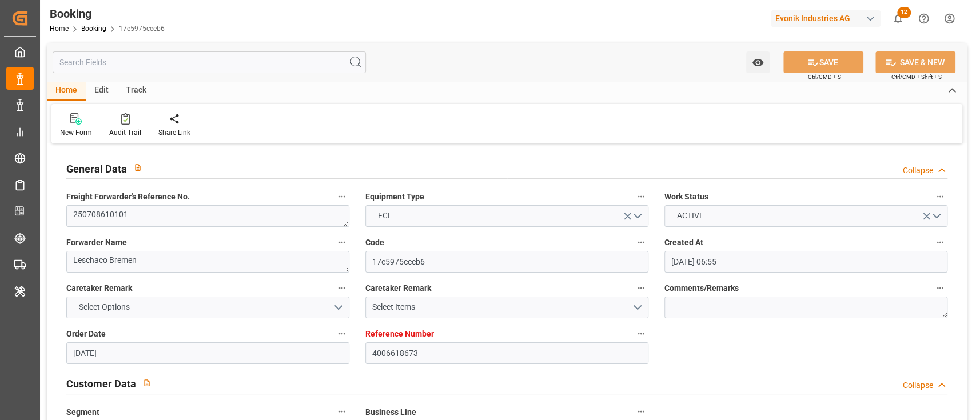
type input "[DATE] 06:55"
type input "[DATE]"
type input "[DATE] 00:00"
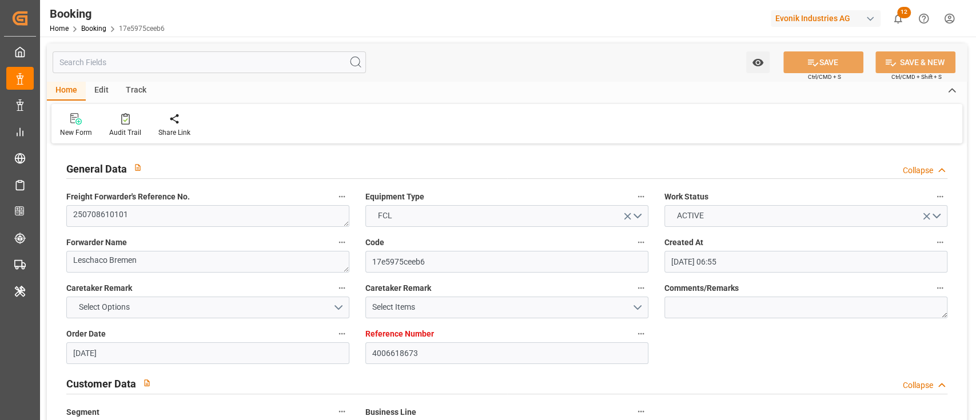
type input "[DATE] 00:00"
type input "[DATE] 07:06"
type input "[DATE] 01:16"
type input "[DATE] 01:00"
type input "[DATE] 00:00"
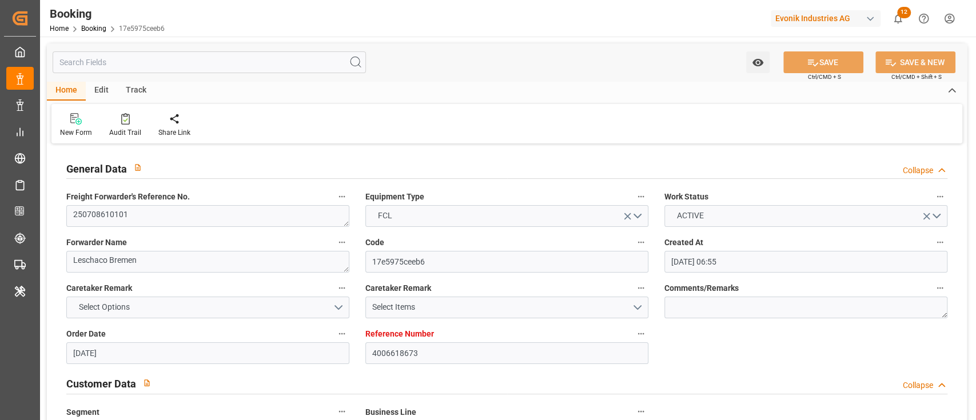
type input "[DATE] 06:30"
type input "[DATE] 00:00"
type input "[DATE] 02:38"
type input "[DATE] 21:00"
type input "[DATE] 00:00"
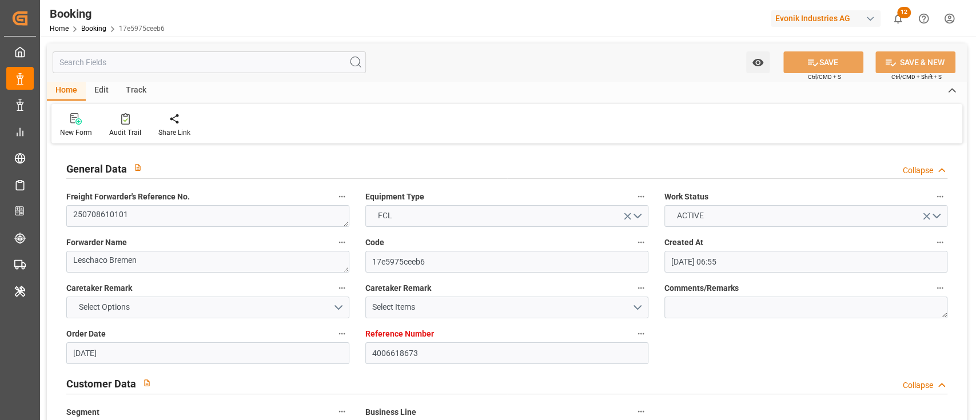
type input "[DATE] 00:00"
type input "[DATE] 22:00"
type input "[DATE] 16:00"
type input "[DATE] 13:00"
type input "[DATE] 09:00"
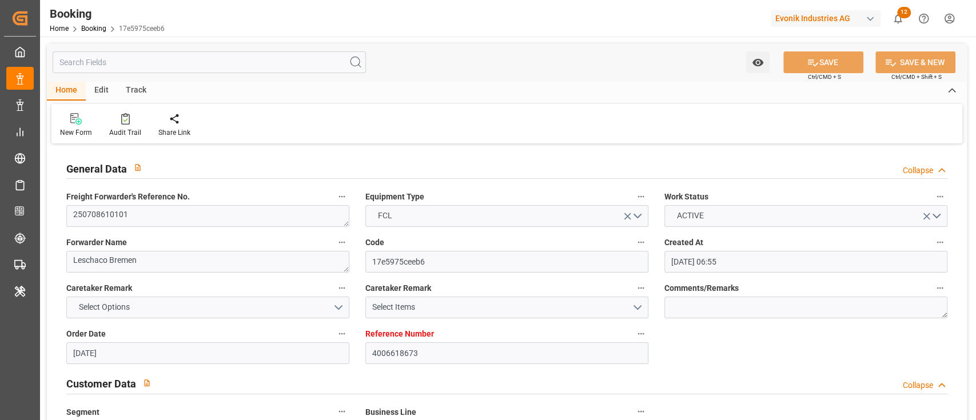
type input "[DATE] 00:01"
type input "[DATE] 00:00"
type input "[DATE]"
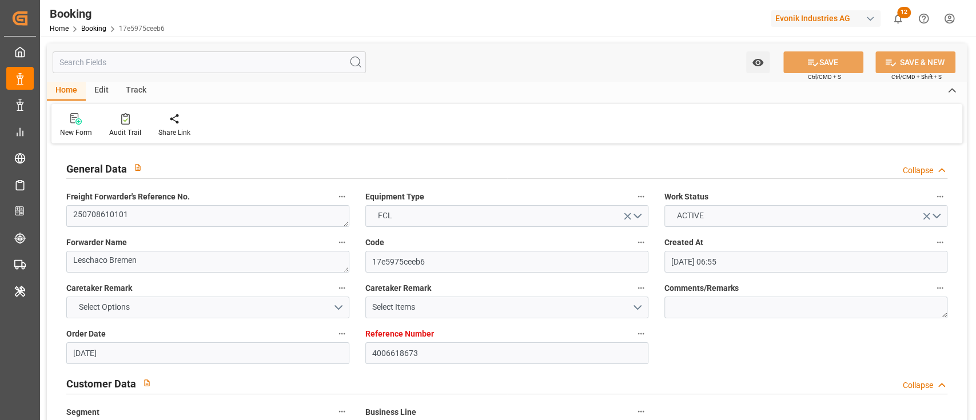
type input "[DATE] 08:02"
type input "[DATE]"
type input "[DATE] 14:58"
type input "[DATE] 18:34"
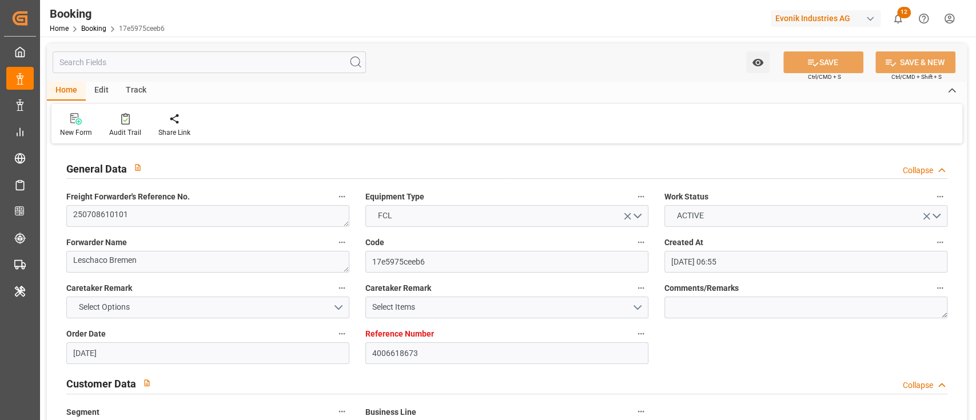
type input "[DATE] 07:33"
type input "[DATE] 06:30"
type input "[DATE] 01:57"
type input "[DATE] 15:18"
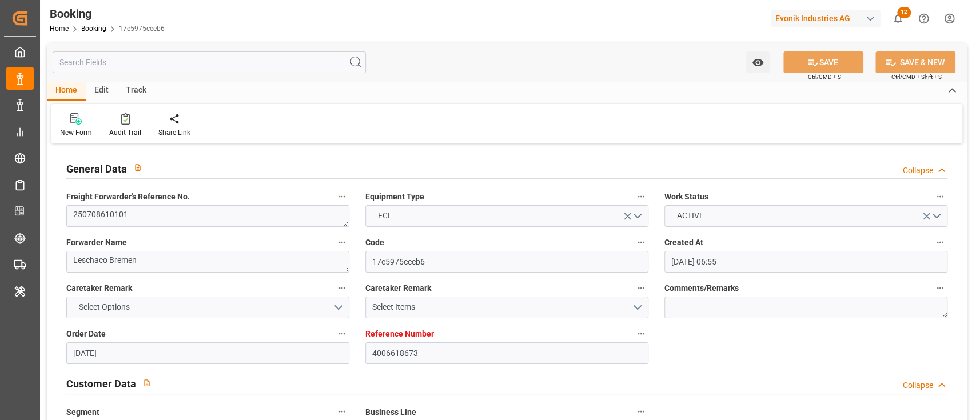
type input "[DATE] 23:41"
type input "[DATE] 18:30"
type input "[DATE] 21:00"
type input "[DATE] 22:00"
type input "[DATE] 10:41"
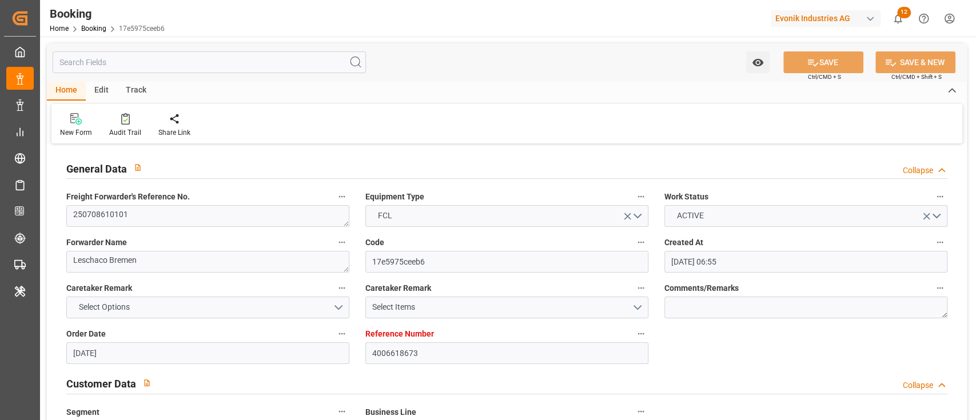
type input "[DATE] 19:30"
type input "[DATE] 13:00"
type input "[DATE] 00:01"
type input "[DATE] 13:34"
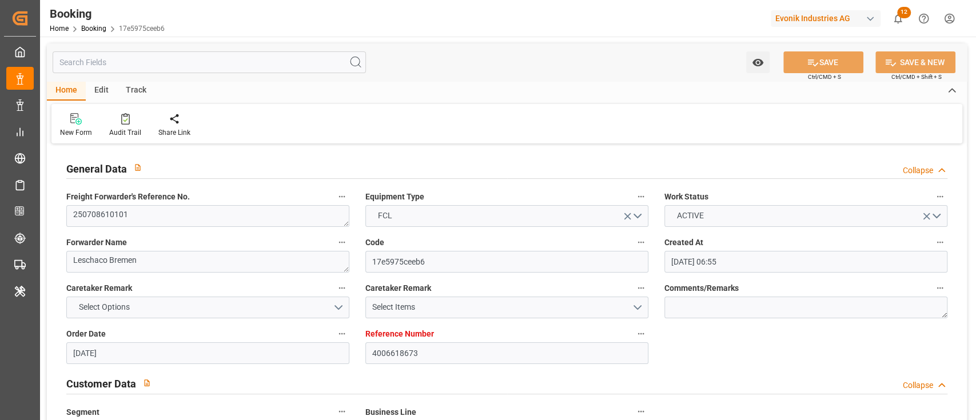
type input "[DATE] 12:00"
type input "[DATE] 01:00"
type input "[DATE] 09:44"
type input "[DATE] 12:00"
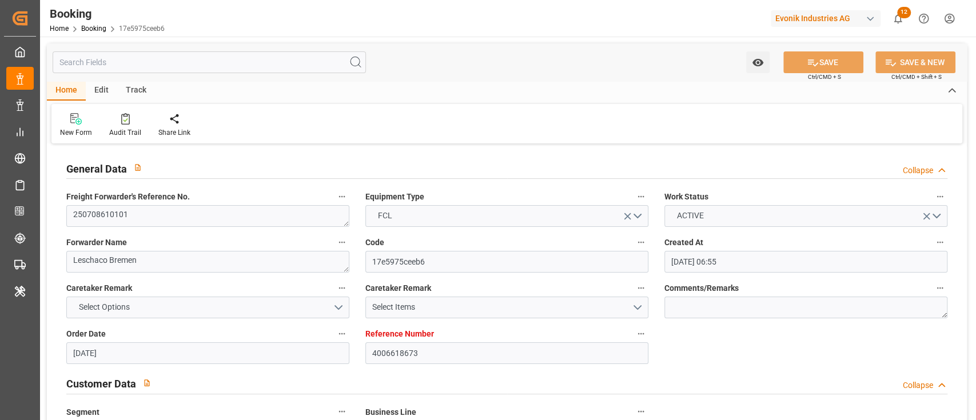
type input "[DATE] 12:00"
type input "[DATE] 09:44"
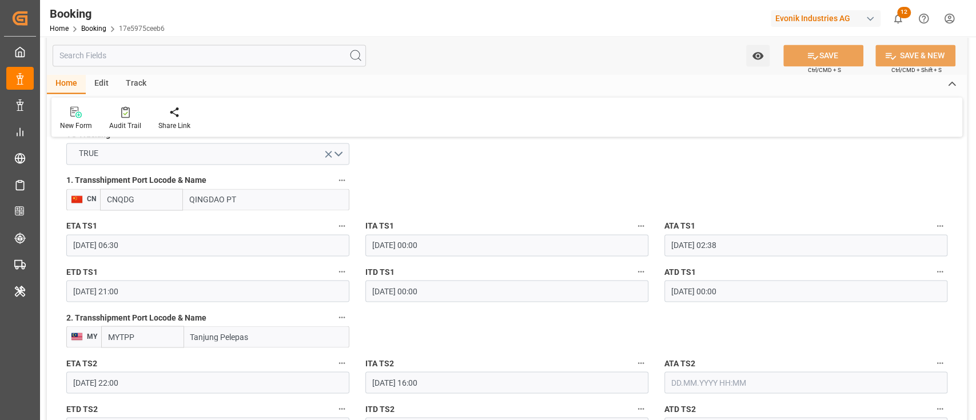
scroll to position [1220, 0]
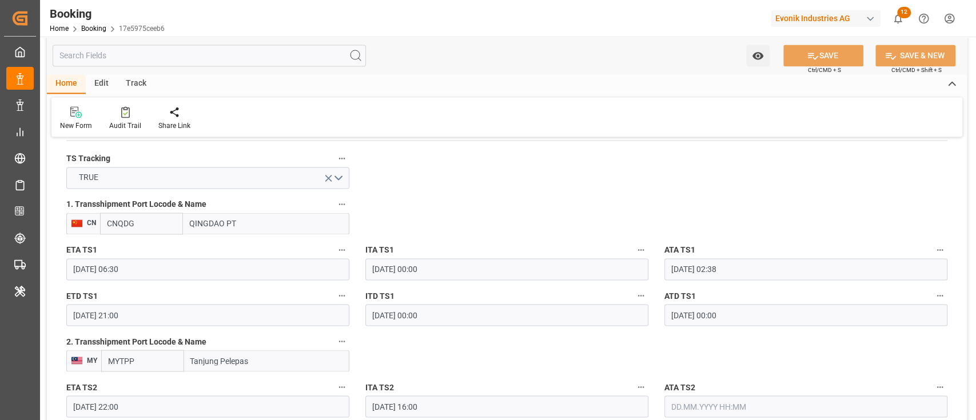
click at [217, 273] on input "[DATE] 06:30" at bounding box center [207, 269] width 283 height 22
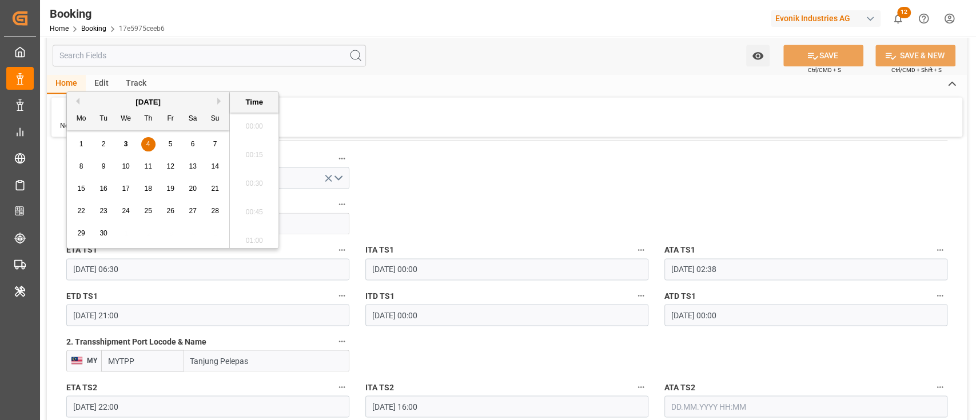
scroll to position [690, 0]
click at [80, 100] on div "[DATE]" at bounding box center [148, 102] width 162 height 11
click at [76, 104] on button "Previous Month" at bounding box center [76, 101] width 7 height 7
click at [103, 231] on span "26" at bounding box center [102, 233] width 7 height 8
type input "[DATE] 06:30"
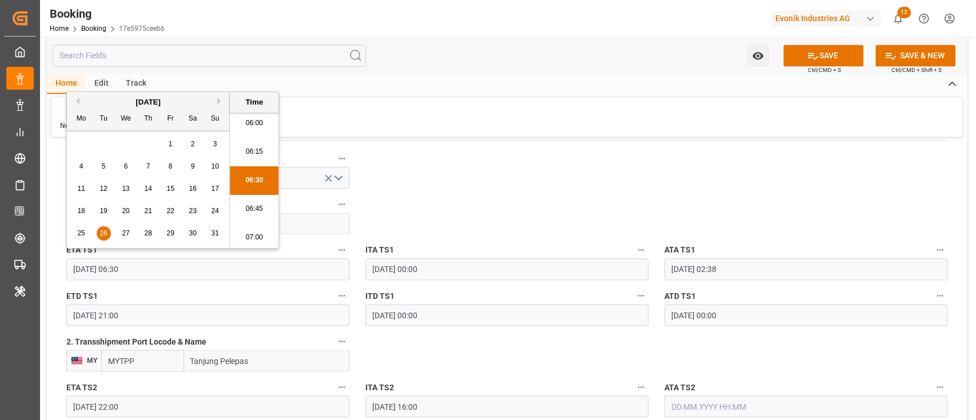
click at [142, 304] on input "[DATE] 21:00" at bounding box center [207, 315] width 283 height 22
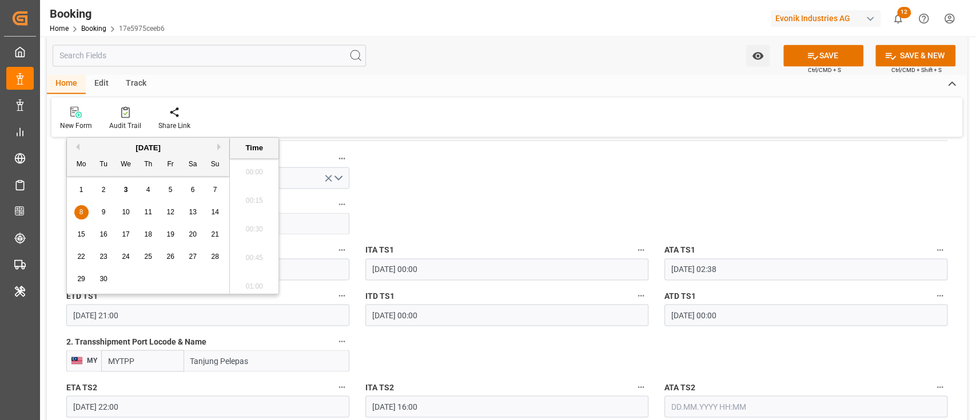
scroll to position [2348, 0]
click at [77, 148] on button "Previous Month" at bounding box center [76, 147] width 7 height 7
click at [121, 285] on div "27" at bounding box center [126, 280] width 14 height 14
type input "27.08.2025 21:00"
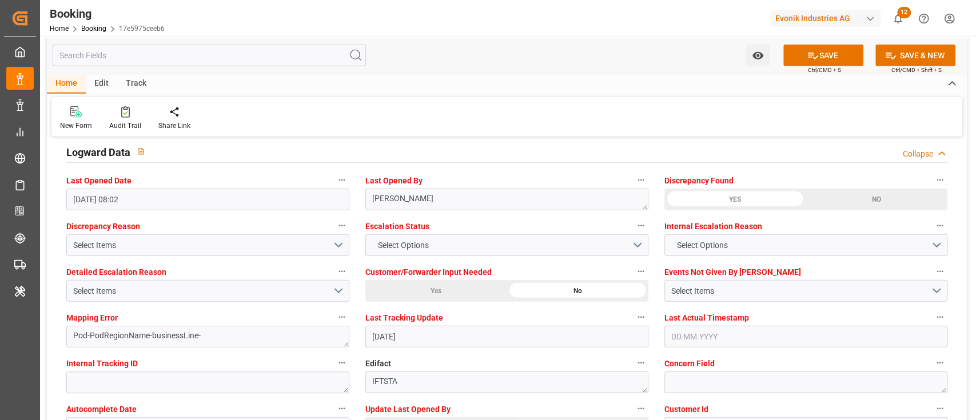
scroll to position [2135, 0]
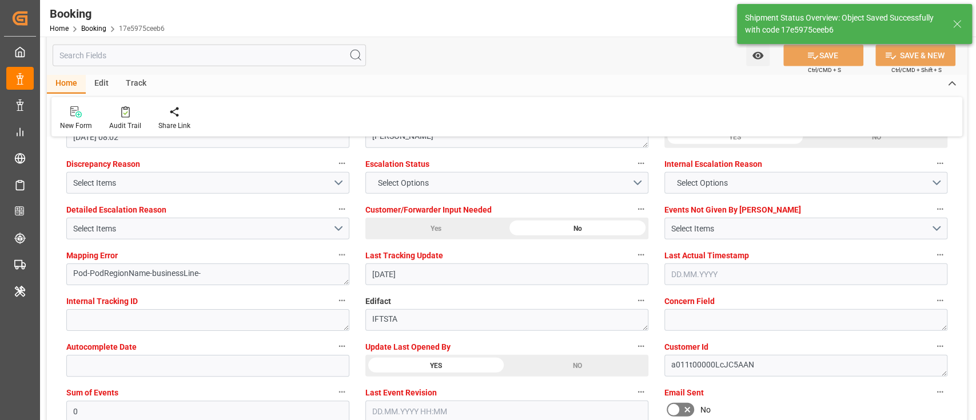
type textarea "[PERSON_NAME]"
type input "03.09.2025 08:23"
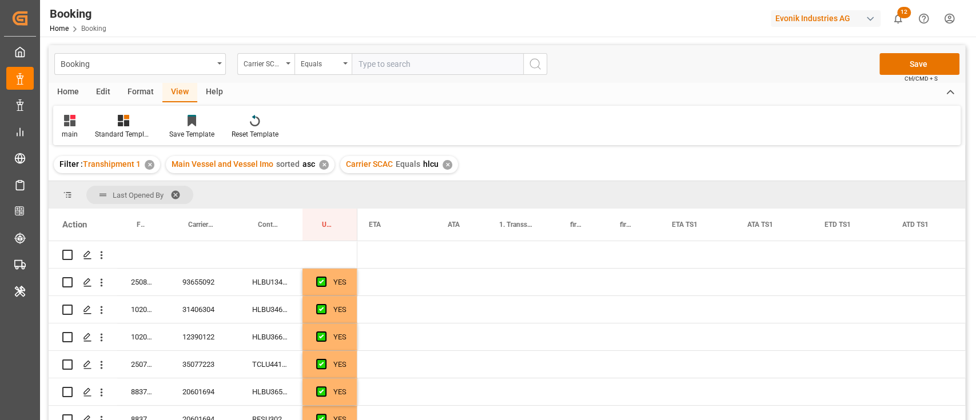
scroll to position [0, 1315]
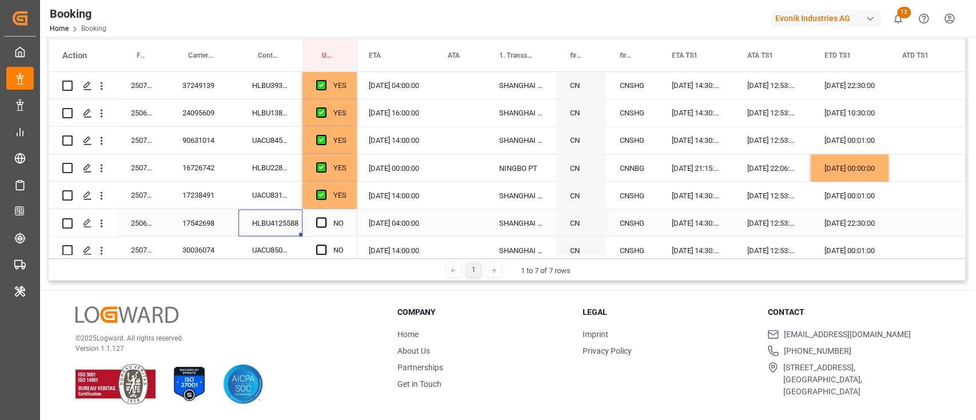
click at [314, 220] on div "NO" at bounding box center [329, 222] width 55 height 27
click at [325, 222] on span "Press SPACE to select this row." at bounding box center [321, 222] width 10 height 10
click at [325, 217] on input "Press SPACE to select this row." at bounding box center [325, 217] width 0 height 0
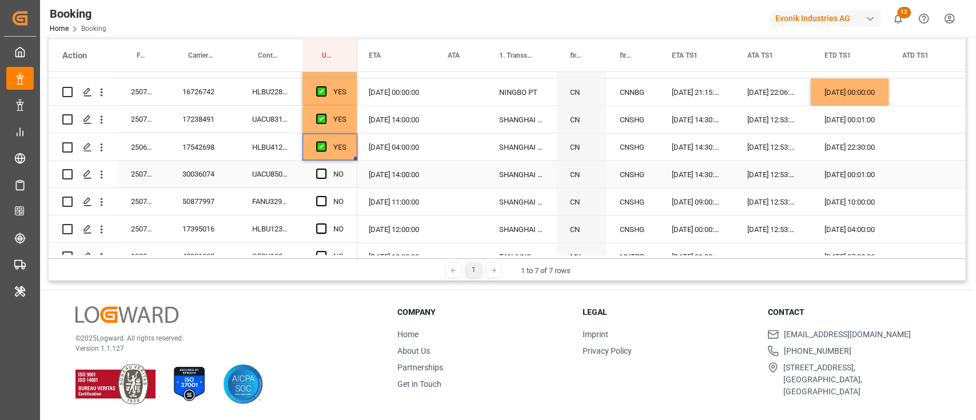
click at [289, 177] on div "UACU8505254" at bounding box center [270, 174] width 64 height 27
click at [327, 169] on div "Press SPACE to select this row." at bounding box center [324, 174] width 17 height 26
click at [324, 169] on span "Press SPACE to select this row." at bounding box center [321, 174] width 10 height 10
click at [325, 169] on input "Press SPACE to select this row." at bounding box center [325, 169] width 0 height 0
click at [271, 202] on div "FANU3294775" at bounding box center [270, 201] width 64 height 27
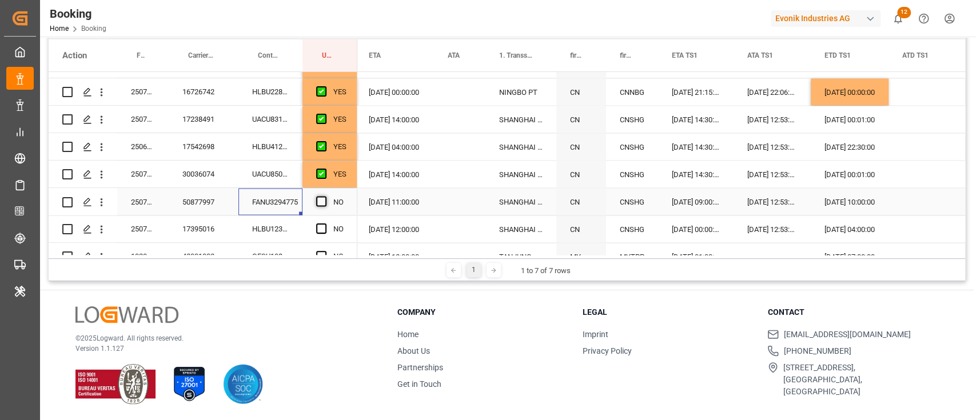
click at [325, 199] on span "Press SPACE to select this row." at bounding box center [321, 201] width 10 height 10
click at [325, 196] on input "Press SPACE to select this row." at bounding box center [325, 196] width 0 height 0
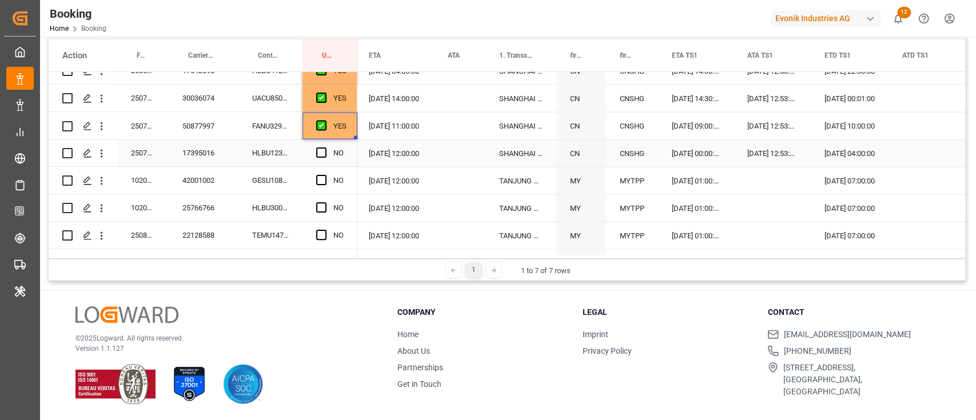
click at [281, 157] on div "HLBU1236680" at bounding box center [270, 153] width 64 height 27
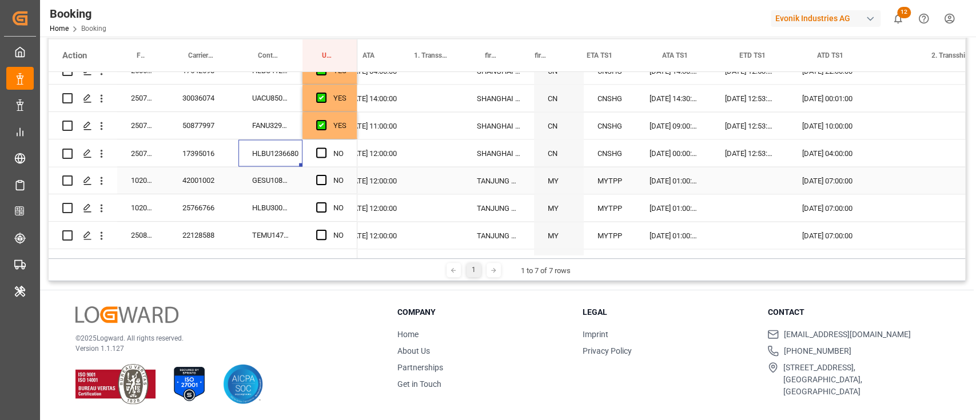
scroll to position [0, 1338]
click at [106, 153] on icon "open menu" at bounding box center [101, 154] width 12 height 12
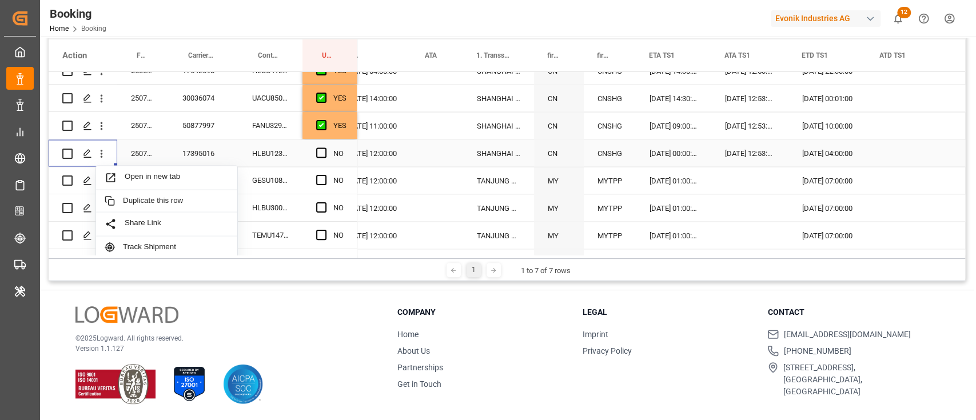
click at [137, 170] on div "Open in new tab" at bounding box center [166, 178] width 141 height 24
click at [324, 153] on span "Press SPACE to select this row." at bounding box center [321, 153] width 10 height 10
click at [325, 148] on input "Press SPACE to select this row." at bounding box center [325, 148] width 0 height 0
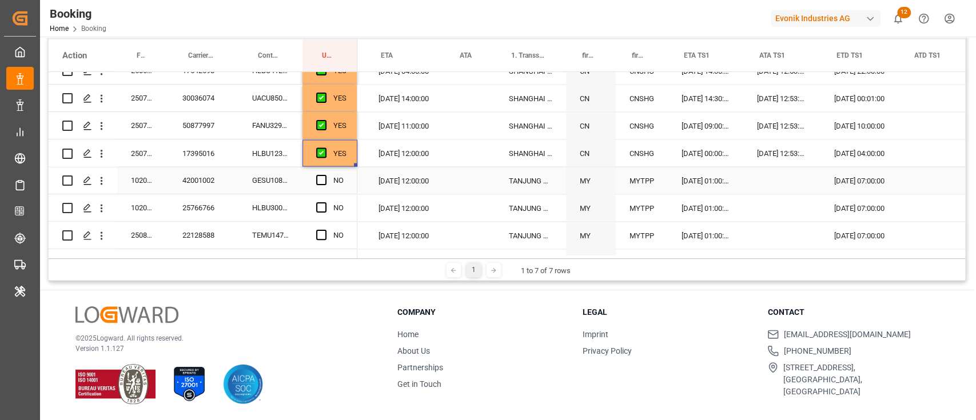
scroll to position [0, 1219]
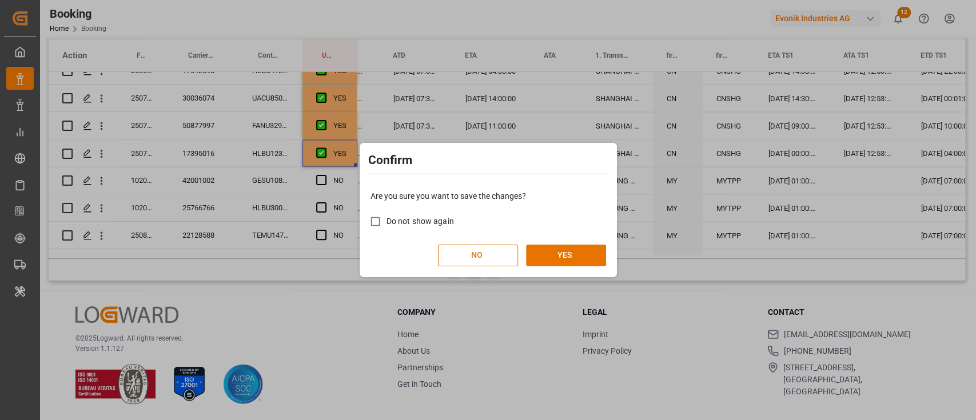
click at [557, 270] on div "Are you sure you want to save the changes? Do not show again NO YES" at bounding box center [489, 228] width 252 height 92
click at [559, 255] on button "YES" at bounding box center [566, 256] width 80 height 22
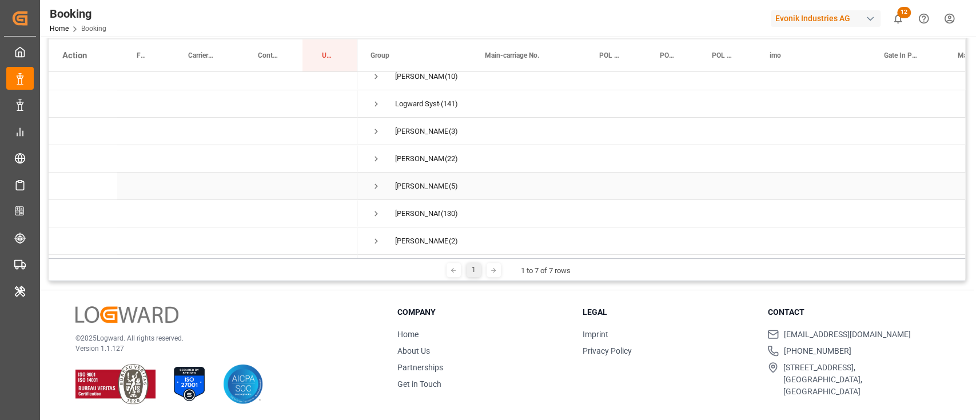
scroll to position [0, 0]
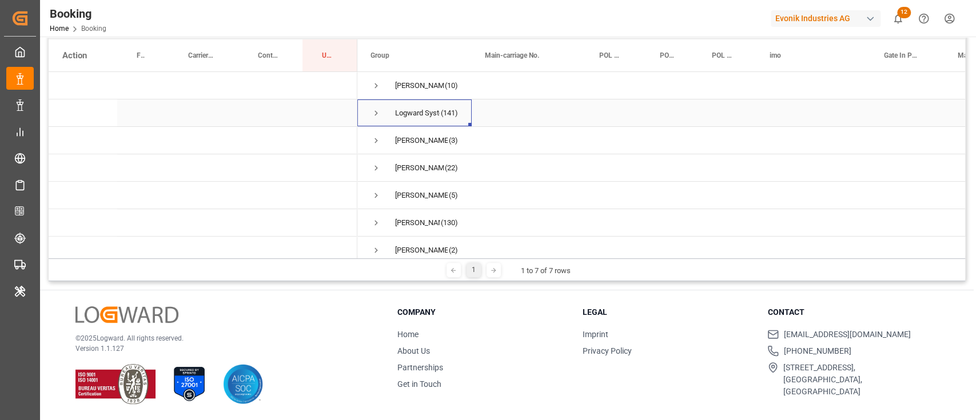
click at [375, 121] on span "Press SPACE to select this row." at bounding box center [376, 113] width 10 height 26
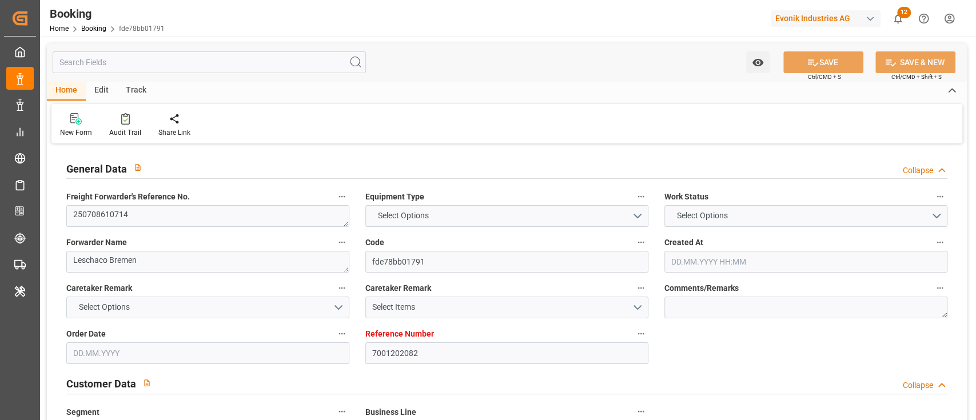
type input "7001202082"
type input "9780469"
type input "Hapag [PERSON_NAME]"
type input "Hapag [PERSON_NAME] Aktiengesellschaft"
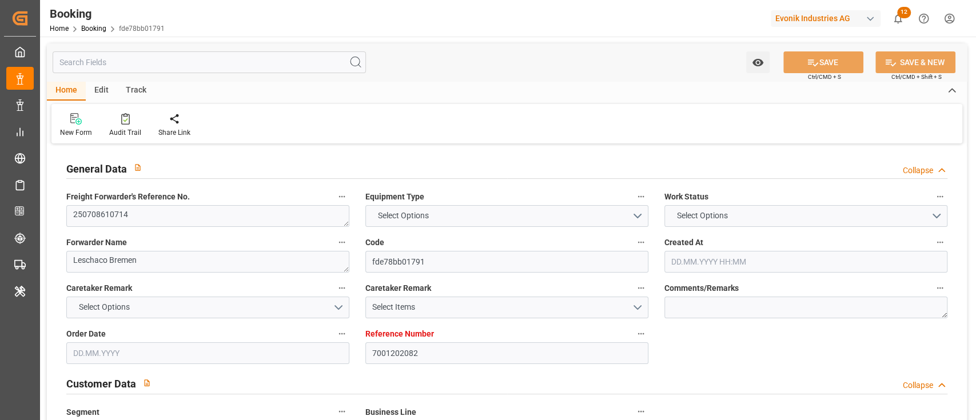
type input "NLRTM"
type input "TWKEL"
type input "CNSHG"
type input "0"
type input "NLRTM"
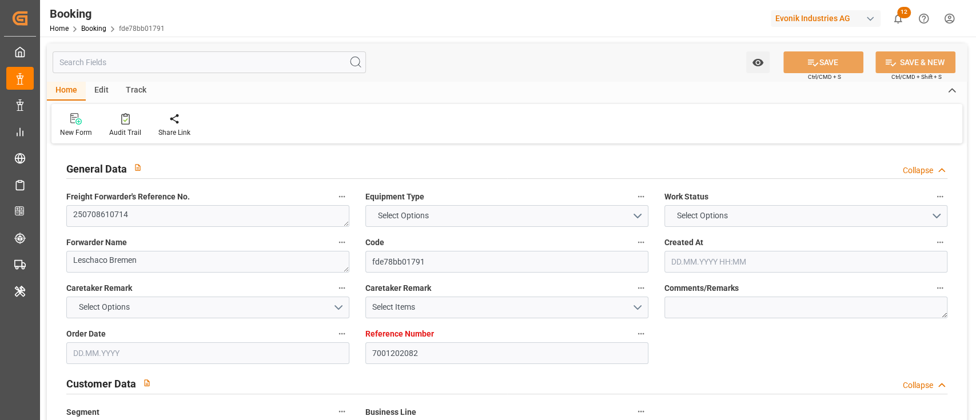
type input "TWTXG"
type input "9754771"
type input "[DATE] 13:18"
type input "[DATE]"
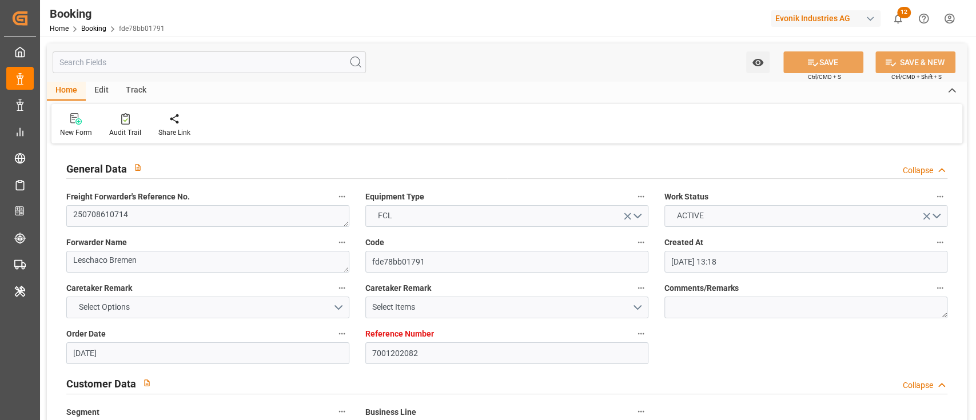
type input "[DATE]"
type input "[DATE] 08:30"
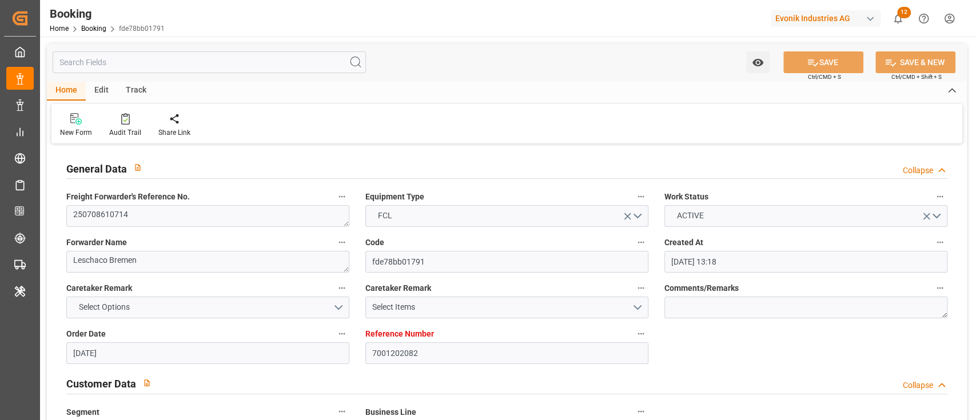
type input "[DATE] 00:00"
type input "[DATE] 07:30"
type input "[DATE] 15:21"
type input "[DATE] 12:00"
type input "[DATE] 00:00"
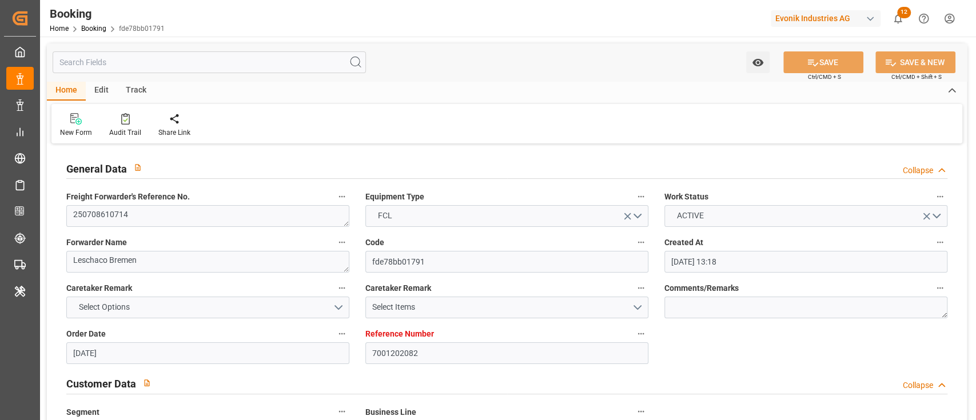
type input "[DATE] 00:00"
type input "[DATE] 12:53"
type input "[DATE] 04:00"
type input "[DATE] 00:00"
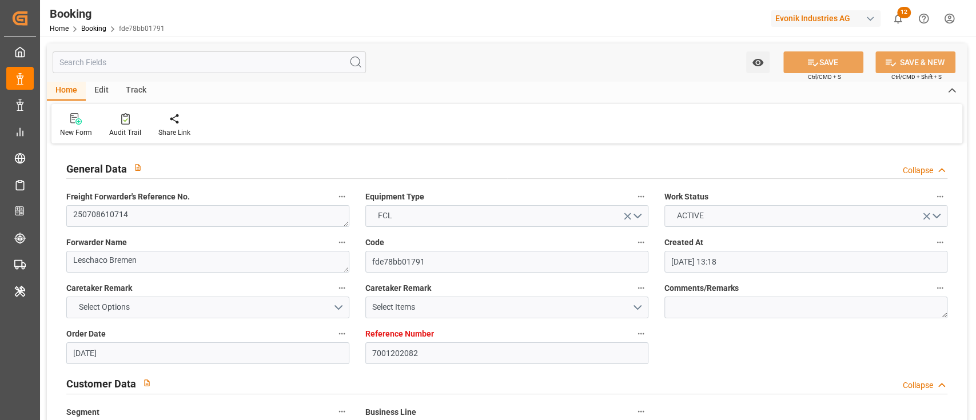
type input "[DATE]"
type input "[DATE] 03:47"
type input "[DATE]"
type input "[DATE] 11:02"
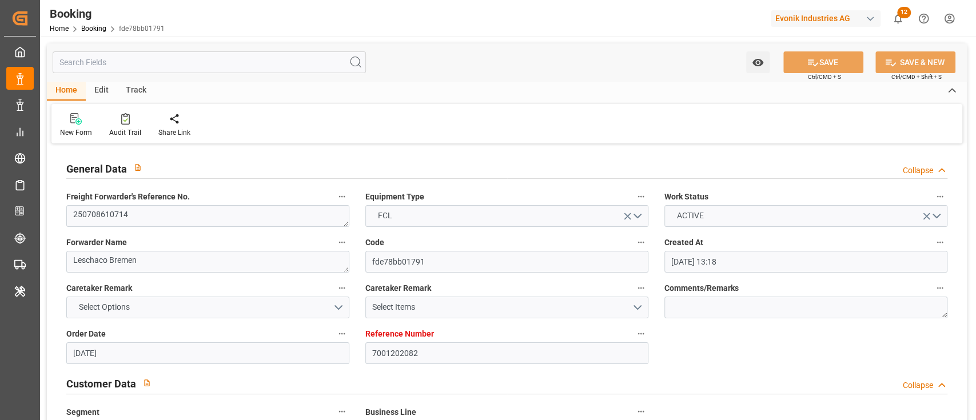
type input "[DATE] 08:18"
type input "[DATE] 14:09"
type input "[DATE] 11:00"
type input "[DATE] 22:00"
type input "[DATE] 12:00"
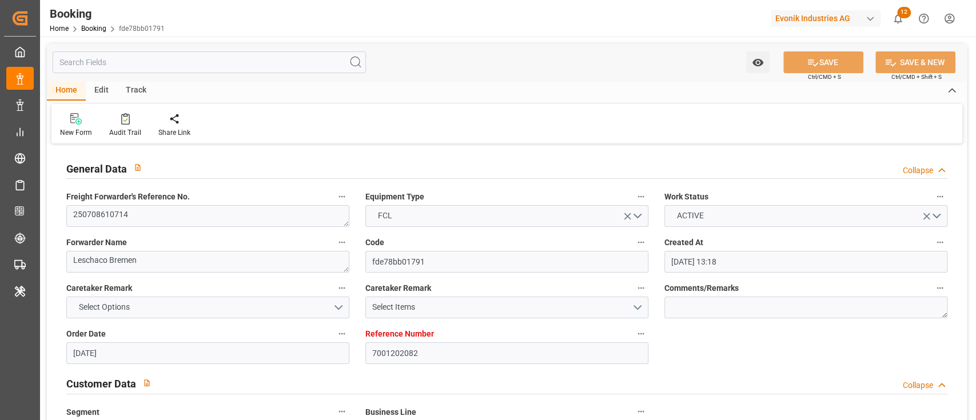
type input "[DATE] 12:00"
type input "[DATE] 09:02"
type input "[DATE] 07:00"
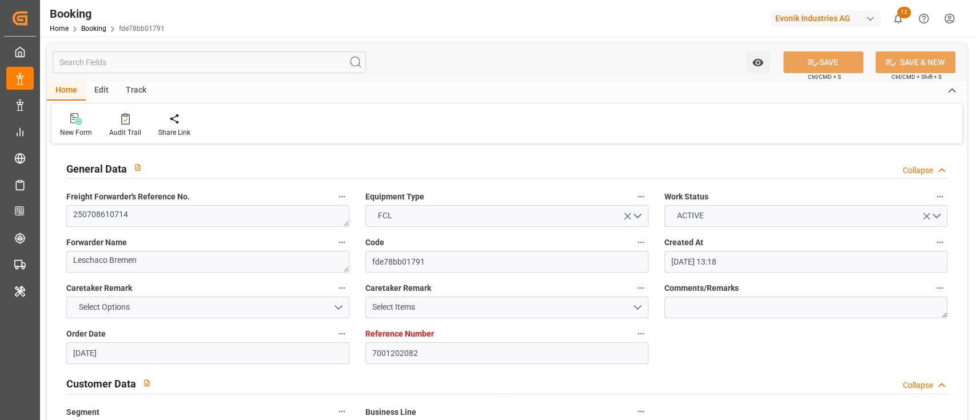
type input "[DATE] 09:03"
type input "[DATE] 08:00"
type input "[DATE] 11:55"
type input "[DATE] 12:53"
type input "[DATE] 01:30"
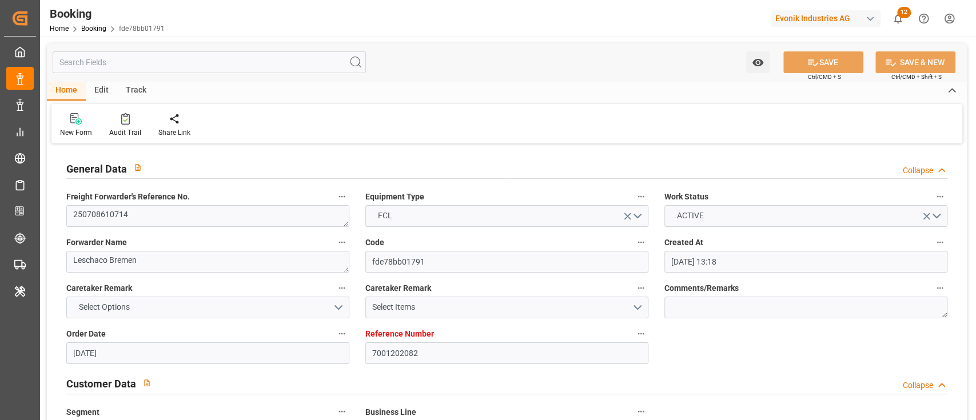
type input "[DATE] 20:37"
type input "[DATE] 03:24"
type input "[DATE] 16:18"
type input "[DATE] 04:00"
type input "[DATE] 12:00"
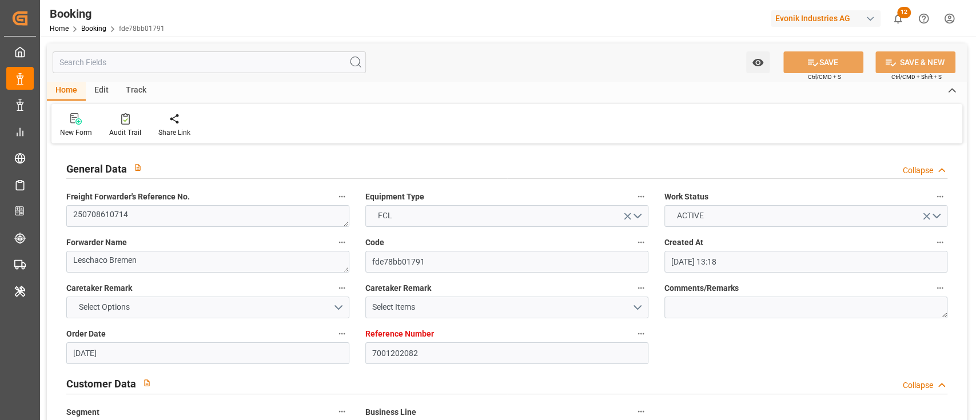
type input "[DATE] 20:14"
type input "[DATE] 12:00"
type input "[DATE] 20:14"
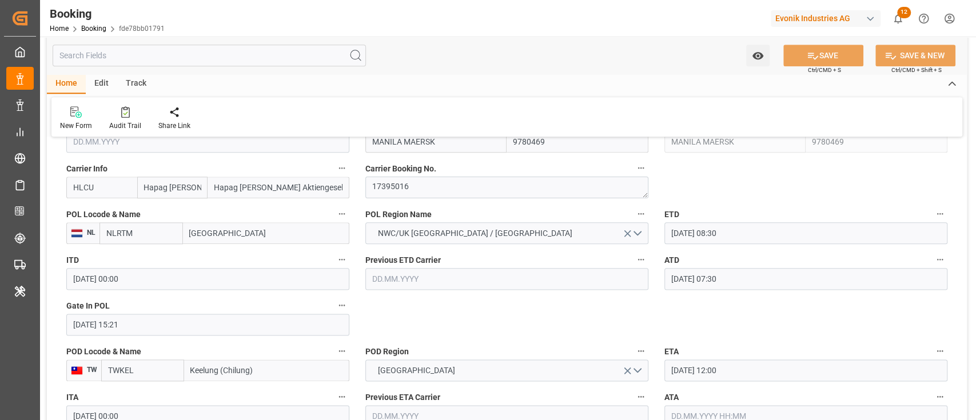
scroll to position [857, 0]
click at [381, 198] on textarea "17395016" at bounding box center [506, 188] width 283 height 22
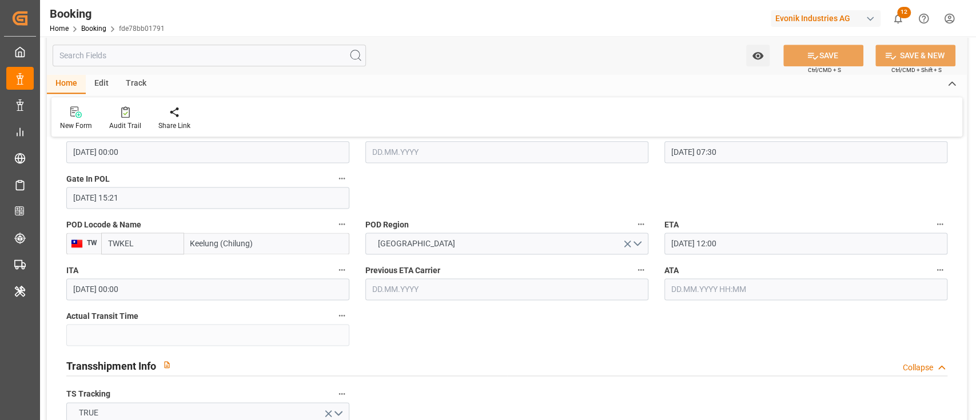
scroll to position [933, 0]
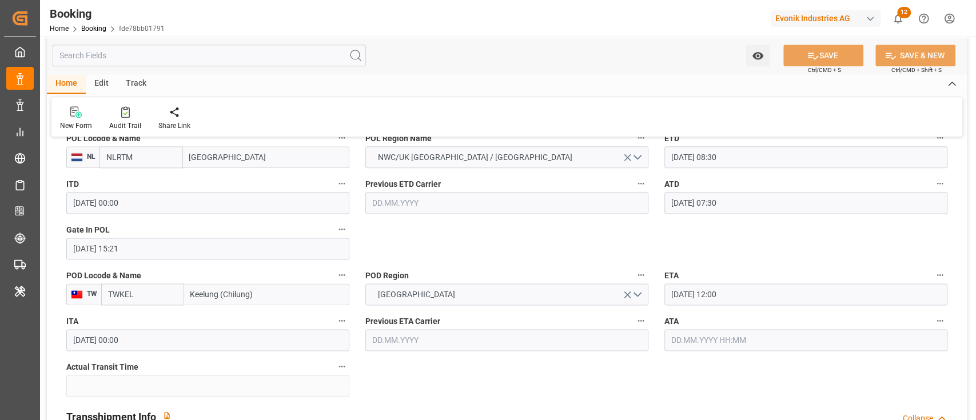
click at [225, 293] on input "Keelung (Chilung)" at bounding box center [266, 295] width 165 height 22
paste input "TAICHUNG"
type input "TAICHUNG"
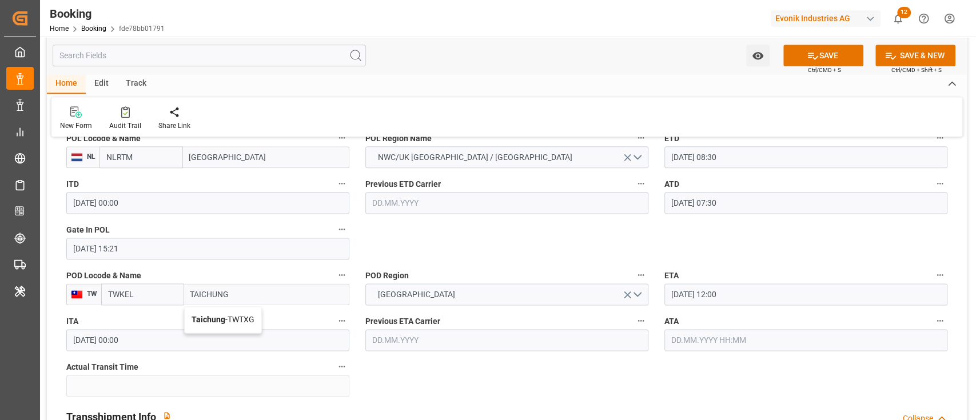
click at [234, 322] on span "Taichung - TWTXG" at bounding box center [223, 319] width 63 height 9
type input "TWTXG"
type input "Taichung"
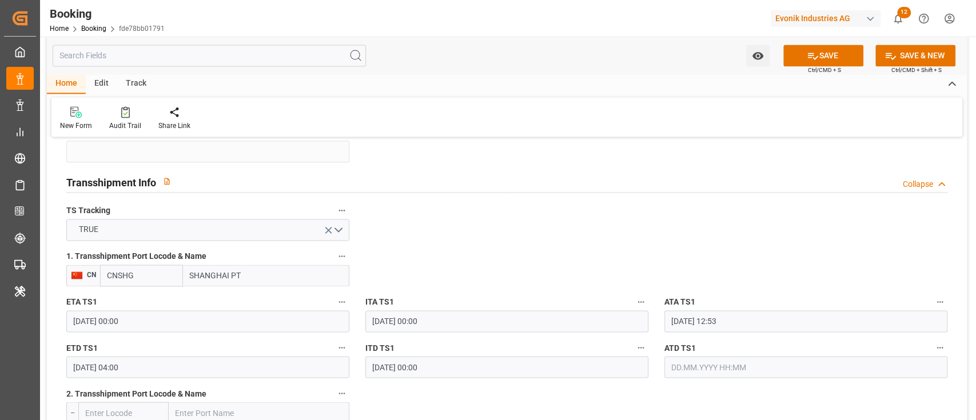
scroll to position [1238, 0]
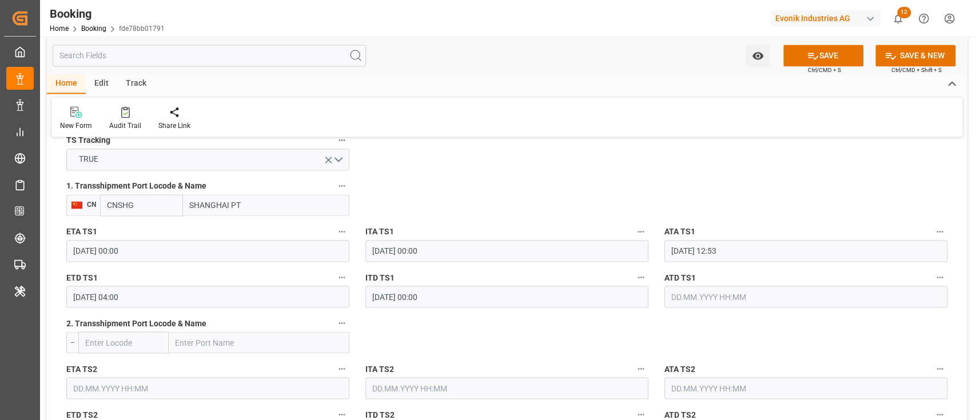
click at [241, 204] on input "SHANGHAI PT" at bounding box center [266, 205] width 166 height 22
type input "[GEOGRAPHIC_DATA]"
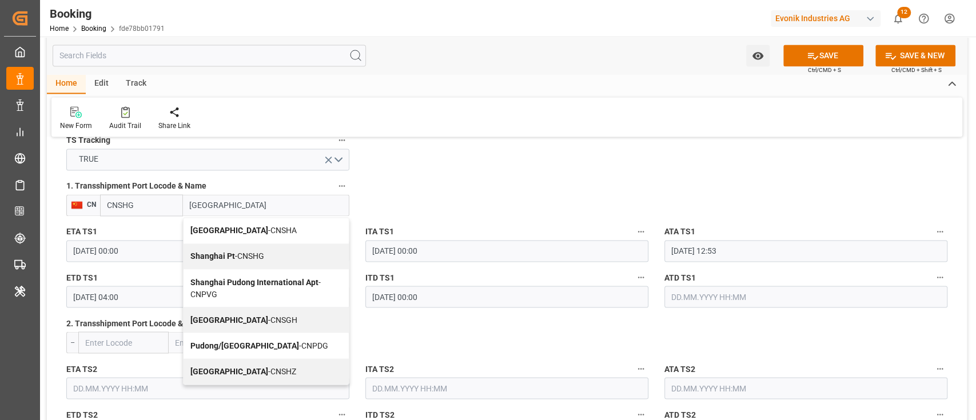
click at [236, 325] on div "Shanghai - CNSGH" at bounding box center [266, 320] width 165 height 26
type input "CNSGH"
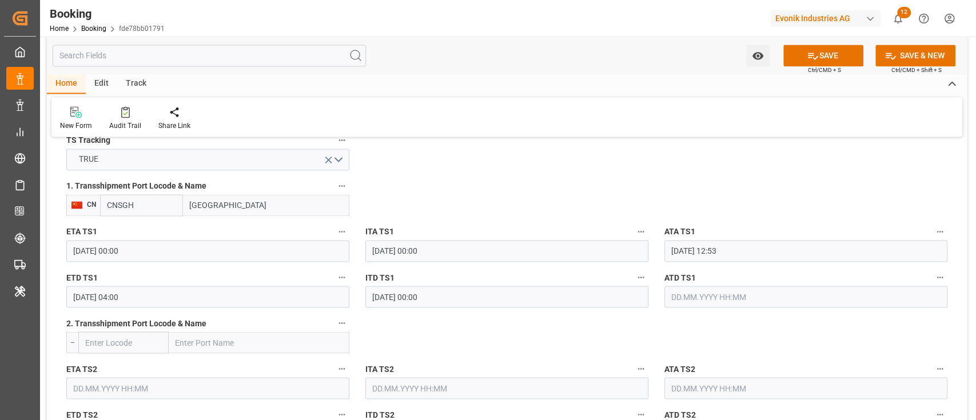
type input "[GEOGRAPHIC_DATA]"
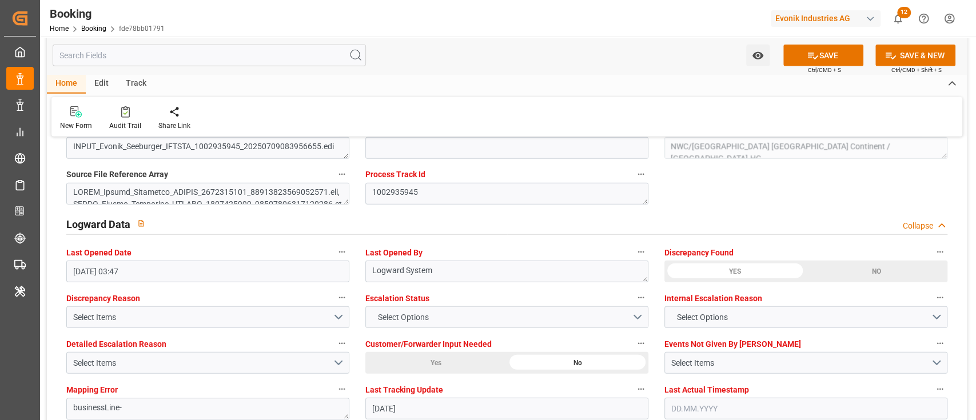
scroll to position [2229, 0]
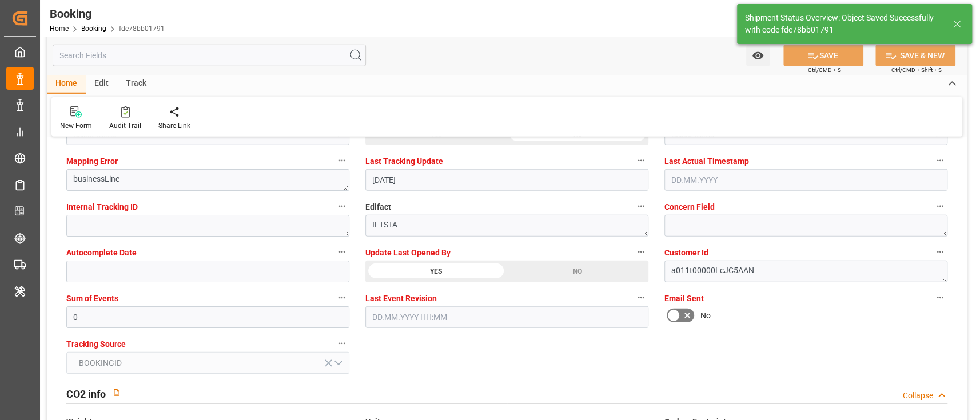
type textarea "NWC/[GEOGRAPHIC_DATA] [GEOGRAPHIC_DATA] Continent / [GEOGRAPHIC_DATA]-HC"
type textarea "[PERSON_NAME]"
type input "[DATE] 08:43"
